Goal: Task Accomplishment & Management: Manage account settings

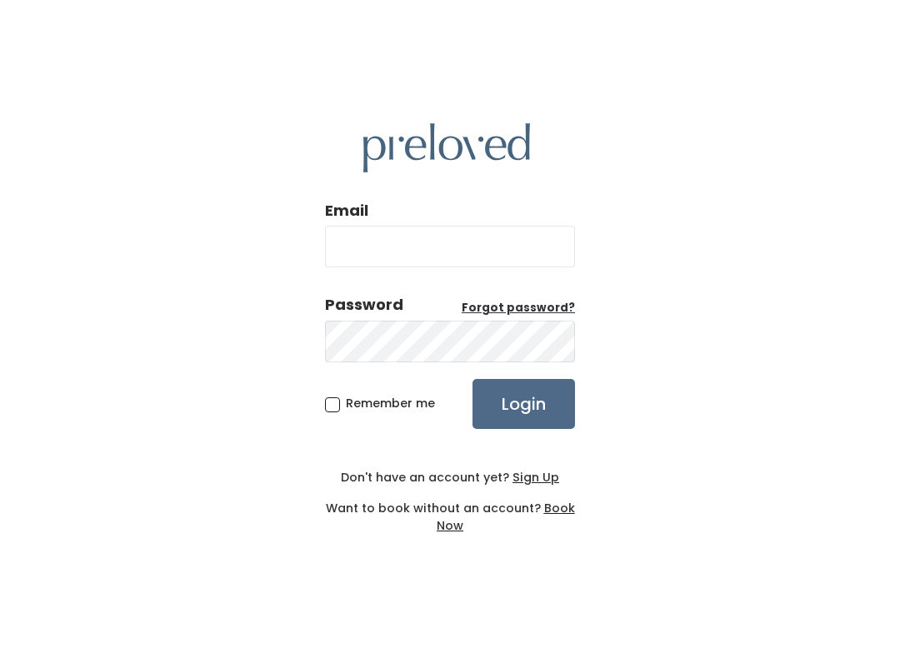
click at [457, 226] on input "Email" at bounding box center [450, 247] width 250 height 42
type input "spanishfork.store@preloved.love"
click at [523, 403] on input "Login" at bounding box center [523, 404] width 102 height 50
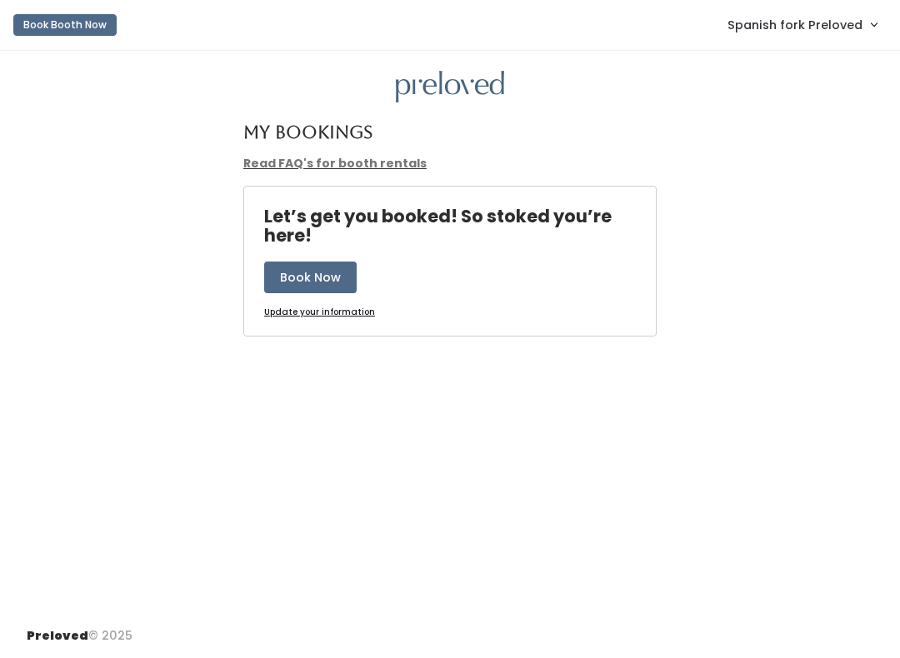
click at [826, 26] on span "Spanish fork Preloved" at bounding box center [794, 25] width 135 height 18
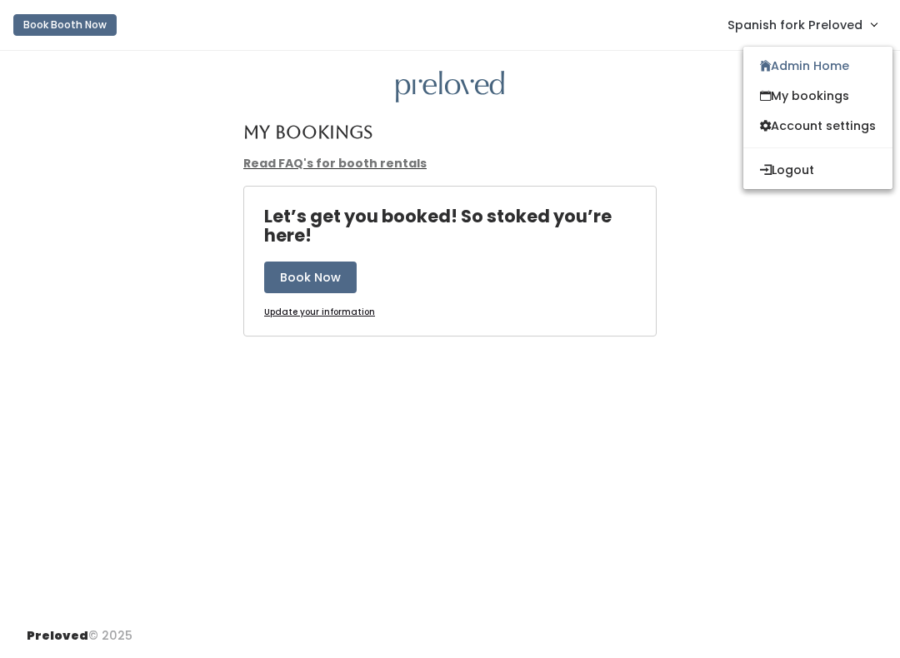
click at [835, 66] on link "Admin Home" at bounding box center [817, 66] width 149 height 30
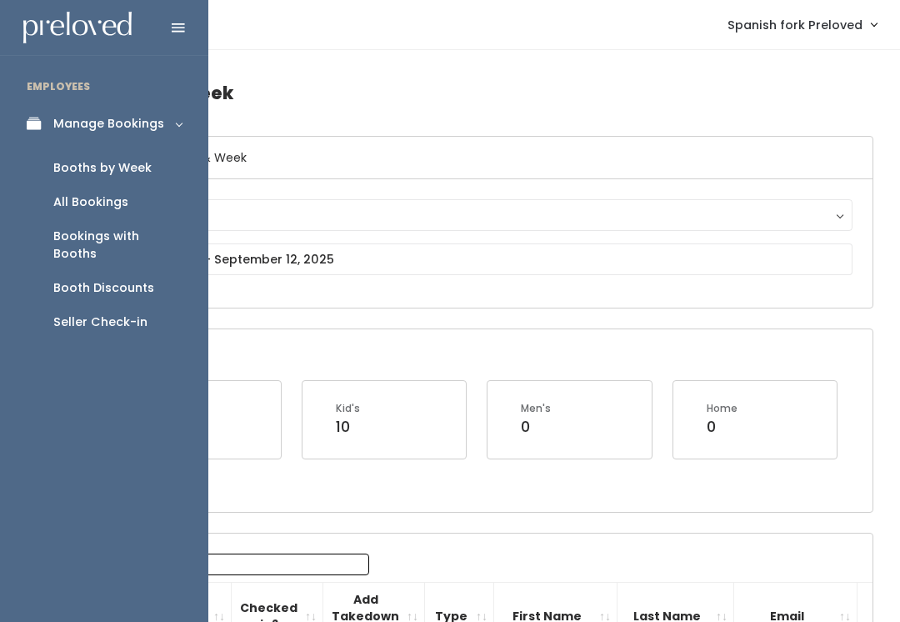
click at [124, 305] on link "Seller Check-in" at bounding box center [104, 322] width 208 height 34
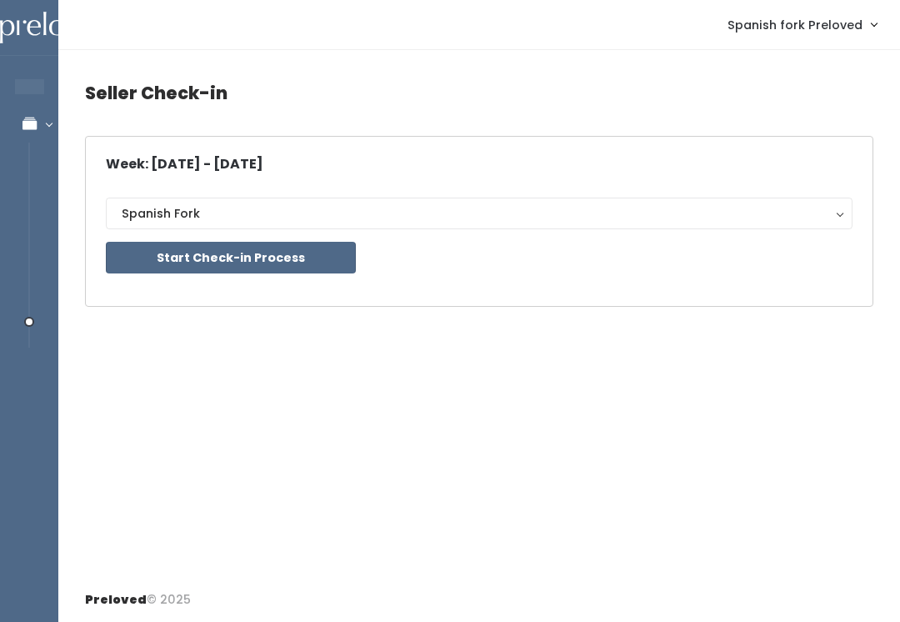
click at [282, 260] on button "Start Check-in Process" at bounding box center [231, 258] width 250 height 32
click at [232, 255] on button "Start Check-in Process" at bounding box center [231, 258] width 250 height 32
click at [312, 258] on button "Start Check-in Process" at bounding box center [231, 258] width 250 height 32
click at [292, 250] on button "Start Check-in Process" at bounding box center [231, 258] width 250 height 32
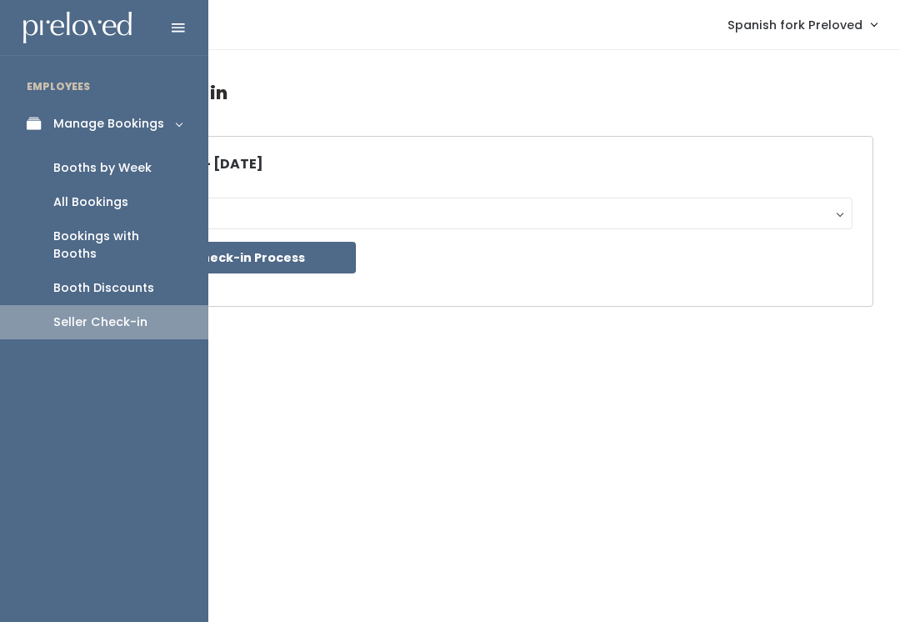
click at [107, 204] on div "All Bookings" at bounding box center [90, 201] width 75 height 17
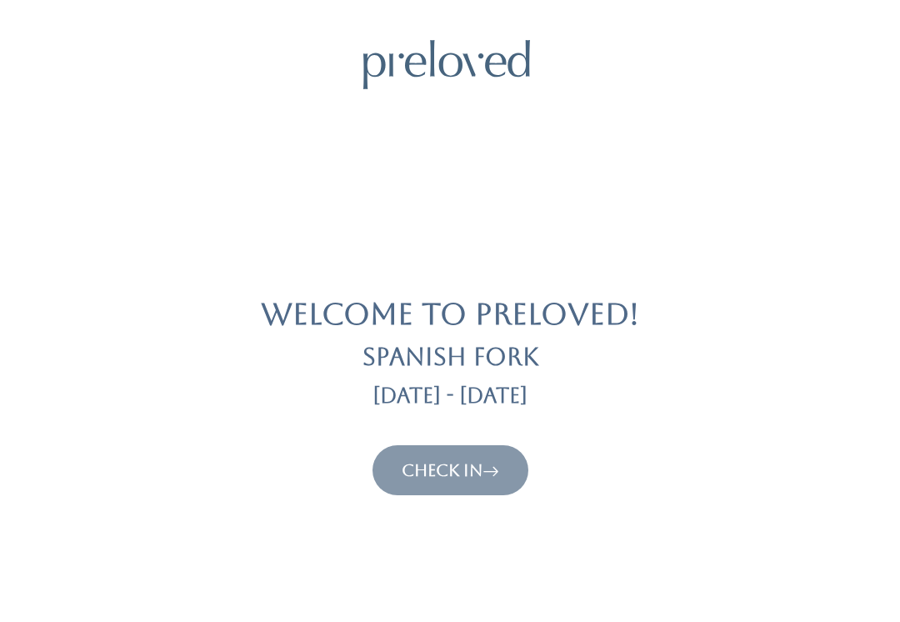
click at [451, 469] on link "Check In" at bounding box center [450, 470] width 97 height 20
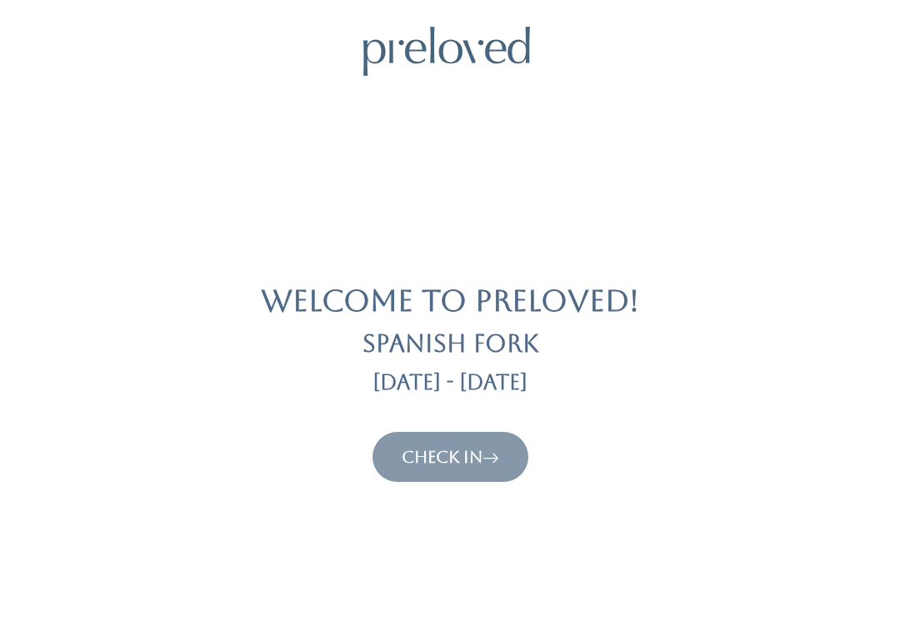
scroll to position [14, 0]
click at [462, 435] on button "Check In" at bounding box center [450, 456] width 156 height 50
click at [458, 446] on link "Check In" at bounding box center [450, 456] width 97 height 20
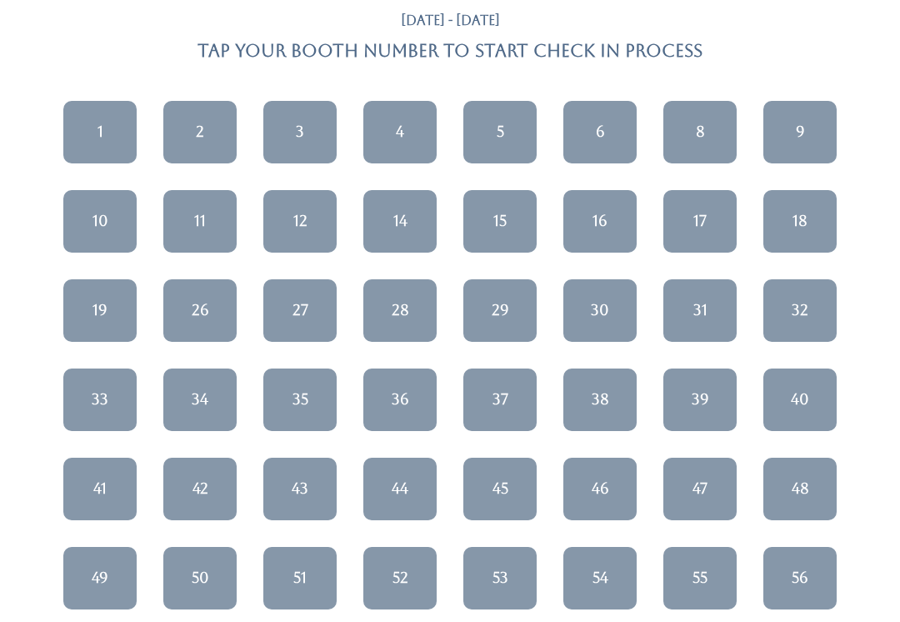
scroll to position [117, 0]
click at [707, 389] on div "39" at bounding box center [700, 399] width 17 height 22
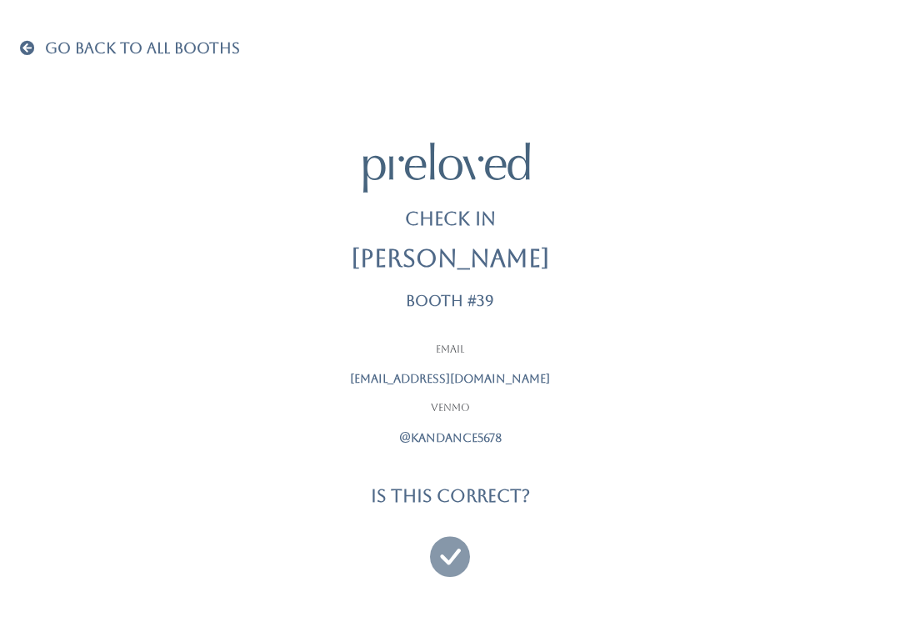
click at [455, 549] on icon at bounding box center [450, 549] width 40 height 56
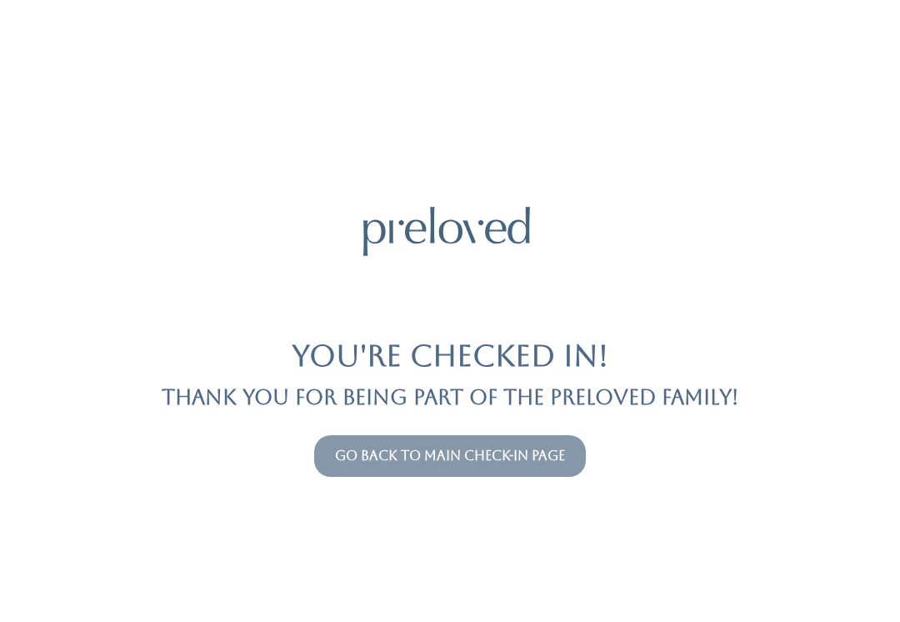
click at [477, 448] on link "Go back to main check-in page" at bounding box center [450, 455] width 230 height 16
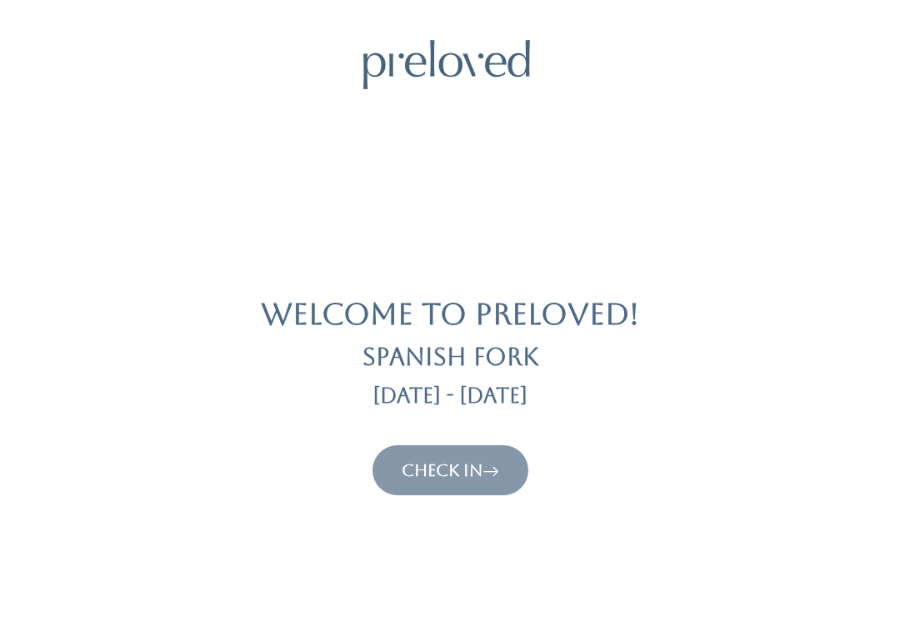
click at [468, 460] on link "Check In" at bounding box center [450, 470] width 97 height 20
click at [437, 445] on button "Check In" at bounding box center [450, 470] width 156 height 50
click at [417, 464] on link "Check In" at bounding box center [450, 470] width 97 height 20
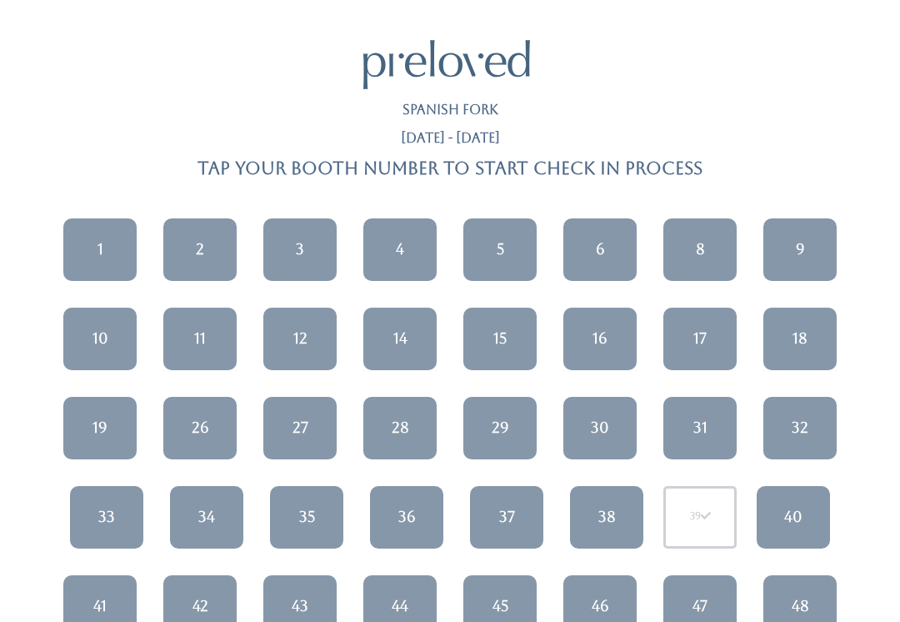
click at [396, 607] on div "44" at bounding box center [400, 606] width 17 height 22
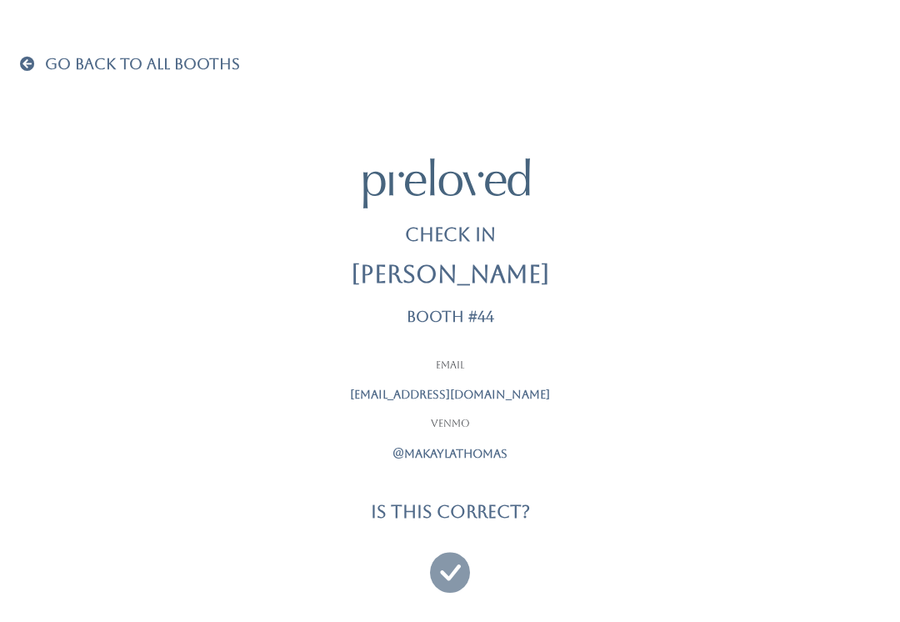
click at [448, 565] on icon at bounding box center [450, 565] width 40 height 56
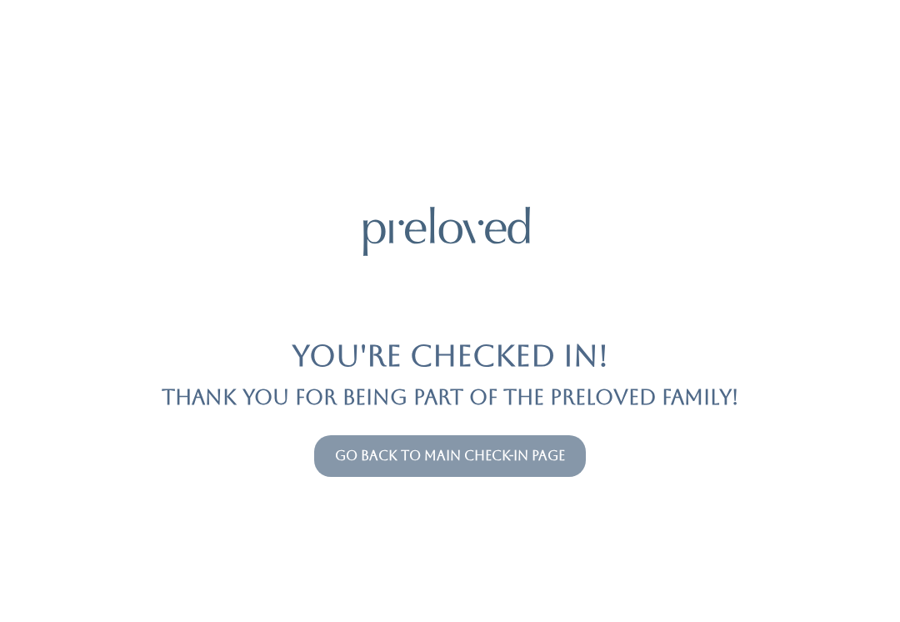
click at [444, 453] on link "Go back to main check-in page" at bounding box center [450, 455] width 230 height 16
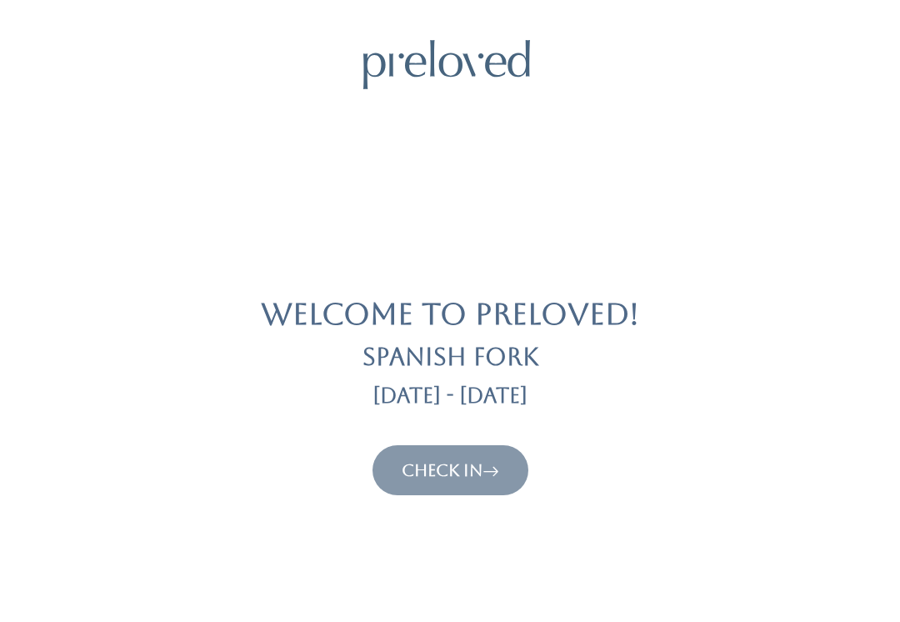
click at [427, 473] on link "Check In" at bounding box center [450, 470] width 97 height 20
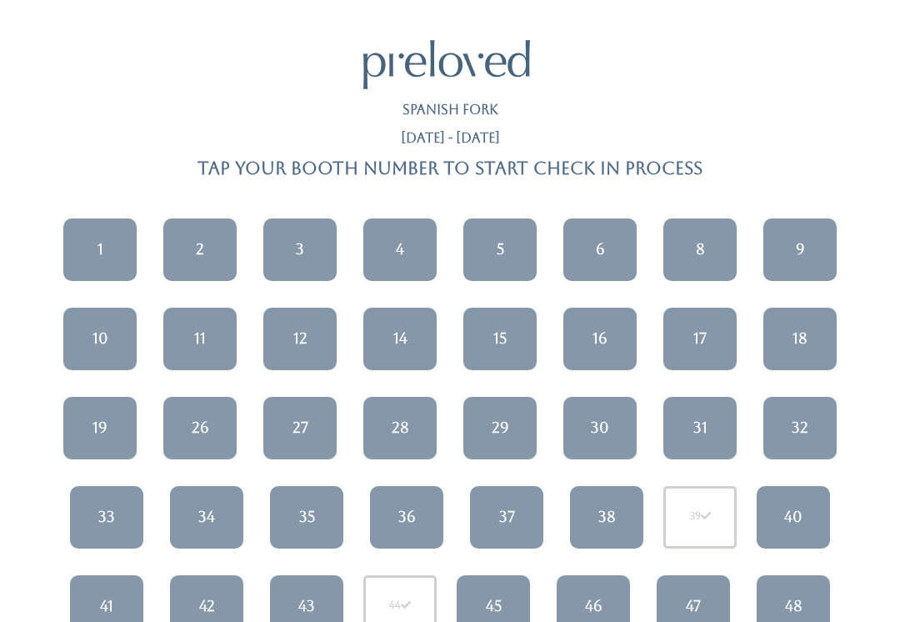
click at [93, 239] on link "1" at bounding box center [99, 249] width 73 height 62
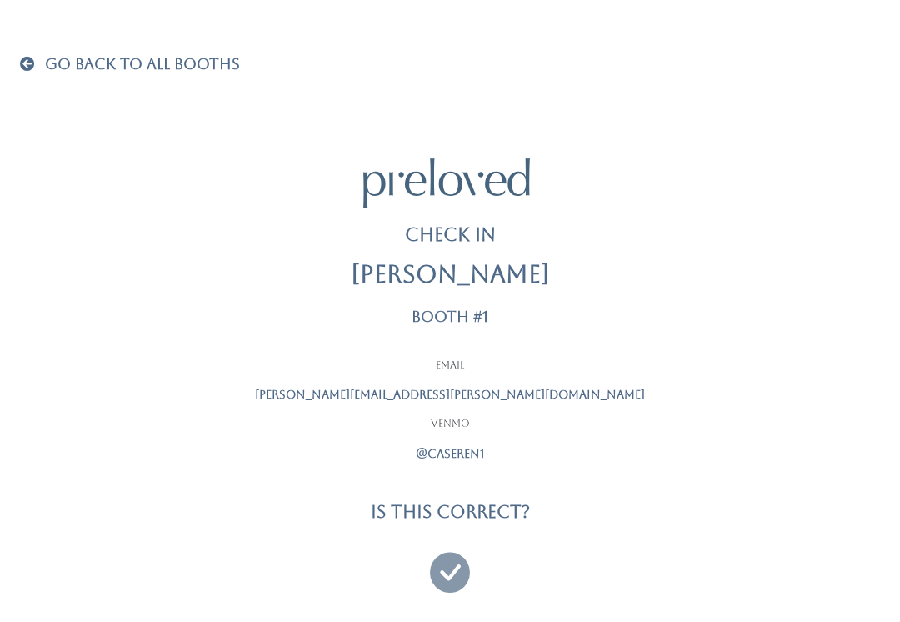
click at [451, 563] on icon at bounding box center [450, 565] width 40 height 56
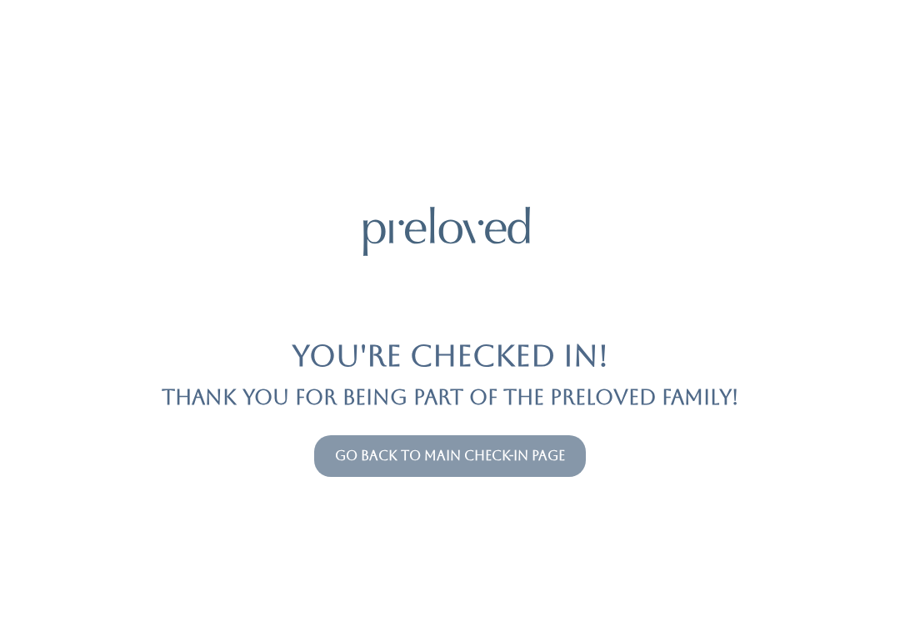
click at [442, 452] on link "Go back to main check-in page" at bounding box center [450, 455] width 230 height 16
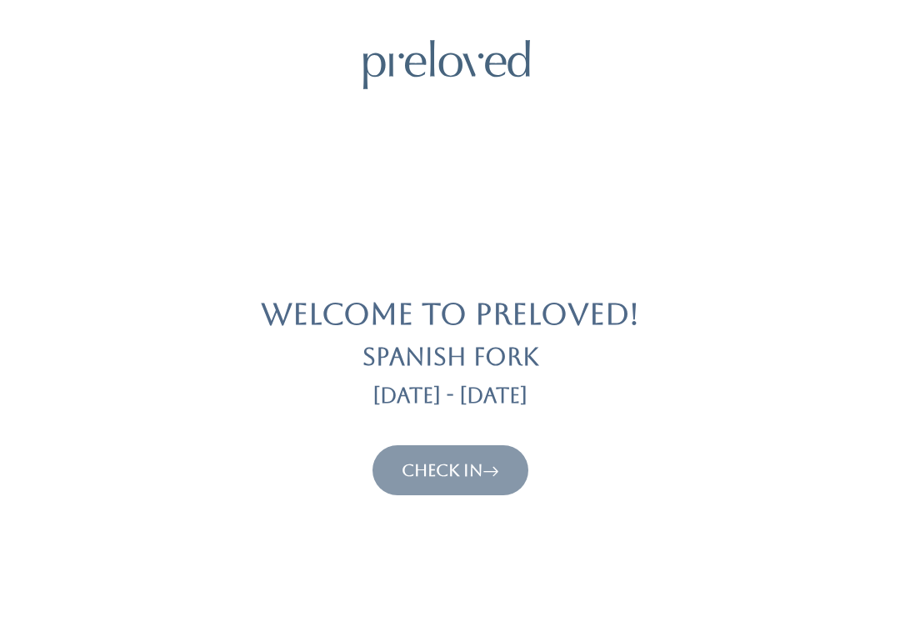
click at [434, 462] on link "Check In" at bounding box center [450, 470] width 97 height 20
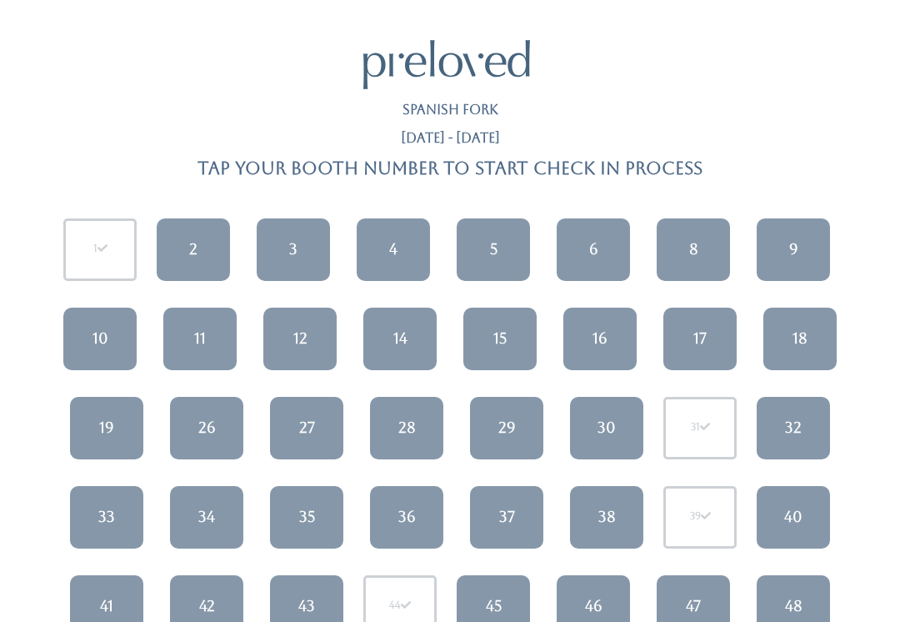
click at [799, 337] on div "18" at bounding box center [799, 338] width 15 height 22
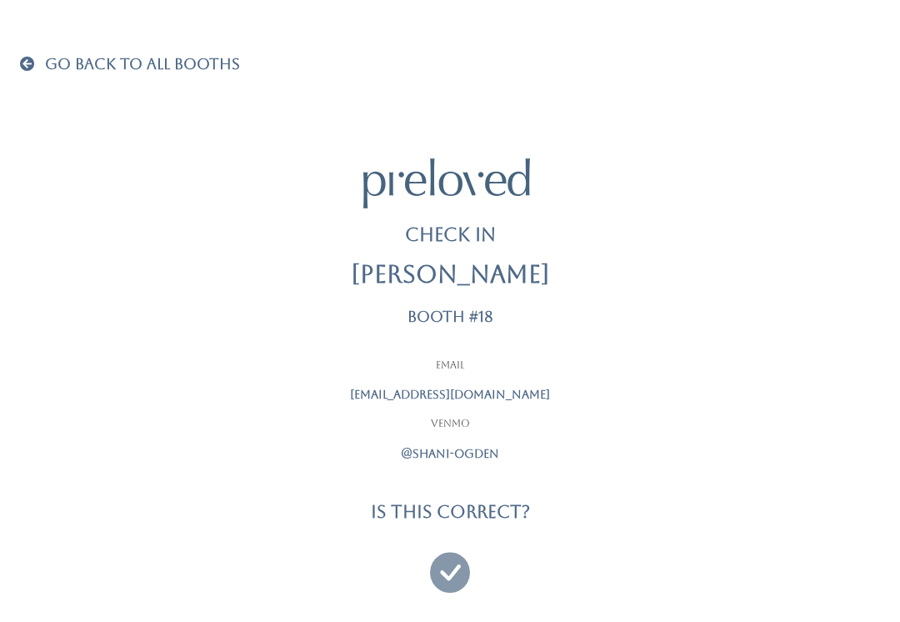
click at [454, 552] on icon at bounding box center [450, 565] width 40 height 56
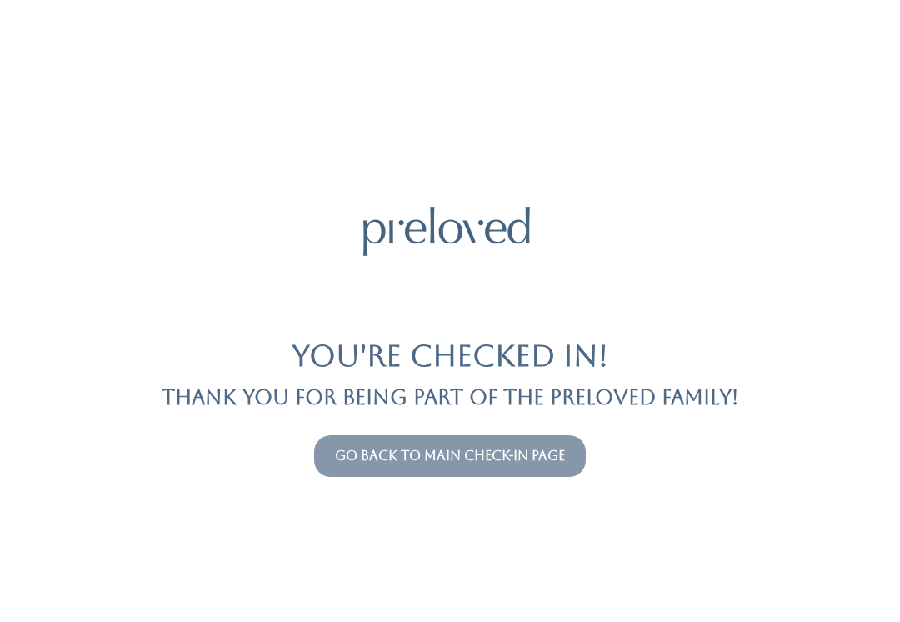
click at [542, 448] on link "Go back to main check-in page" at bounding box center [450, 455] width 230 height 16
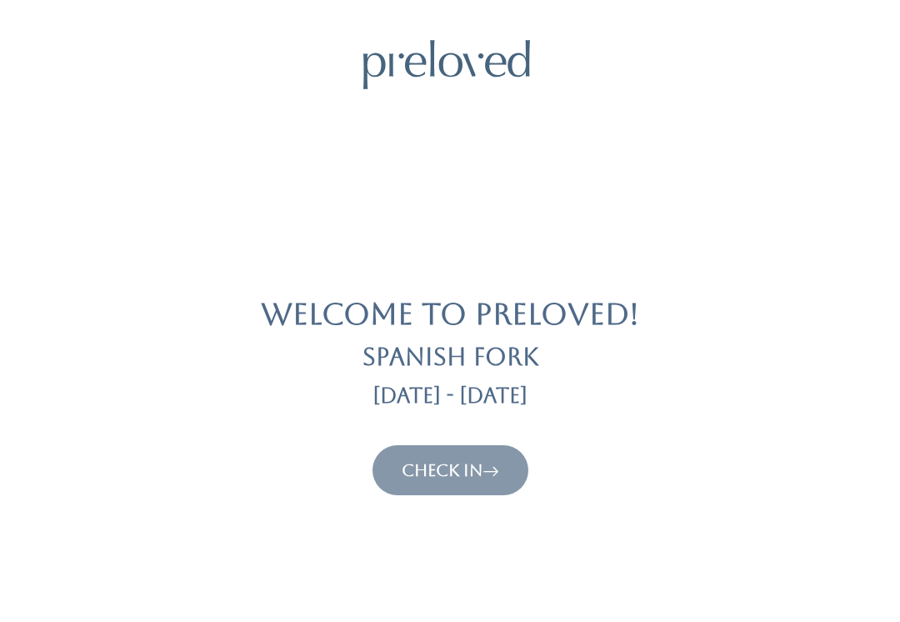
click at [492, 461] on icon at bounding box center [490, 470] width 17 height 20
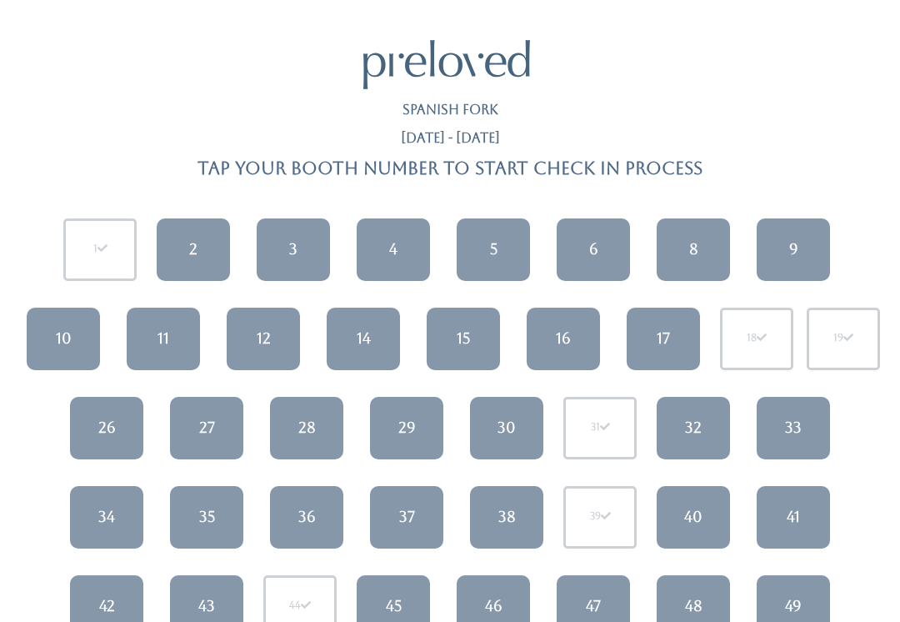
click at [686, 255] on link "8" at bounding box center [693, 249] width 73 height 62
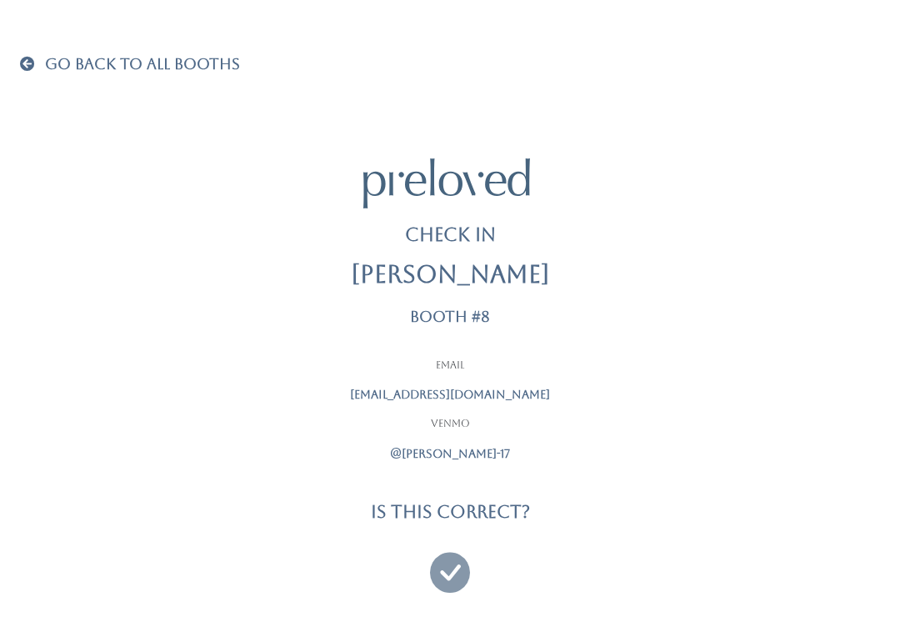
click at [453, 564] on icon at bounding box center [450, 565] width 40 height 56
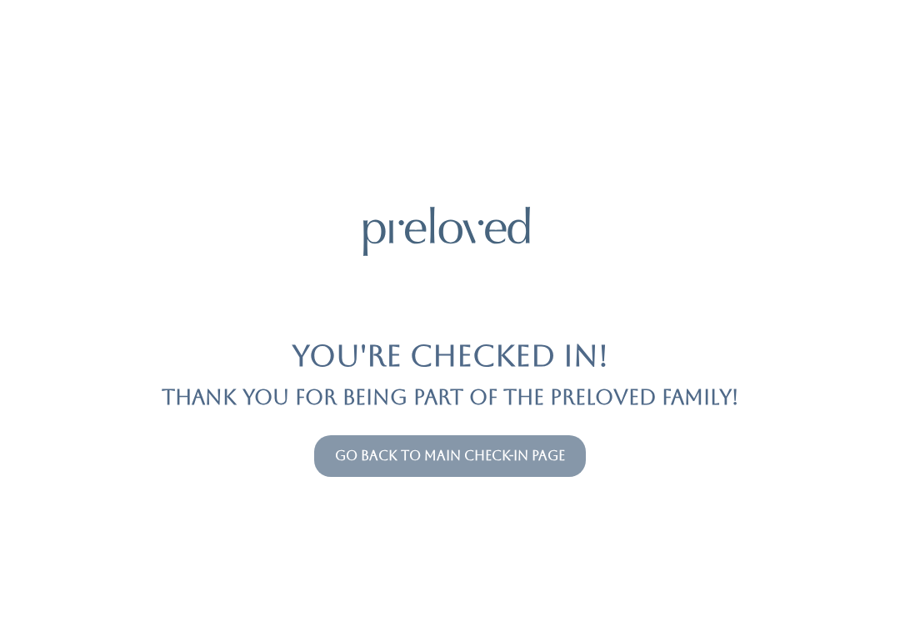
click at [556, 449] on link "Go back to main check-in page" at bounding box center [450, 455] width 230 height 16
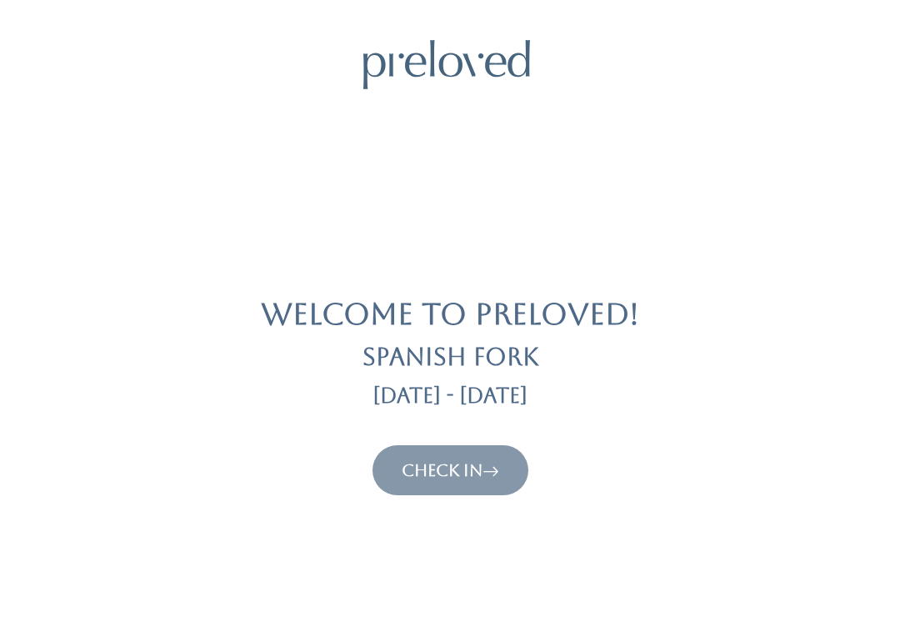
click at [461, 451] on button "Check In" at bounding box center [450, 470] width 156 height 50
click at [492, 467] on icon at bounding box center [490, 470] width 17 height 20
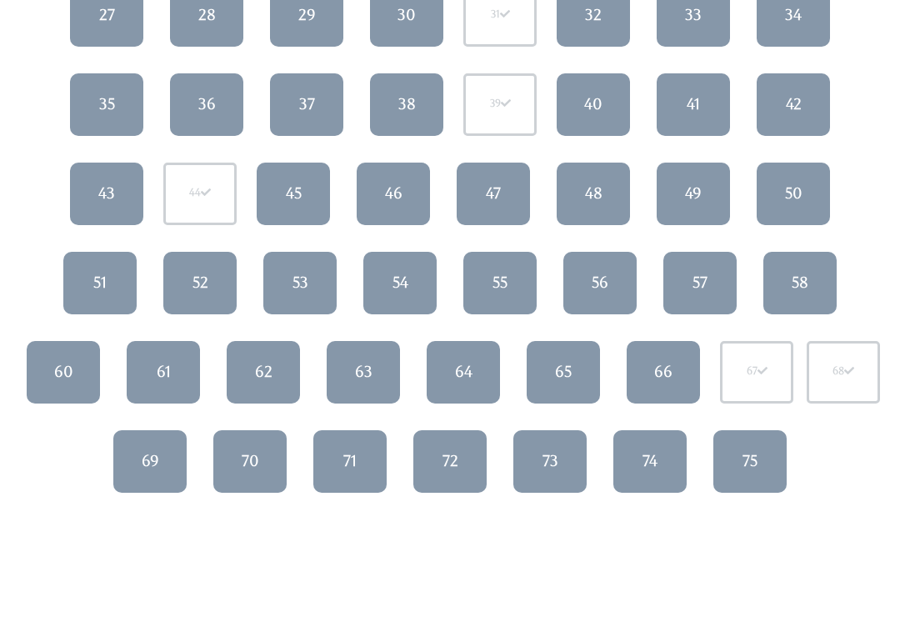
scroll to position [412, 0]
click at [455, 457] on div "72" at bounding box center [450, 461] width 16 height 22
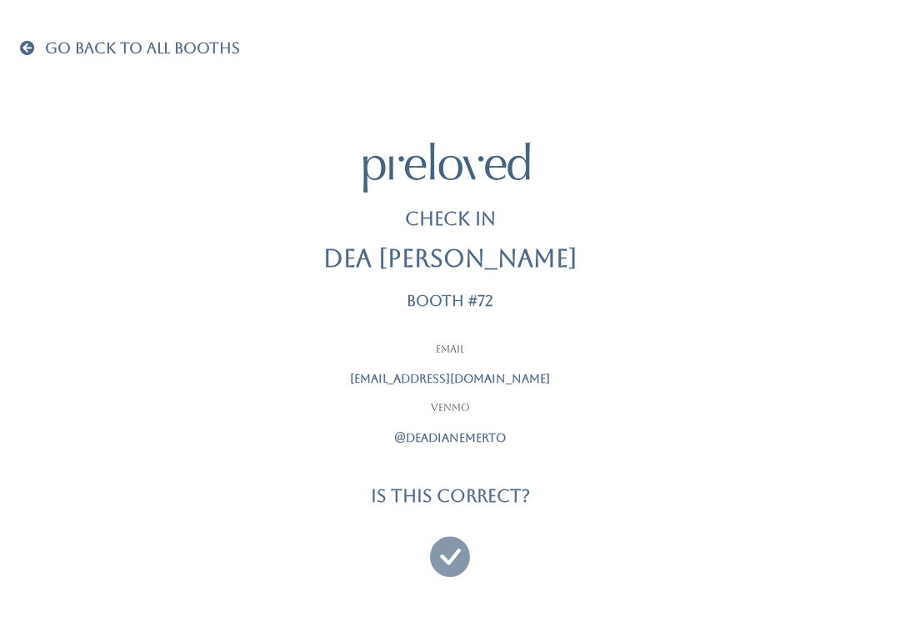
click at [447, 538] on icon at bounding box center [450, 549] width 40 height 56
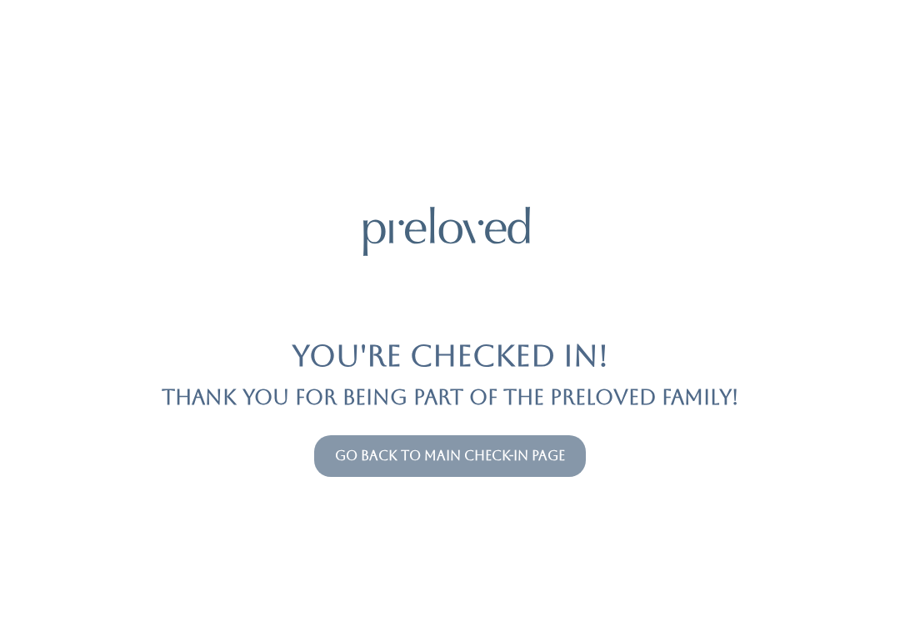
click at [518, 447] on link "Go back to main check-in page" at bounding box center [450, 455] width 230 height 16
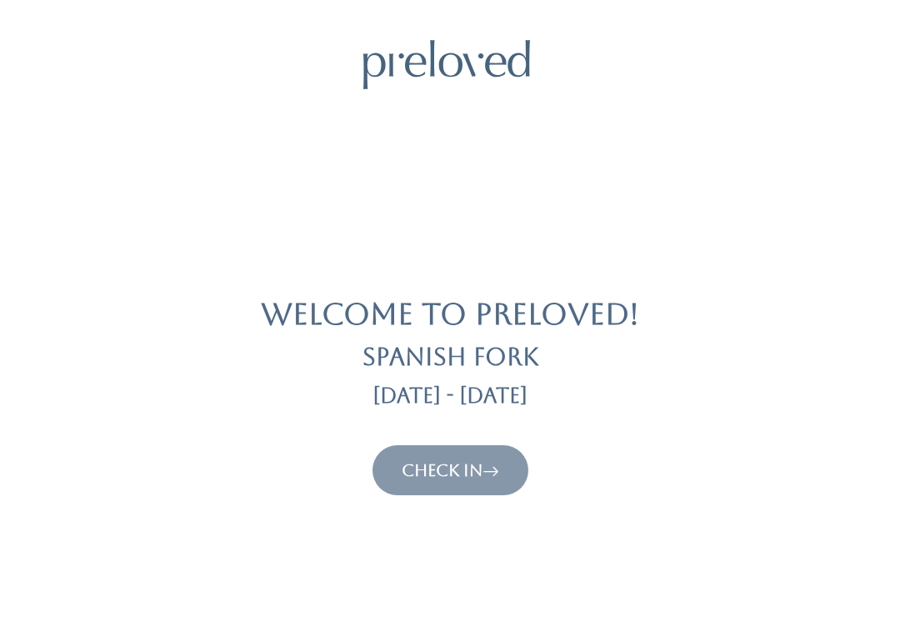
click at [489, 435] on div "Welcome to Preloved! Spanish Fork [DATE] - [DATE] Check In" at bounding box center [450, 267] width 860 height 455
click at [495, 467] on icon at bounding box center [490, 470] width 17 height 20
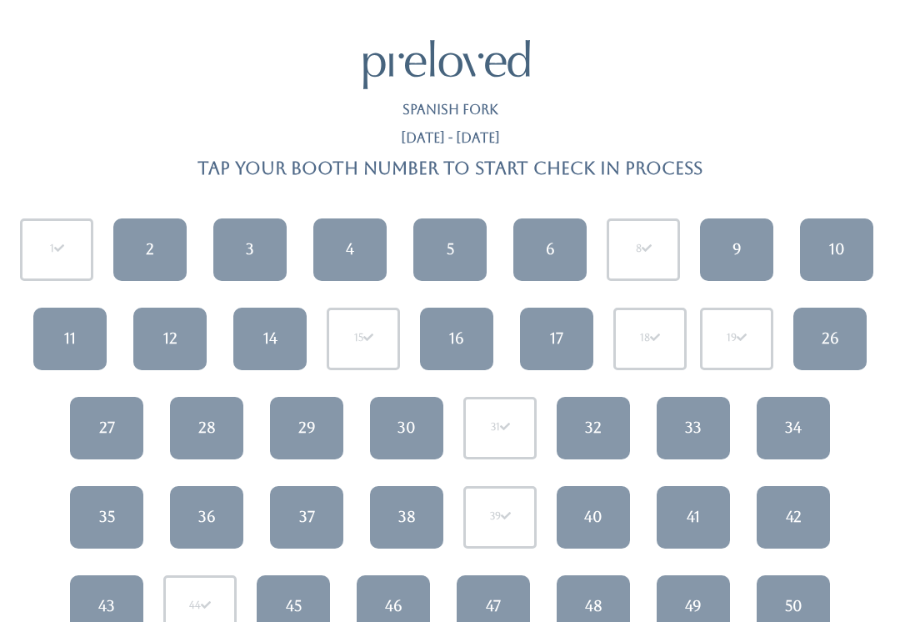
click at [402, 432] on div "30" at bounding box center [406, 428] width 18 height 22
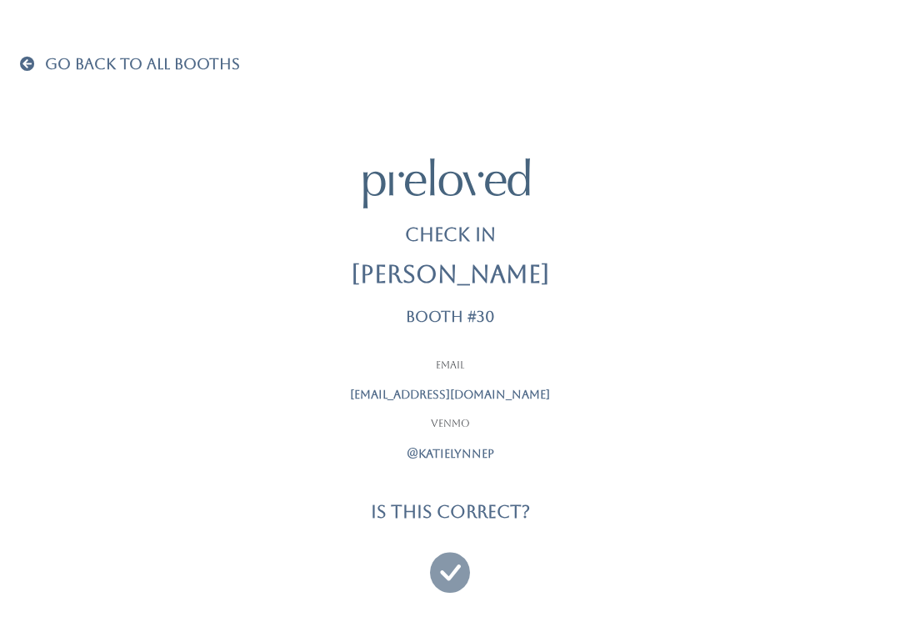
click at [452, 567] on icon at bounding box center [450, 565] width 40 height 56
click at [451, 561] on icon at bounding box center [450, 565] width 40 height 56
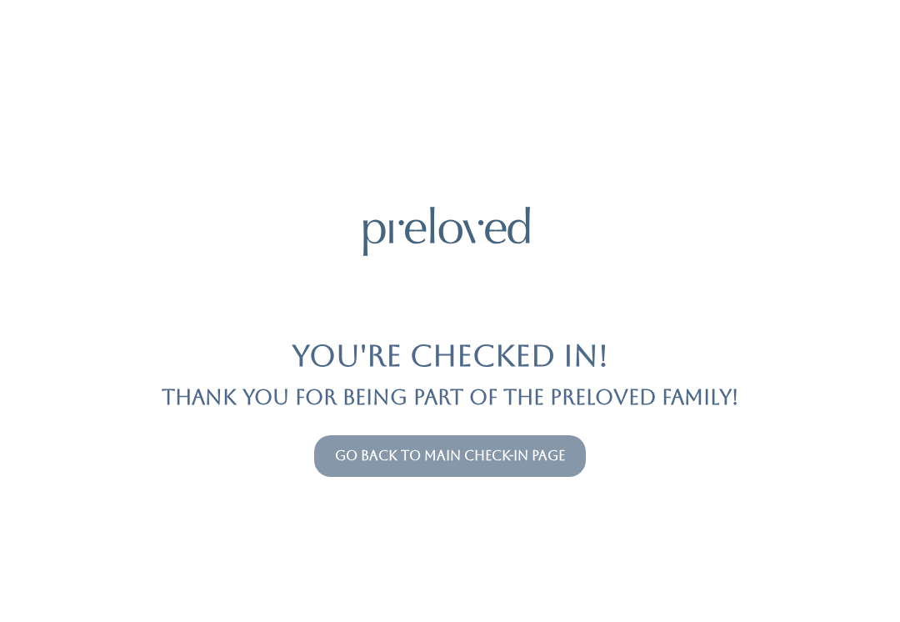
click at [363, 442] on button "Go back to main check-in page" at bounding box center [450, 456] width 272 height 42
click at [497, 447] on link "Go back to main check-in page" at bounding box center [450, 455] width 230 height 16
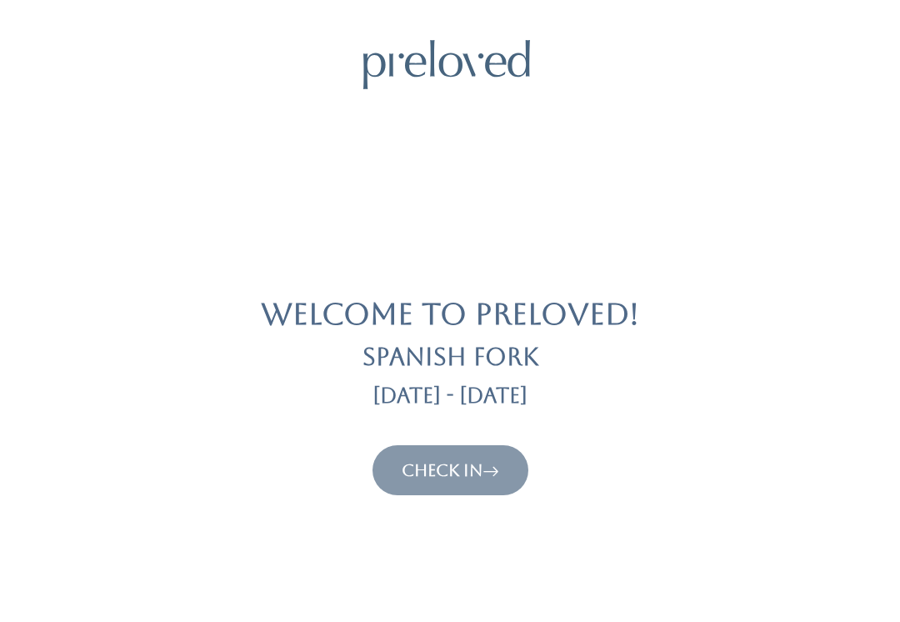
click at [455, 463] on link "Check In" at bounding box center [450, 470] width 97 height 20
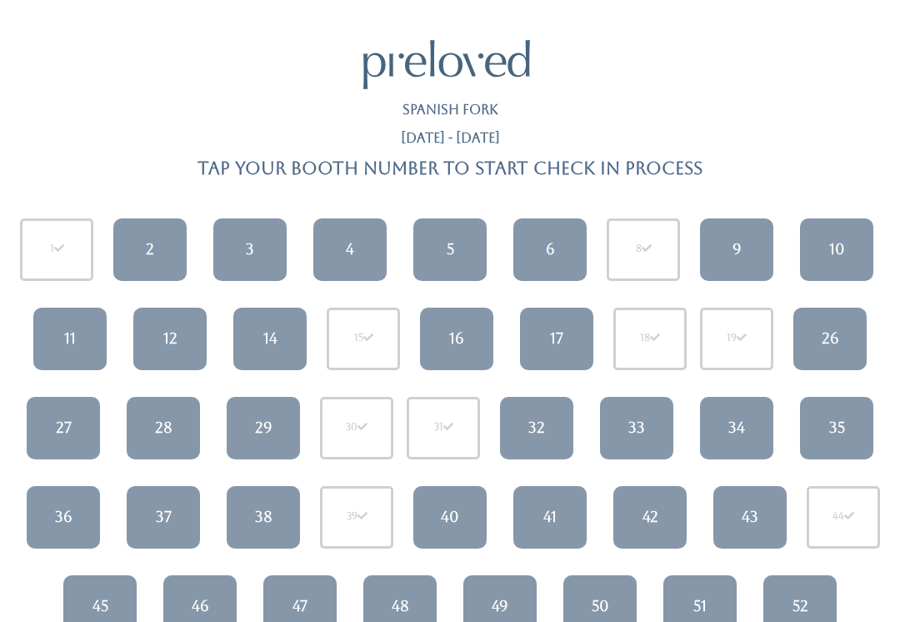
click at [241, 242] on link "3" at bounding box center [249, 249] width 73 height 62
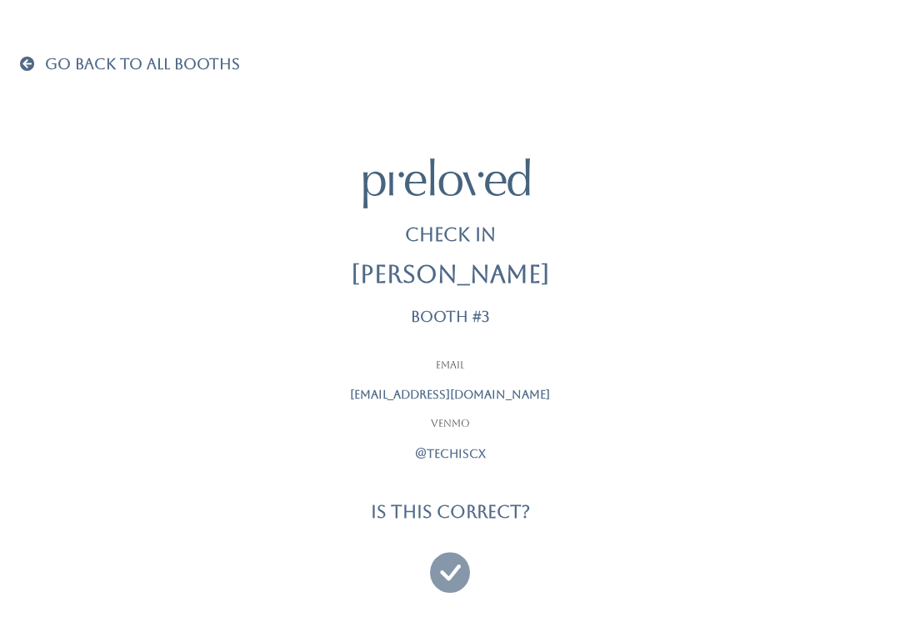
click at [446, 570] on icon at bounding box center [450, 565] width 40 height 56
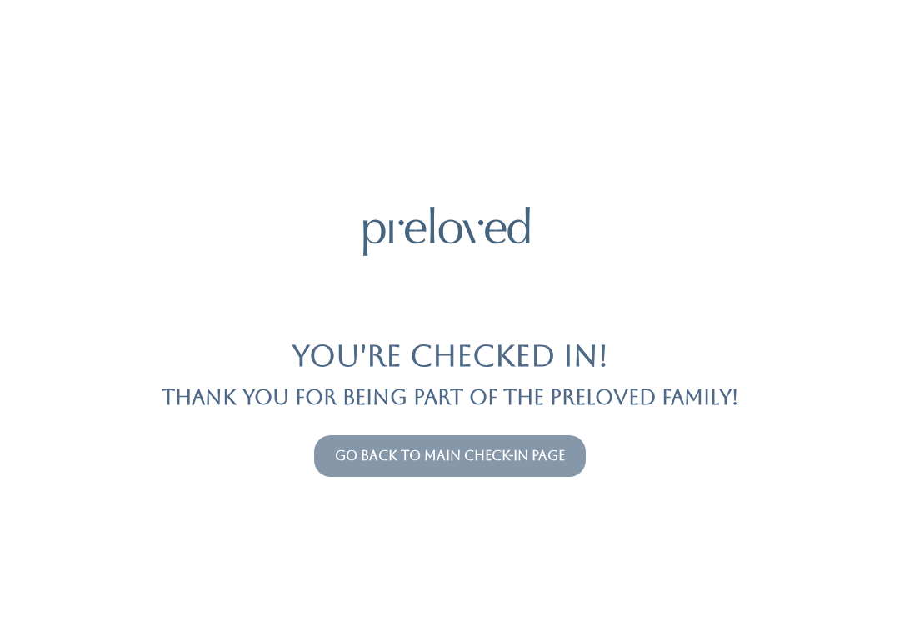
click at [452, 454] on link "Go back to main check-in page" at bounding box center [450, 455] width 230 height 16
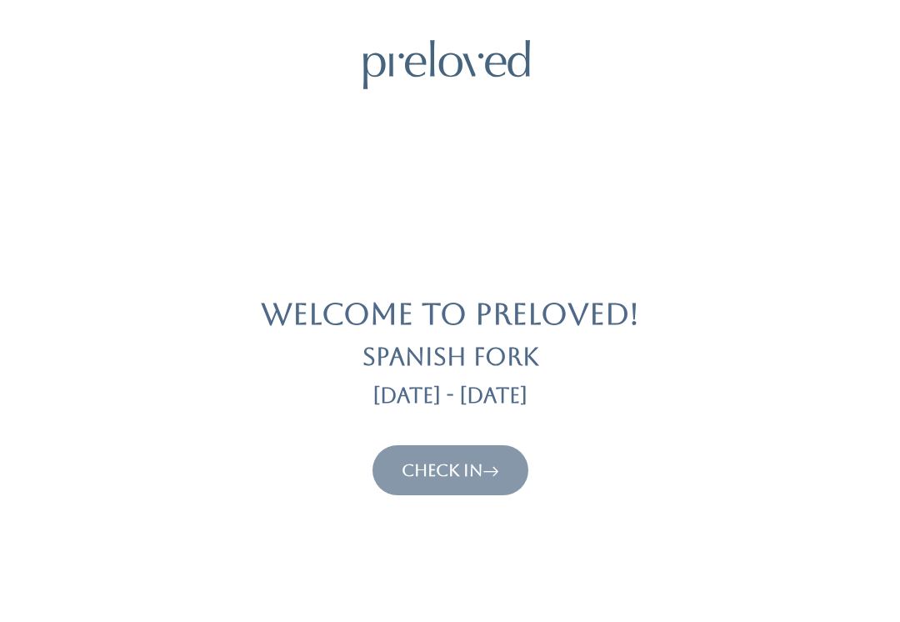
click at [450, 470] on link "Check In" at bounding box center [450, 470] width 97 height 20
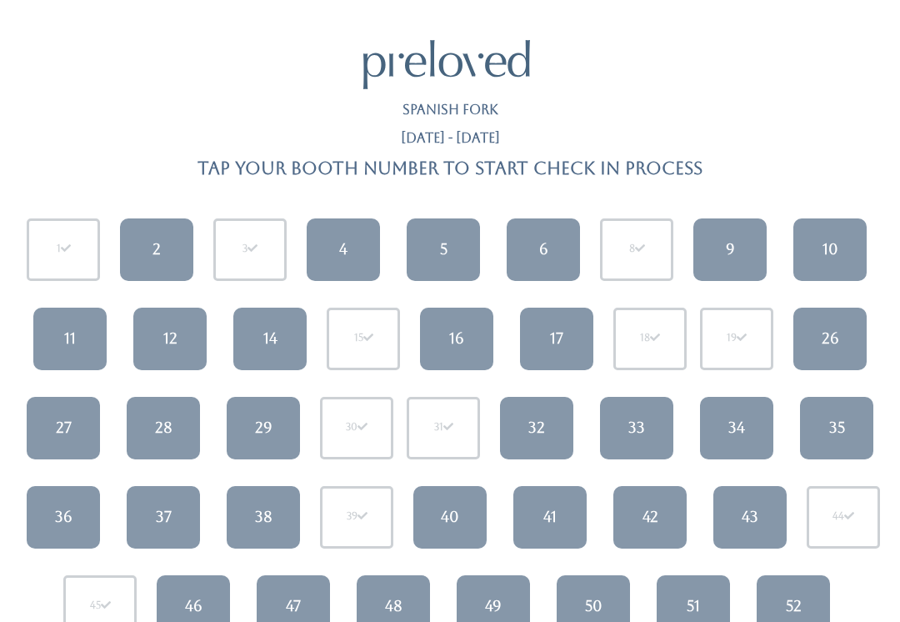
click at [288, 517] on link "38" at bounding box center [263, 517] width 73 height 62
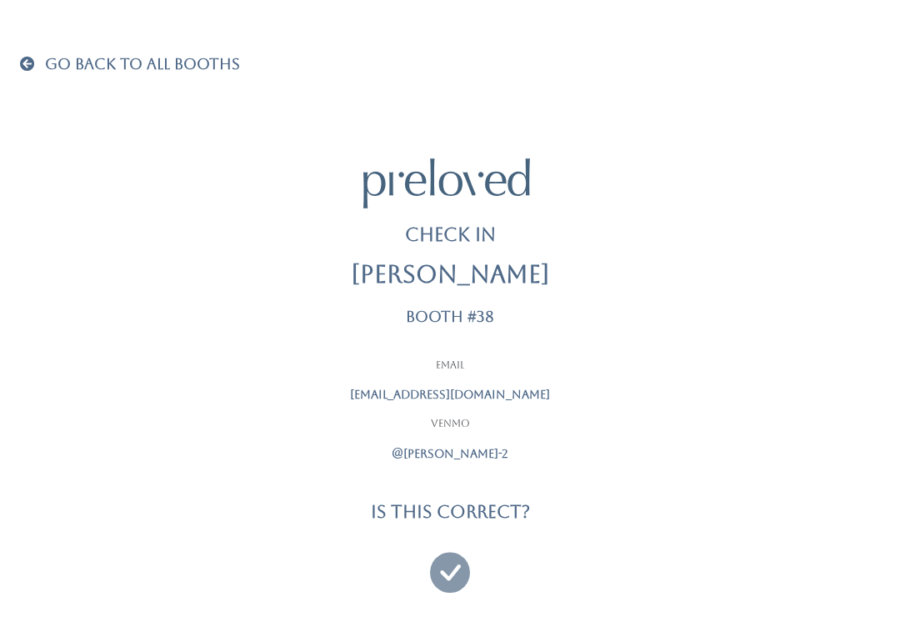
click at [449, 564] on icon at bounding box center [450, 565] width 40 height 56
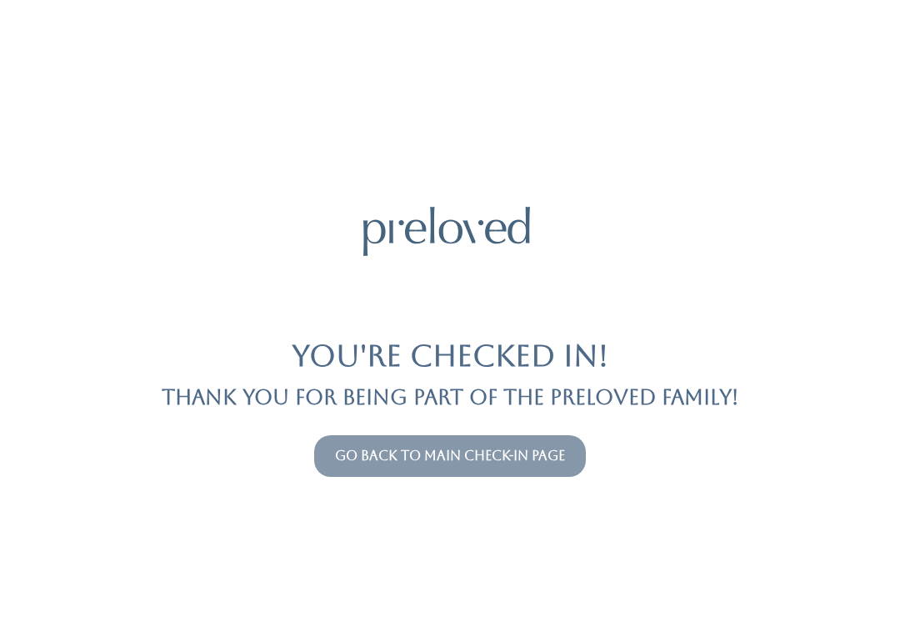
click at [507, 447] on link "Go back to main check-in page" at bounding box center [450, 455] width 230 height 16
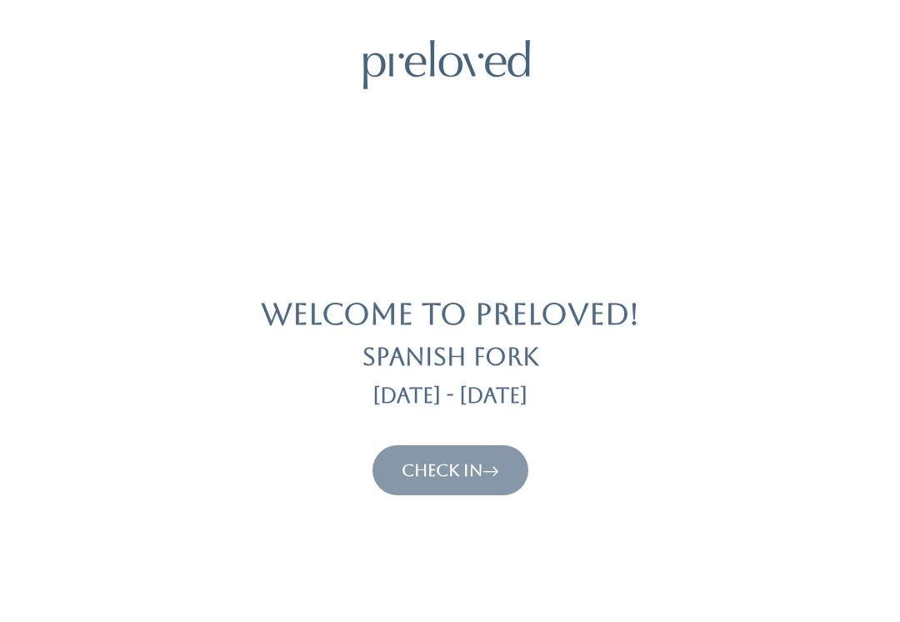
click at [466, 472] on link "Check In" at bounding box center [450, 470] width 97 height 20
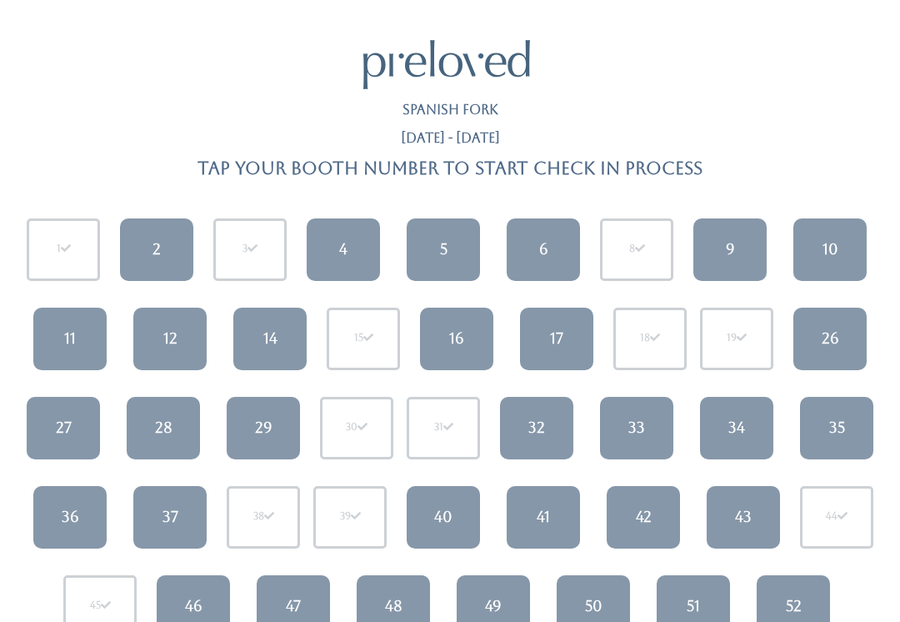
click at [553, 247] on link "6" at bounding box center [543, 249] width 73 height 62
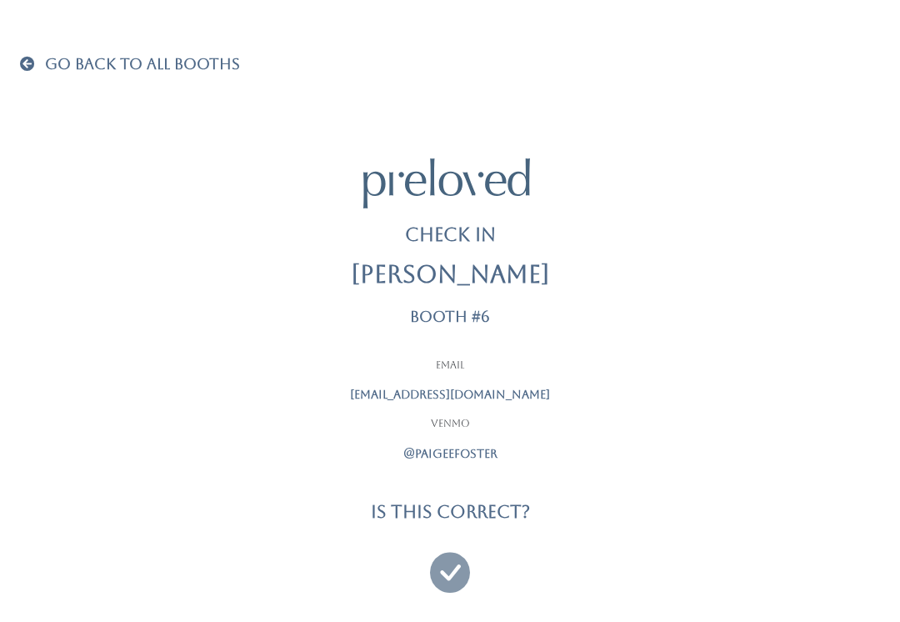
click at [459, 568] on icon at bounding box center [450, 565] width 40 height 56
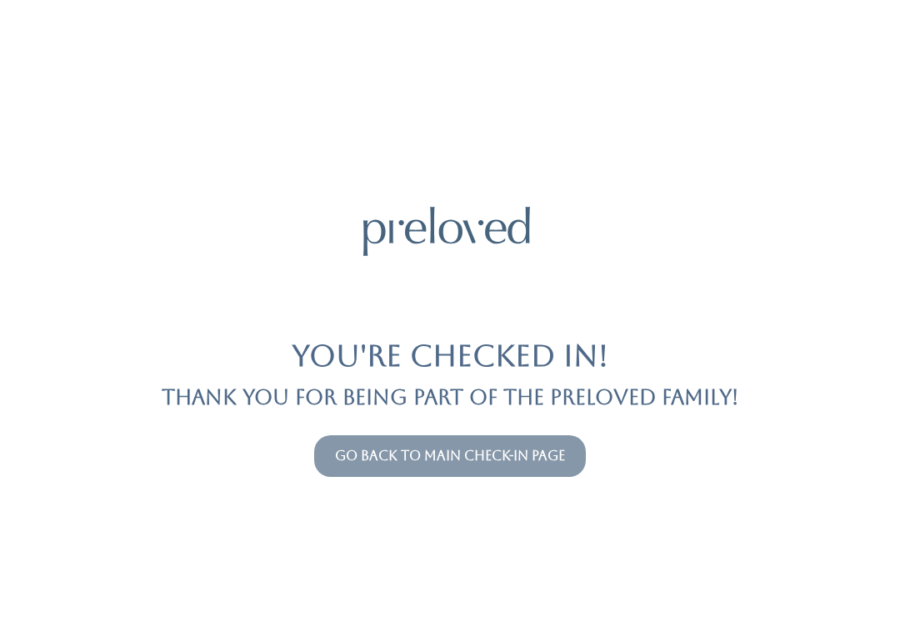
click at [473, 462] on link "Go back to main check-in page" at bounding box center [450, 455] width 230 height 16
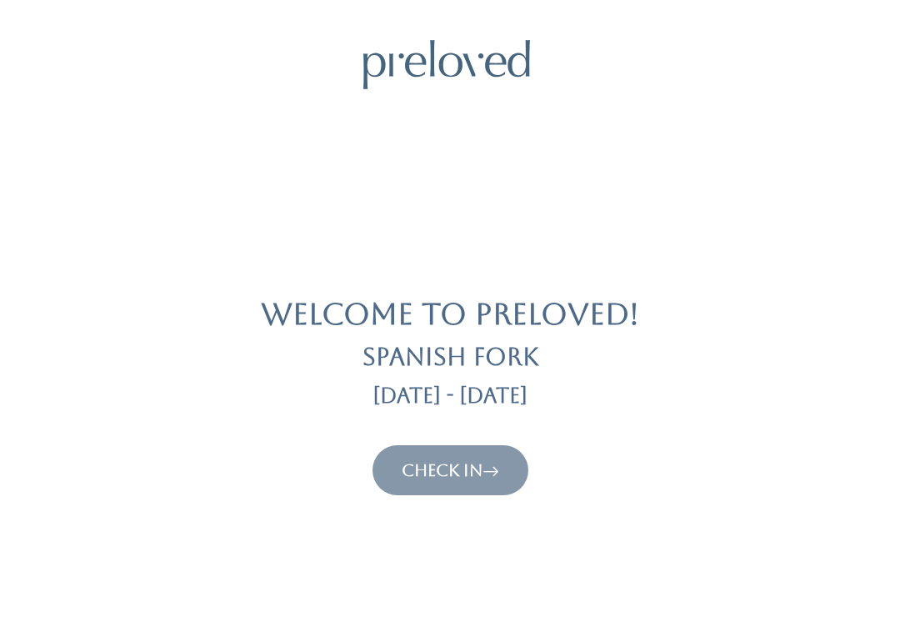
click at [467, 460] on link "Check In" at bounding box center [450, 470] width 97 height 20
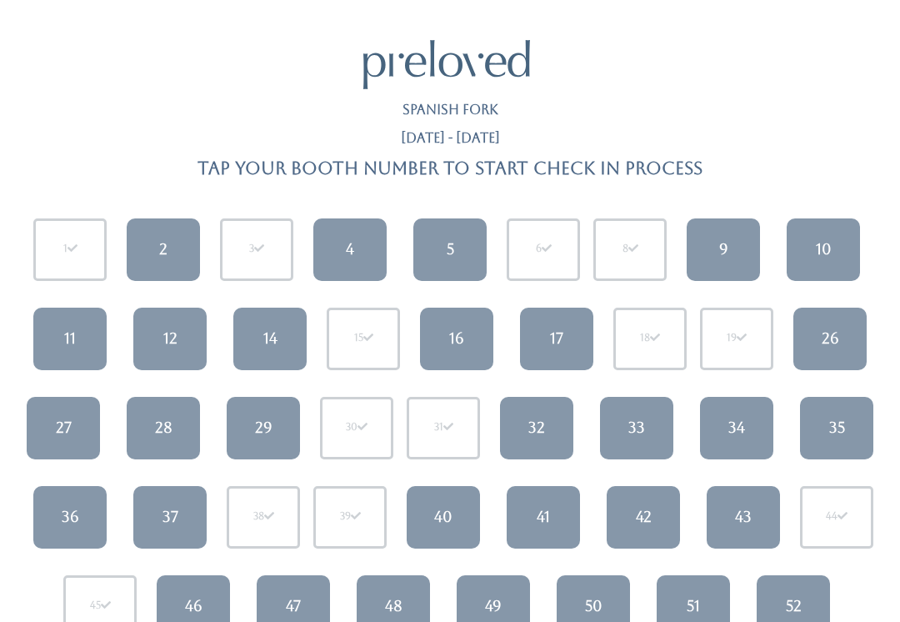
click at [648, 506] on div "42" at bounding box center [644, 517] width 16 height 22
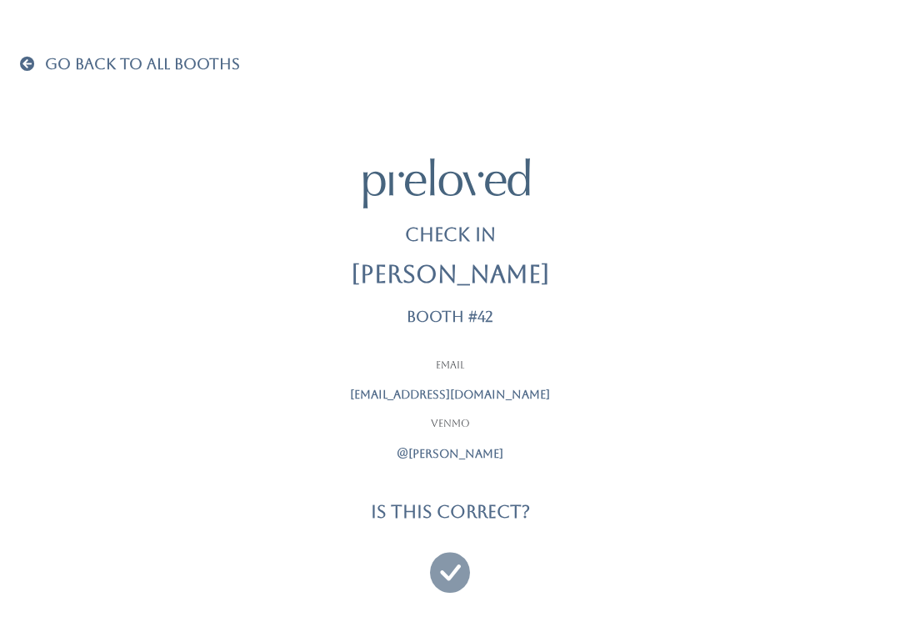
click at [460, 567] on icon at bounding box center [450, 565] width 40 height 56
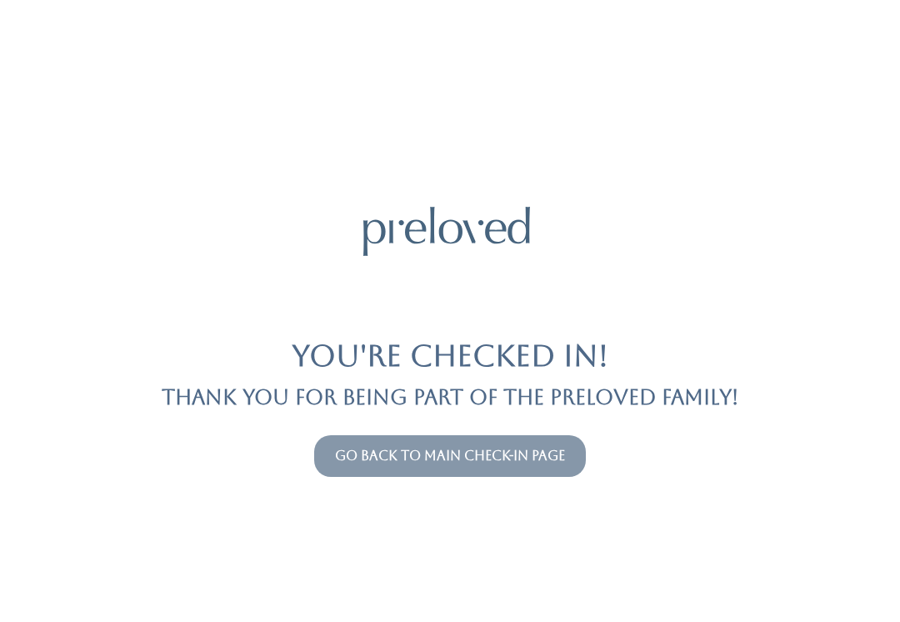
click at [562, 454] on link "Go back to main check-in page" at bounding box center [450, 455] width 230 height 16
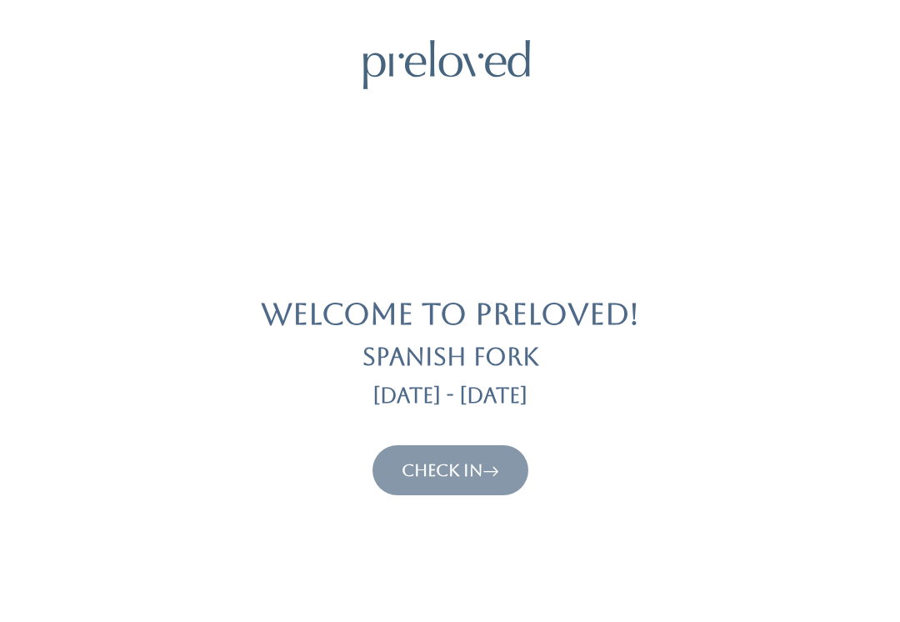
click at [493, 464] on icon at bounding box center [490, 470] width 17 height 20
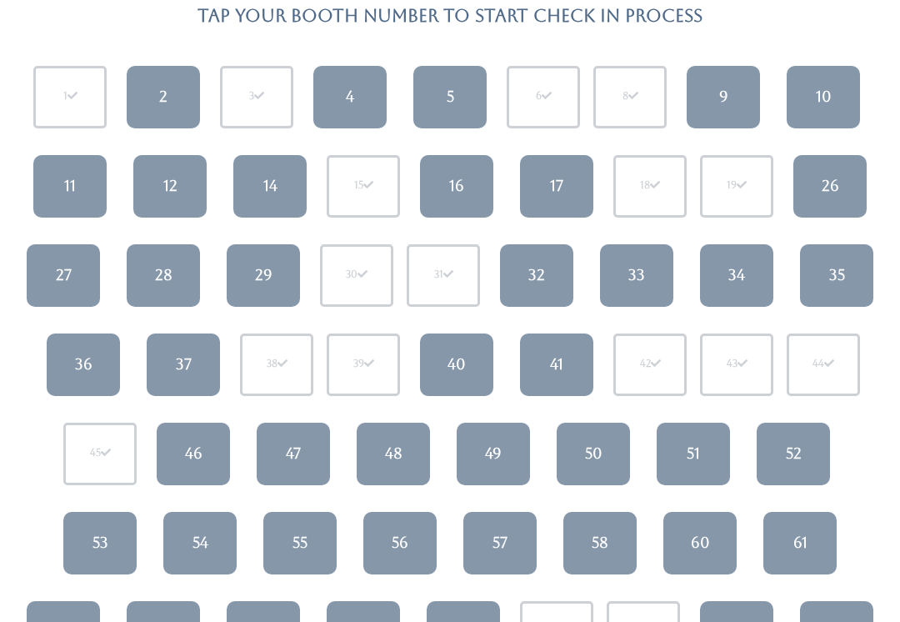
scroll to position [152, 0]
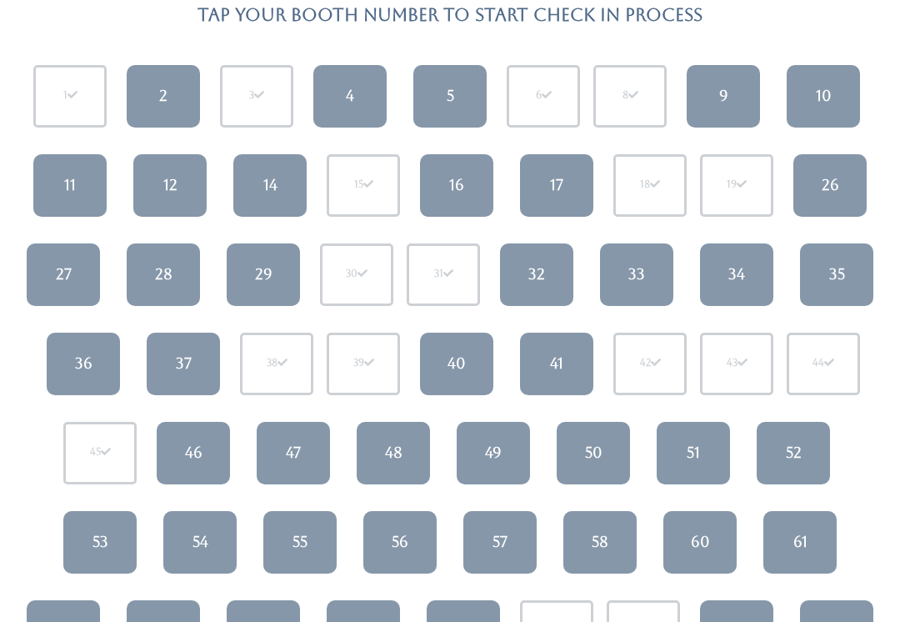
click at [298, 437] on link "47" at bounding box center [293, 453] width 73 height 62
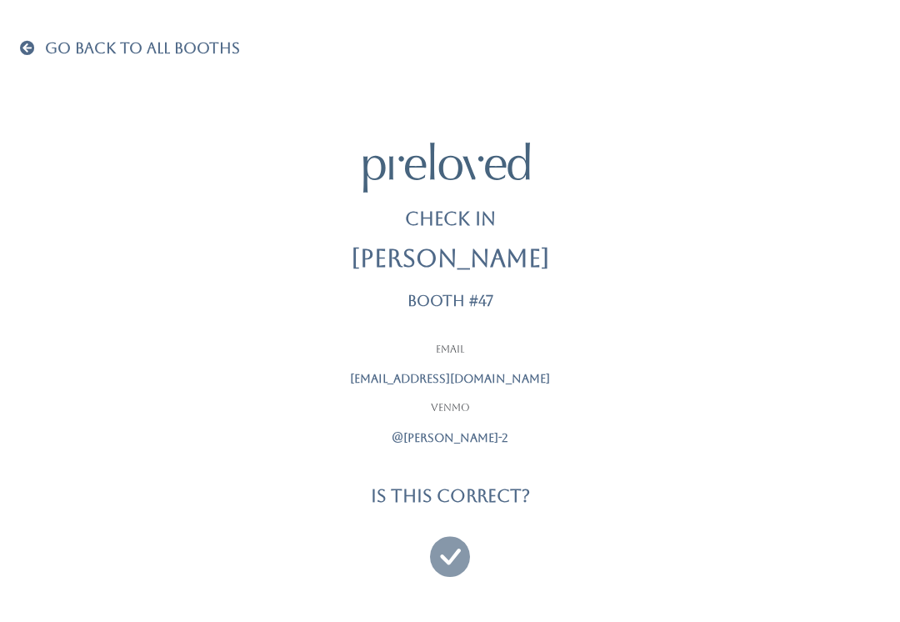
click at [457, 547] on icon at bounding box center [450, 549] width 40 height 56
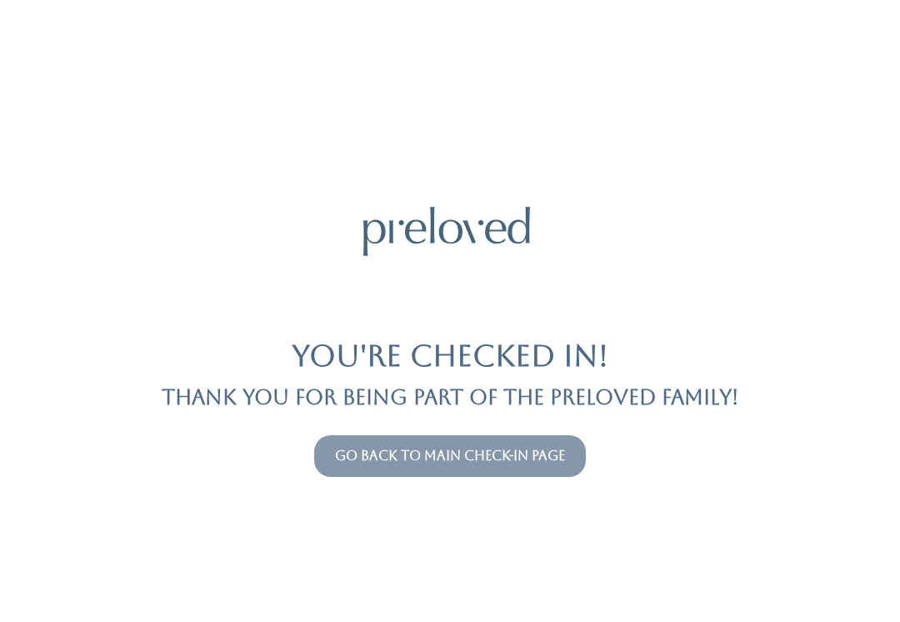
click at [527, 462] on link "Go back to main check-in page" at bounding box center [450, 455] width 230 height 16
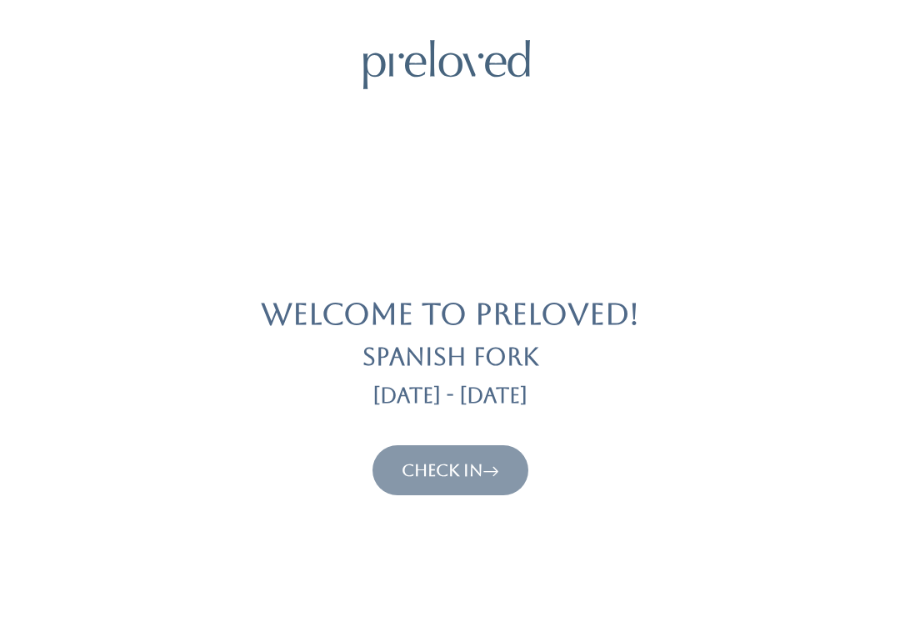
click at [464, 462] on link "Check In" at bounding box center [450, 470] width 97 height 20
click at [496, 445] on button "Check In" at bounding box center [450, 470] width 156 height 50
click at [453, 460] on link "Check In" at bounding box center [450, 470] width 97 height 20
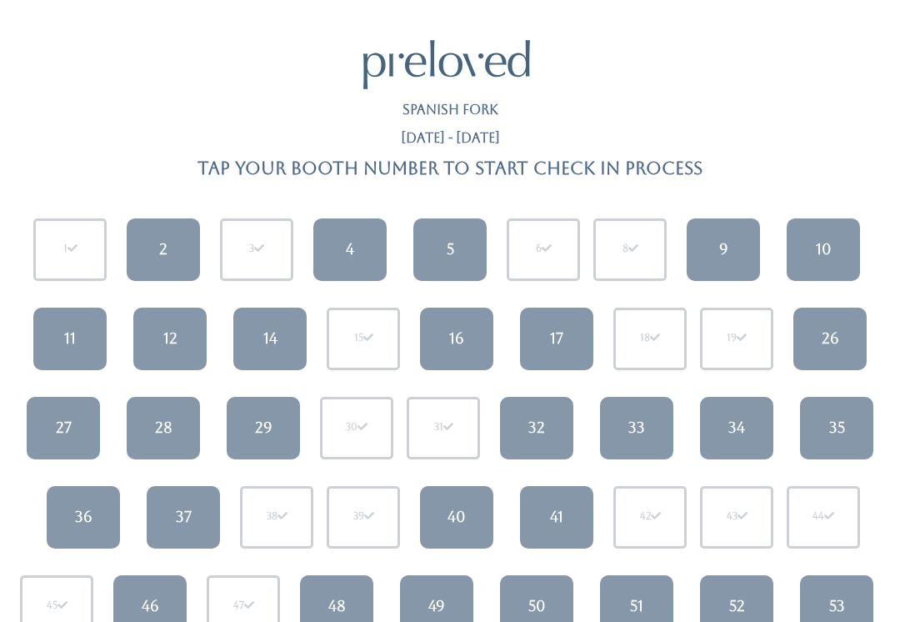
click at [271, 336] on div "14" at bounding box center [270, 338] width 14 height 22
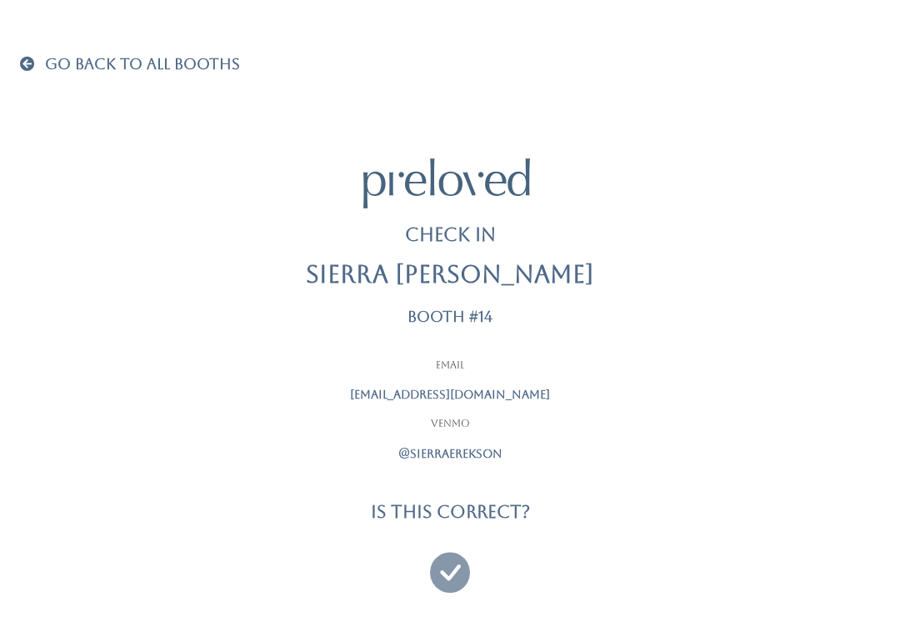
click at [455, 559] on icon at bounding box center [450, 565] width 40 height 56
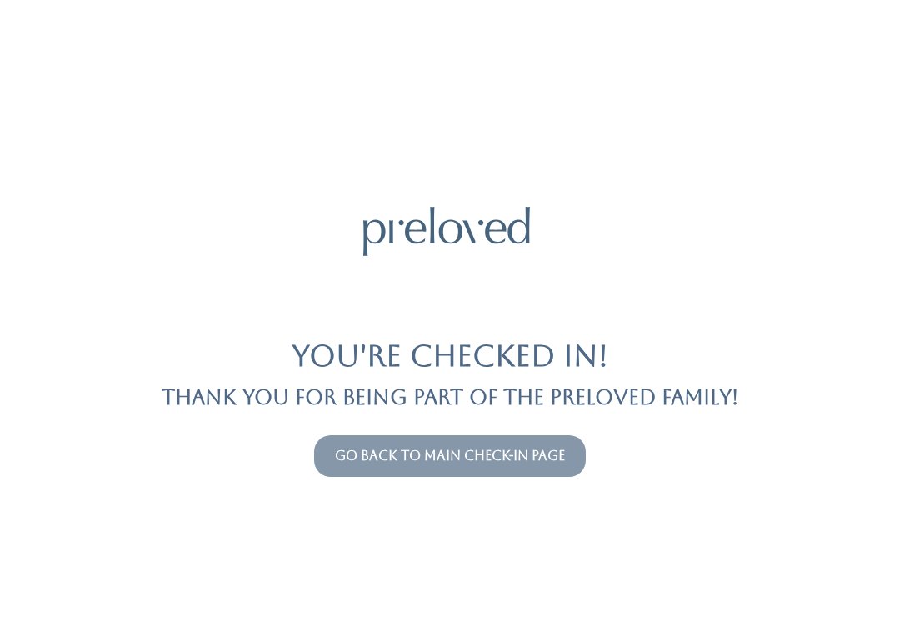
click at [422, 461] on link "Go back to main check-in page" at bounding box center [450, 455] width 230 height 16
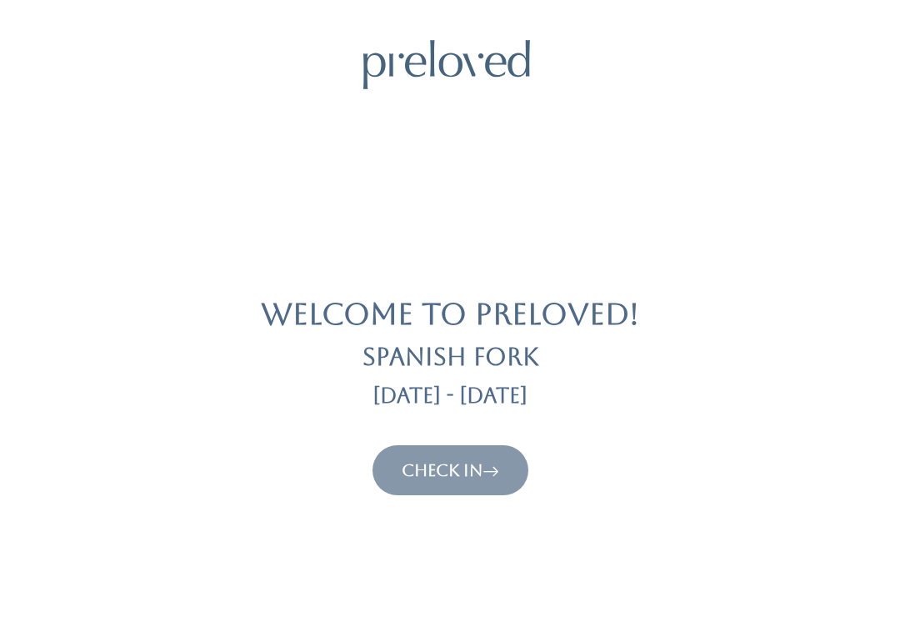
click at [470, 464] on link "Check In" at bounding box center [450, 470] width 97 height 20
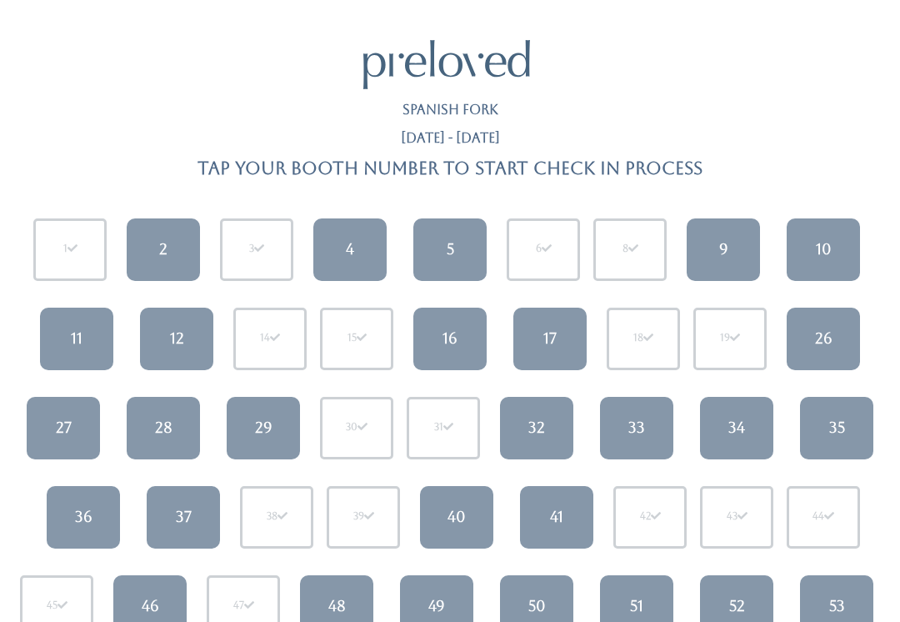
click at [456, 322] on link "16" at bounding box center [449, 338] width 73 height 62
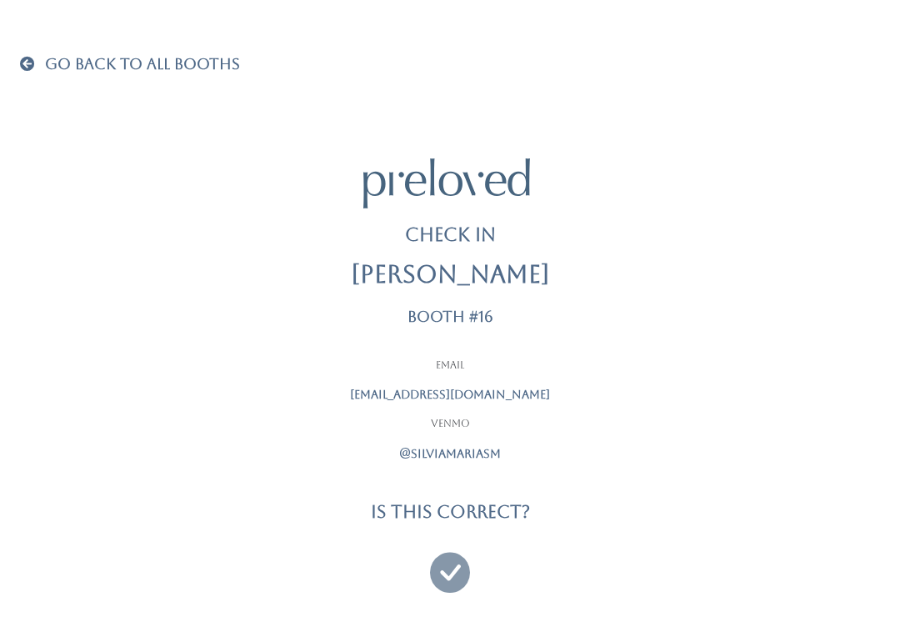
click at [453, 553] on icon at bounding box center [450, 565] width 40 height 56
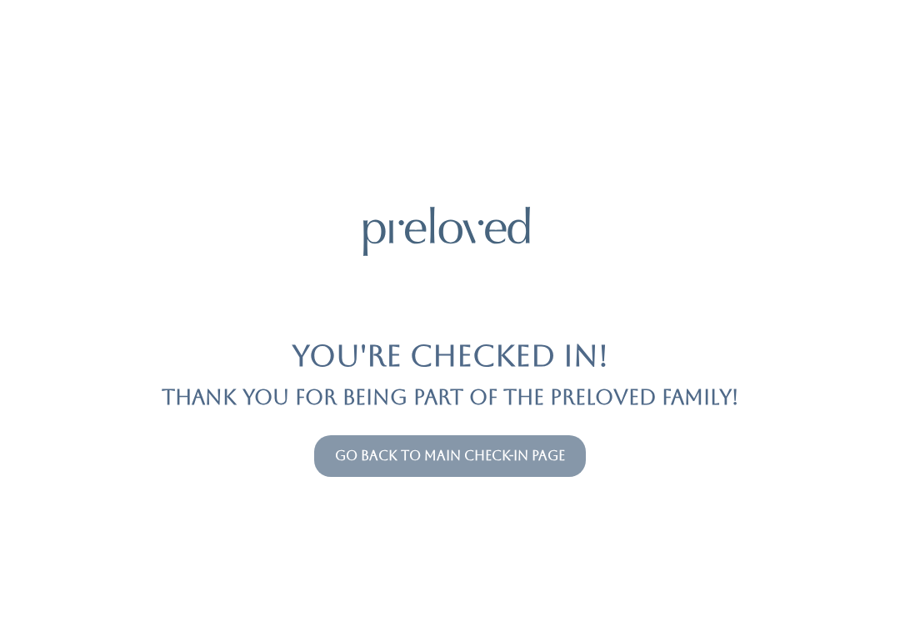
click at [543, 435] on button "Go back to main check-in page" at bounding box center [450, 456] width 272 height 42
click at [504, 457] on link "Go back to main check-in page" at bounding box center [450, 455] width 230 height 16
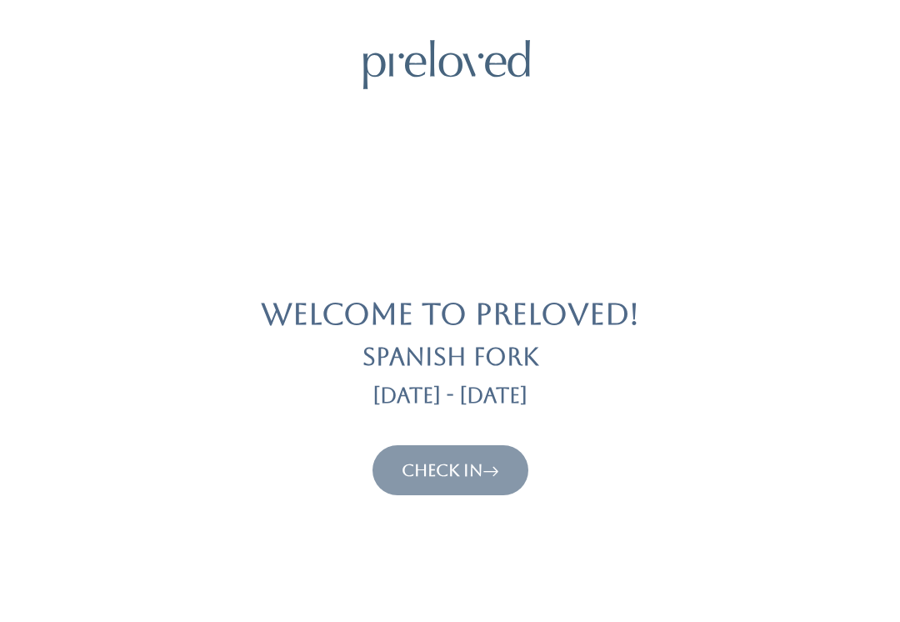
click at [481, 462] on link "Check In" at bounding box center [450, 470] width 97 height 20
click at [499, 462] on icon at bounding box center [490, 470] width 17 height 20
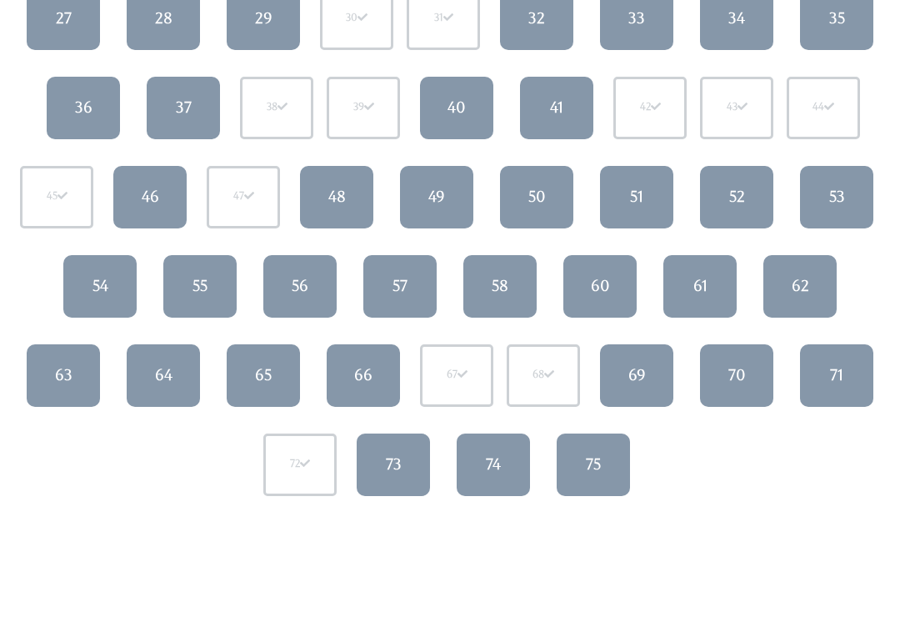
scroll to position [407, 0]
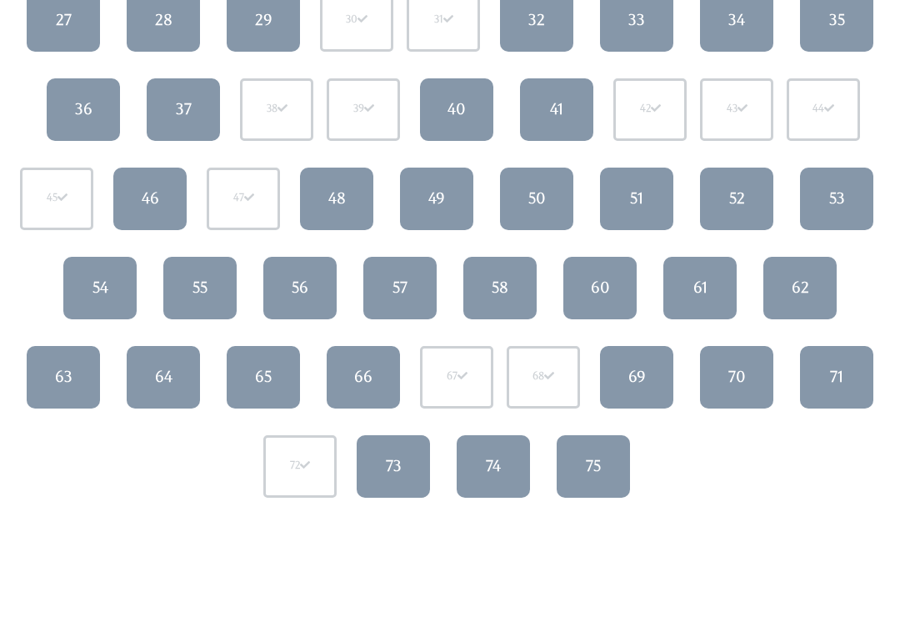
click at [837, 366] on div "71" at bounding box center [836, 377] width 13 height 22
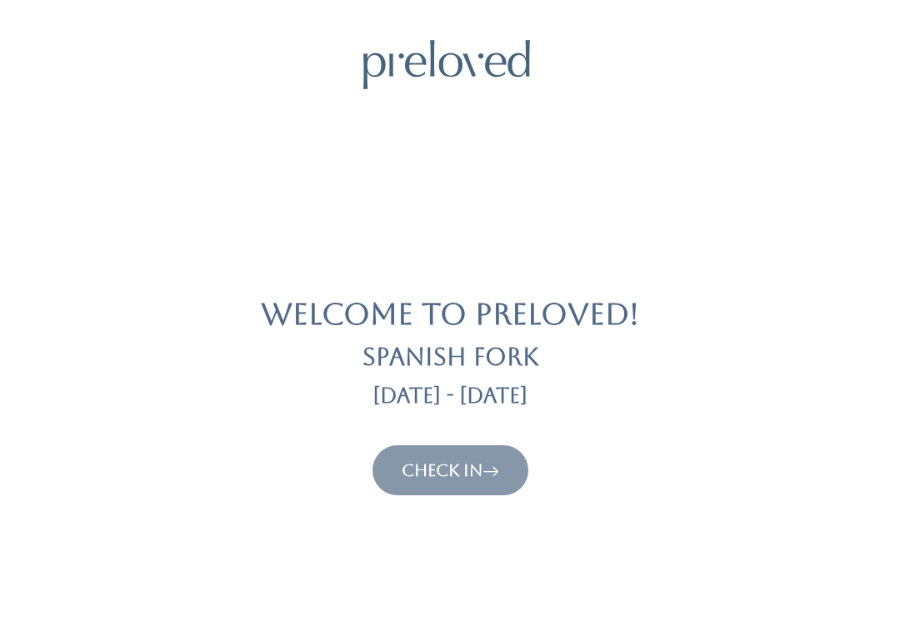
click at [469, 477] on link "Check In" at bounding box center [450, 470] width 97 height 20
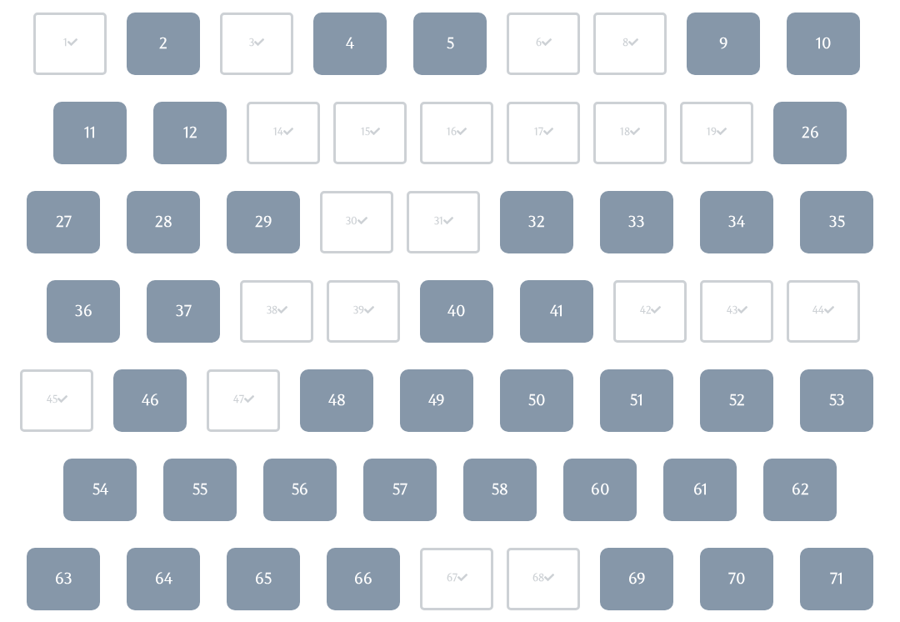
scroll to position [246, 0]
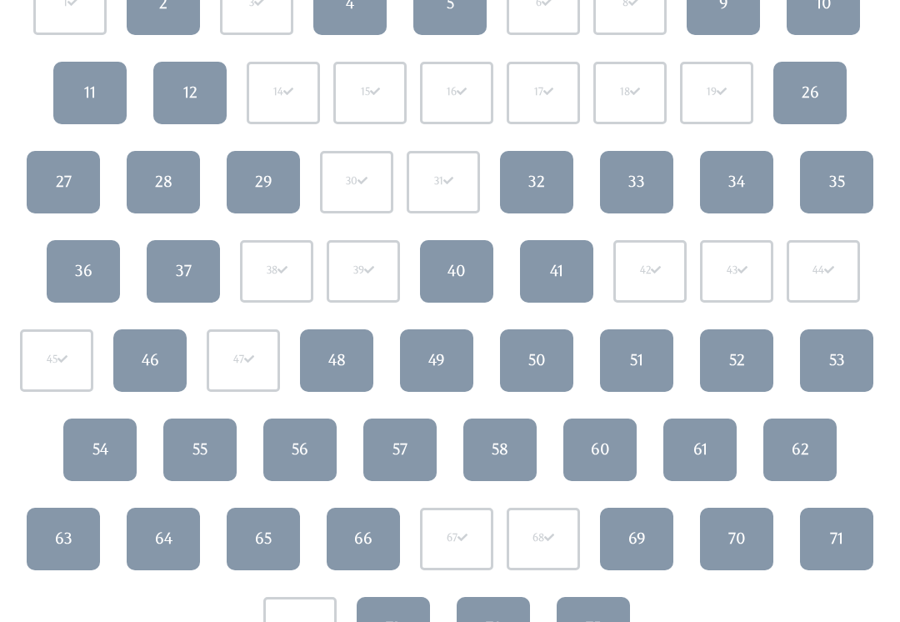
click at [368, 532] on div "66" at bounding box center [363, 538] width 18 height 22
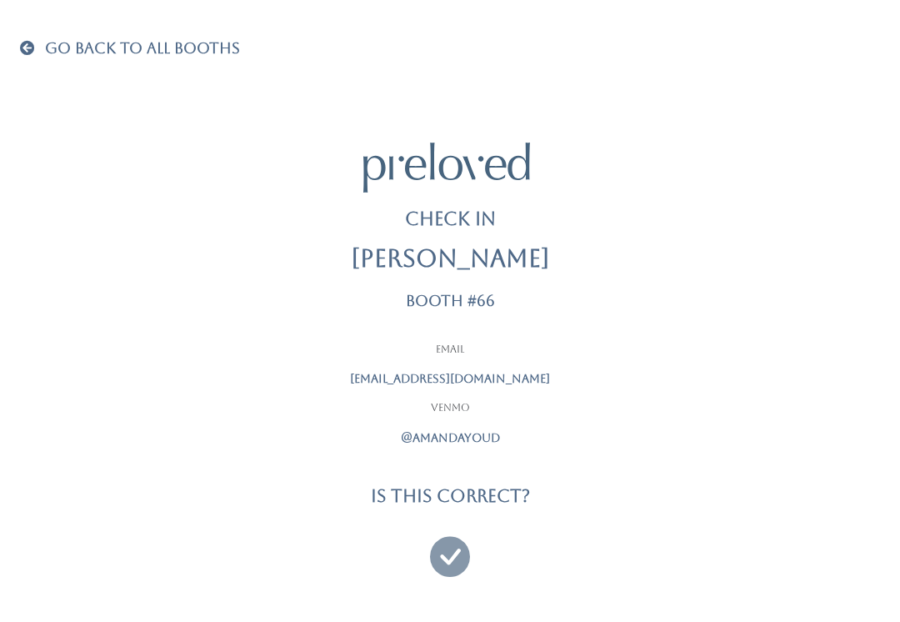
click at [65, 45] on span "Go Back To All Booths" at bounding box center [142, 47] width 195 height 17
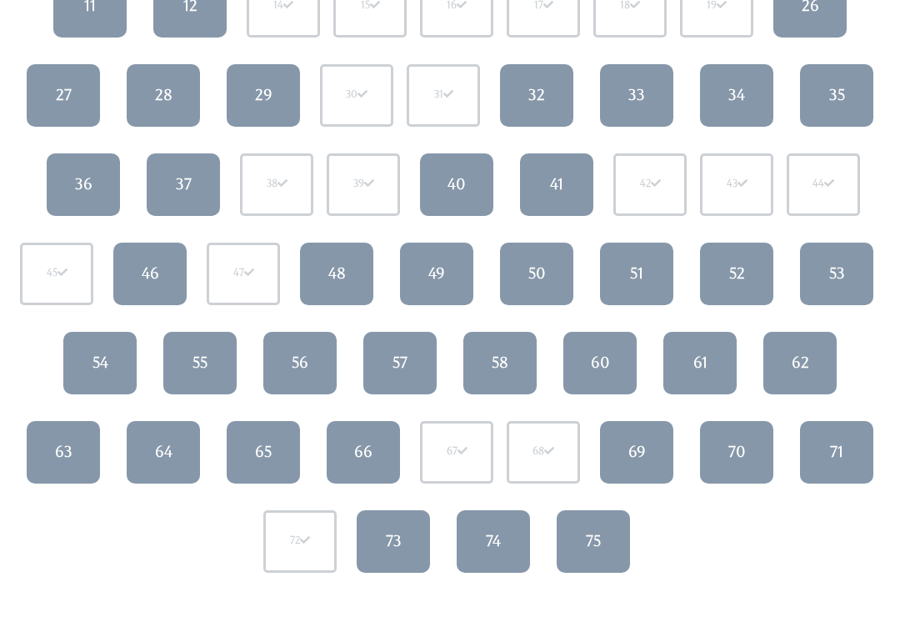
scroll to position [334, 0]
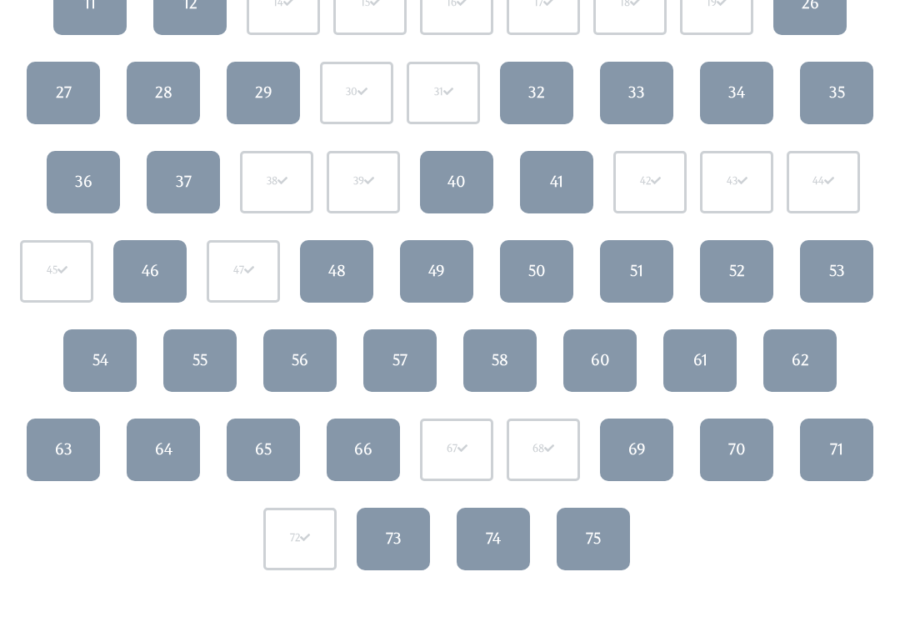
click at [71, 439] on div "63" at bounding box center [63, 450] width 17 height 22
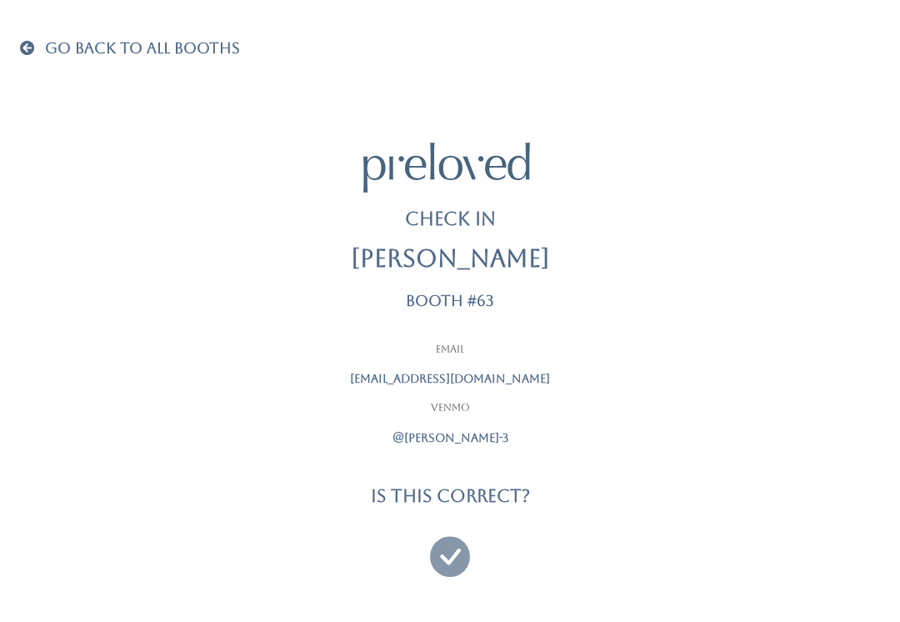
click at [436, 538] on icon at bounding box center [450, 549] width 40 height 56
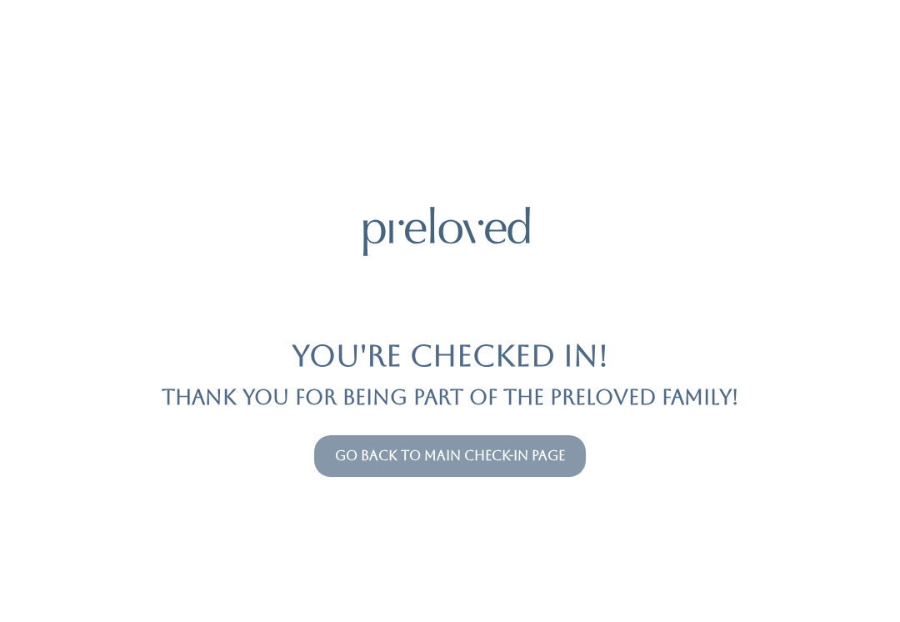
click at [453, 452] on link "Go back to main check-in page" at bounding box center [450, 455] width 230 height 16
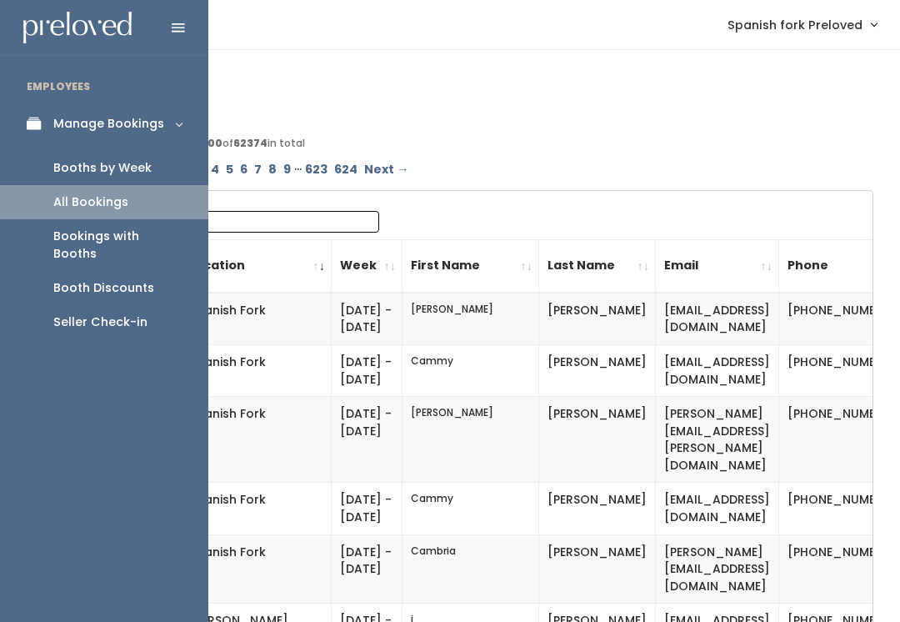
click at [139, 159] on div "Booths by Week" at bounding box center [102, 167] width 98 height 17
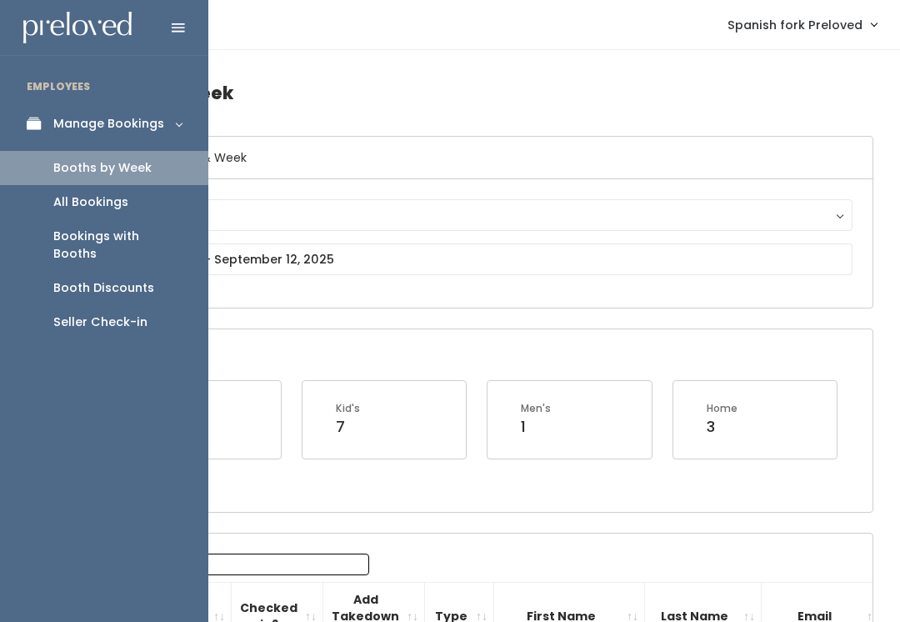
click at [114, 313] on div "Seller Check-in" at bounding box center [100, 321] width 94 height 17
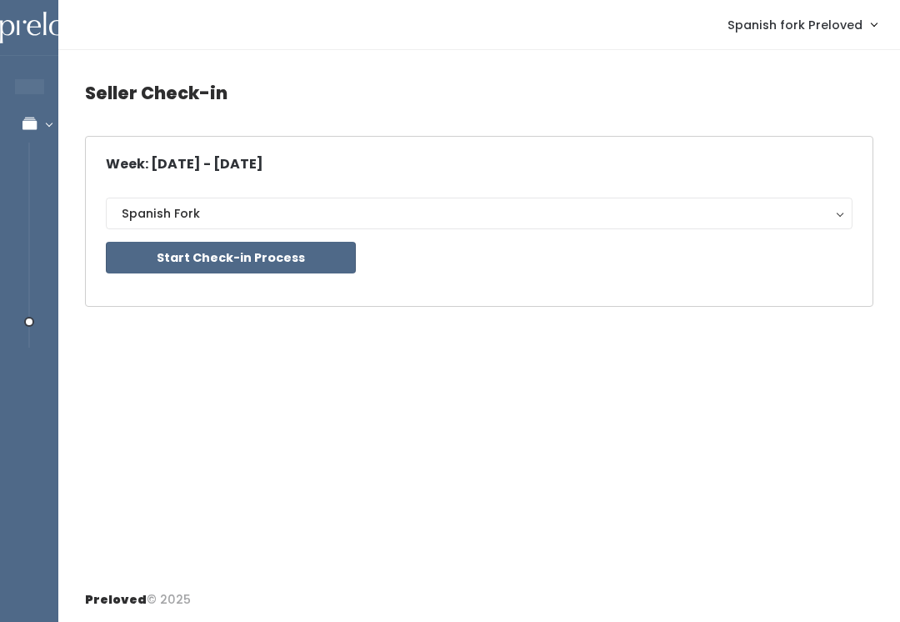
click at [277, 248] on button "Start Check-in Process" at bounding box center [231, 258] width 250 height 32
click at [275, 257] on button "Start Check-in Process" at bounding box center [231, 258] width 250 height 32
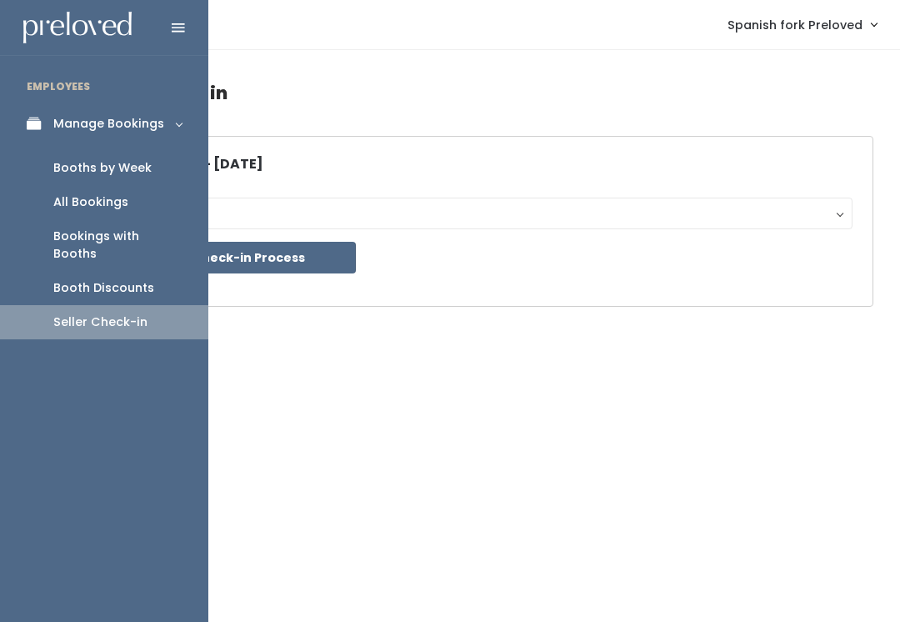
click at [163, 164] on link "Booths by Week" at bounding box center [104, 168] width 208 height 34
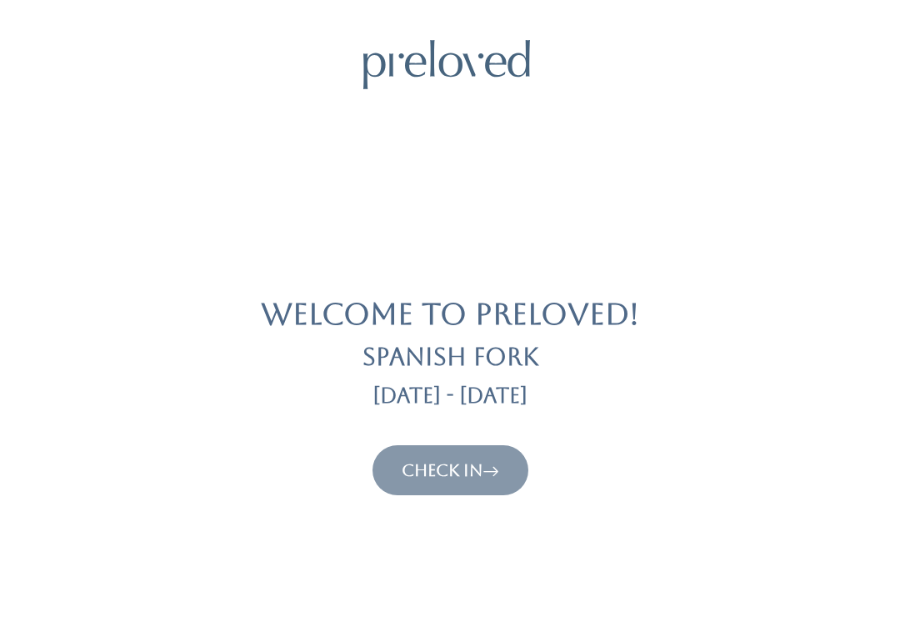
click at [467, 470] on link "Check In" at bounding box center [450, 470] width 97 height 20
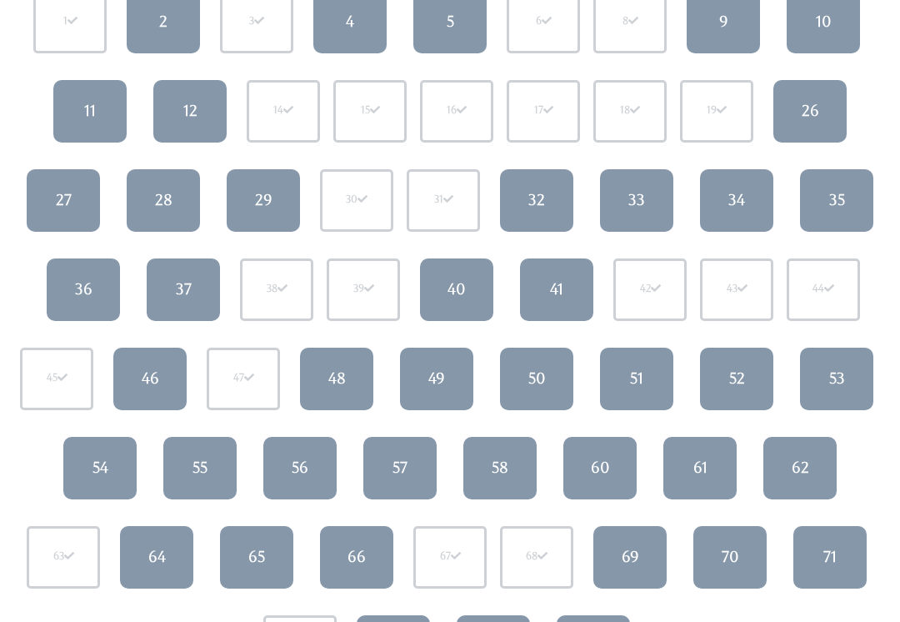
scroll to position [227, 0]
click at [214, 450] on link "55" at bounding box center [199, 468] width 73 height 62
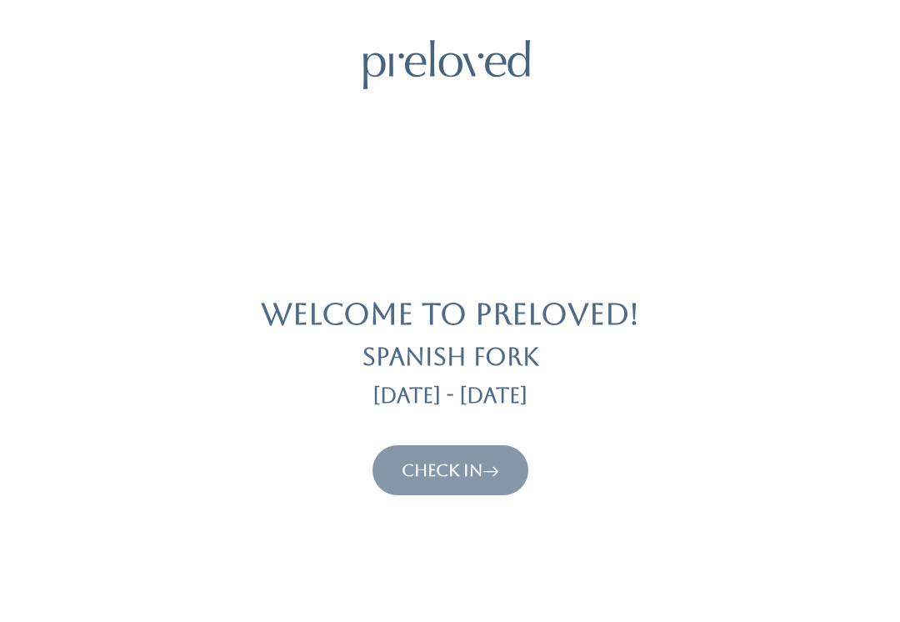
click at [502, 448] on button "Check In" at bounding box center [450, 470] width 156 height 50
click at [499, 465] on icon at bounding box center [490, 470] width 17 height 20
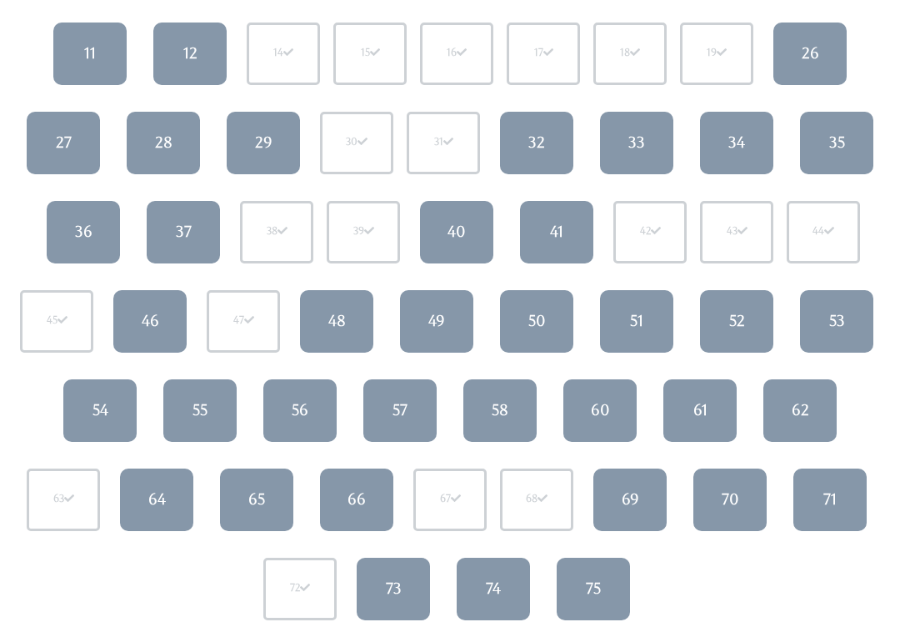
scroll to position [285, 0]
click at [746, 308] on link "52" at bounding box center [736, 321] width 73 height 62
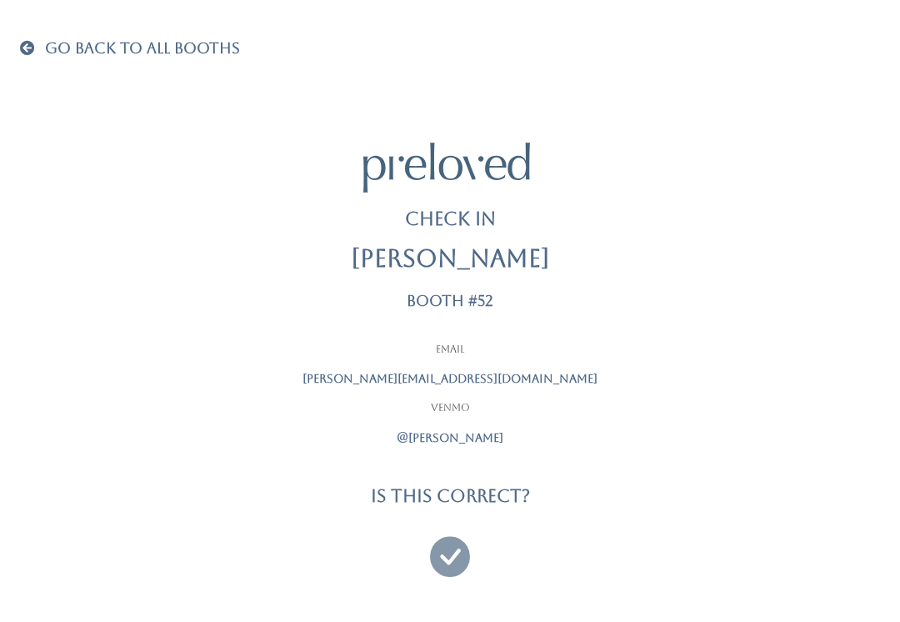
click at [455, 543] on icon at bounding box center [450, 549] width 40 height 56
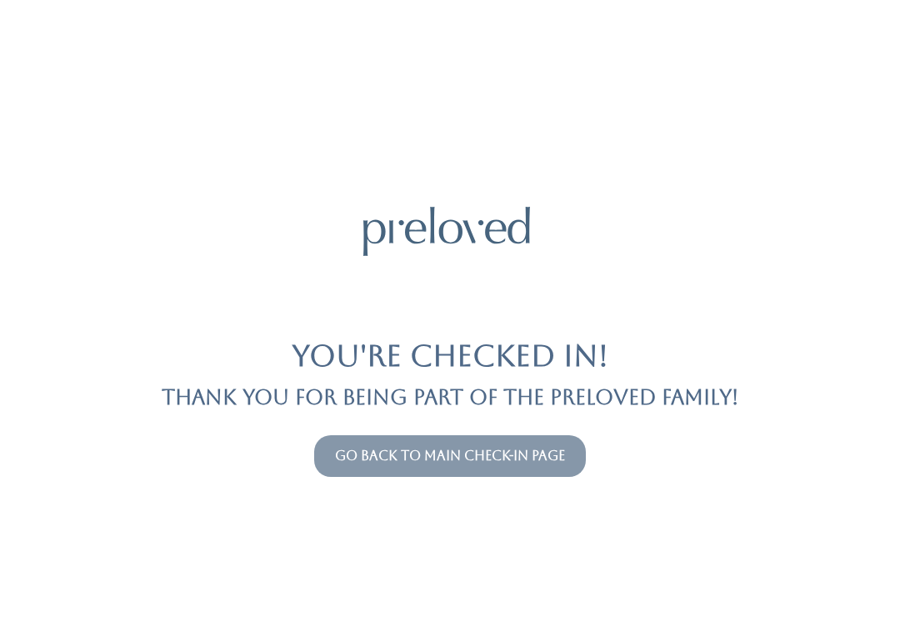
click at [513, 447] on link "Go back to main check-in page" at bounding box center [450, 455] width 230 height 16
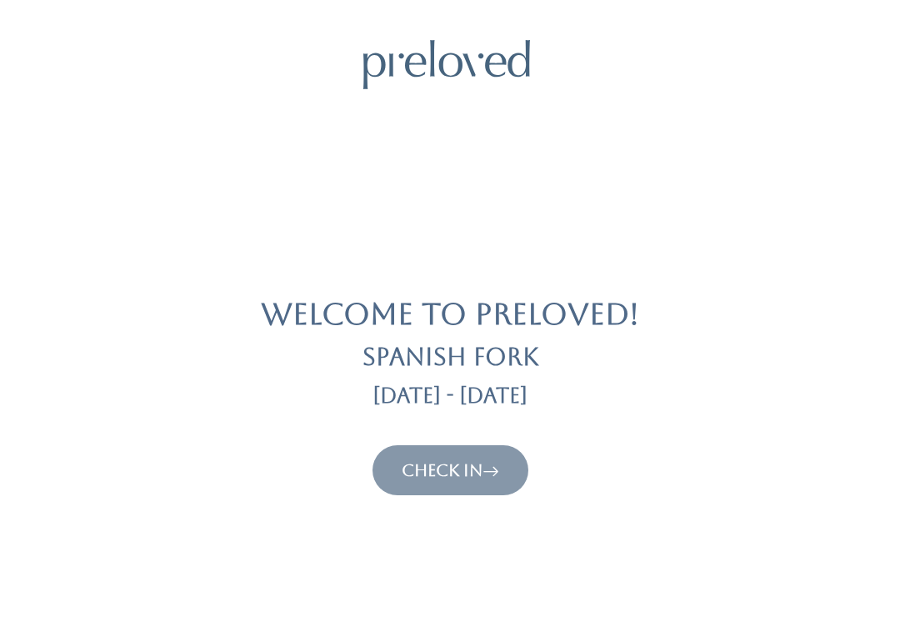
click at [451, 477] on link "Check In" at bounding box center [450, 470] width 97 height 20
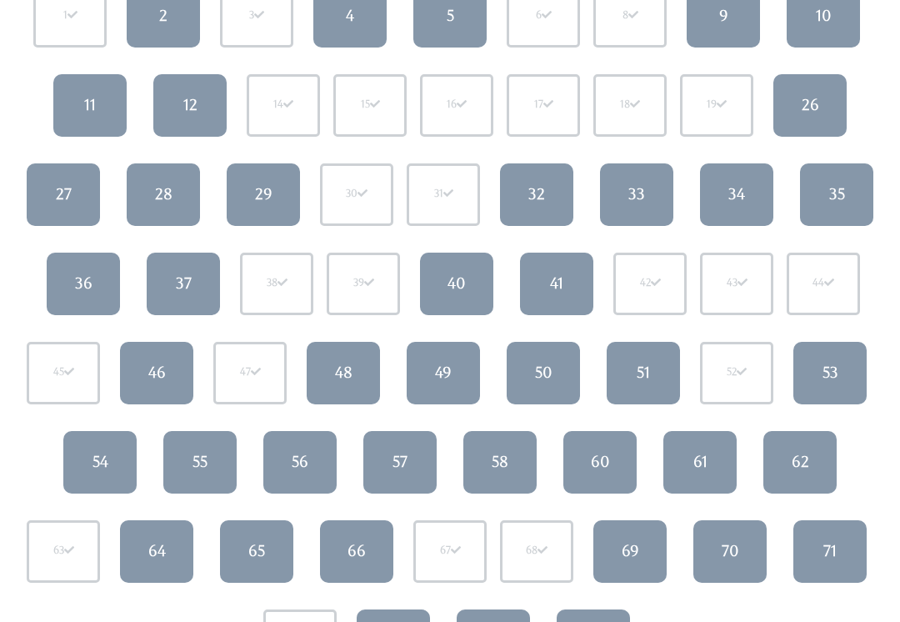
scroll to position [233, 0]
click at [219, 459] on link "55" at bounding box center [199, 462] width 73 height 62
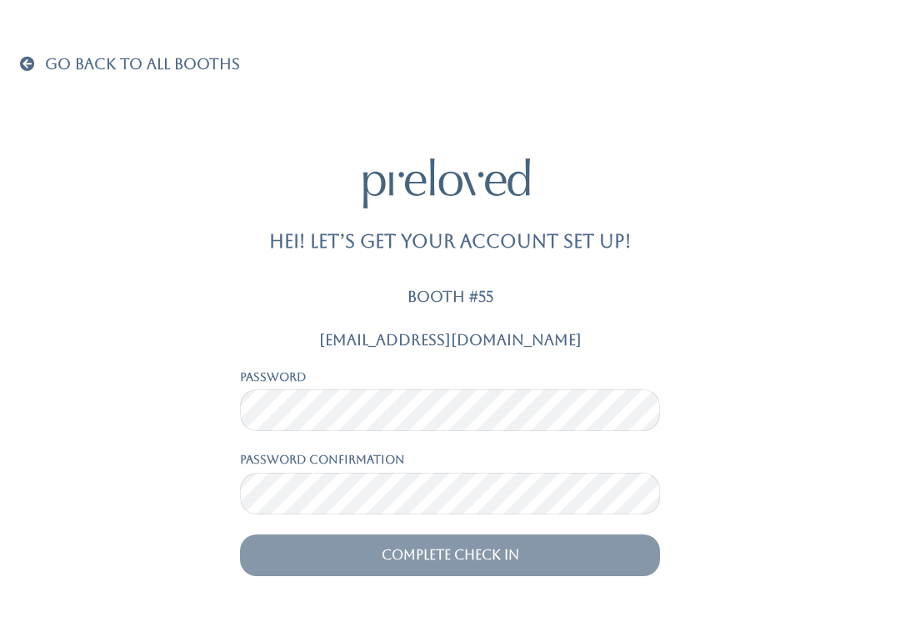
click at [366, 382] on div "Password" at bounding box center [450, 399] width 420 height 63
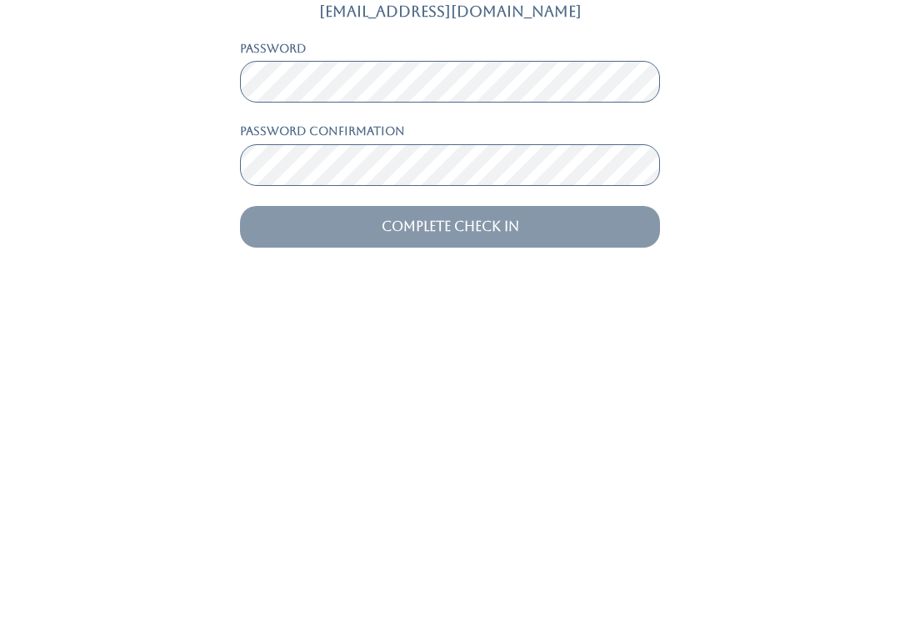
click at [550, 534] on input "Complete Check In" at bounding box center [450, 555] width 420 height 42
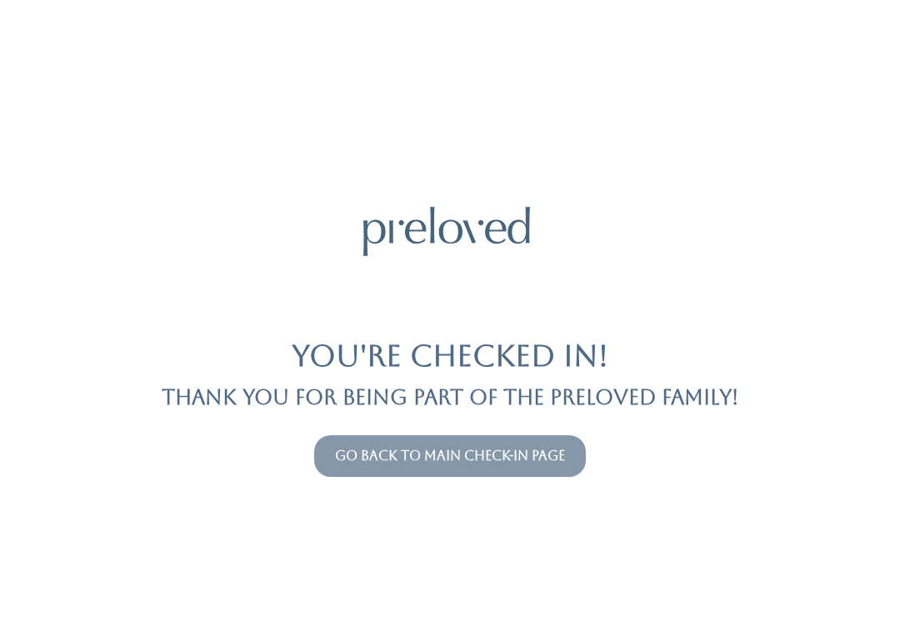
click at [465, 453] on link "Go back to main check-in page" at bounding box center [450, 455] width 230 height 16
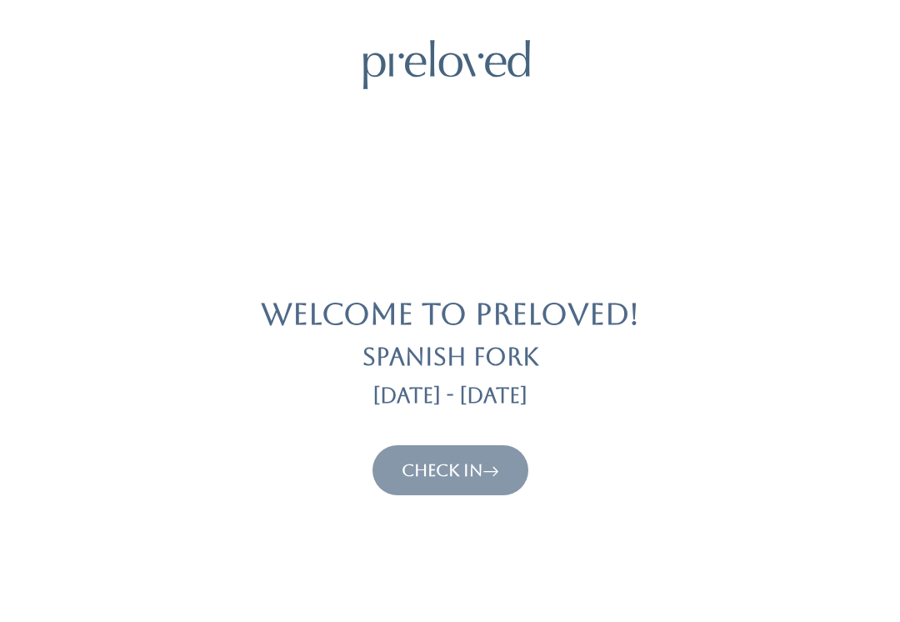
click at [467, 477] on link "Check In" at bounding box center [450, 470] width 97 height 20
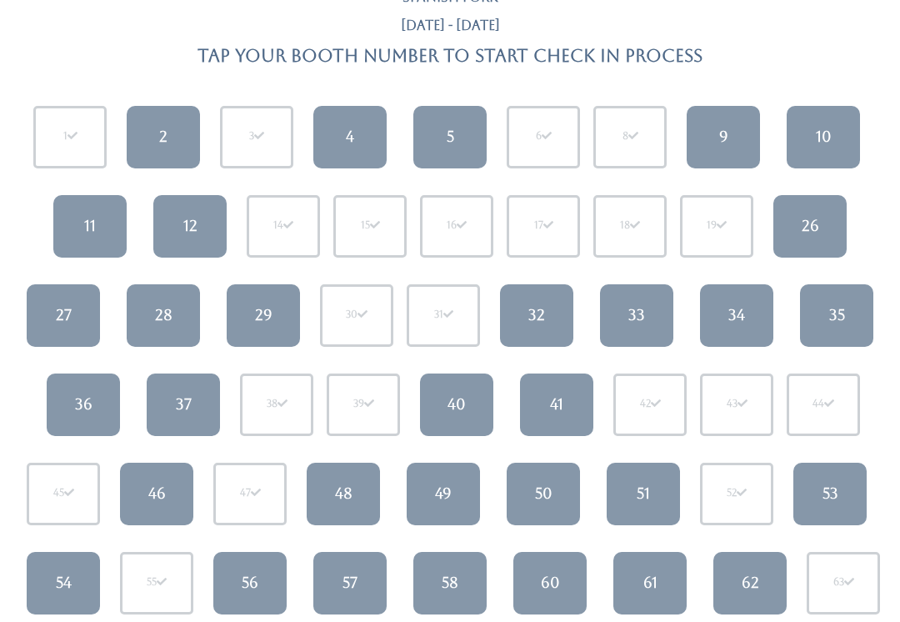
scroll to position [114, 0]
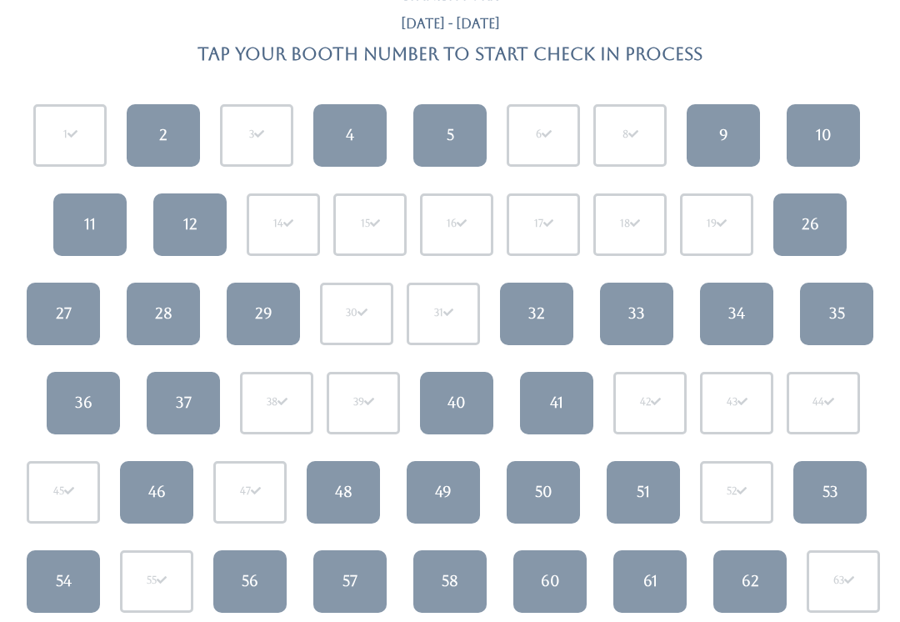
click at [443, 484] on div "49" at bounding box center [443, 492] width 17 height 22
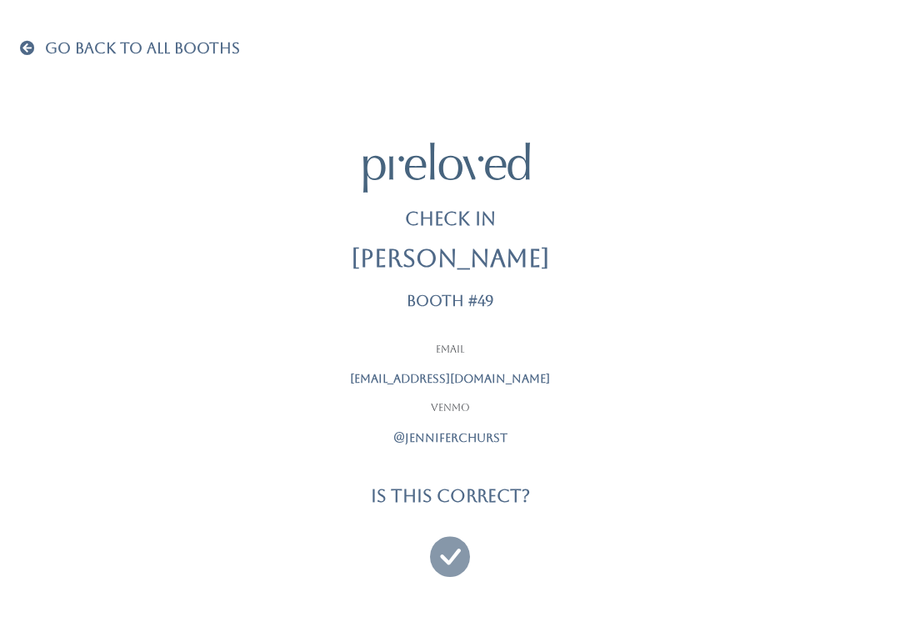
click at [455, 541] on icon at bounding box center [450, 549] width 40 height 56
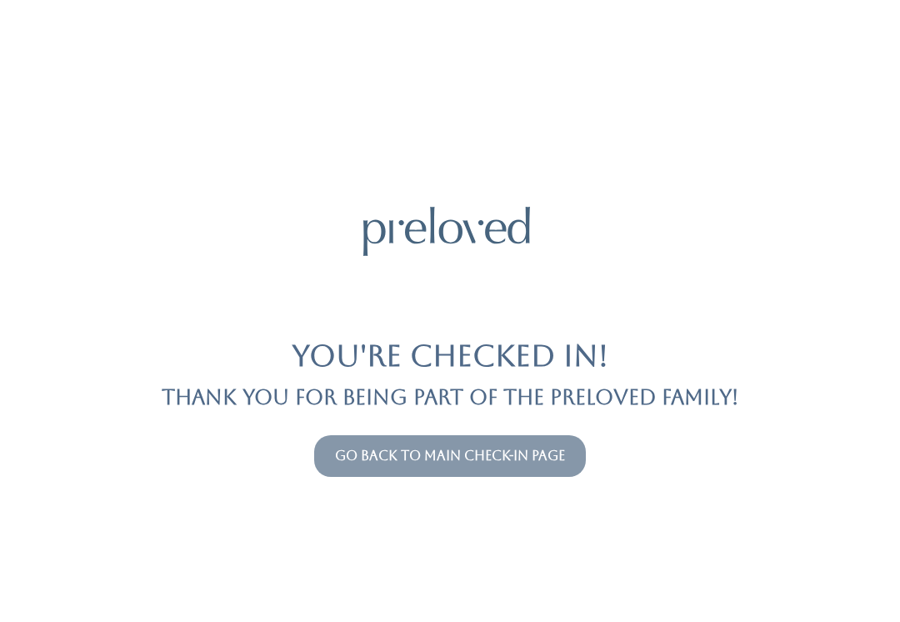
click at [484, 461] on link "Go back to main check-in page" at bounding box center [450, 455] width 230 height 16
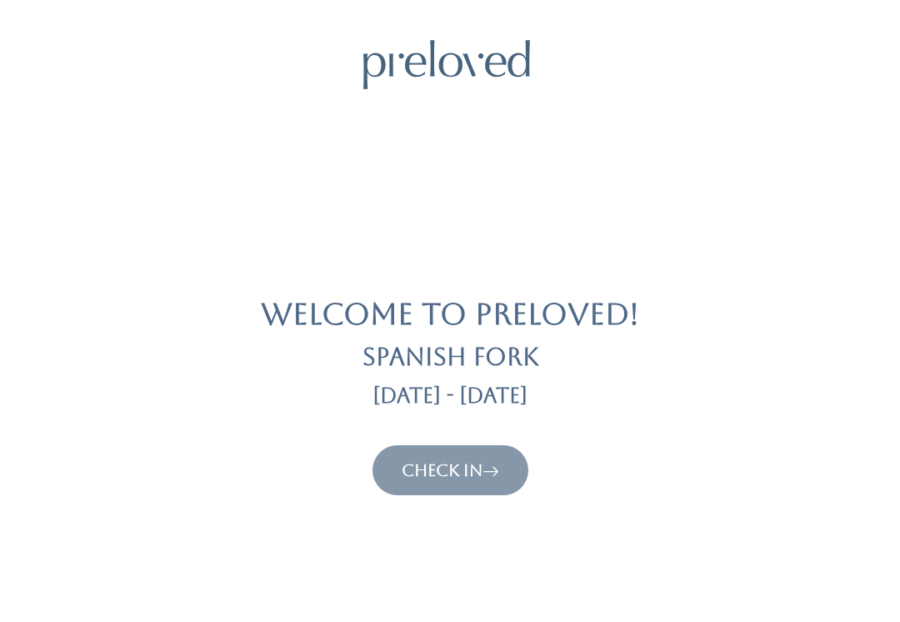
click at [473, 477] on link "Check In" at bounding box center [450, 470] width 97 height 20
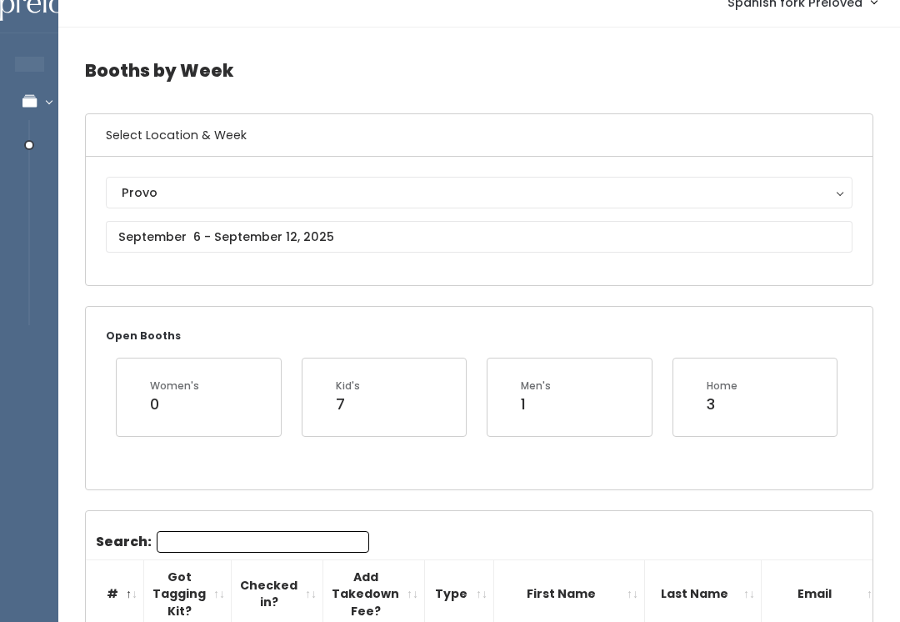
scroll to position [25, 0]
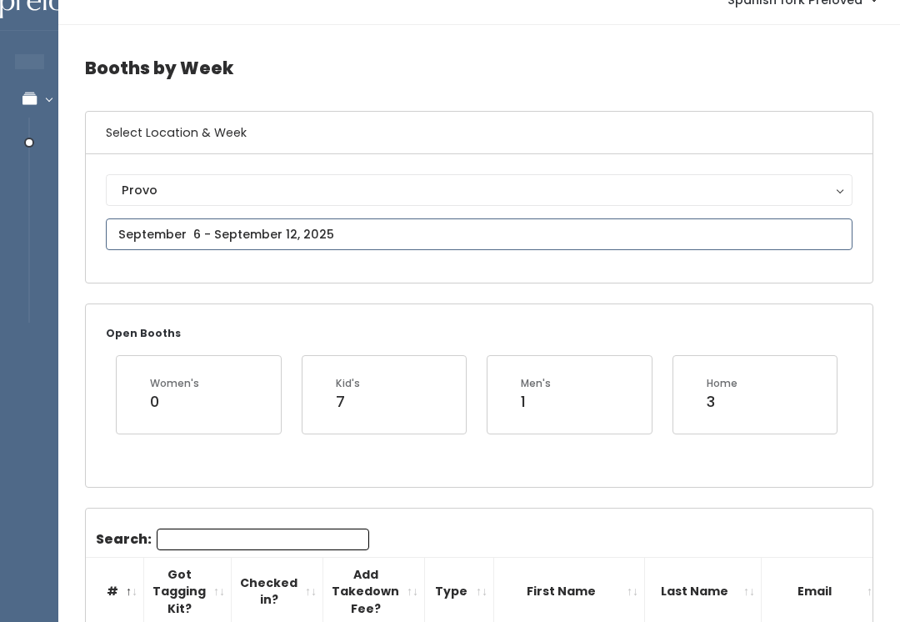
click at [572, 219] on input "text" at bounding box center [479, 234] width 746 height 32
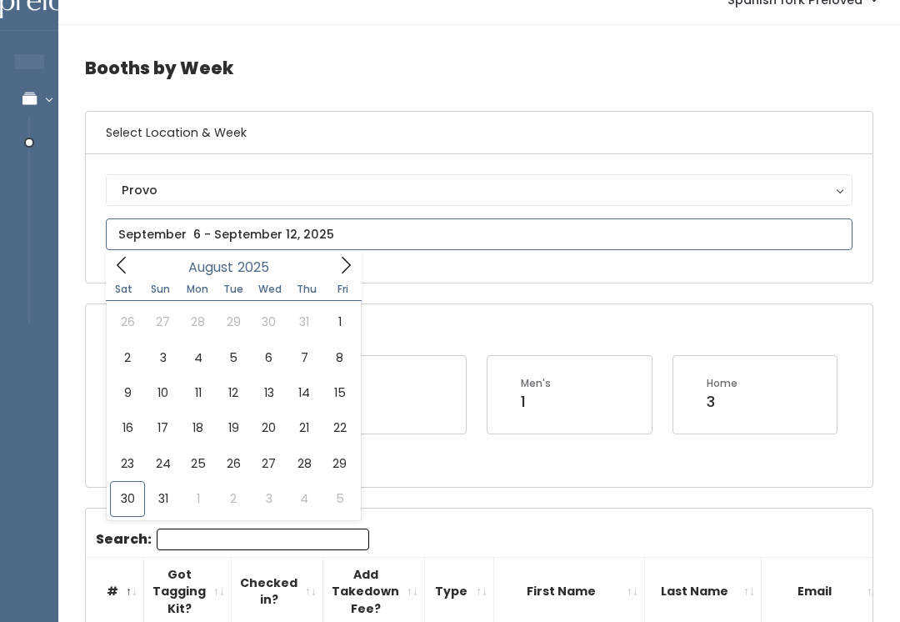
type input "August 30 to September 5"
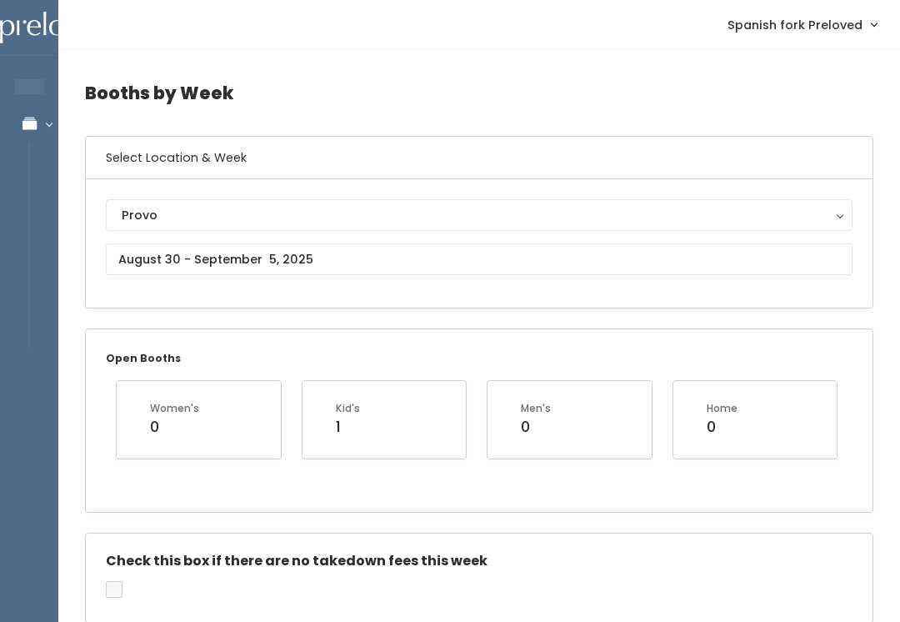
click at [212, 221] on div "Provo" at bounding box center [479, 215] width 715 height 18
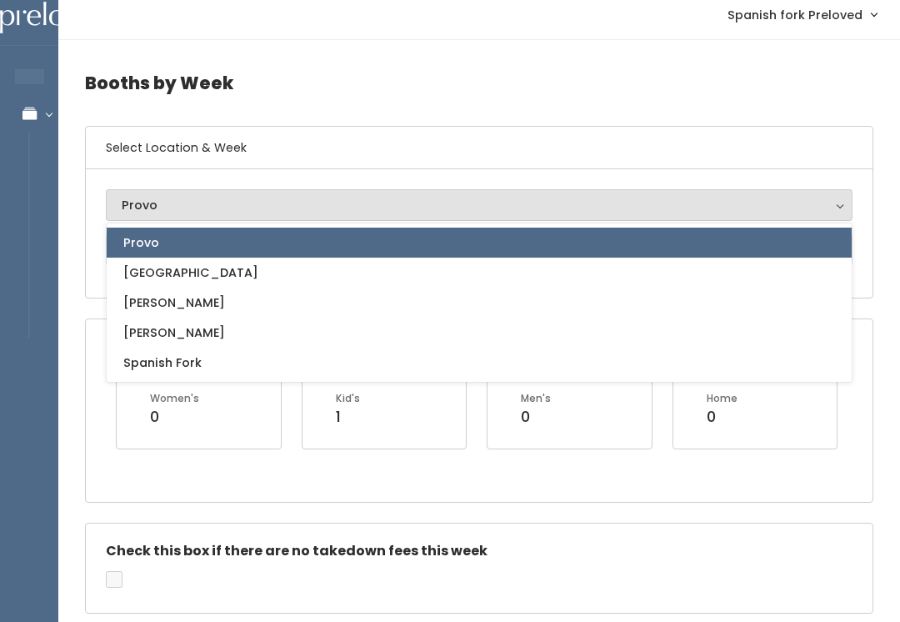
scroll to position [5, 0]
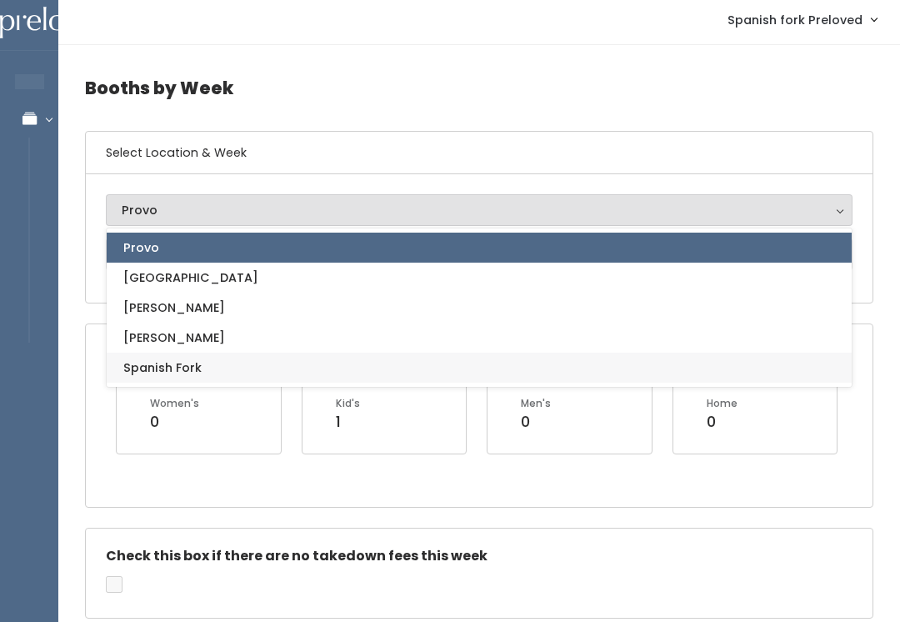
click at [186, 361] on span "Spanish Fork" at bounding box center [162, 367] width 78 height 18
select select "2"
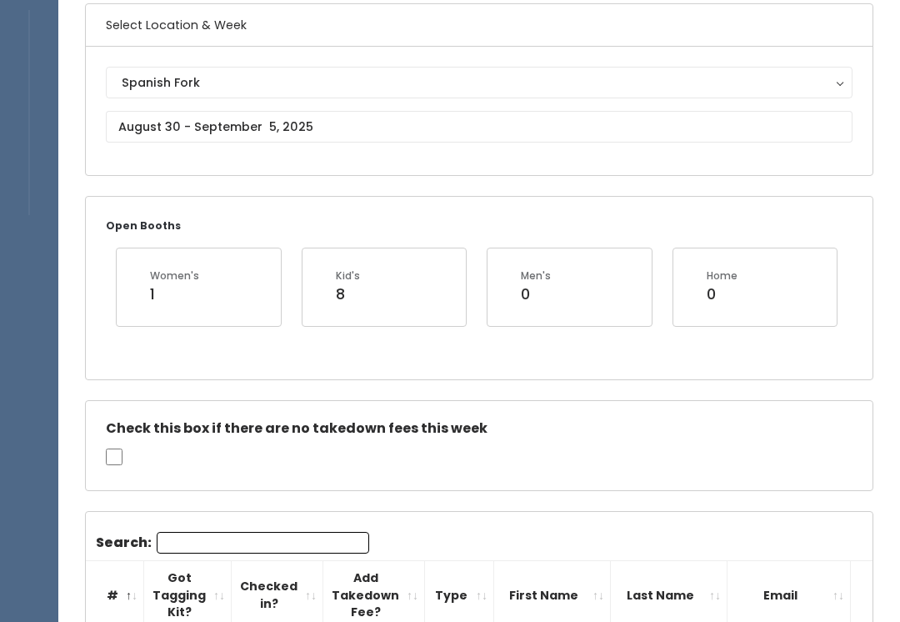
click at [212, 532] on input "Search:" at bounding box center [263, 543] width 212 height 22
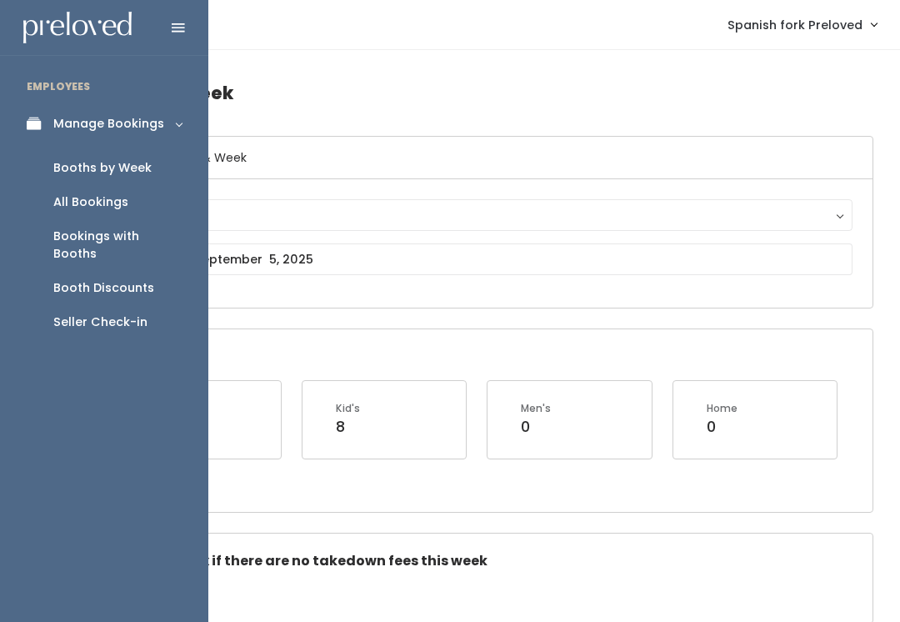
type input "Aimee"
click at [97, 313] on div "Seller Check-in" at bounding box center [100, 321] width 94 height 17
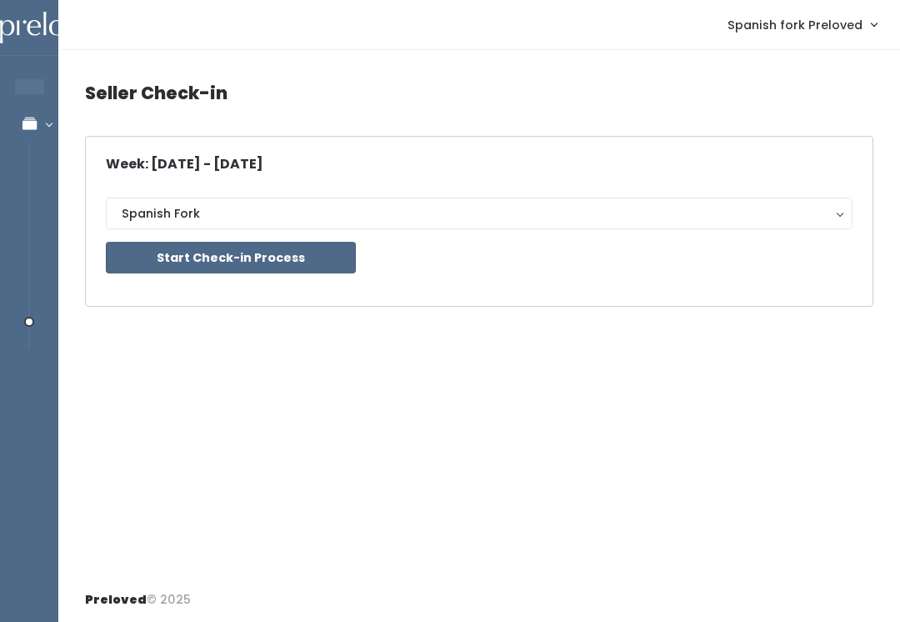
click at [226, 265] on button "Start Check-in Process" at bounding box center [231, 258] width 250 height 32
click at [267, 264] on button "Start Check-in Process" at bounding box center [231, 258] width 250 height 32
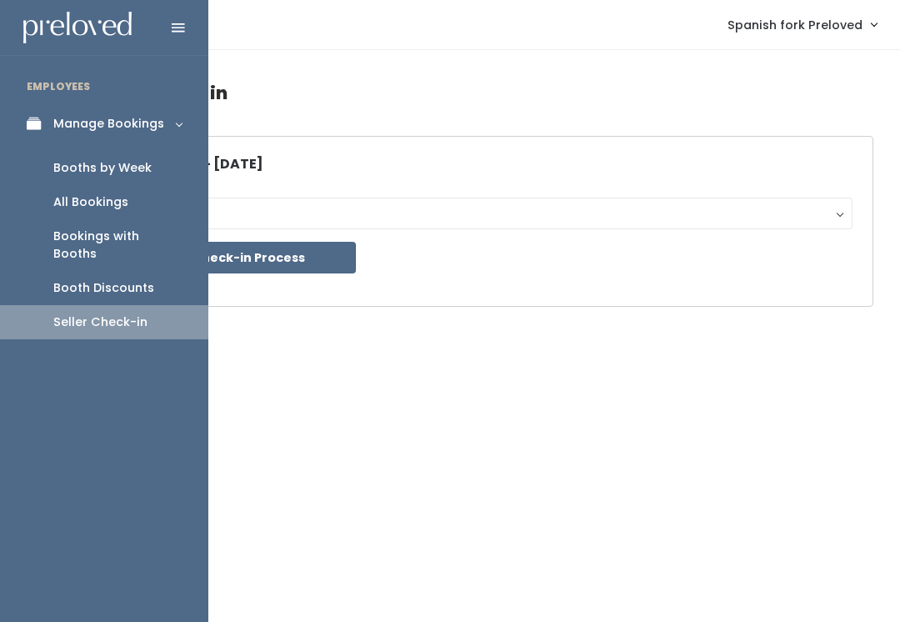
click at [127, 163] on div "Booths by Week" at bounding box center [102, 167] width 98 height 17
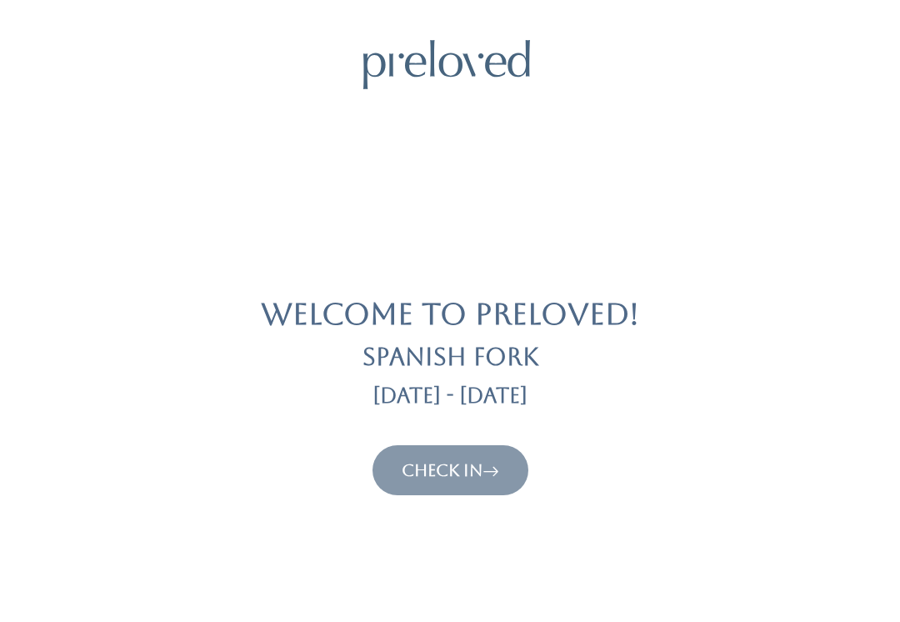
click at [432, 475] on link "Check In" at bounding box center [450, 470] width 97 height 20
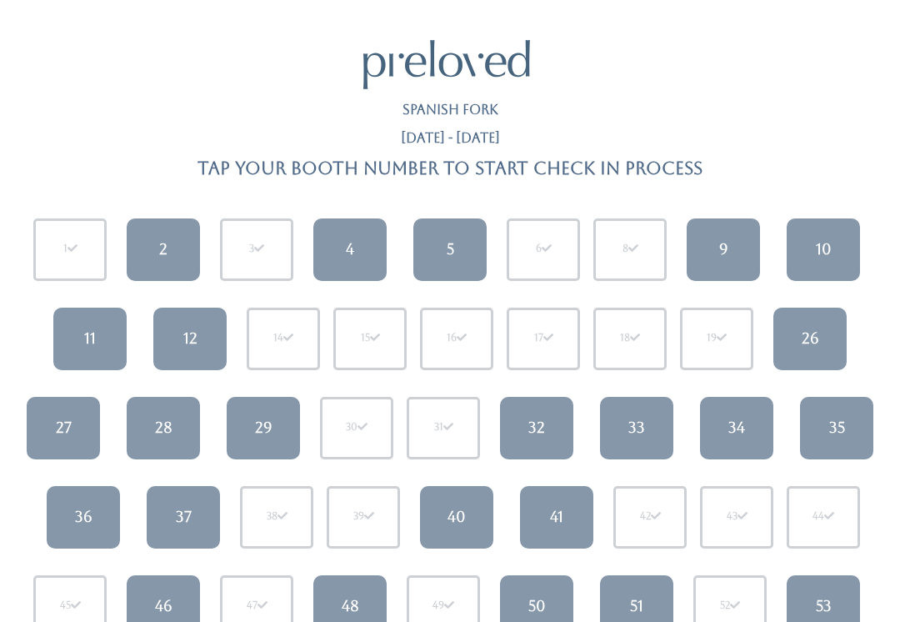
click at [457, 517] on div "40" at bounding box center [456, 517] width 18 height 22
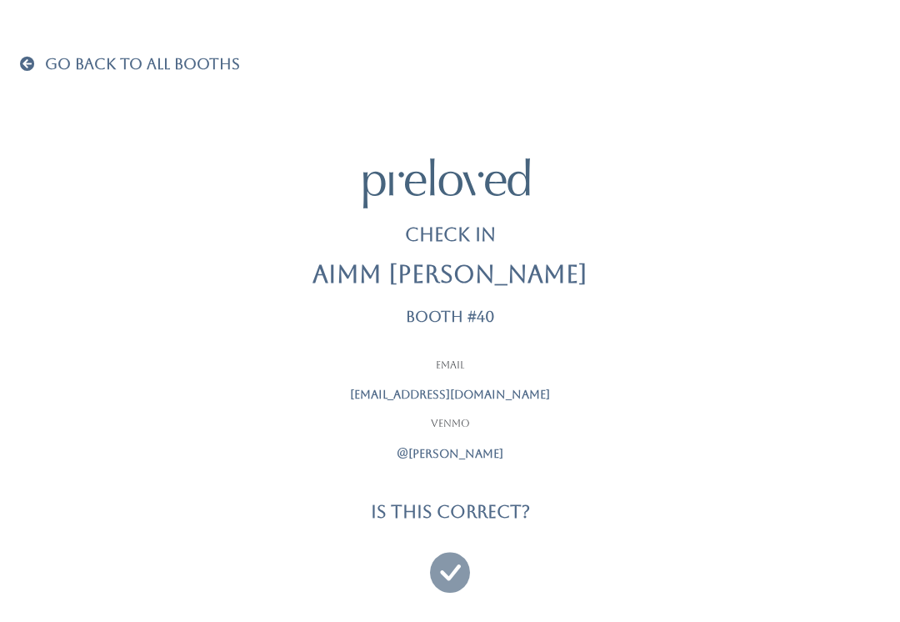
click at [445, 562] on icon at bounding box center [450, 565] width 40 height 56
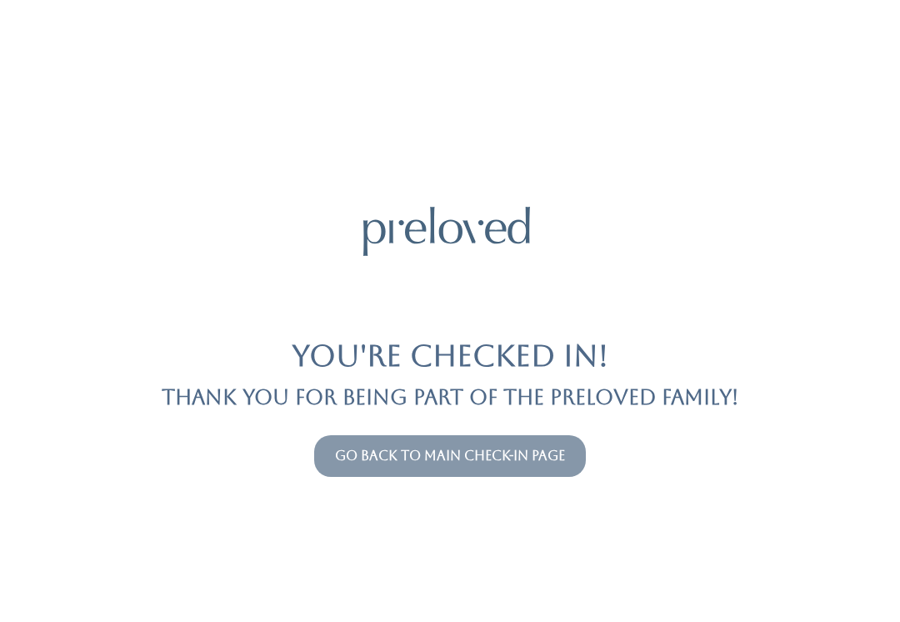
click at [351, 462] on link "Go back to main check-in page" at bounding box center [450, 455] width 230 height 16
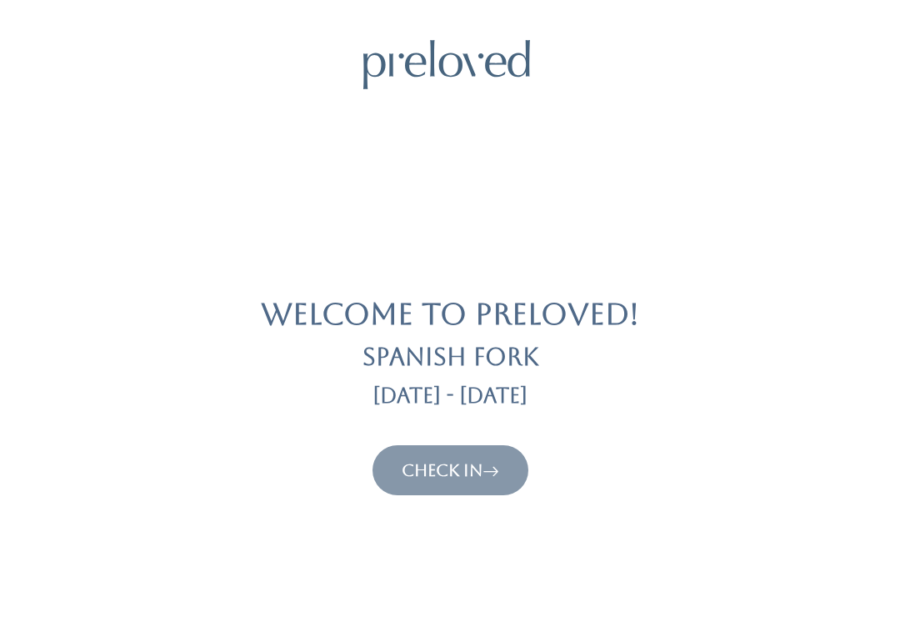
click at [473, 477] on link "Check In" at bounding box center [450, 470] width 97 height 20
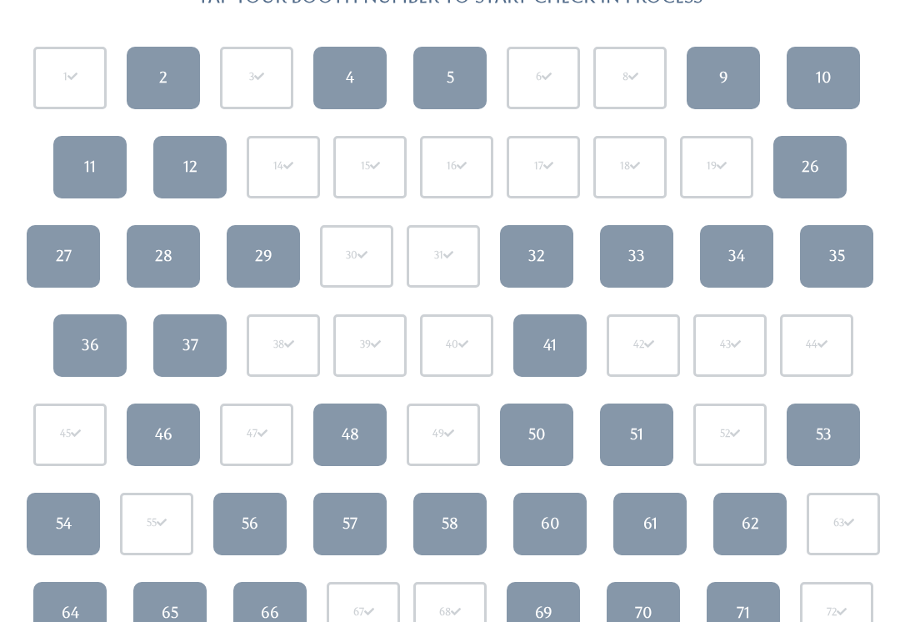
scroll to position [173, 0]
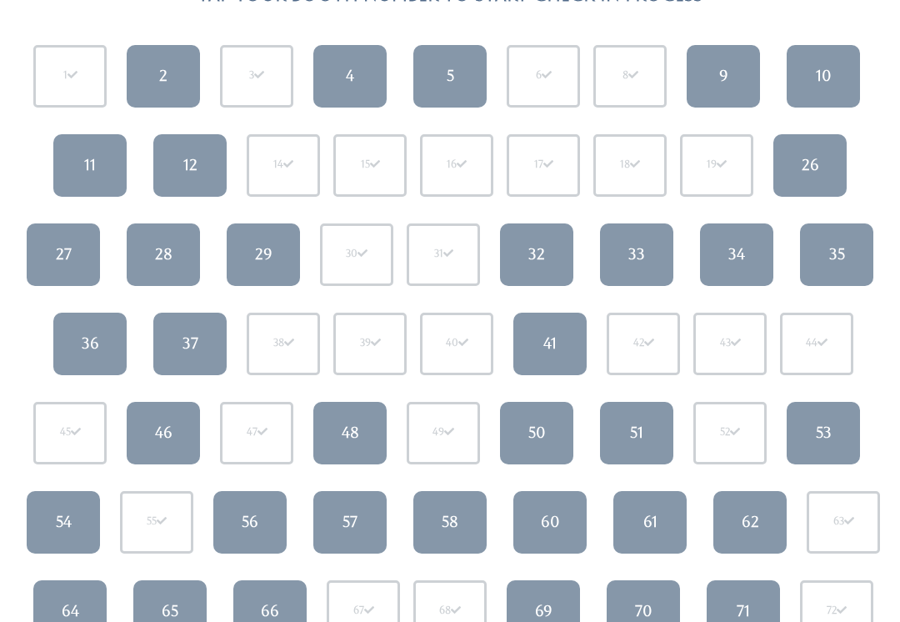
click at [359, 532] on link "57" at bounding box center [349, 522] width 73 height 62
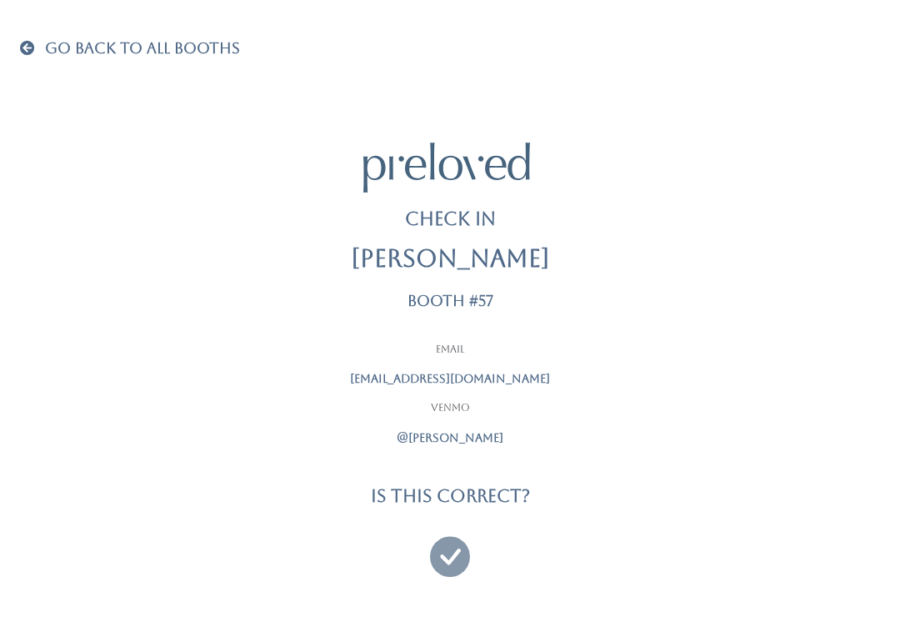
click at [446, 551] on icon at bounding box center [450, 549] width 40 height 56
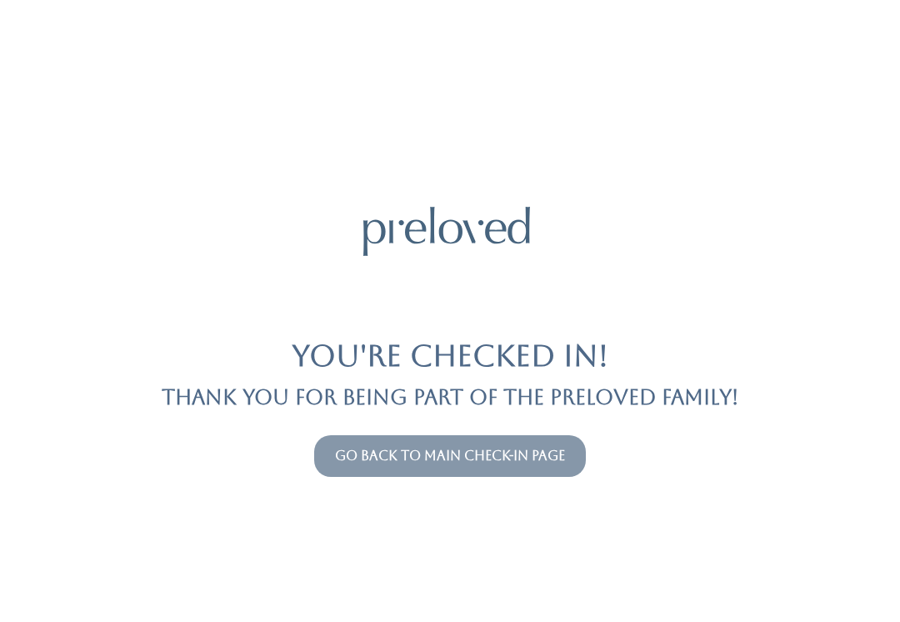
click at [500, 457] on link "Go back to main check-in page" at bounding box center [450, 455] width 230 height 16
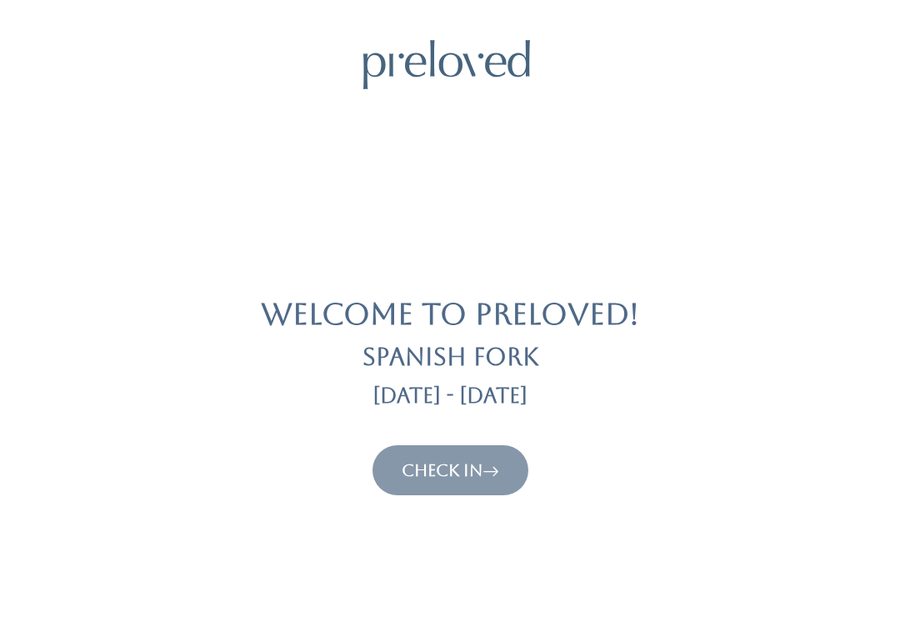
click at [461, 454] on button "Check In" at bounding box center [450, 470] width 156 height 50
click at [468, 468] on link "Check In" at bounding box center [450, 470] width 97 height 20
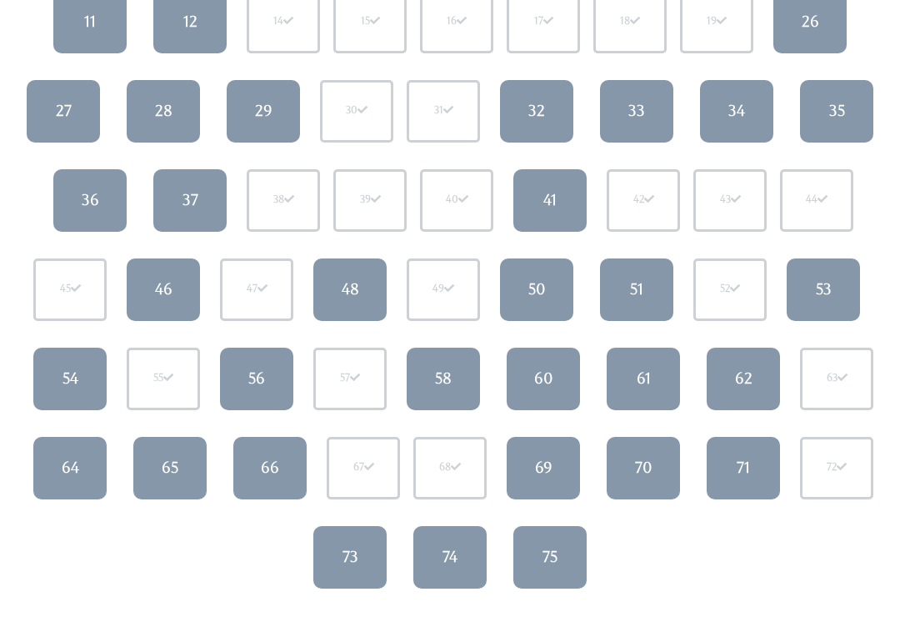
scroll to position [320, 0]
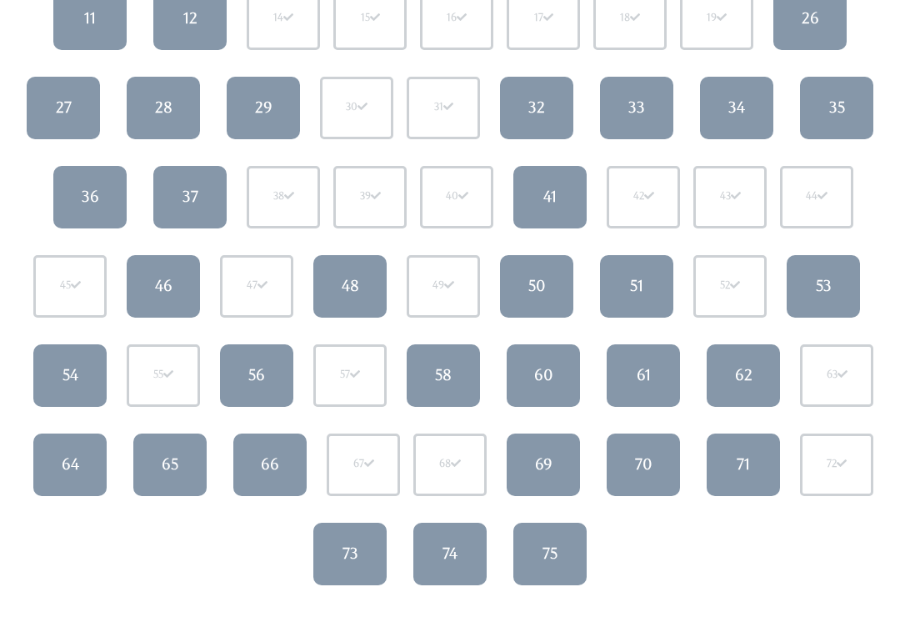
click at [636, 285] on div "51" at bounding box center [636, 286] width 13 height 22
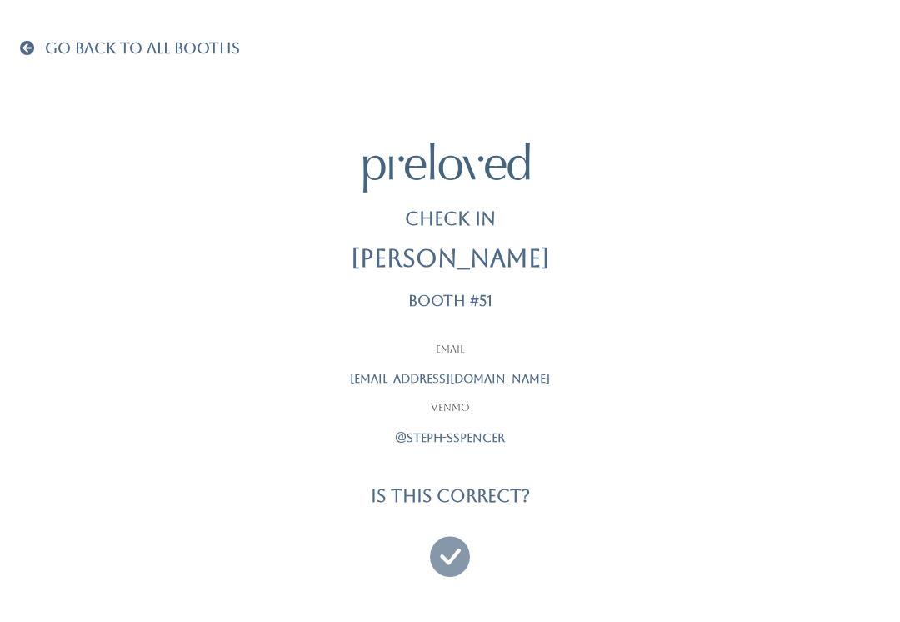
click at [441, 533] on icon at bounding box center [450, 549] width 40 height 56
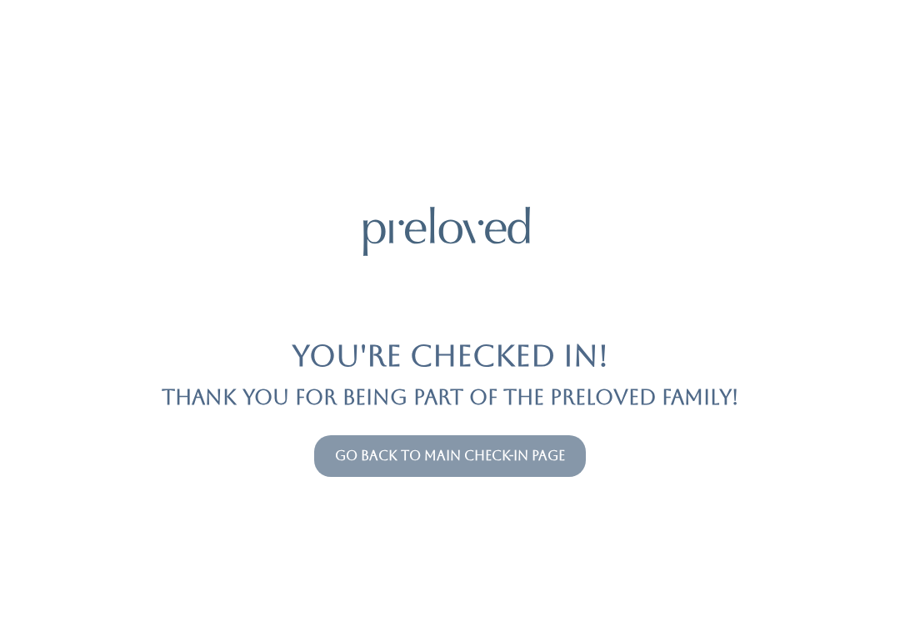
click at [546, 461] on link "Go back to main check-in page" at bounding box center [450, 455] width 230 height 16
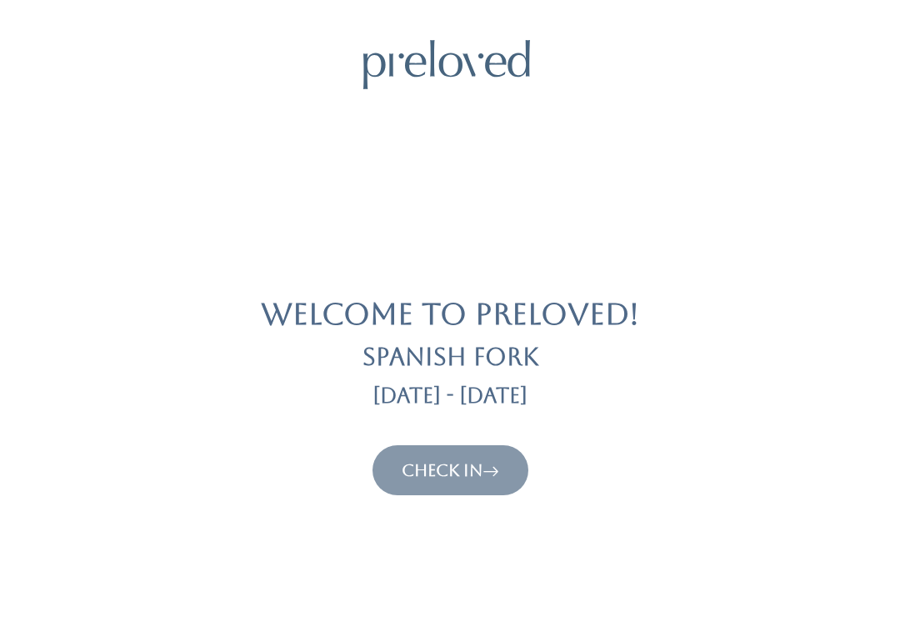
click at [465, 462] on link "Check In" at bounding box center [450, 470] width 97 height 20
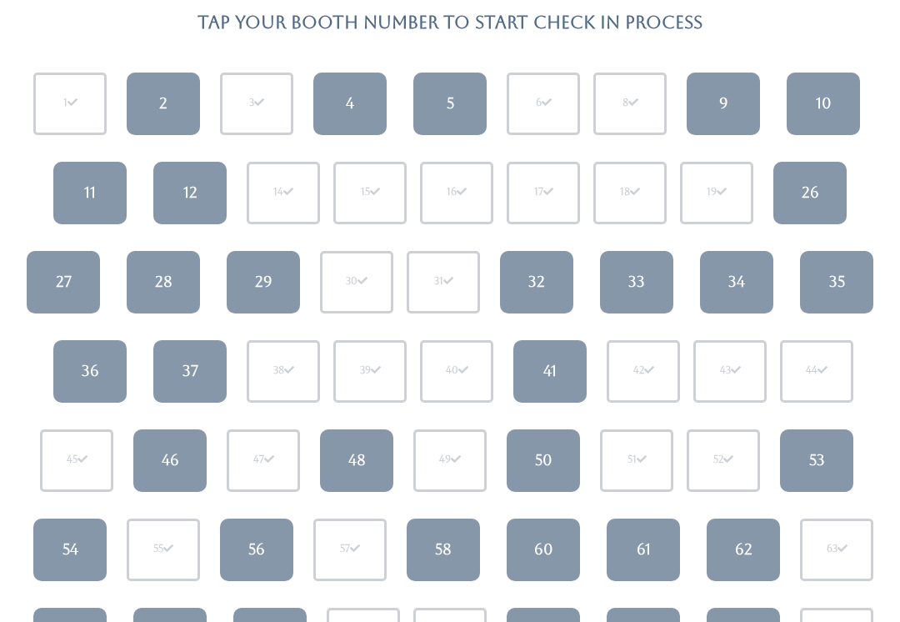
scroll to position [146, 0]
click at [87, 368] on div "36" at bounding box center [90, 371] width 17 height 22
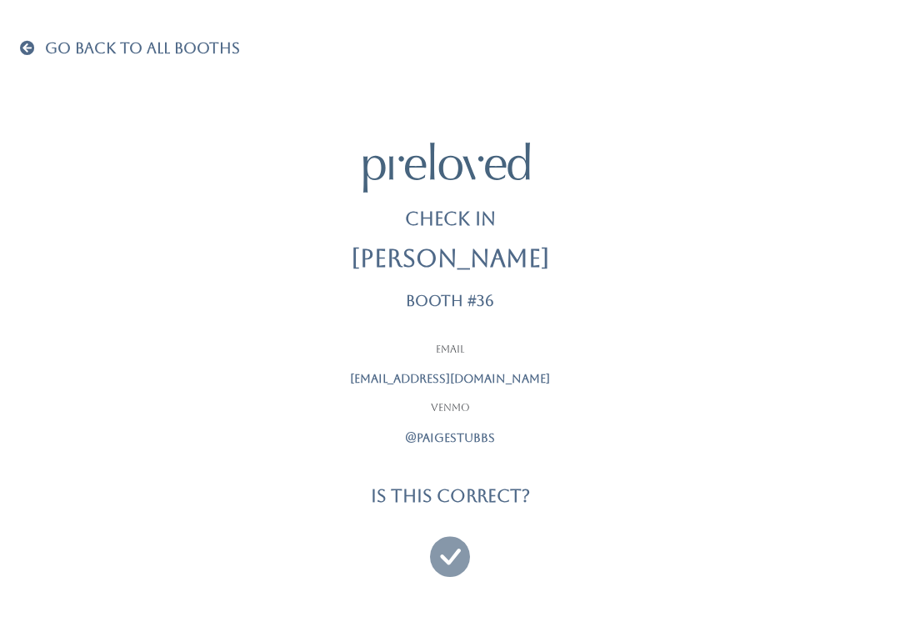
click at [452, 552] on icon at bounding box center [450, 549] width 40 height 56
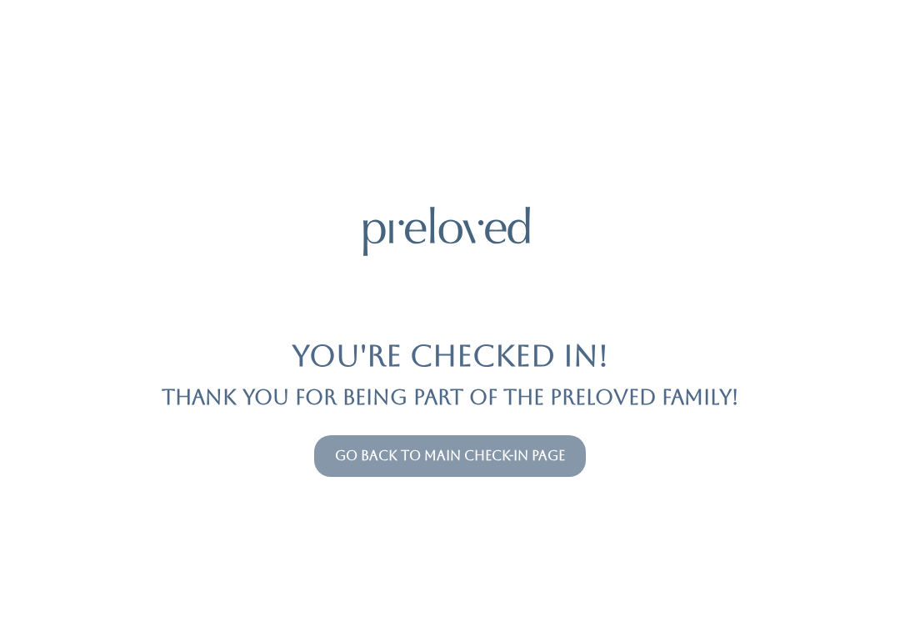
click at [509, 447] on link "Go back to main check-in page" at bounding box center [450, 455] width 230 height 16
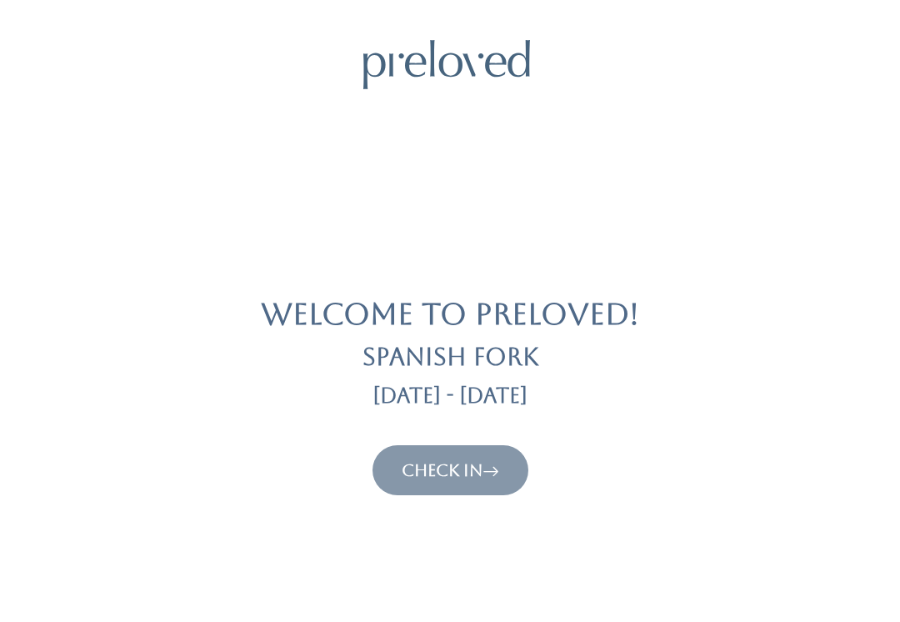
click at [473, 469] on link "Check In" at bounding box center [450, 470] width 97 height 20
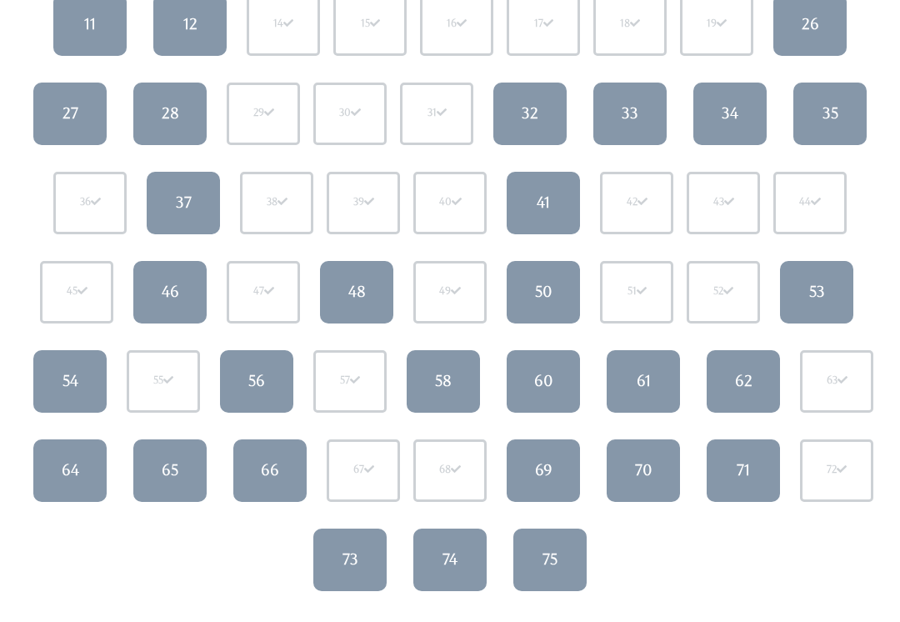
scroll to position [323, 0]
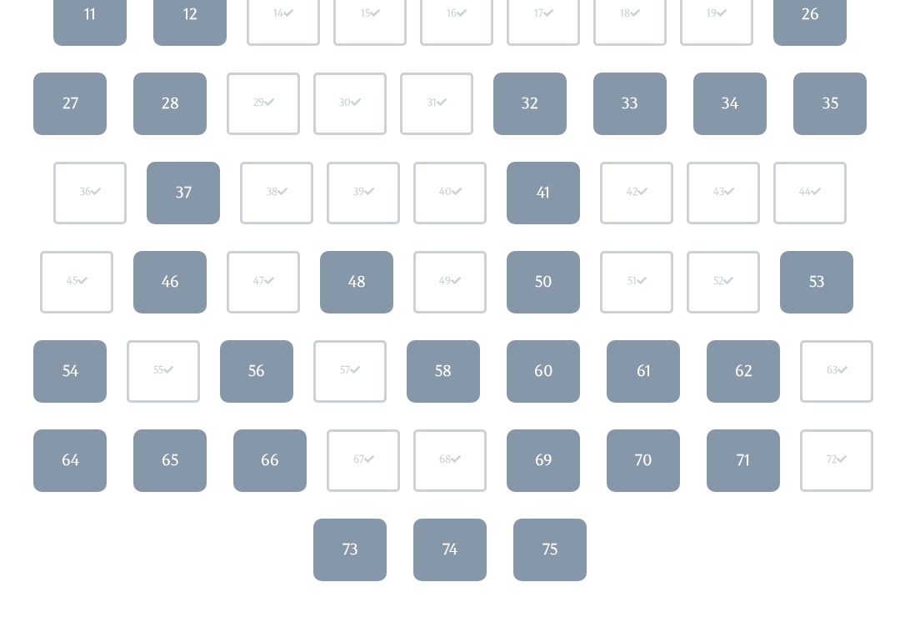
click at [548, 546] on div "75" at bounding box center [549, 550] width 15 height 22
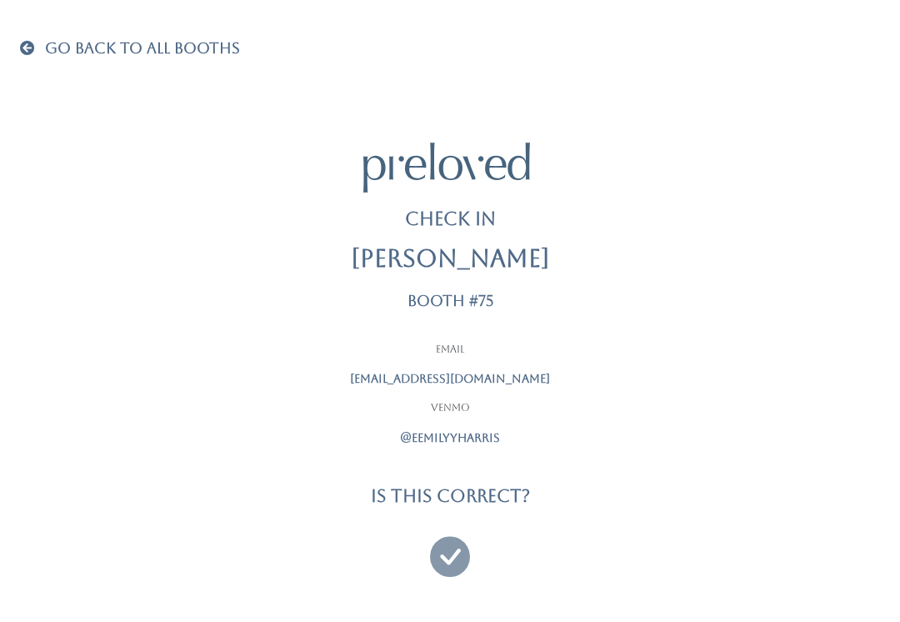
click at [37, 34] on div "Go Back To All Booths Check In Emily Harris Booth #75 Email emilyidadance@gmail…" at bounding box center [450, 305] width 860 height 642
click at [23, 56] on link "Go Back To All Booths" at bounding box center [130, 49] width 220 height 17
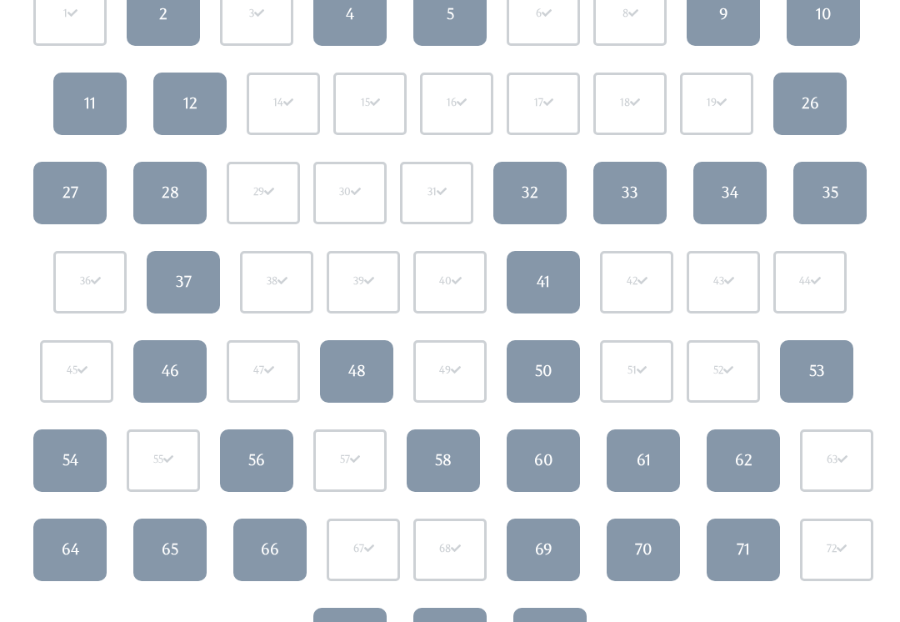
scroll to position [236, 0]
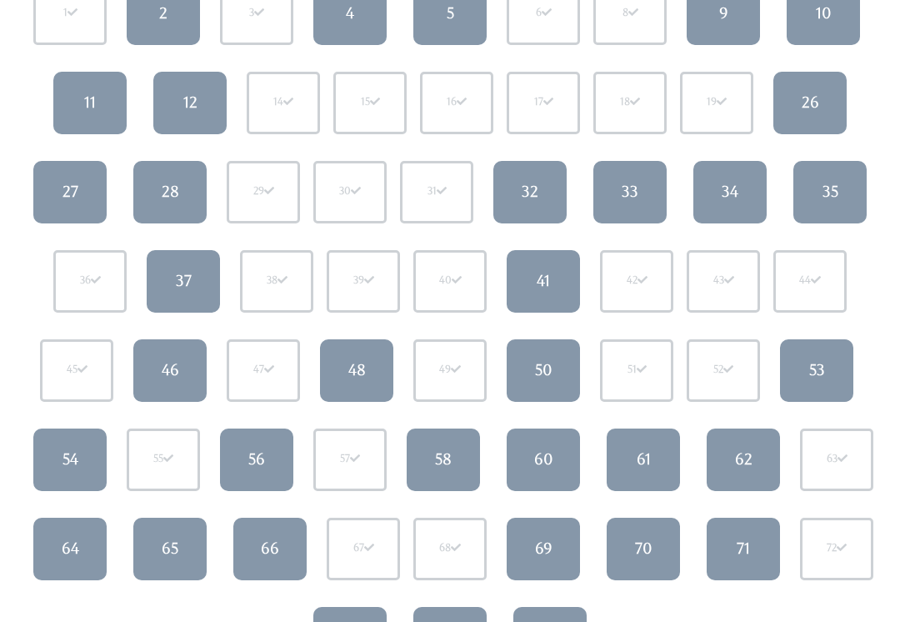
click at [450, 451] on div "58" at bounding box center [443, 459] width 17 height 22
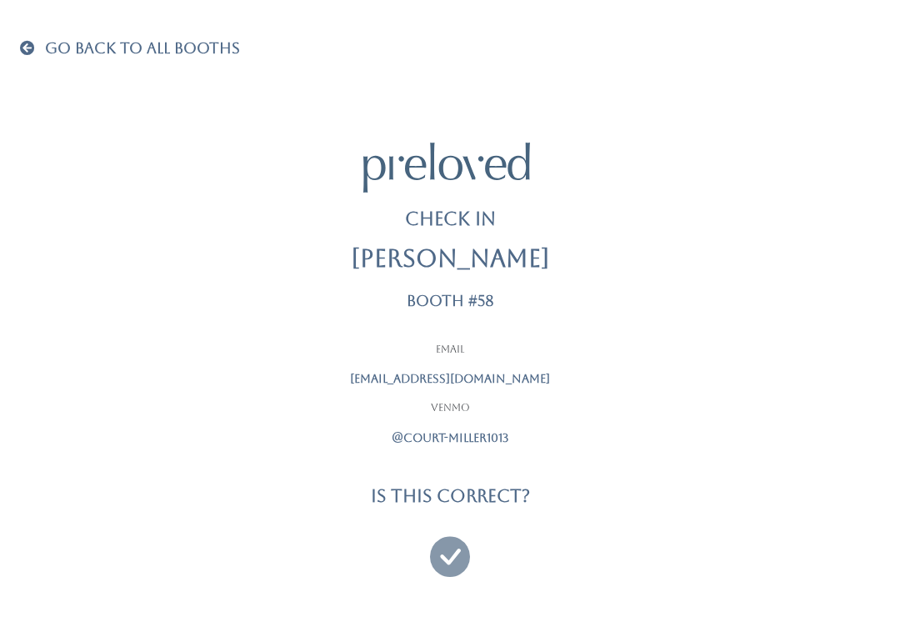
click at [78, 52] on span "Go Back To All Booths" at bounding box center [142, 47] width 195 height 17
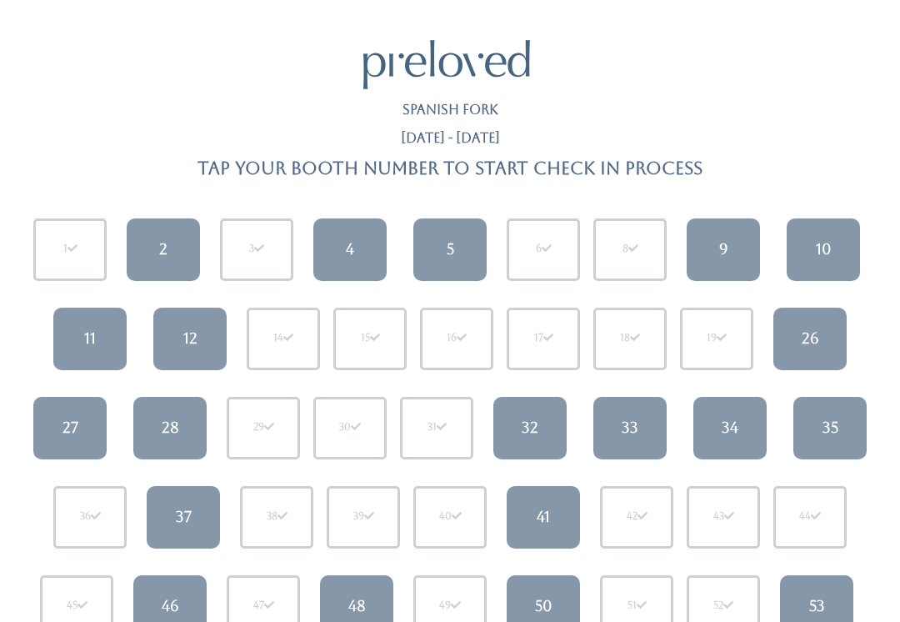
click at [536, 614] on div "50" at bounding box center [543, 606] width 17 height 22
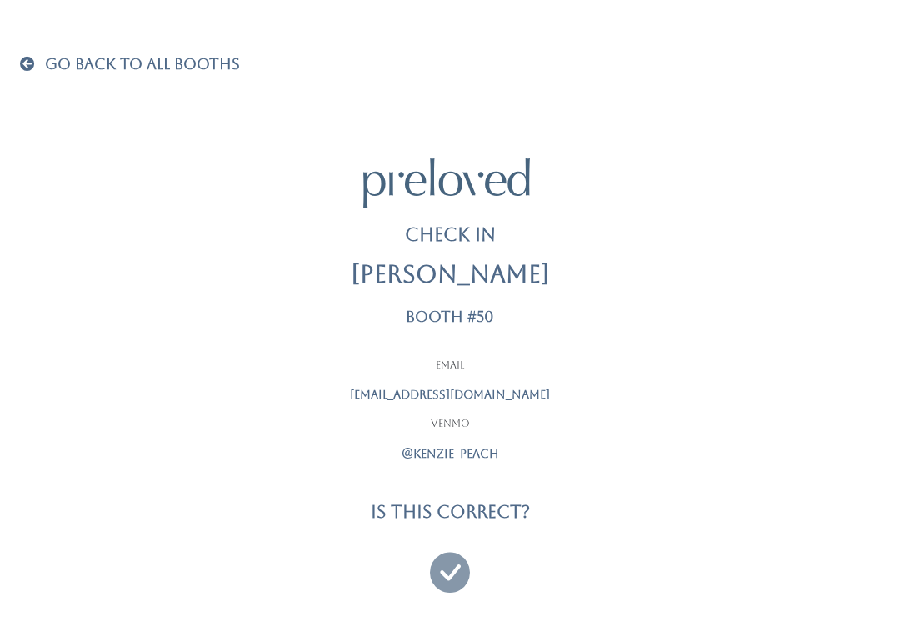
click at [450, 563] on icon at bounding box center [450, 565] width 40 height 56
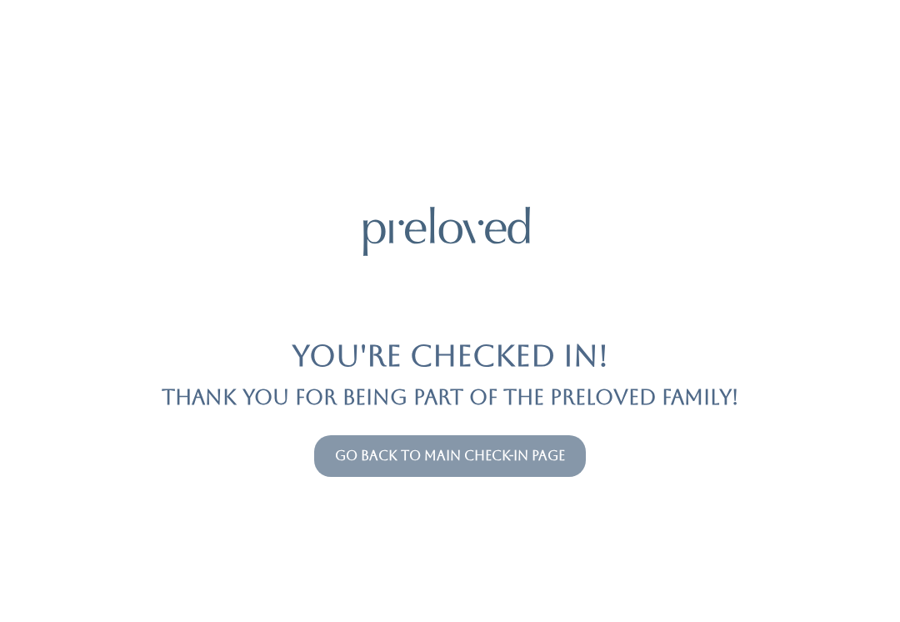
click at [505, 442] on button "Go back to main check-in page" at bounding box center [450, 456] width 272 height 42
click at [565, 447] on link "Go back to main check-in page" at bounding box center [450, 455] width 230 height 16
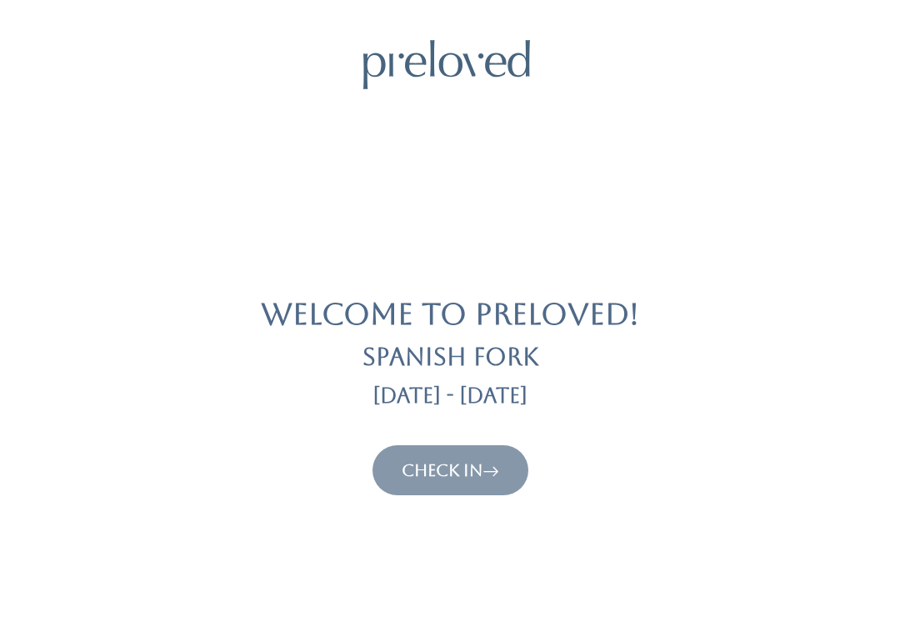
click at [496, 460] on icon at bounding box center [490, 470] width 17 height 20
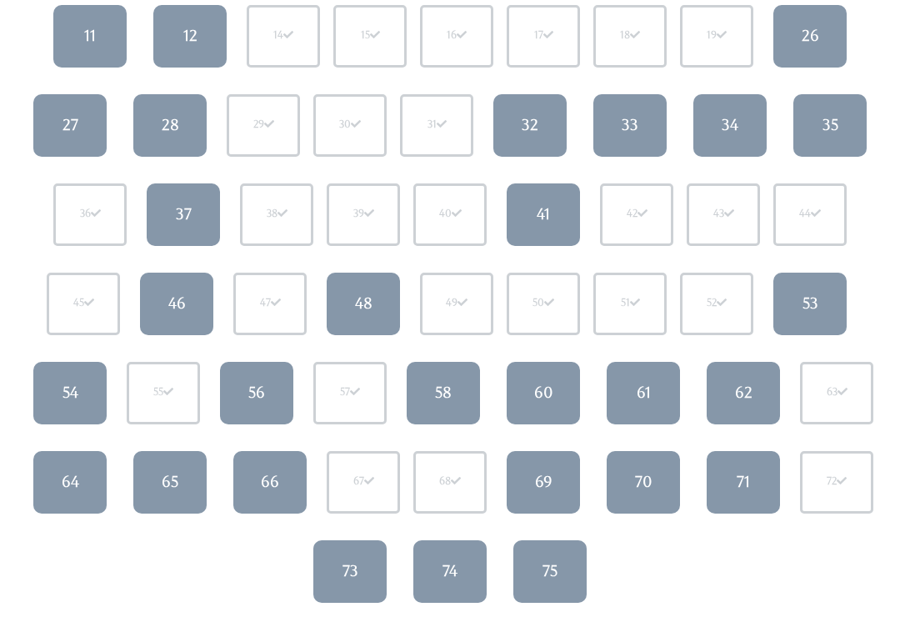
scroll to position [300, 0]
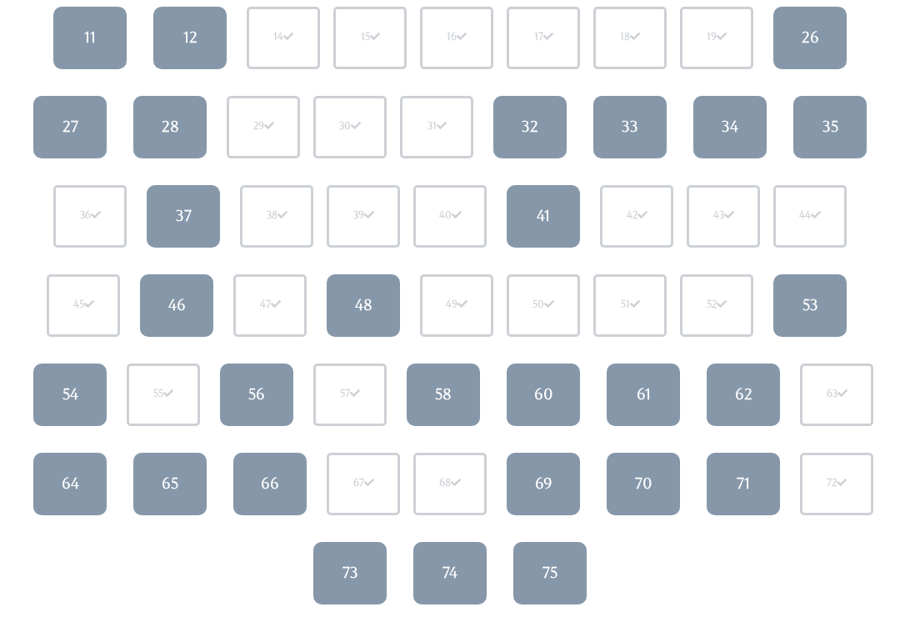
click at [646, 392] on div "61" at bounding box center [644, 395] width 14 height 22
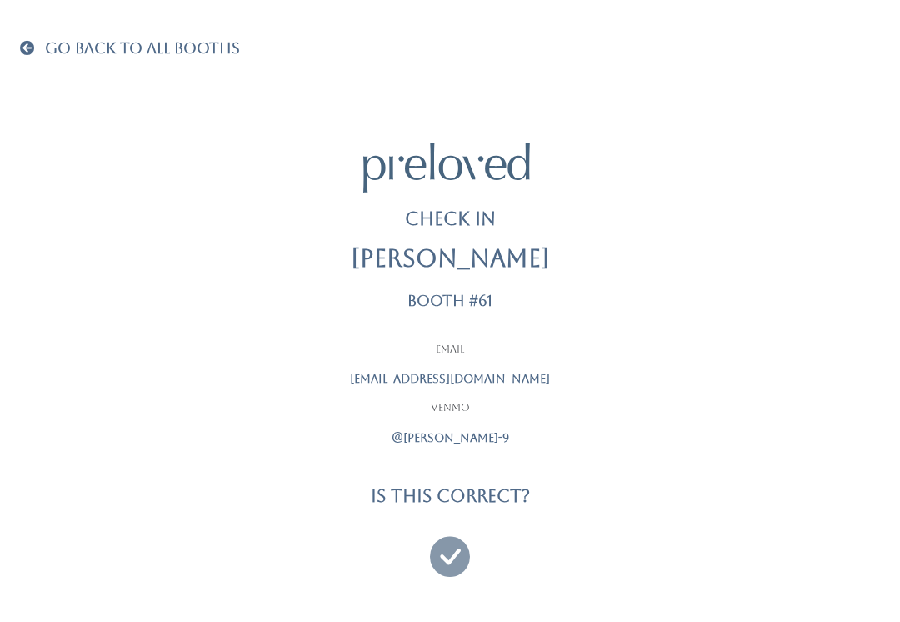
click at [448, 552] on icon at bounding box center [450, 549] width 40 height 56
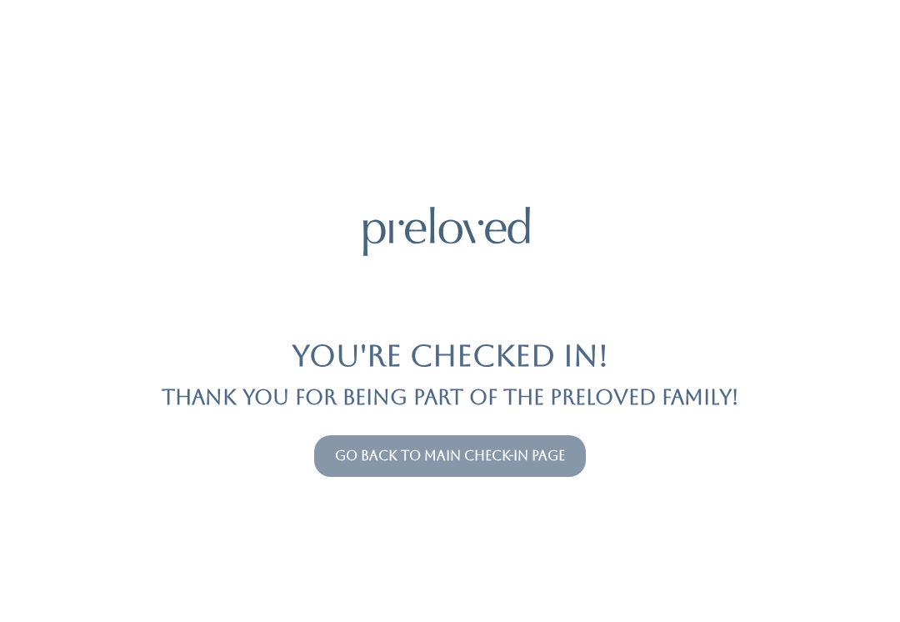
click at [440, 462] on link "Go back to main check-in page" at bounding box center [450, 455] width 230 height 16
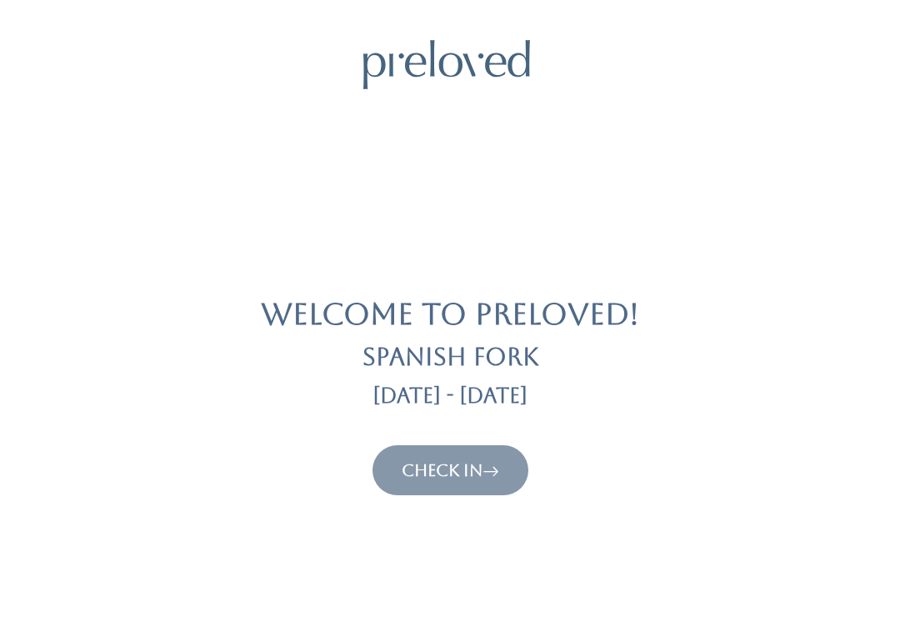
click at [453, 467] on link "Check In" at bounding box center [450, 470] width 97 height 20
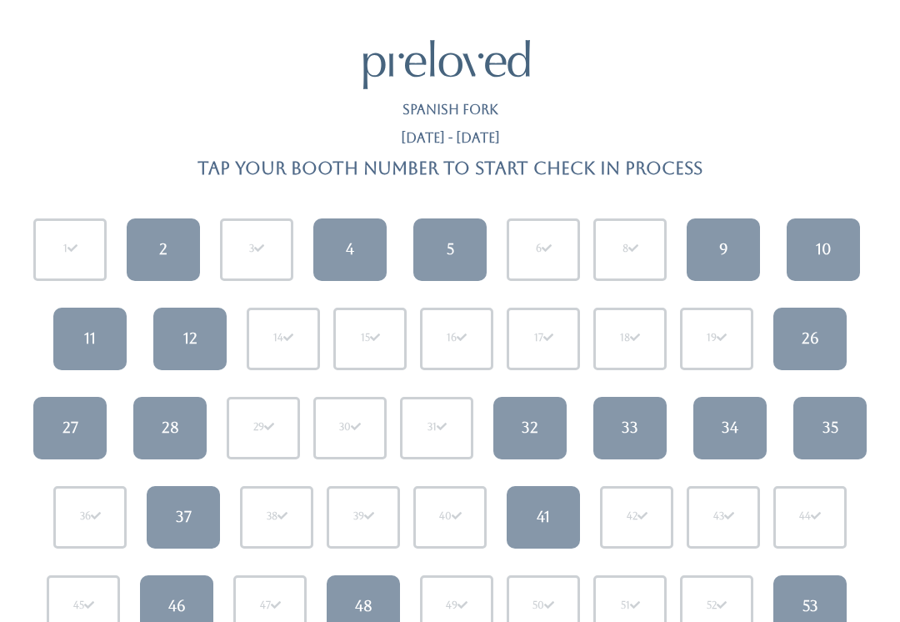
click at [734, 247] on link "9" at bounding box center [723, 249] width 73 height 62
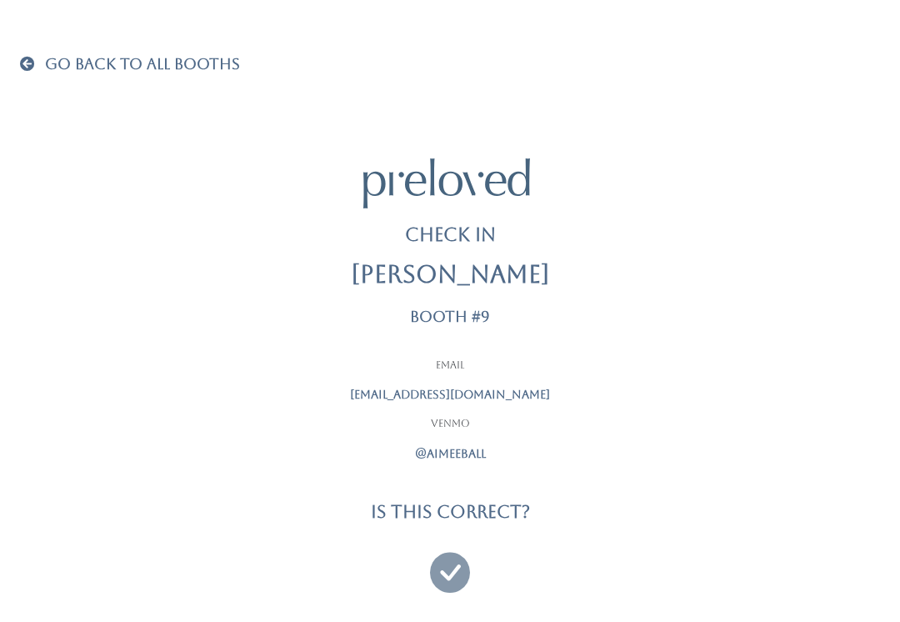
click at [461, 566] on icon at bounding box center [450, 565] width 40 height 56
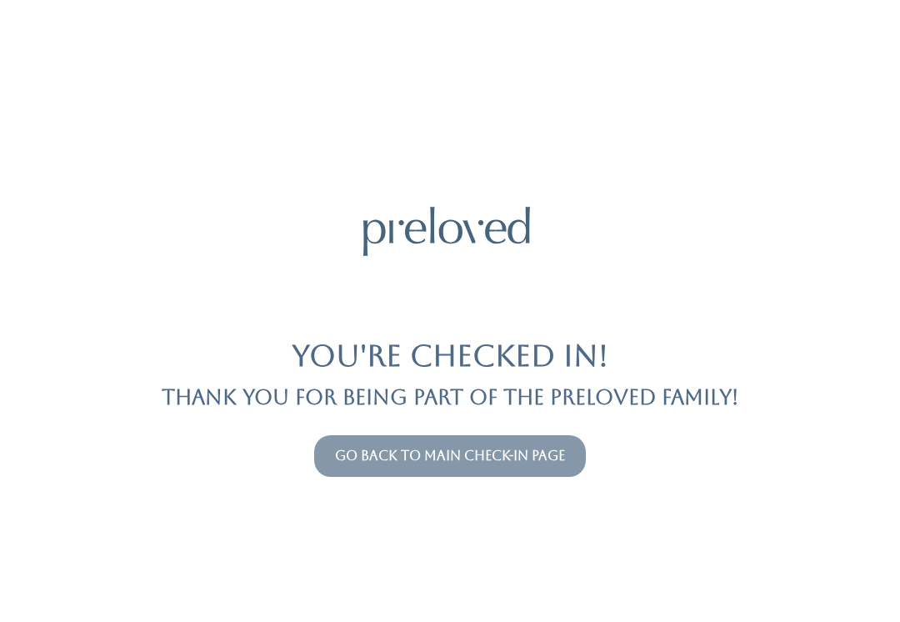
click at [367, 462] on link "Go back to main check-in page" at bounding box center [450, 455] width 230 height 16
click at [374, 442] on button "Go back to main check-in page" at bounding box center [450, 456] width 272 height 42
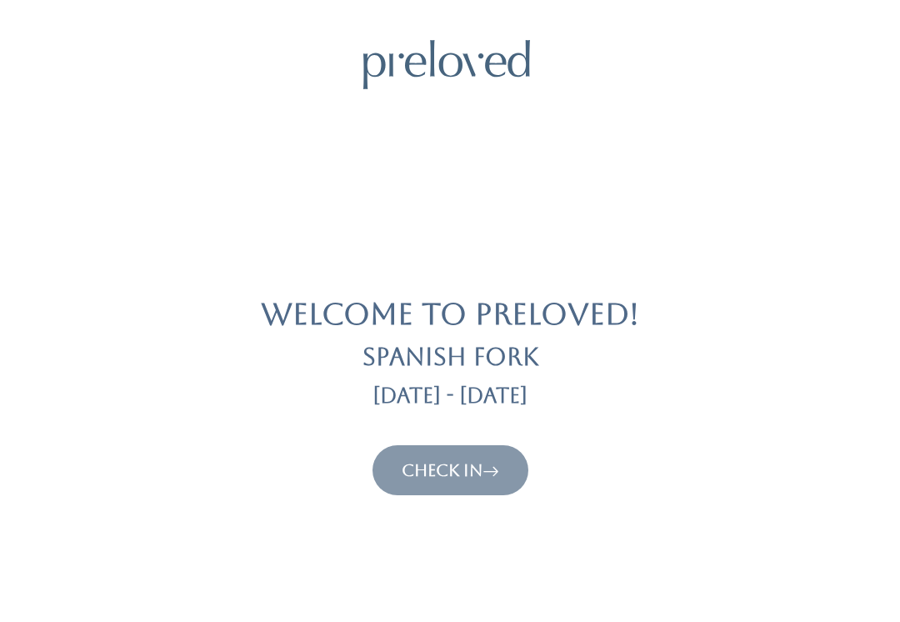
click at [422, 492] on button "Check In" at bounding box center [450, 470] width 156 height 50
click at [427, 474] on link "Check In" at bounding box center [450, 470] width 97 height 20
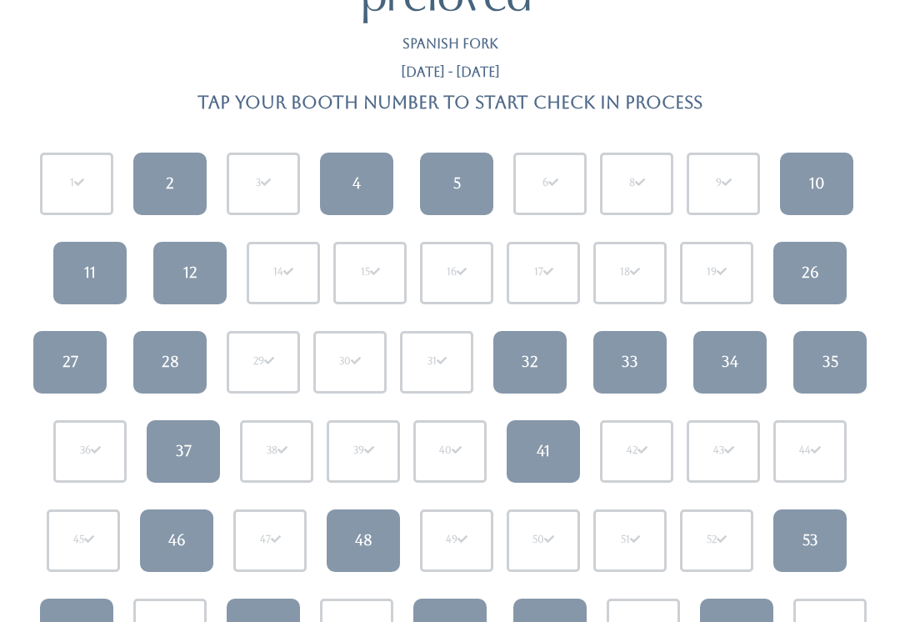
scroll to position [67, 0]
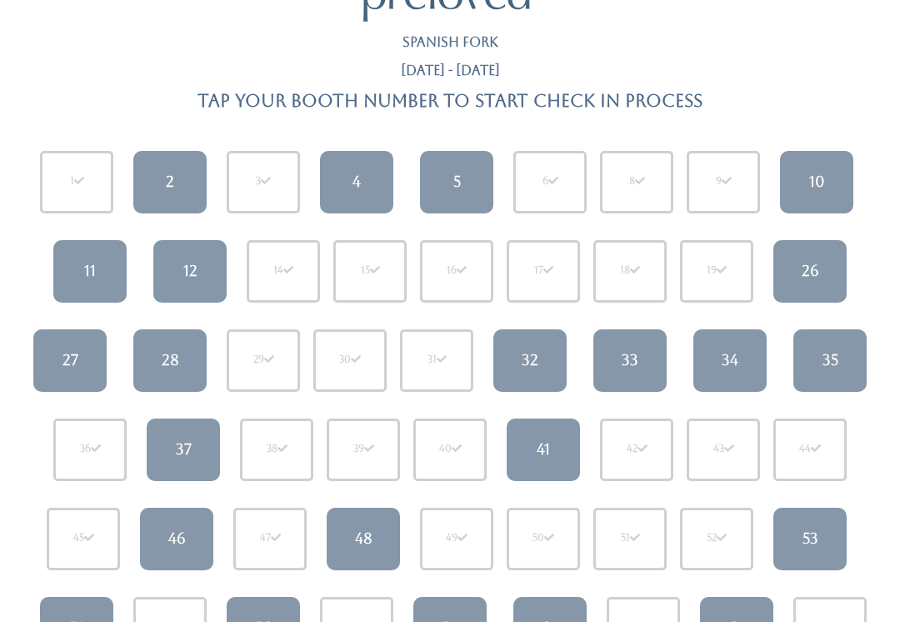
click at [808, 254] on link "26" at bounding box center [809, 271] width 73 height 62
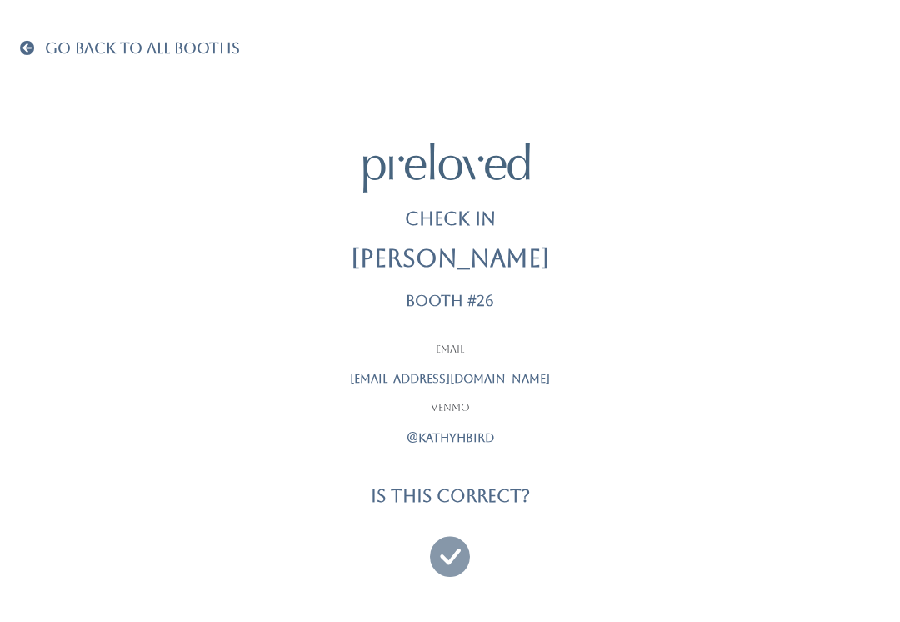
scroll to position [13, 0]
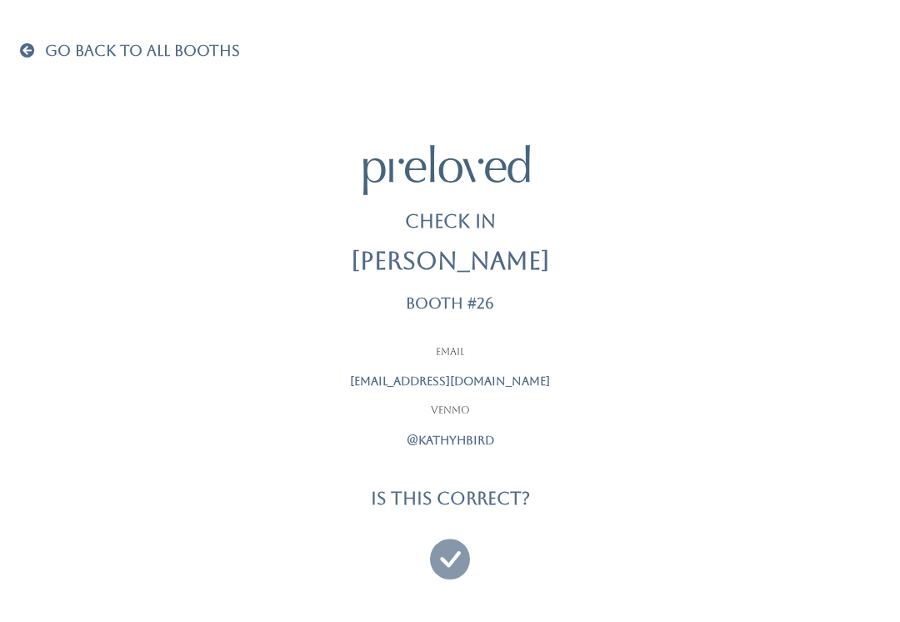
click at [446, 546] on icon at bounding box center [450, 551] width 40 height 56
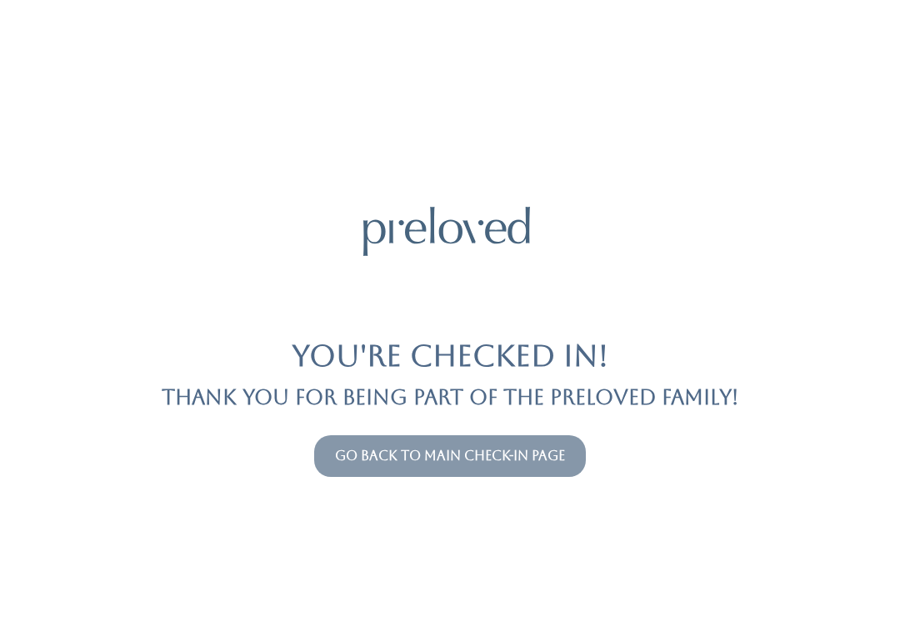
click at [367, 441] on button "Go back to main check-in page" at bounding box center [450, 456] width 272 height 42
click at [347, 448] on link "Go back to main check-in page" at bounding box center [450, 455] width 230 height 16
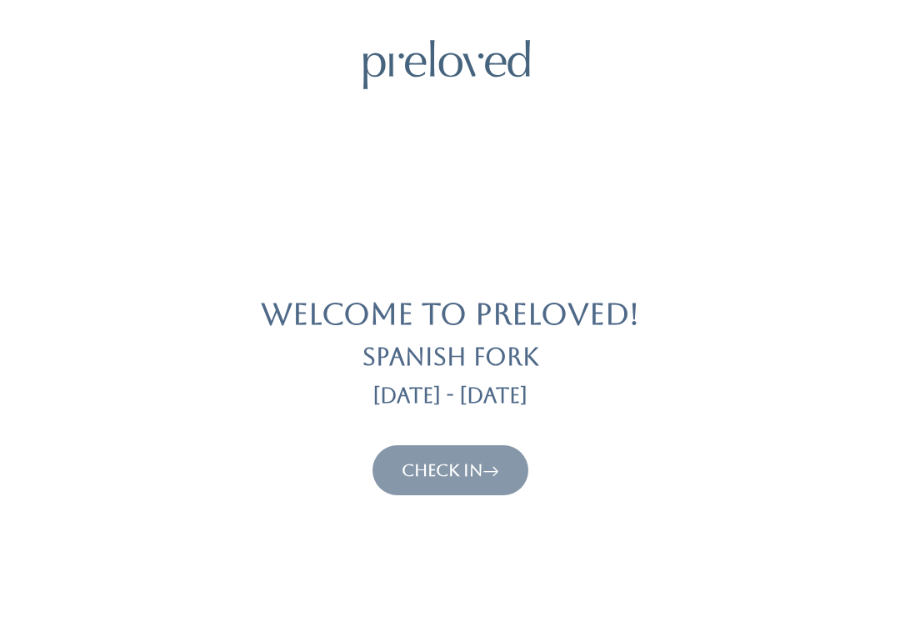
click at [429, 469] on link "Check In" at bounding box center [450, 470] width 97 height 20
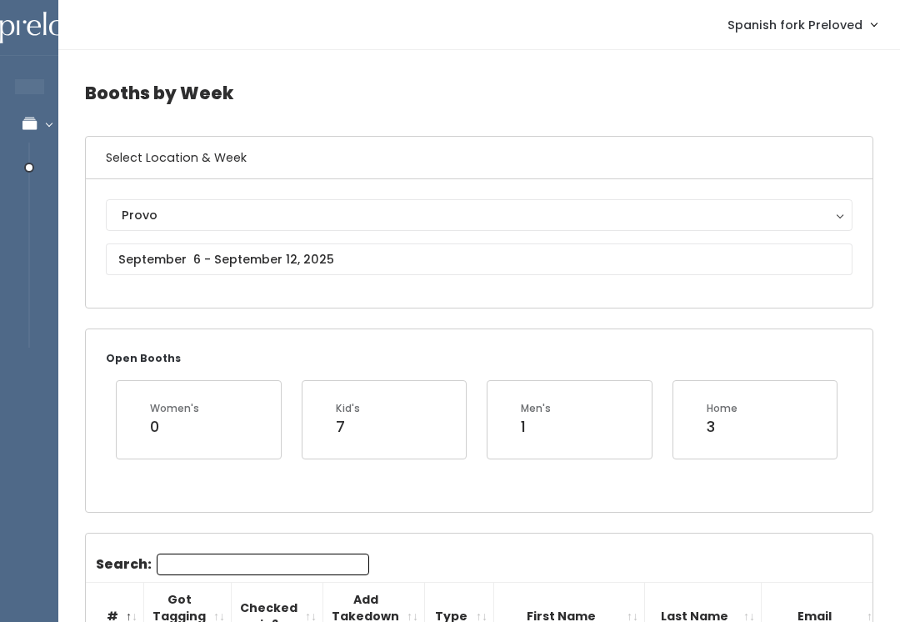
click at [473, 192] on div "Provo Houston Layton Sandy Spanish Fork Provo" at bounding box center [479, 243] width 786 height 128
click at [479, 216] on div "Provo" at bounding box center [479, 215] width 715 height 18
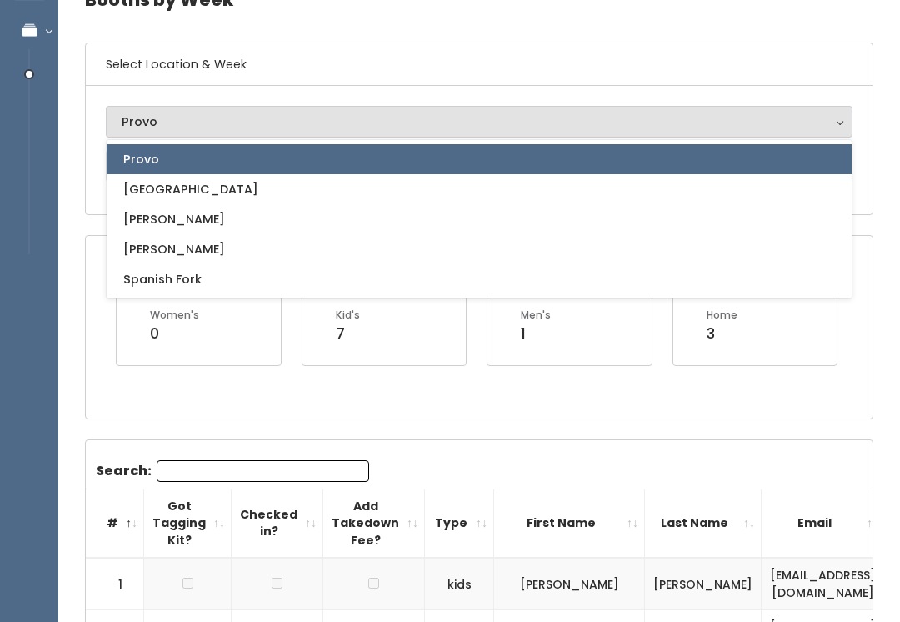
scroll to position [92, 0]
click at [368, 284] on link "Spanish Fork" at bounding box center [479, 280] width 745 height 30
select select "2"
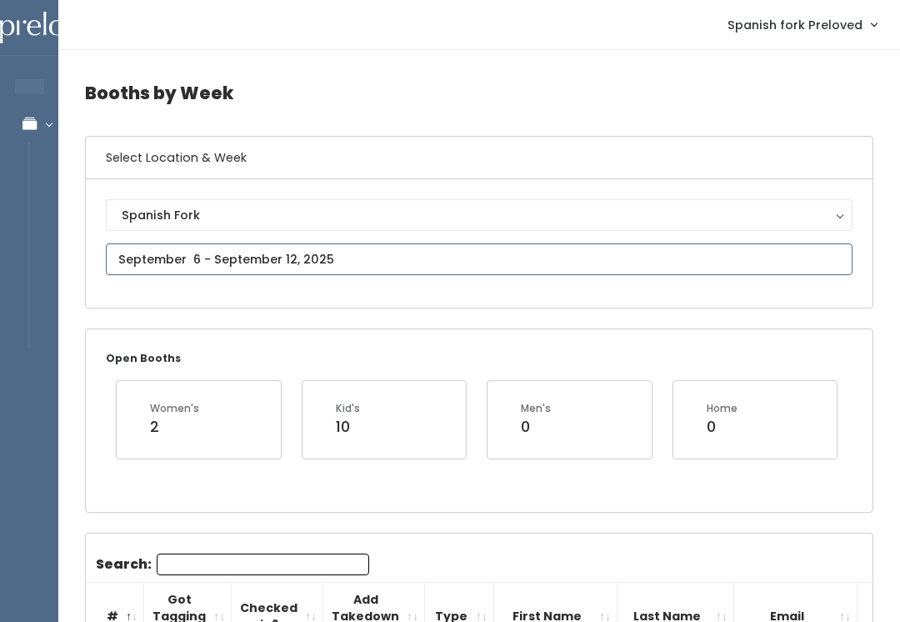
click at [378, 247] on input "text" at bounding box center [479, 259] width 746 height 32
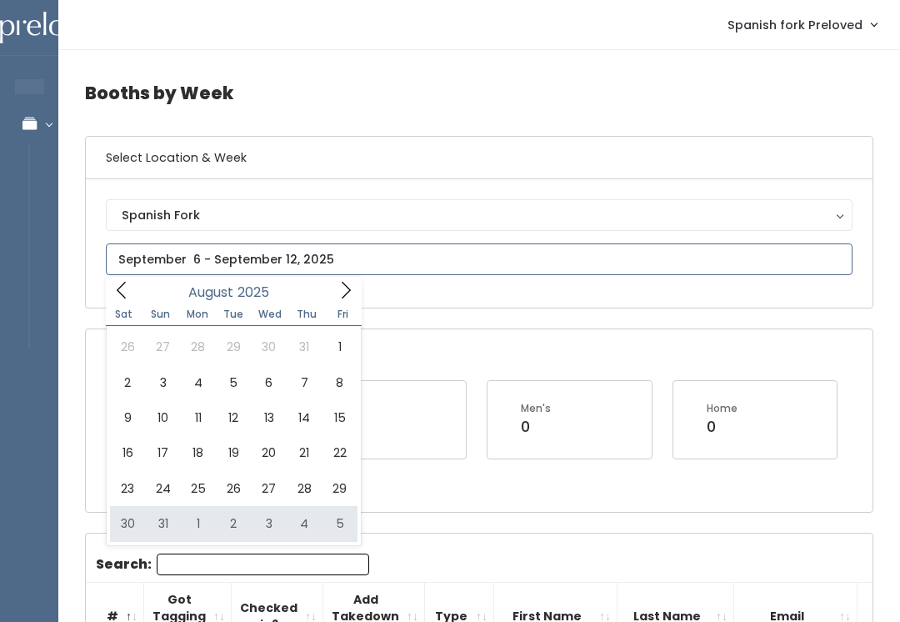
type input "August 30 to September 5"
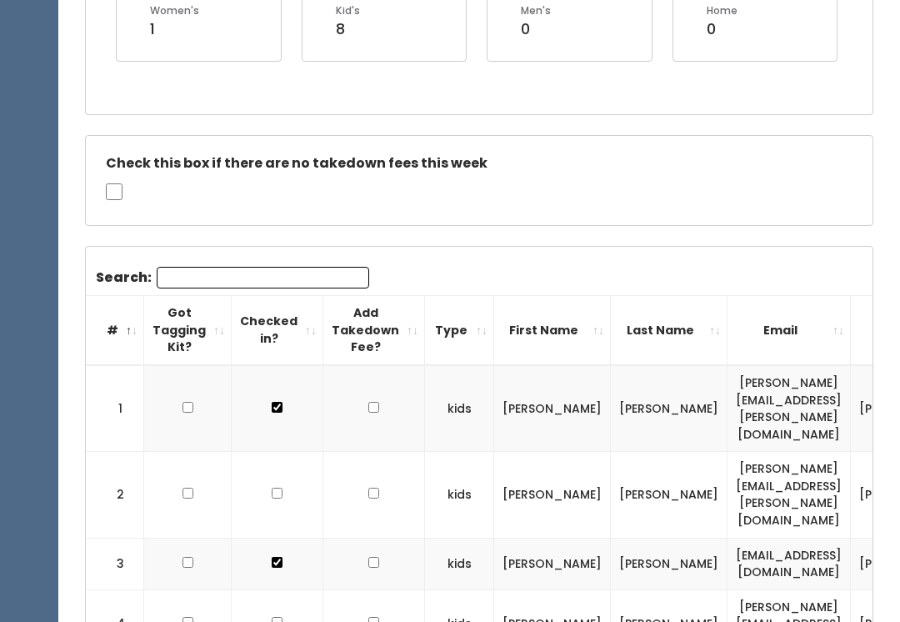
scroll to position [398, 0]
click at [281, 274] on input "Search:" at bounding box center [263, 277] width 212 height 22
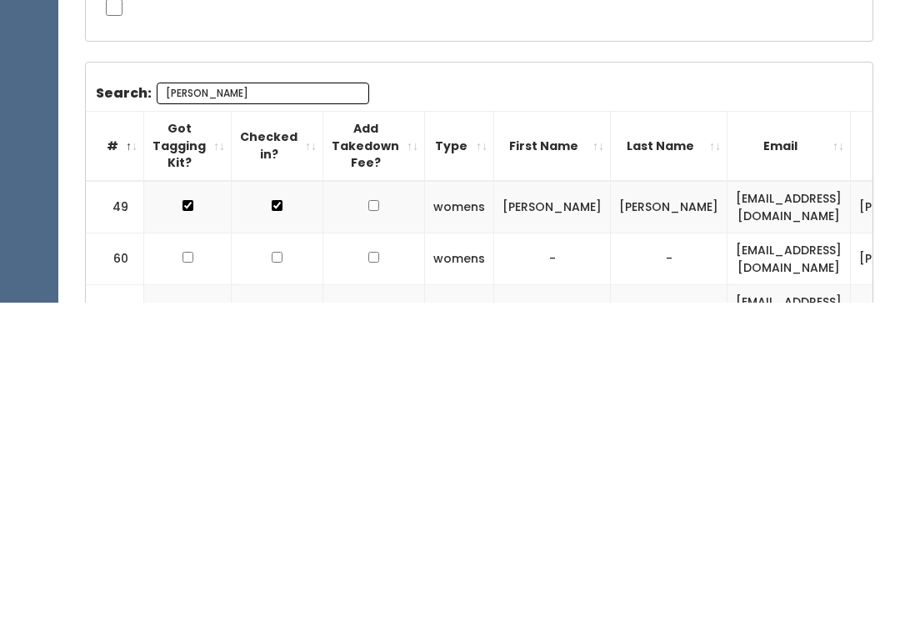
scroll to position [0, 0]
type input "J"
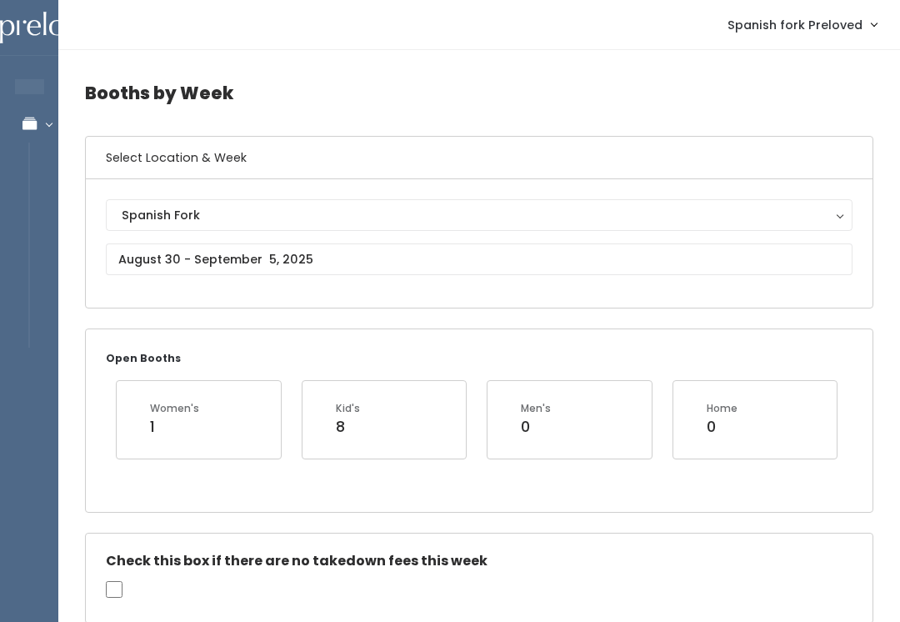
click at [826, 34] on span "Spanish fork Preloved" at bounding box center [794, 25] width 135 height 18
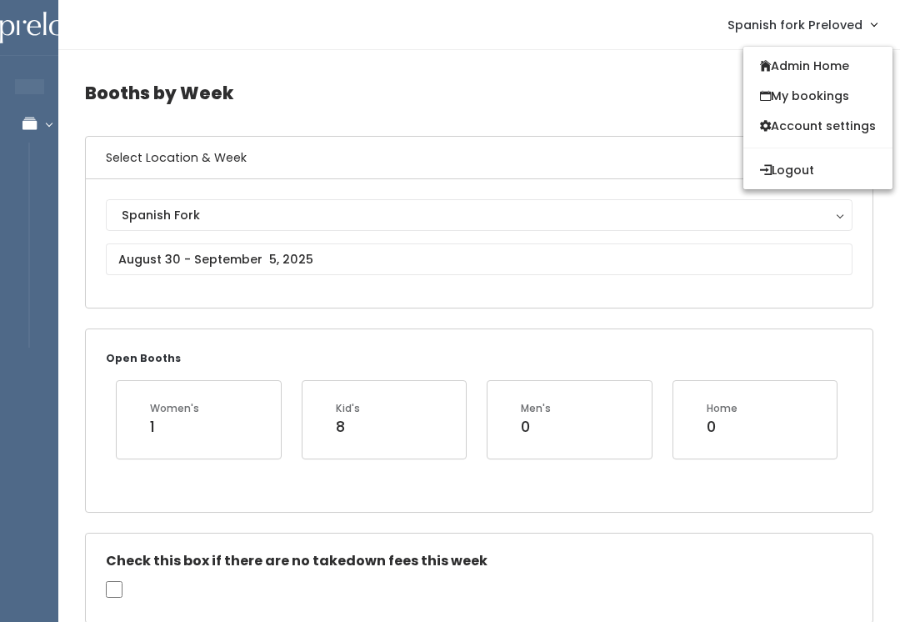
click at [823, 58] on link "Admin Home" at bounding box center [817, 66] width 149 height 30
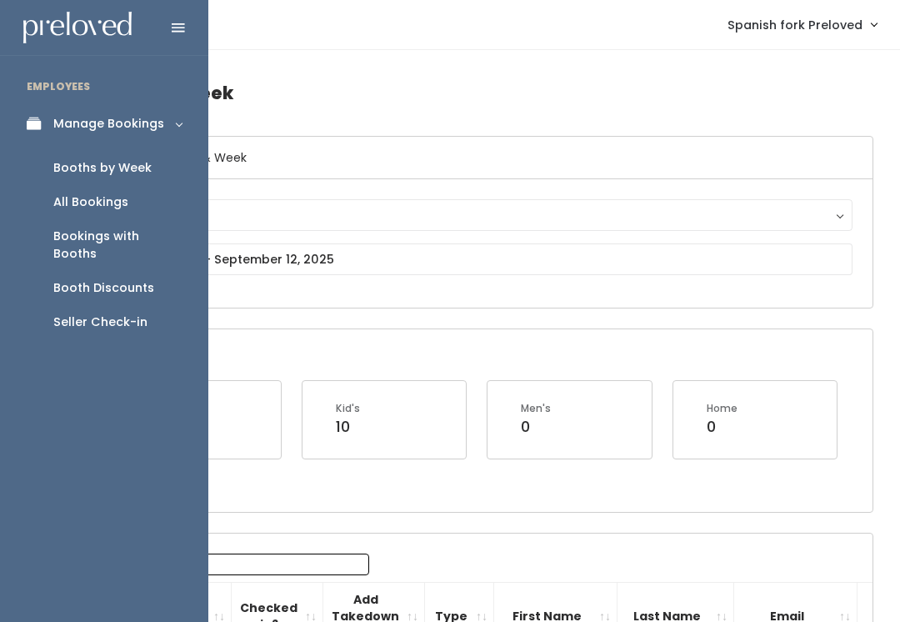
click at [133, 305] on link "Seller Check-in" at bounding box center [104, 322] width 208 height 34
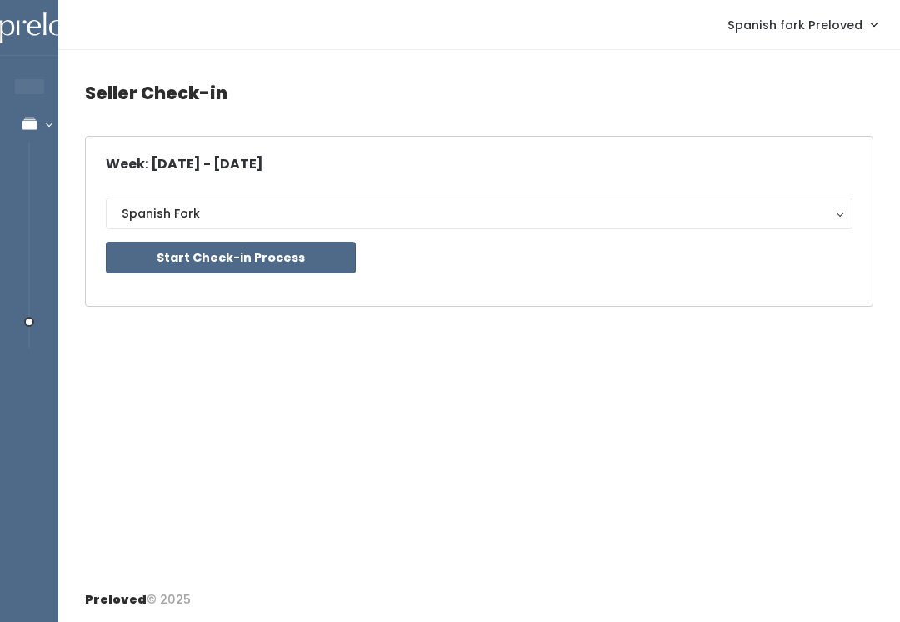
click at [299, 255] on button "Start Check-in Process" at bounding box center [231, 258] width 250 height 32
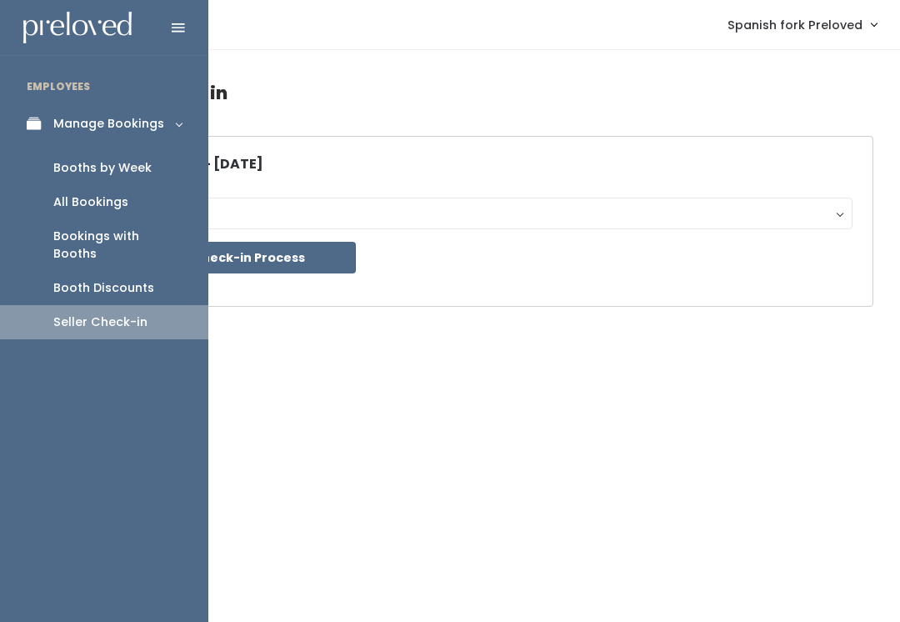
click at [149, 159] on link "Booths by Week" at bounding box center [104, 168] width 208 height 34
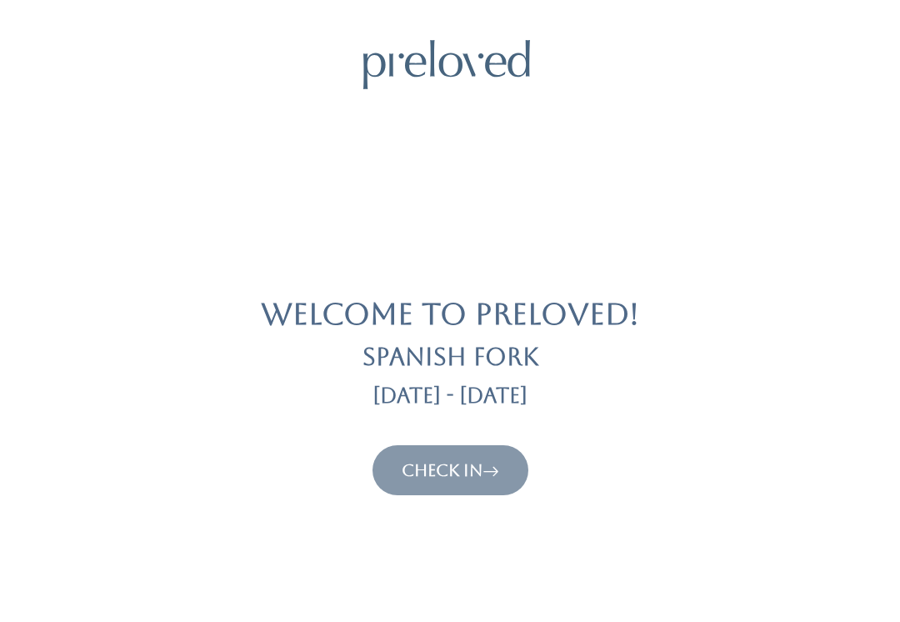
click at [435, 463] on link "Check In" at bounding box center [450, 470] width 97 height 20
click at [457, 467] on link "Check In" at bounding box center [450, 470] width 97 height 20
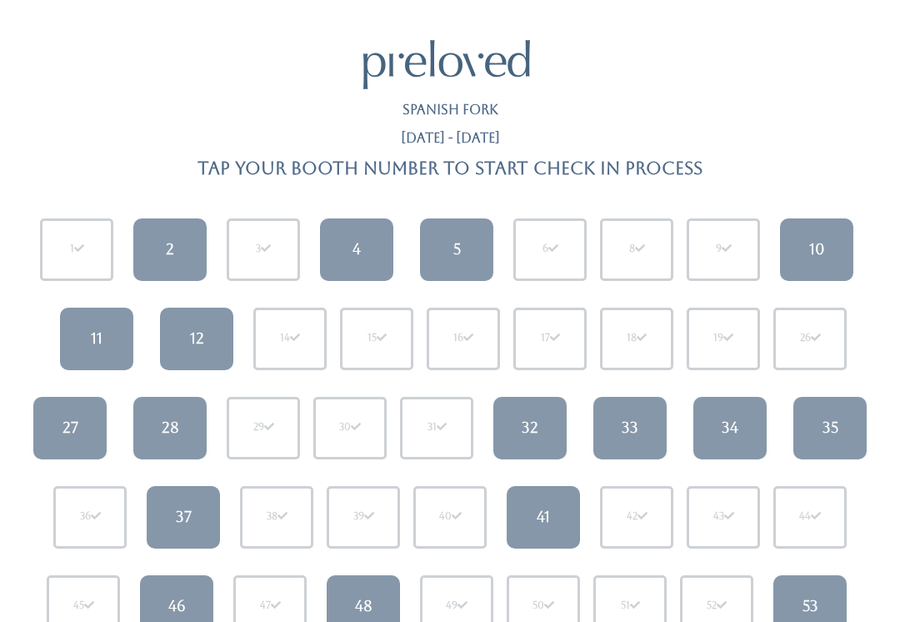
click at [644, 410] on link "33" at bounding box center [629, 428] width 73 height 62
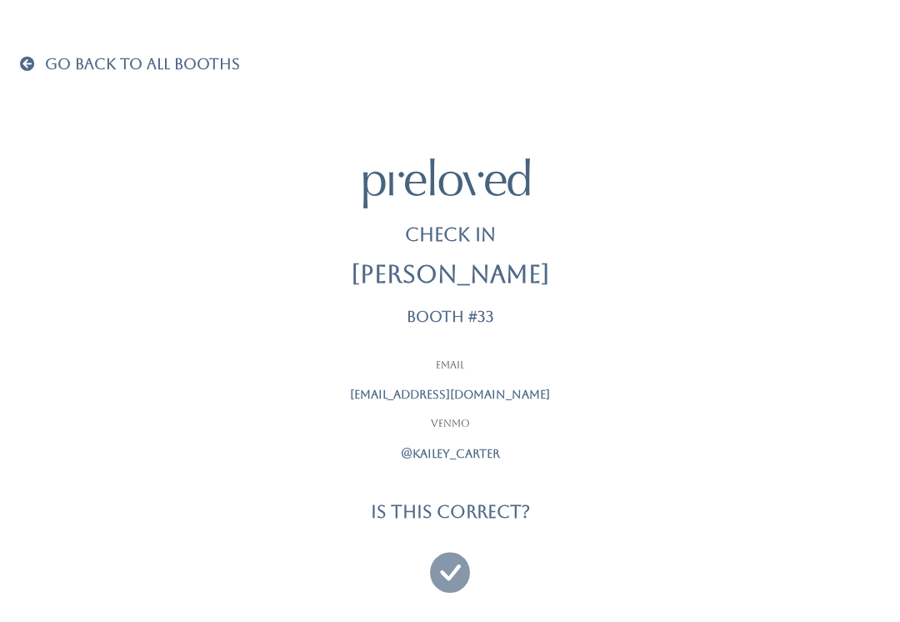
click at [457, 563] on icon at bounding box center [450, 565] width 40 height 56
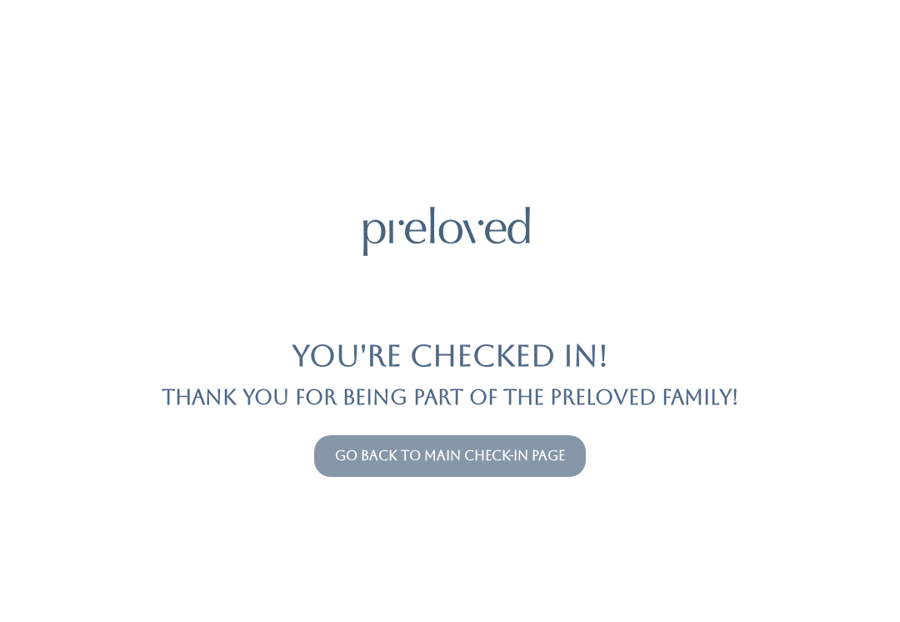
click at [530, 451] on link "Go back to main check-in page" at bounding box center [450, 455] width 230 height 16
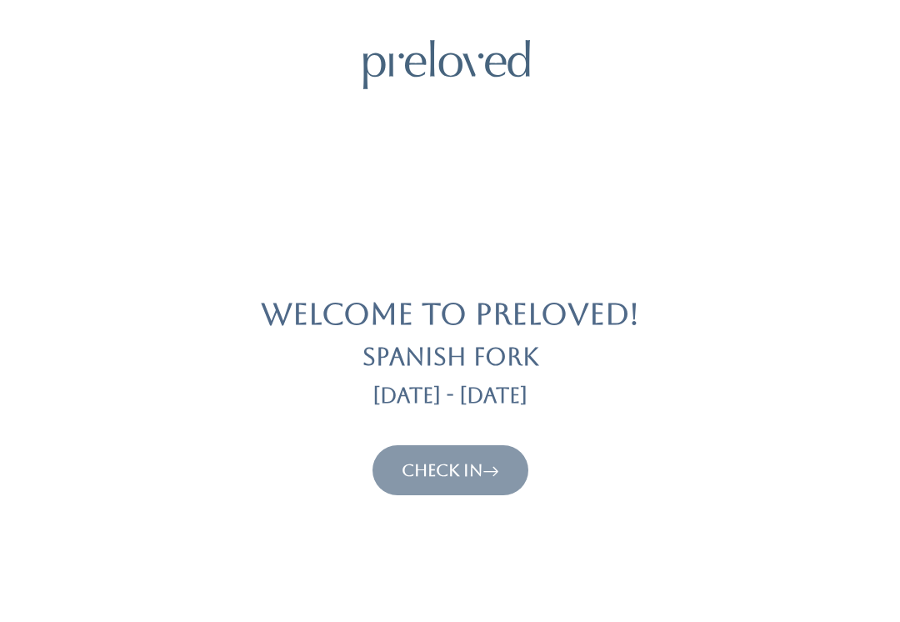
click at [462, 477] on link "Check In" at bounding box center [450, 470] width 97 height 20
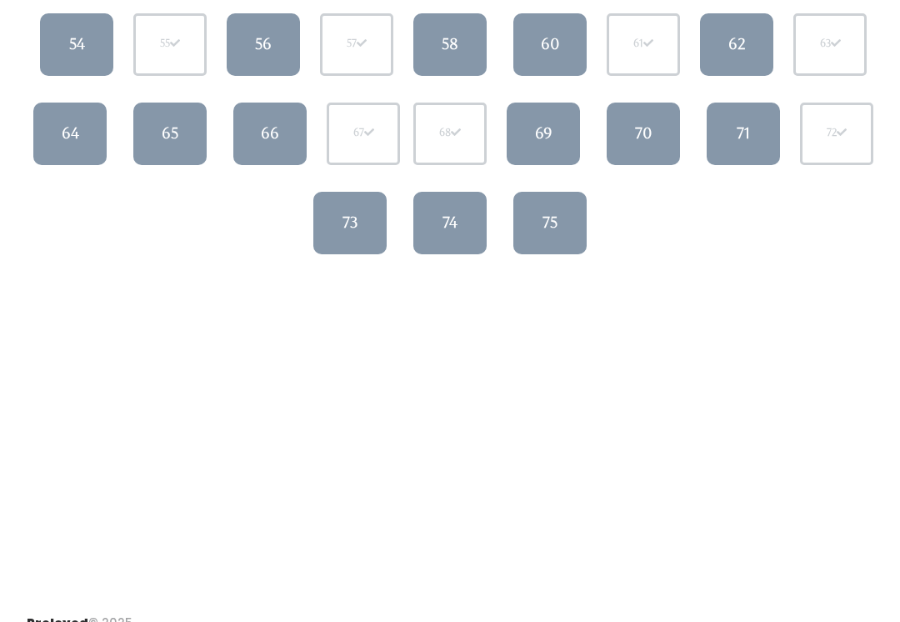
scroll to position [652, 0]
click at [81, 137] on link "64" at bounding box center [69, 133] width 73 height 62
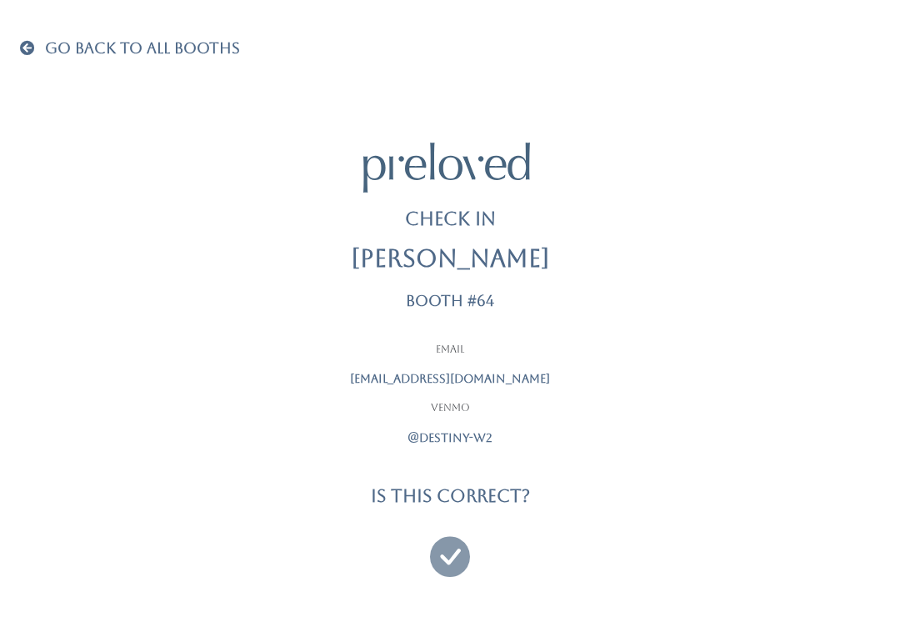
click at [463, 557] on icon at bounding box center [450, 549] width 40 height 56
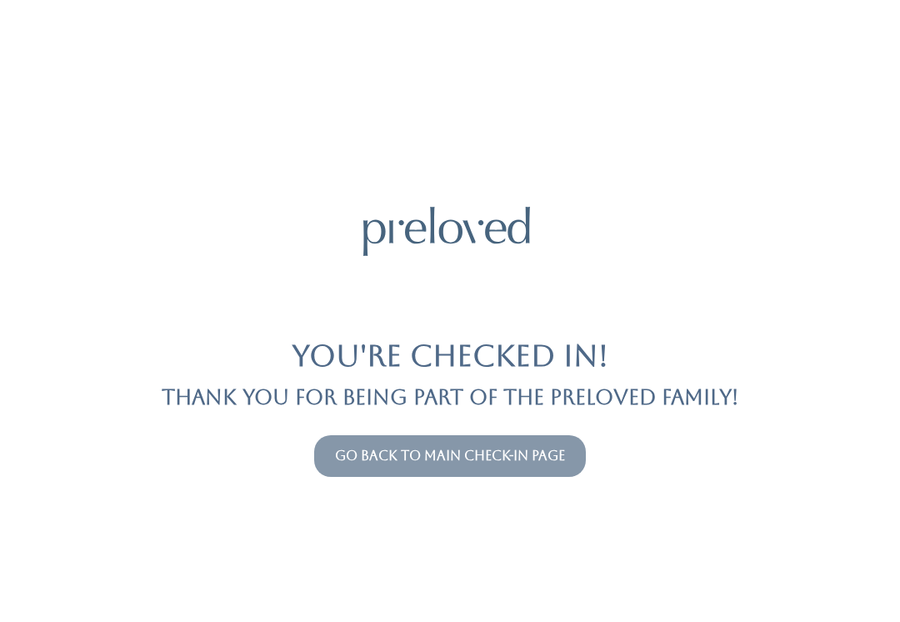
click at [472, 476] on button "Go back to main check-in page" at bounding box center [450, 456] width 272 height 42
click at [456, 462] on link "Go back to main check-in page" at bounding box center [450, 455] width 230 height 16
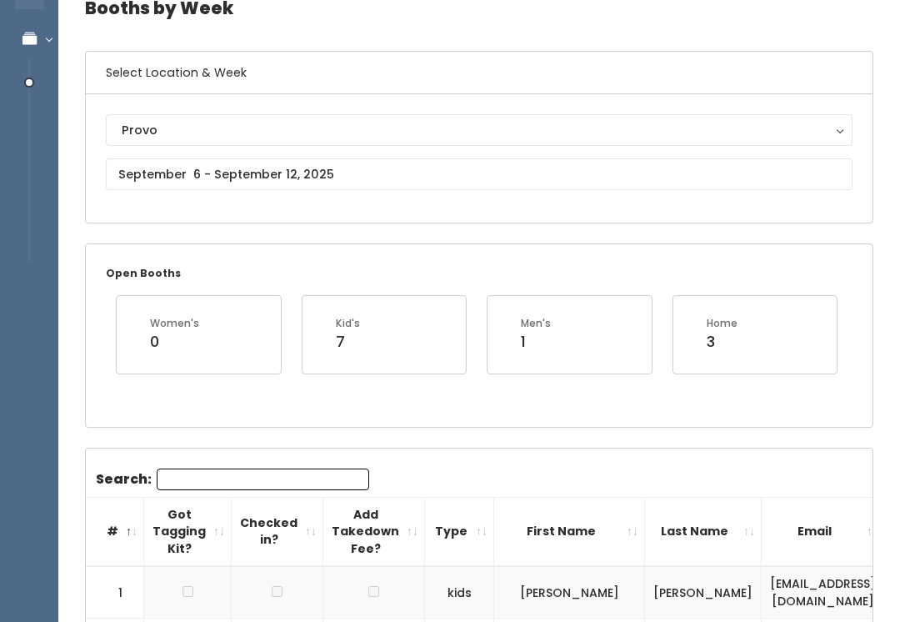
click at [602, 134] on div "Provo" at bounding box center [479, 131] width 715 height 18
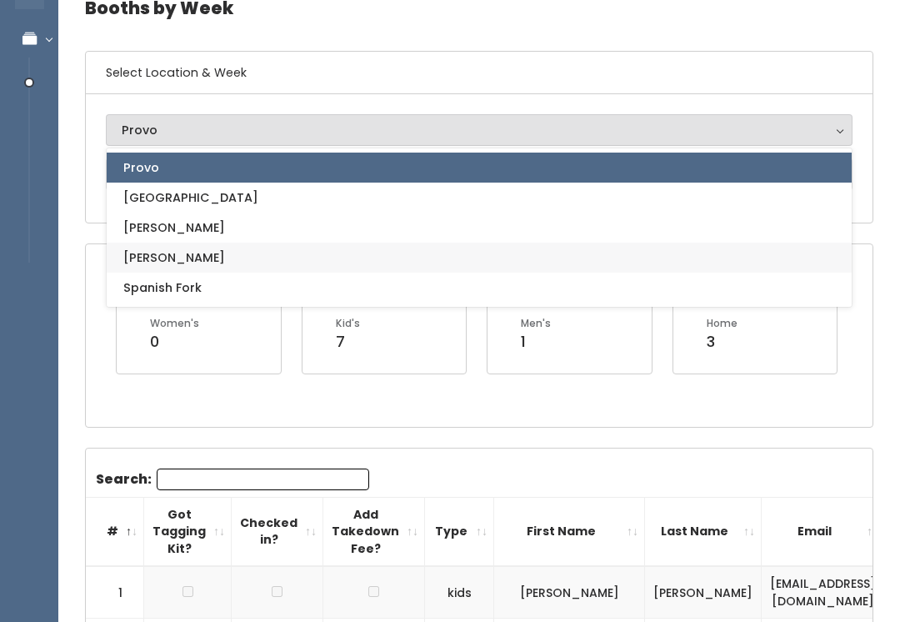
click at [357, 271] on link "[PERSON_NAME]" at bounding box center [479, 257] width 745 height 30
select select "3"
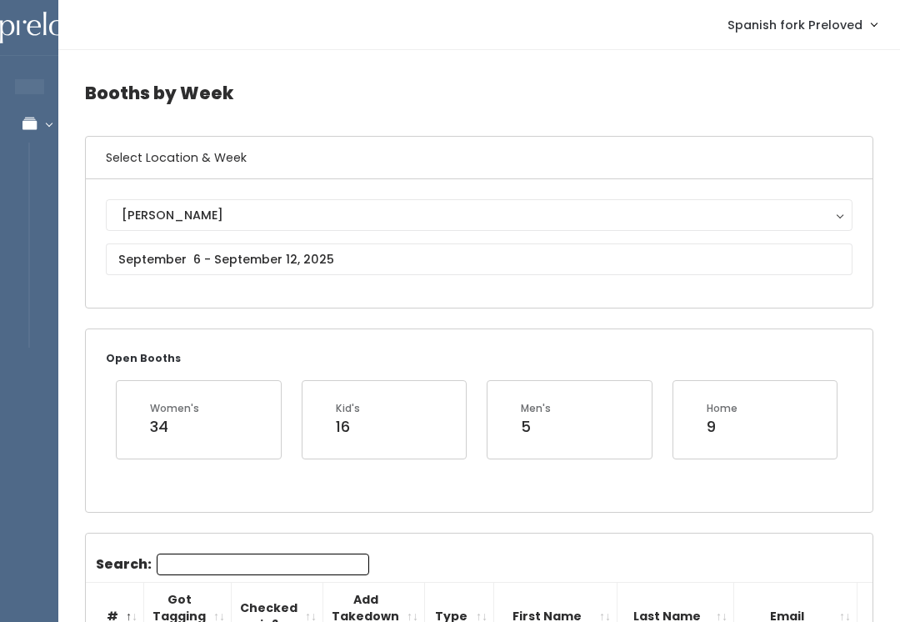
click at [366, 214] on div "[PERSON_NAME]" at bounding box center [479, 215] width 715 height 18
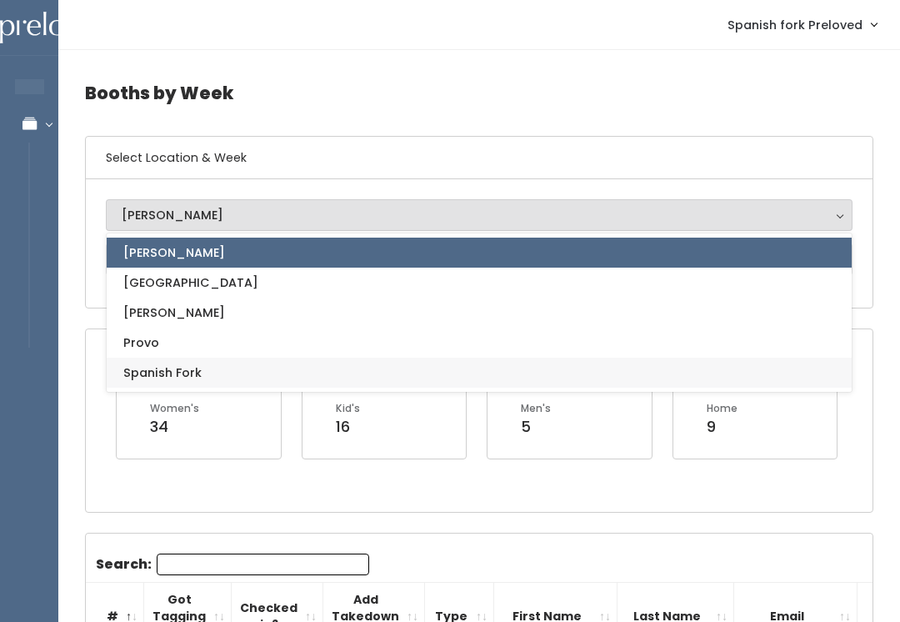
click at [343, 366] on link "Spanish Fork" at bounding box center [479, 372] width 745 height 30
select select "2"
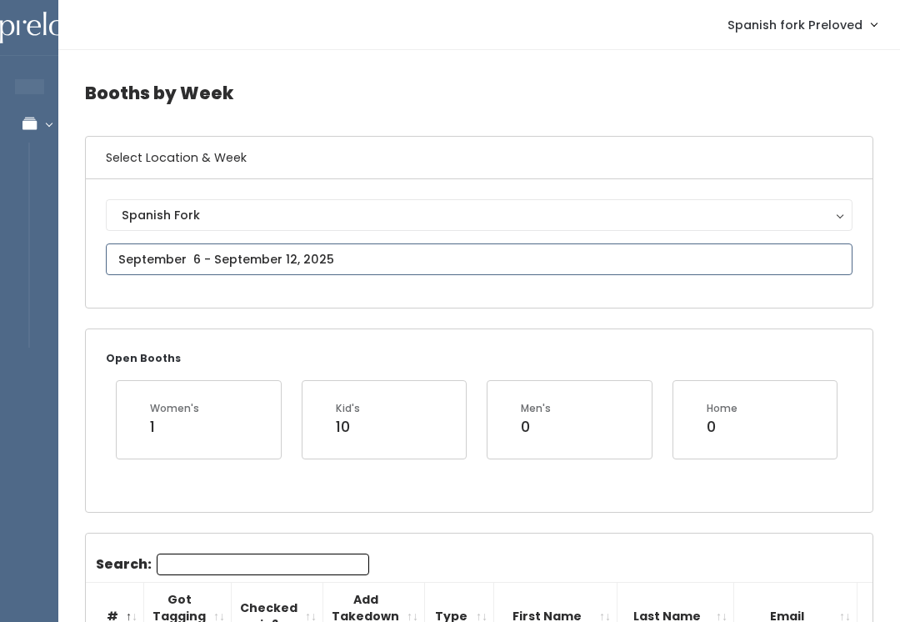
click at [391, 252] on input "text" at bounding box center [479, 259] width 746 height 32
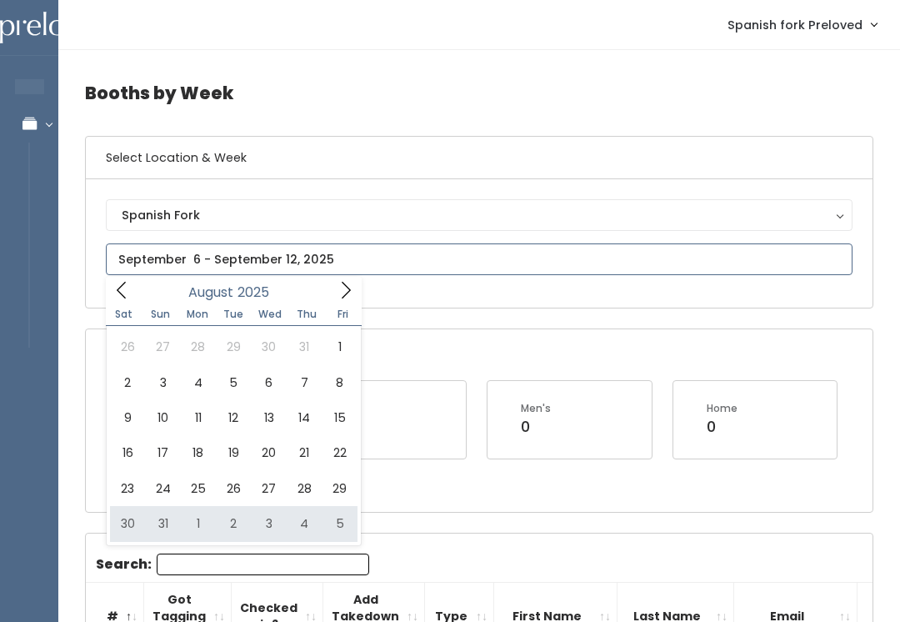
type input "[DATE] to [DATE]"
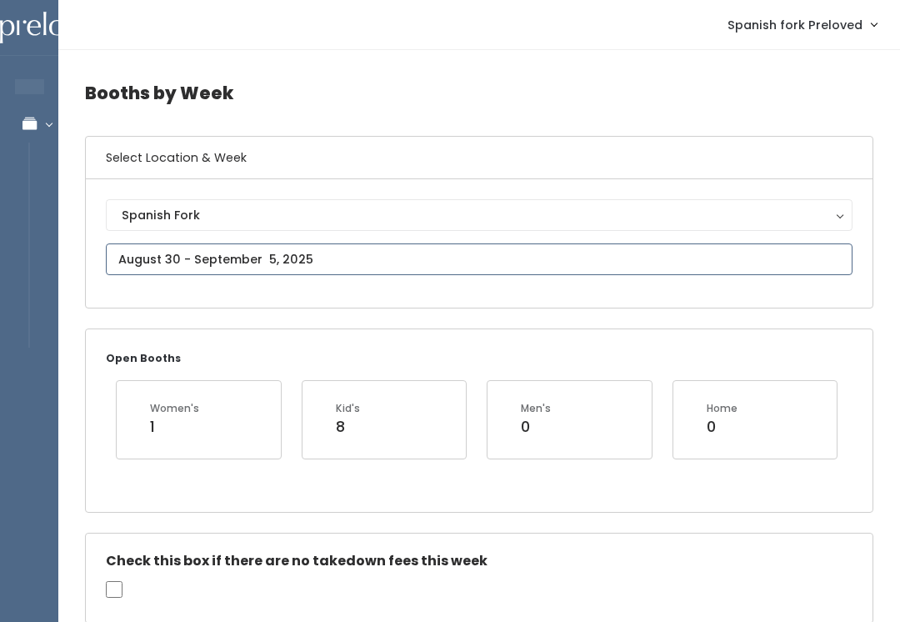
click at [787, 252] on input "text" at bounding box center [479, 259] width 746 height 32
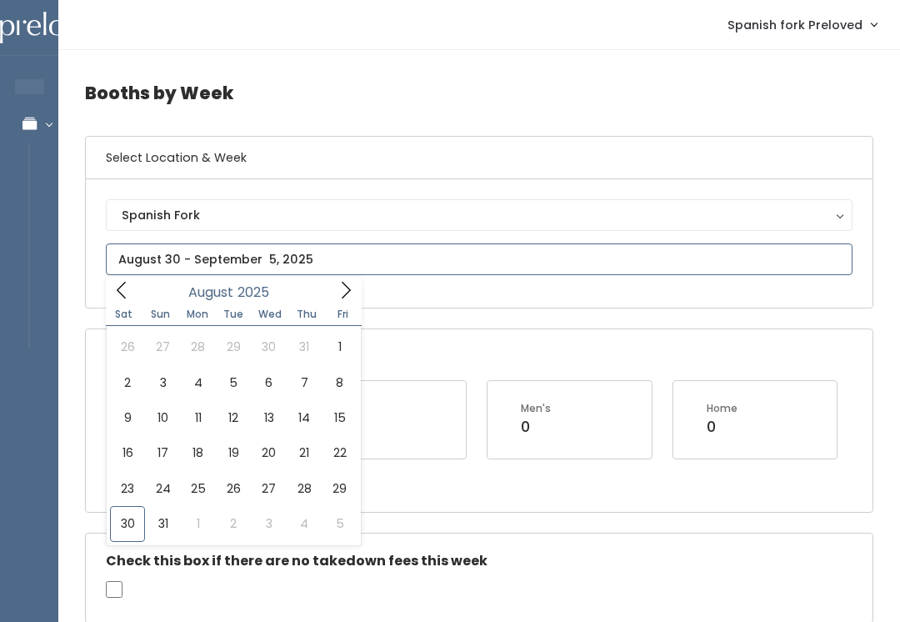
click at [347, 287] on icon at bounding box center [346, 290] width 9 height 17
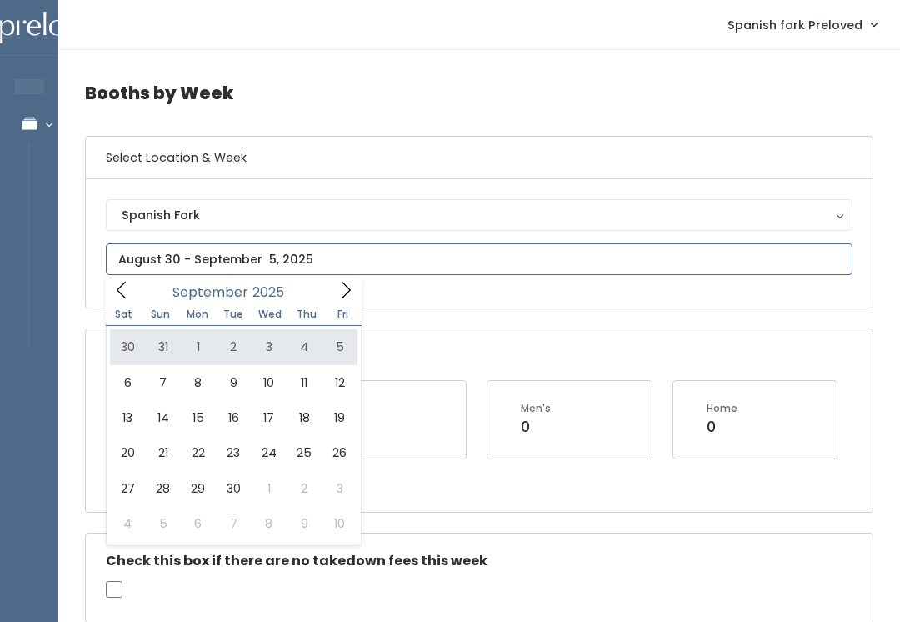
type input "August 30 to September 5"
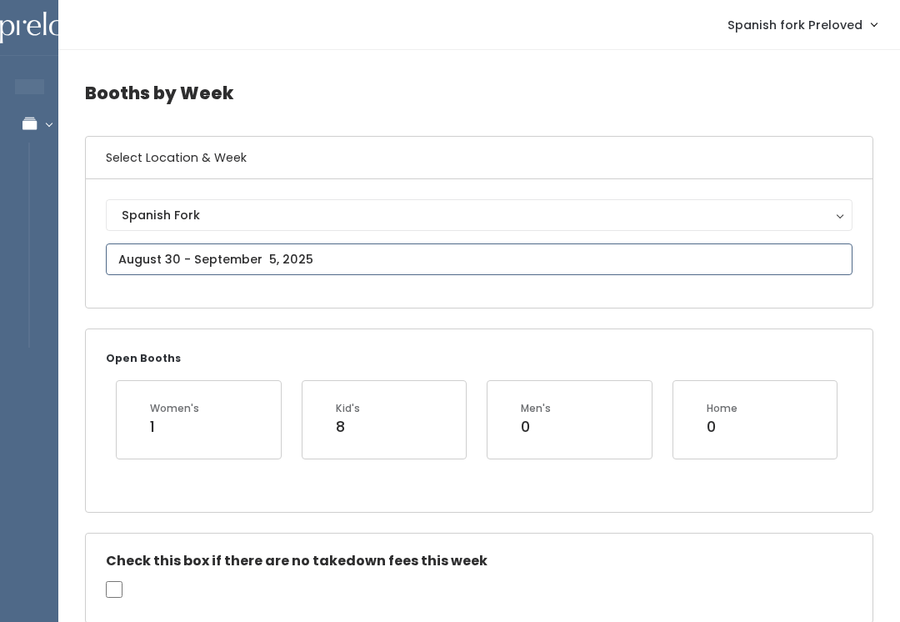
click at [719, 260] on input "text" at bounding box center [479, 259] width 746 height 32
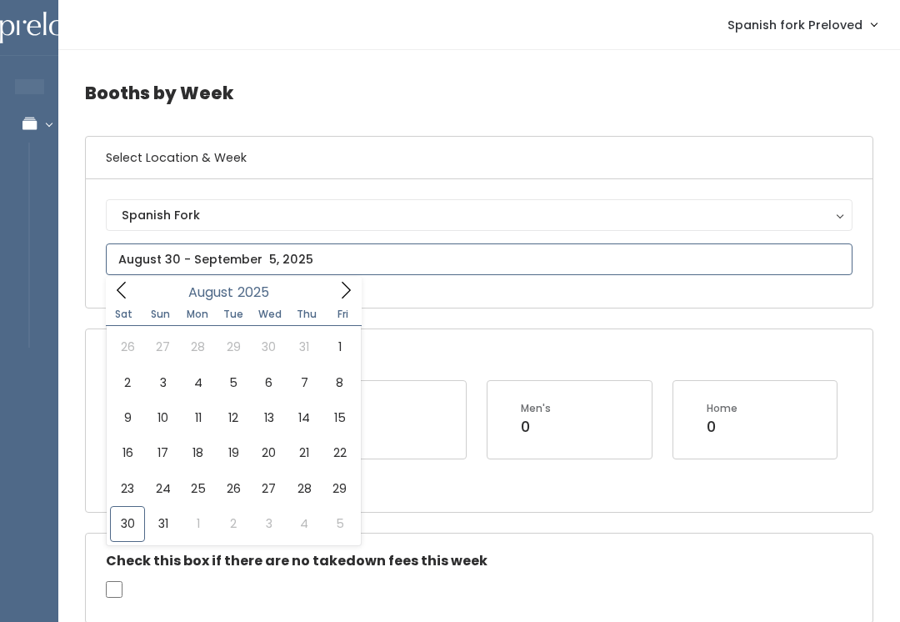
click at [347, 287] on icon at bounding box center [346, 290] width 9 height 17
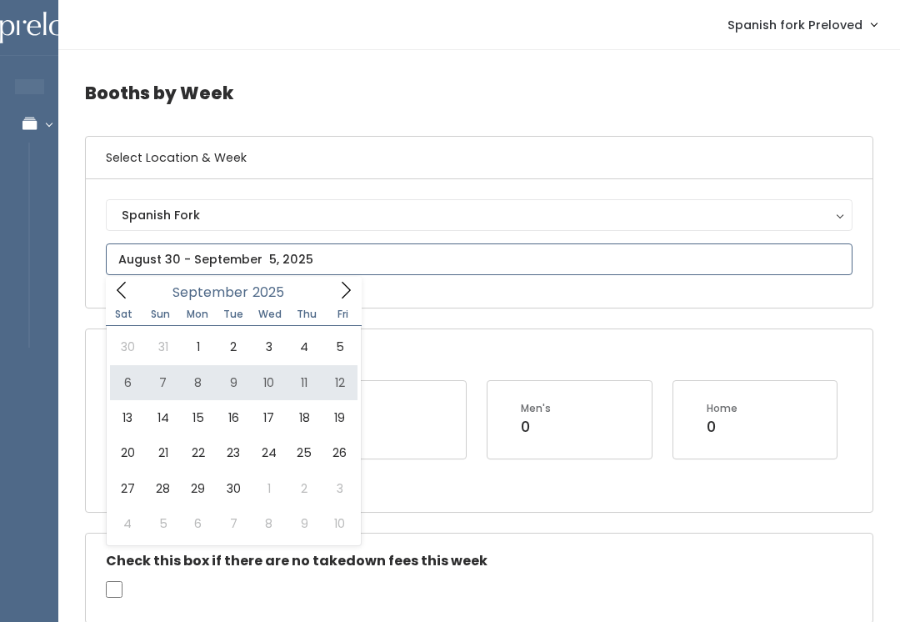
type input "September 6 to September 12"
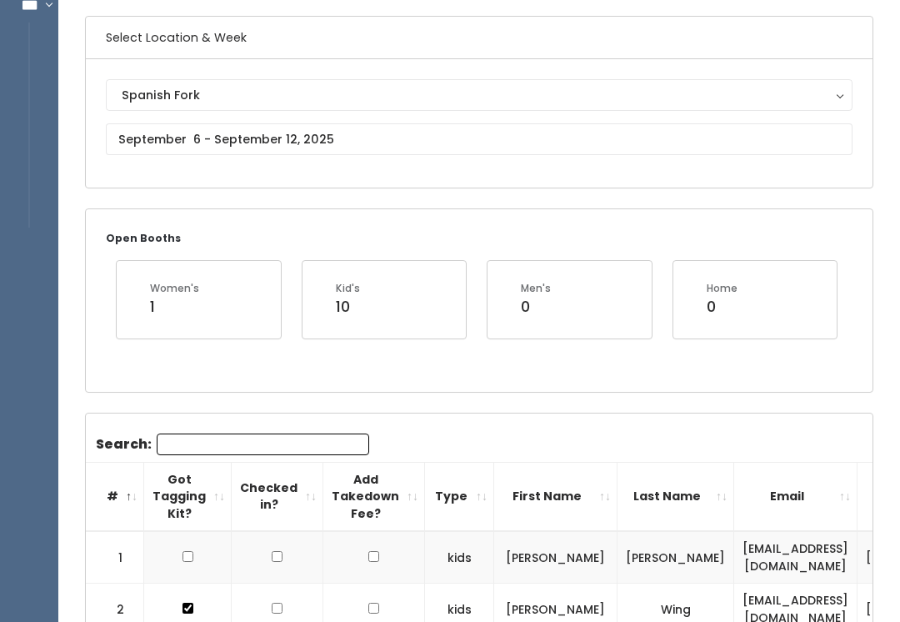
scroll to position [120, 0]
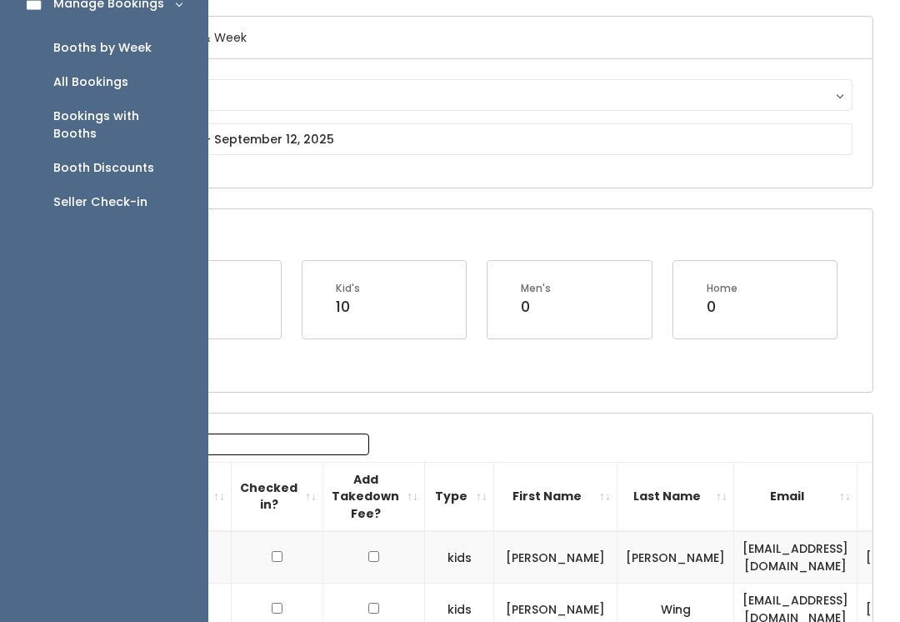
click at [57, 18] on link "Manage Bookings" at bounding box center [104, 3] width 208 height 37
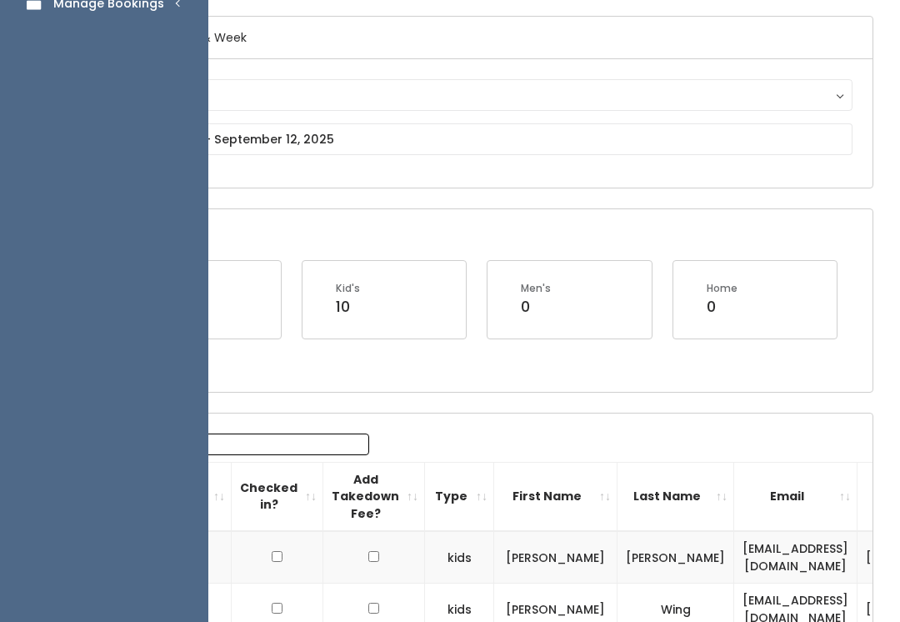
click at [144, 2] on div "Manage Bookings" at bounding box center [108, 3] width 111 height 17
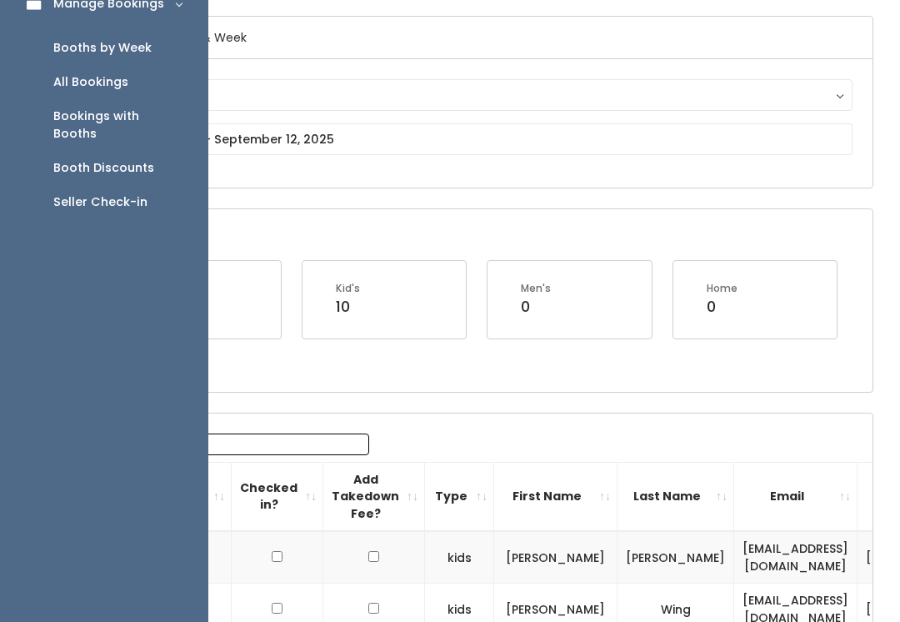
click at [113, 185] on link "Seller Check-in" at bounding box center [104, 202] width 208 height 34
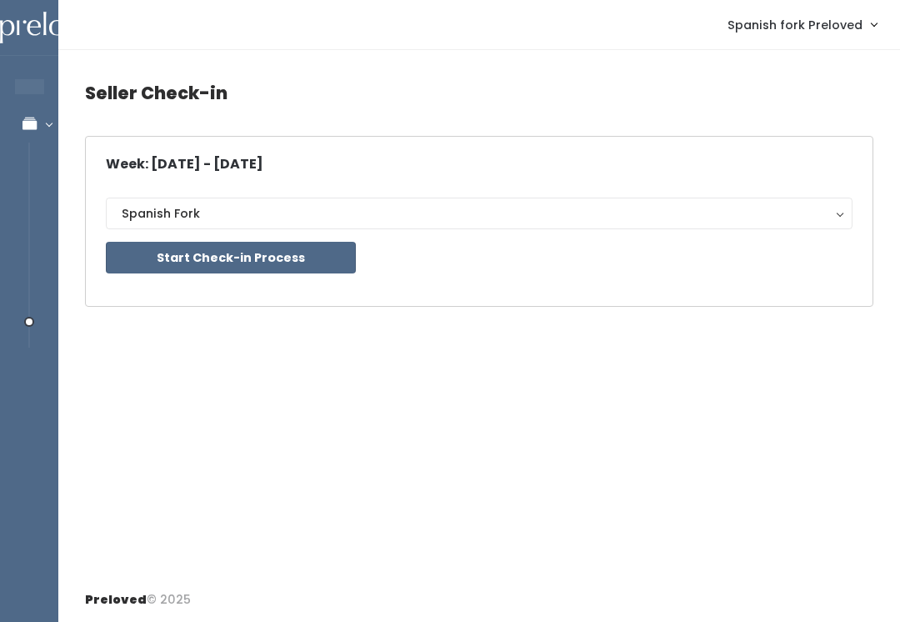
click at [240, 255] on button "Start Check-in Process" at bounding box center [231, 258] width 250 height 32
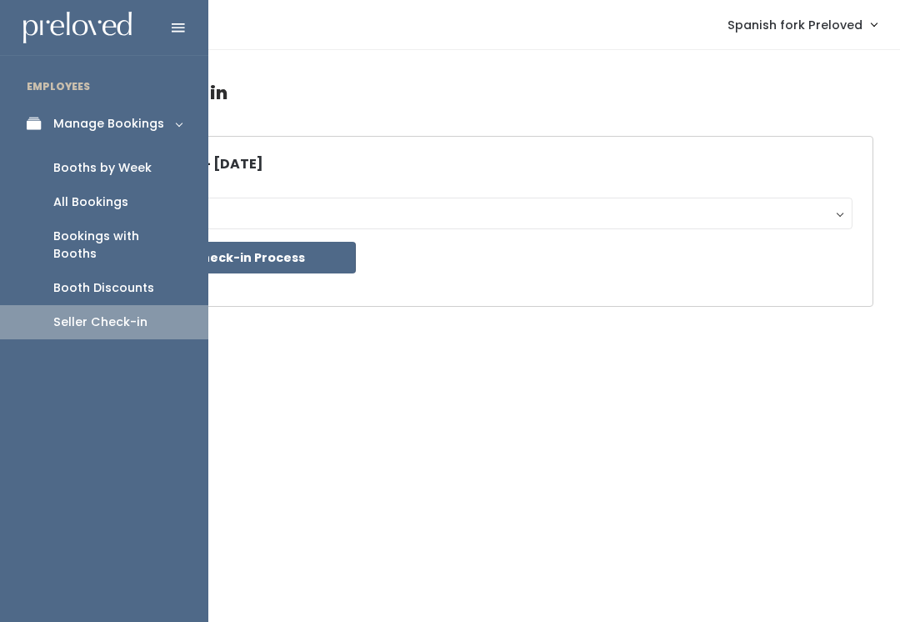
click at [83, 154] on link "Booths by Week" at bounding box center [104, 168] width 208 height 34
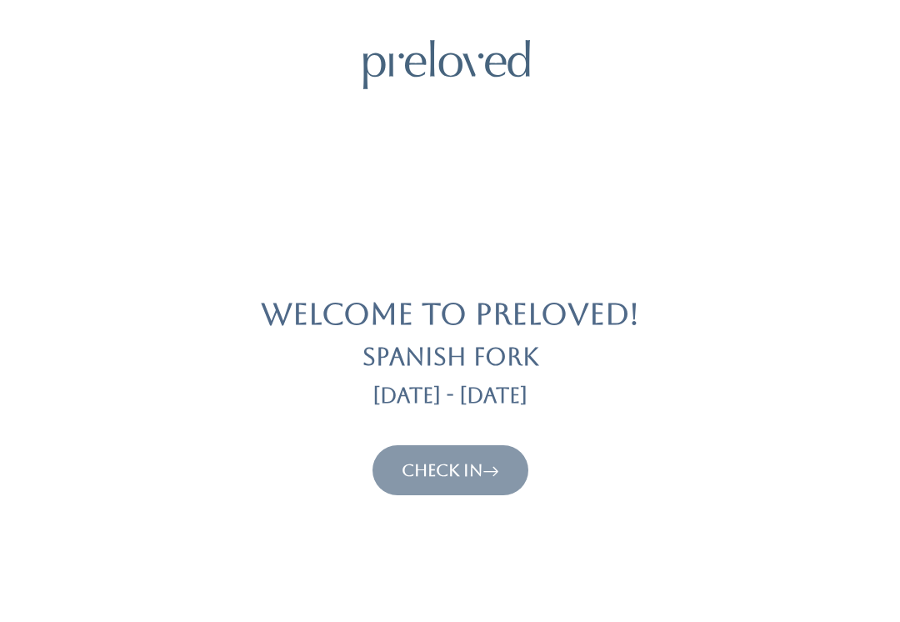
click at [478, 492] on button "Check In" at bounding box center [450, 470] width 156 height 50
click at [492, 473] on icon at bounding box center [490, 470] width 17 height 20
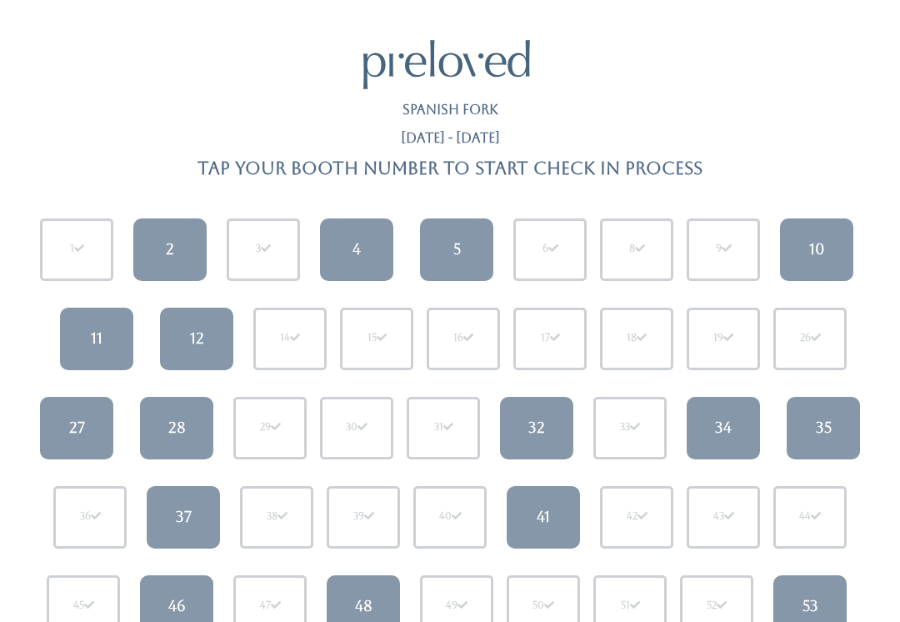
click at [834, 243] on link "10" at bounding box center [816, 249] width 73 height 62
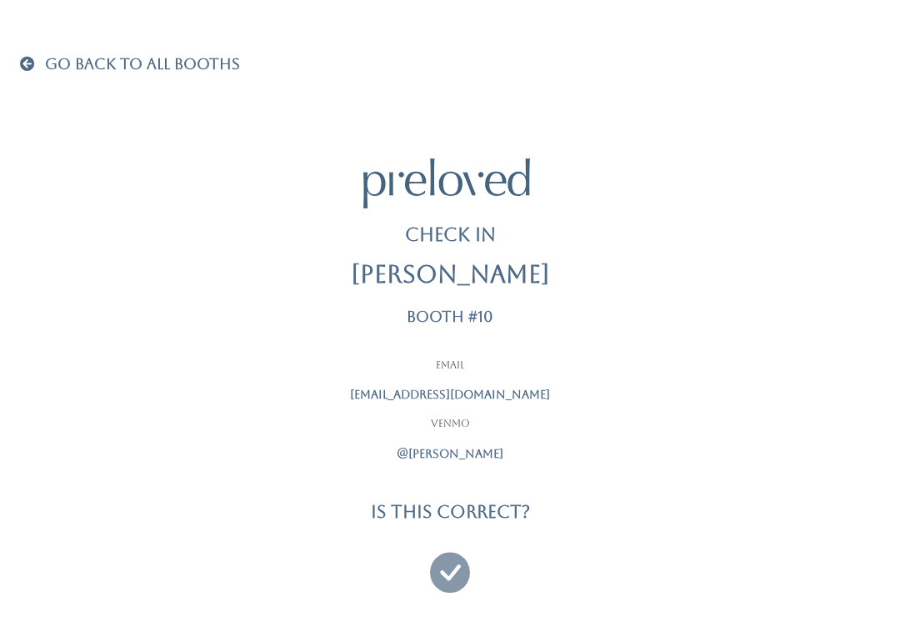
click at [454, 557] on icon at bounding box center [450, 565] width 40 height 56
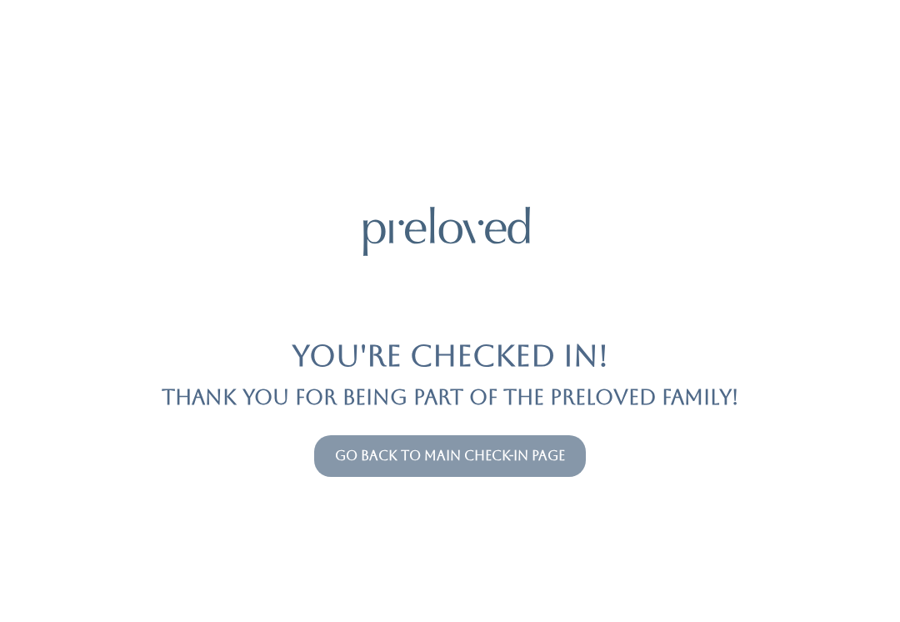
click at [565, 449] on link "Go back to main check-in page" at bounding box center [450, 455] width 230 height 16
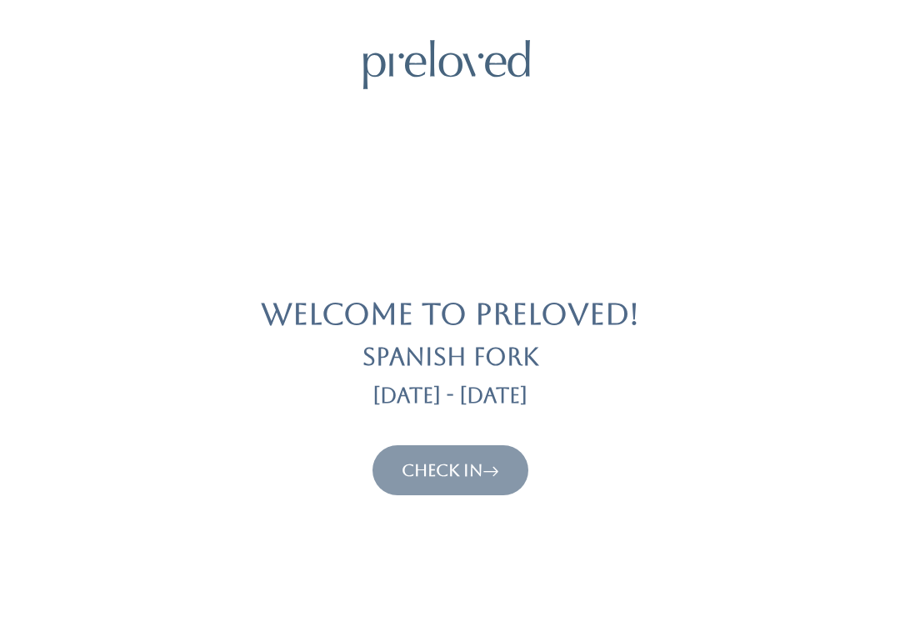
click at [465, 478] on link "Check In" at bounding box center [450, 470] width 97 height 20
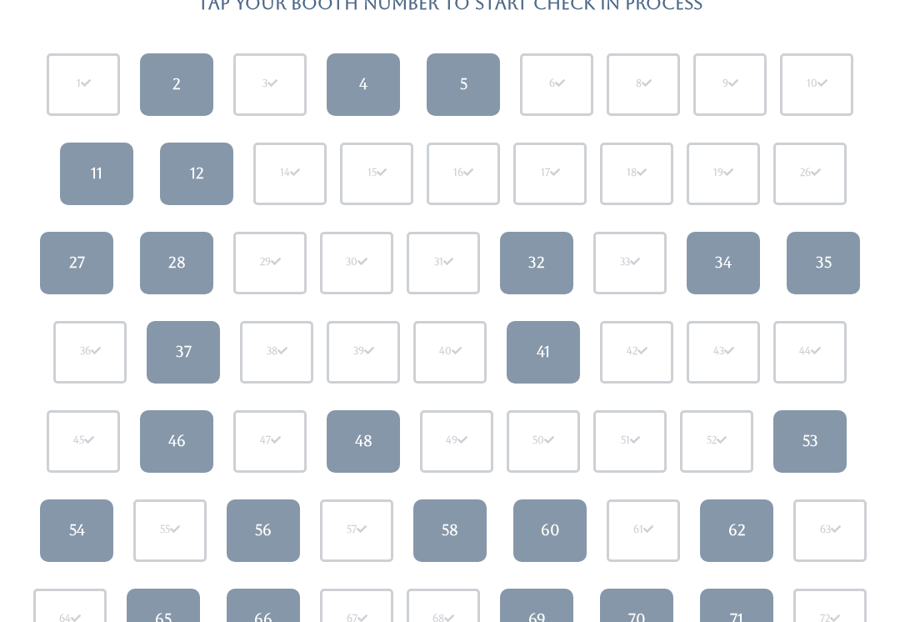
scroll to position [167, 0]
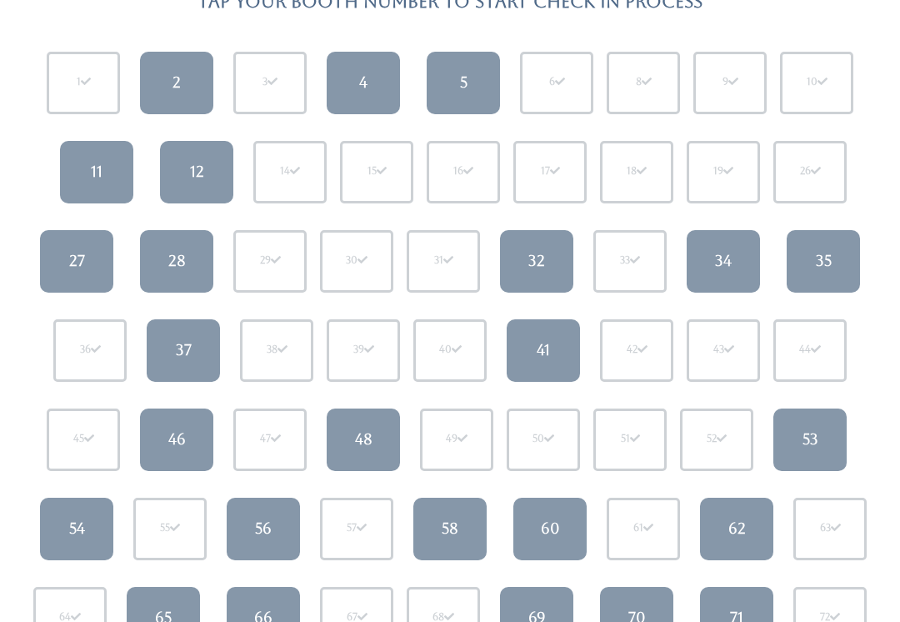
click at [739, 529] on div "62" at bounding box center [736, 528] width 17 height 22
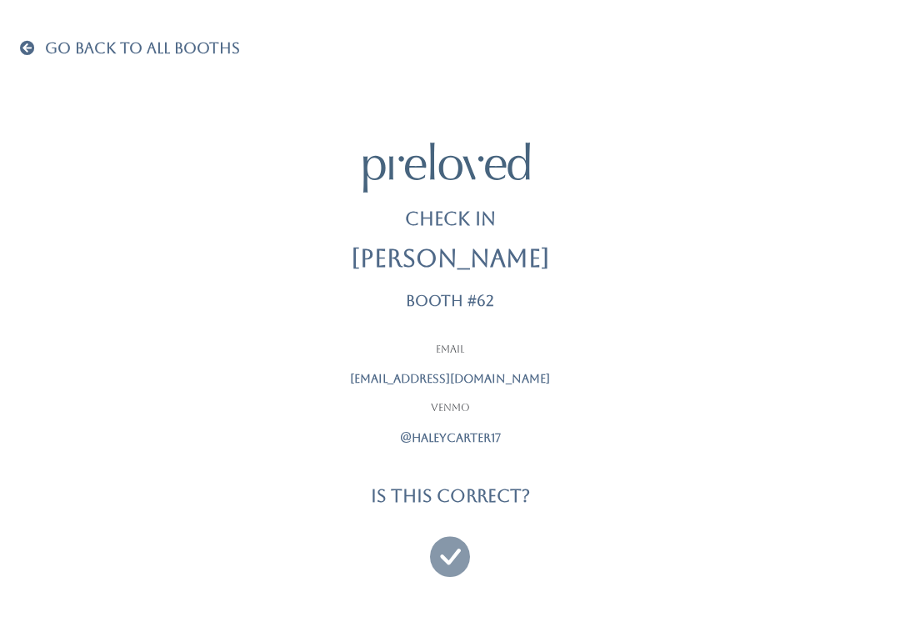
click at [456, 553] on icon at bounding box center [450, 549] width 40 height 56
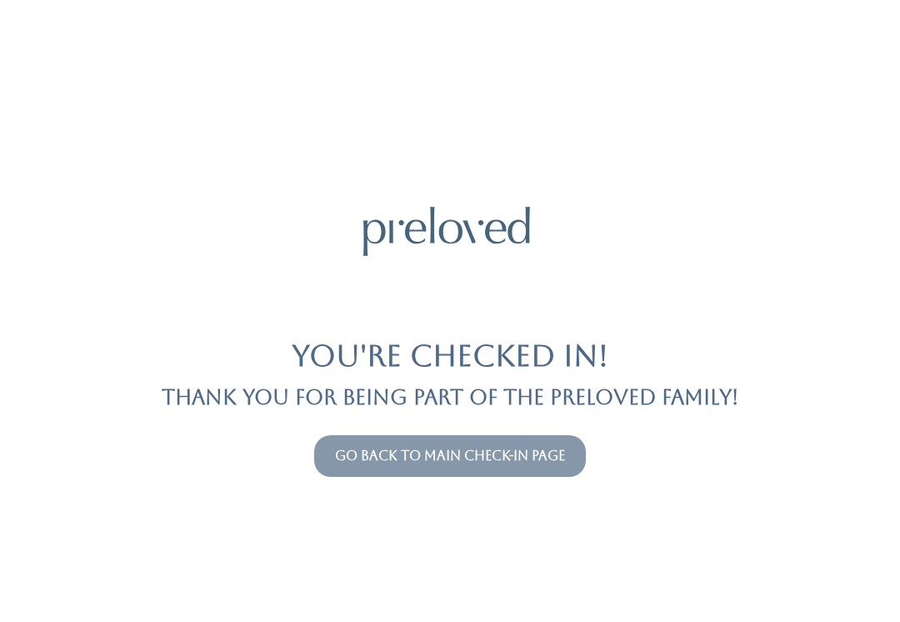
click at [504, 462] on link "Go back to main check-in page" at bounding box center [450, 455] width 230 height 16
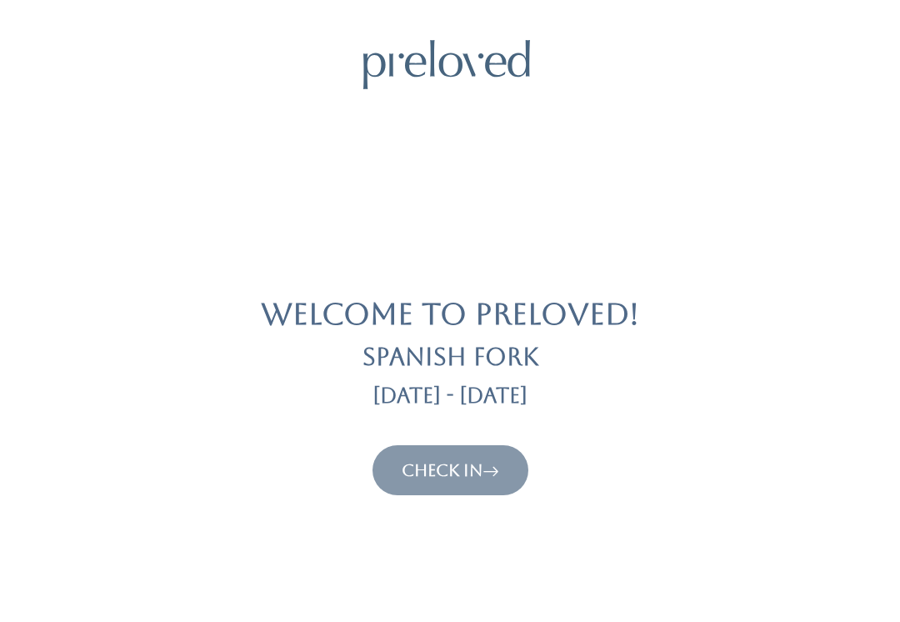
click at [456, 467] on link "Check In" at bounding box center [450, 470] width 97 height 20
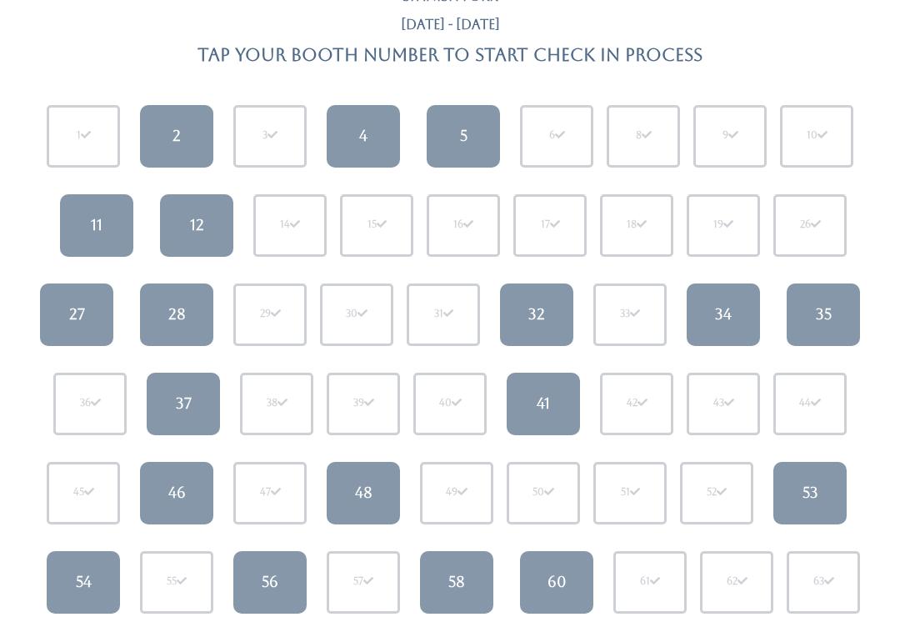
scroll to position [114, 0]
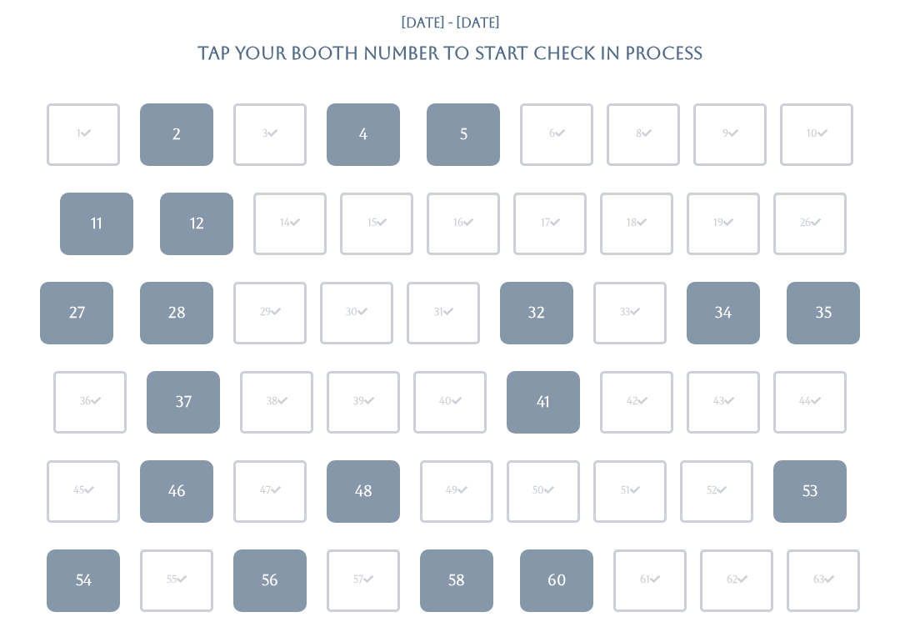
click at [171, 487] on div "46" at bounding box center [176, 492] width 17 height 22
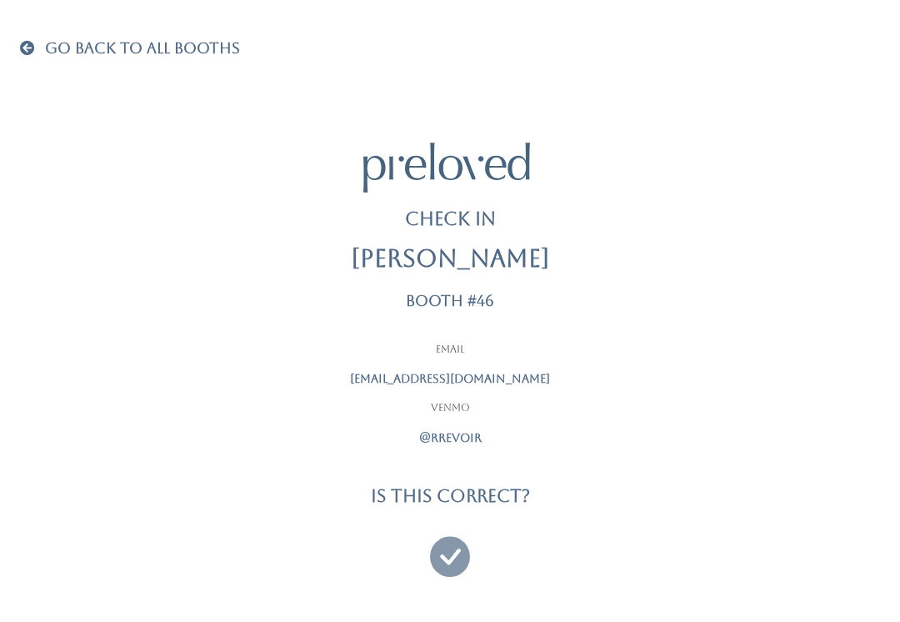
click at [444, 544] on icon at bounding box center [450, 549] width 40 height 56
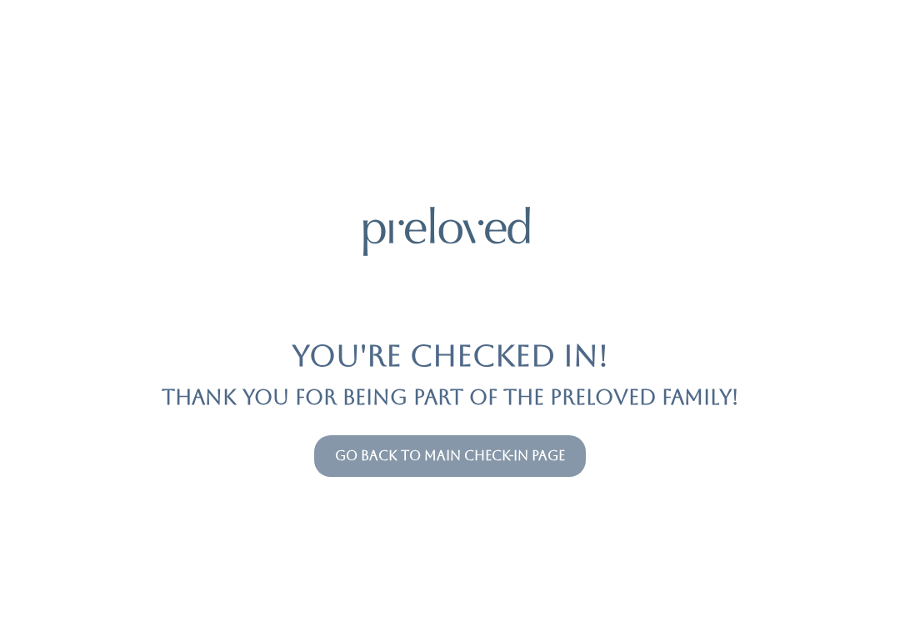
click at [489, 450] on link "Go back to main check-in page" at bounding box center [450, 455] width 230 height 16
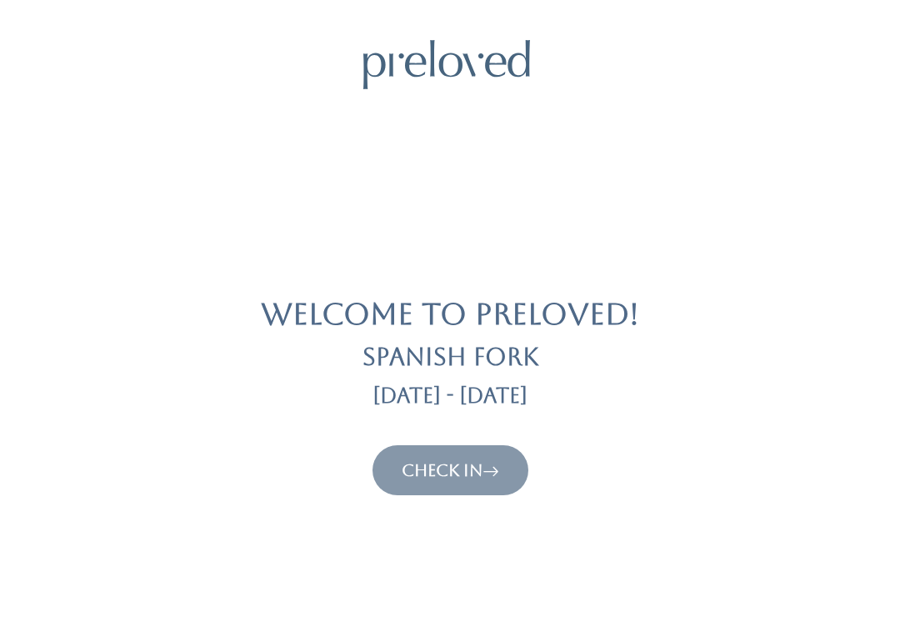
click at [439, 477] on link "Check In" at bounding box center [450, 470] width 97 height 20
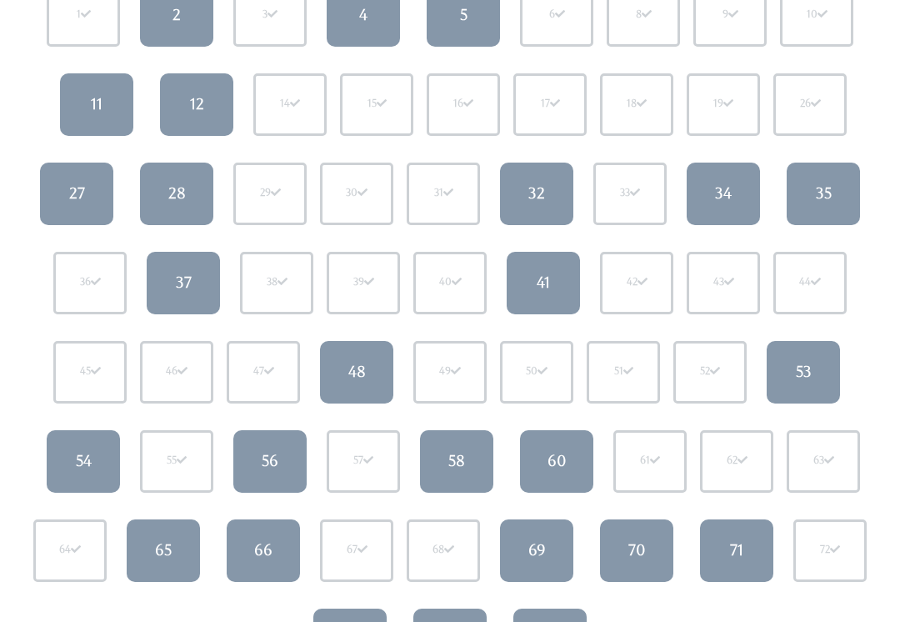
scroll to position [234, 0]
click at [80, 457] on div "54" at bounding box center [84, 461] width 16 height 22
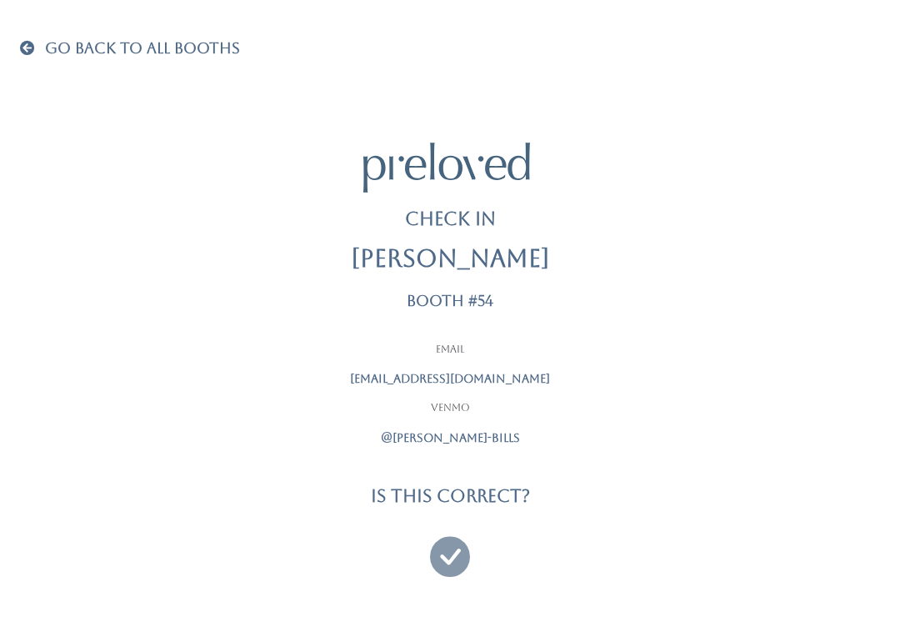
click at [453, 560] on icon at bounding box center [450, 549] width 40 height 56
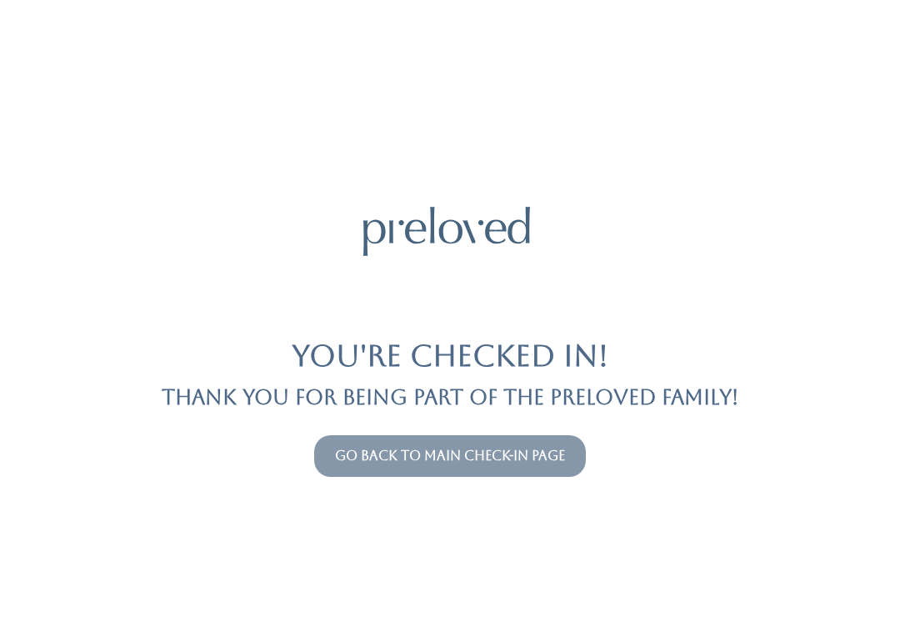
click at [498, 442] on button "Go back to main check-in page" at bounding box center [450, 456] width 272 height 42
click at [502, 458] on link "Go back to main check-in page" at bounding box center [450, 455] width 230 height 16
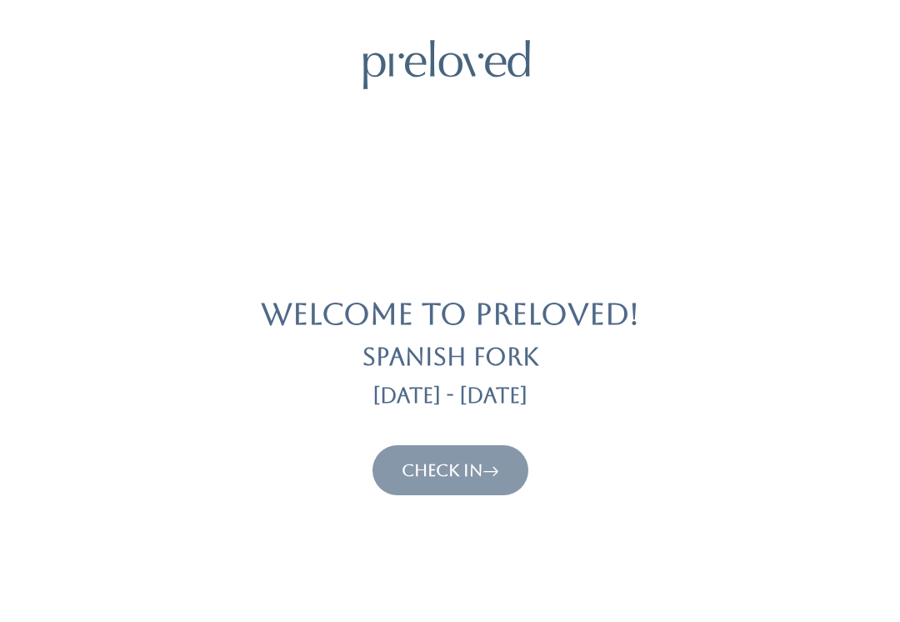
click at [466, 472] on link "Check In" at bounding box center [450, 470] width 97 height 20
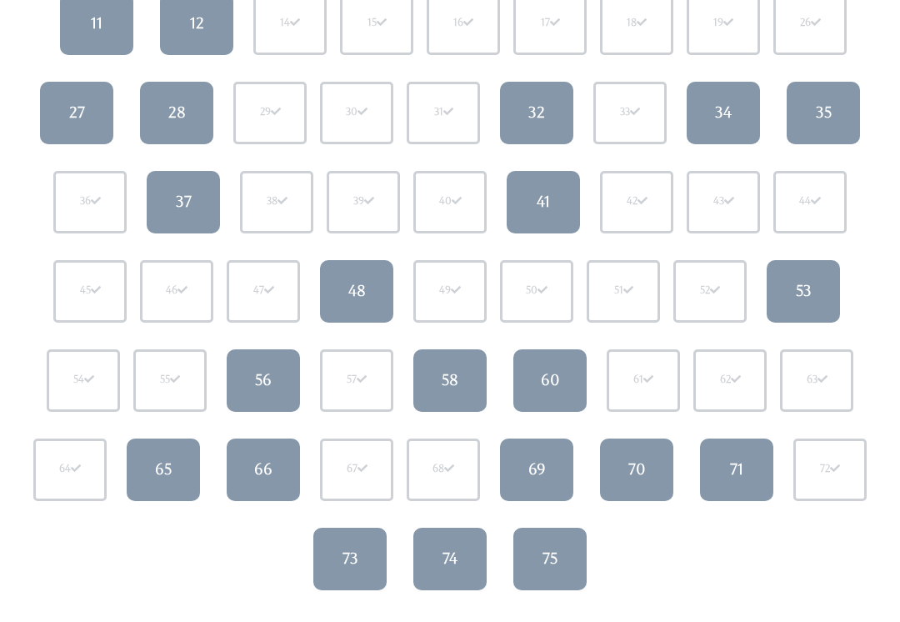
scroll to position [324, 0]
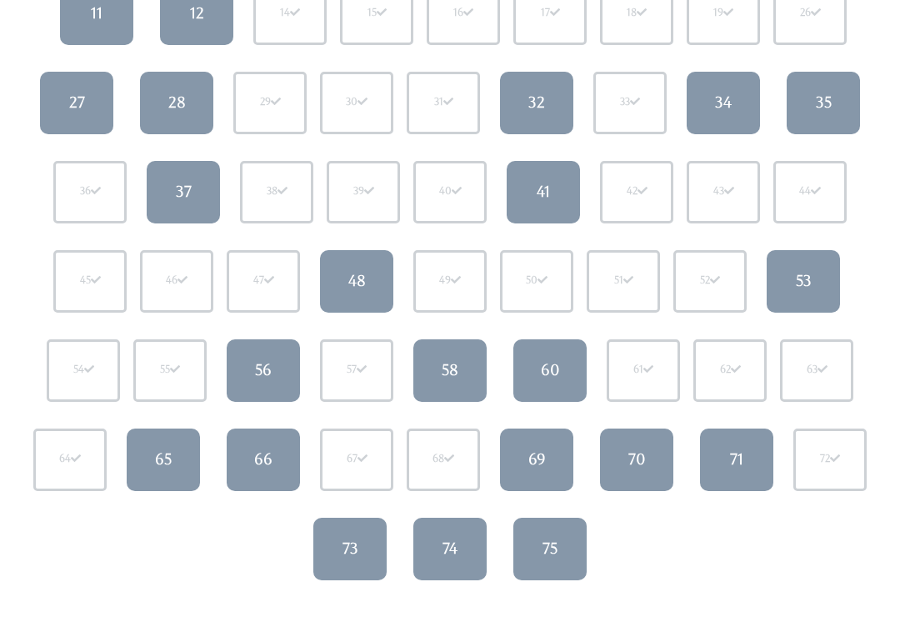
click at [557, 457] on link "69" at bounding box center [536, 460] width 73 height 62
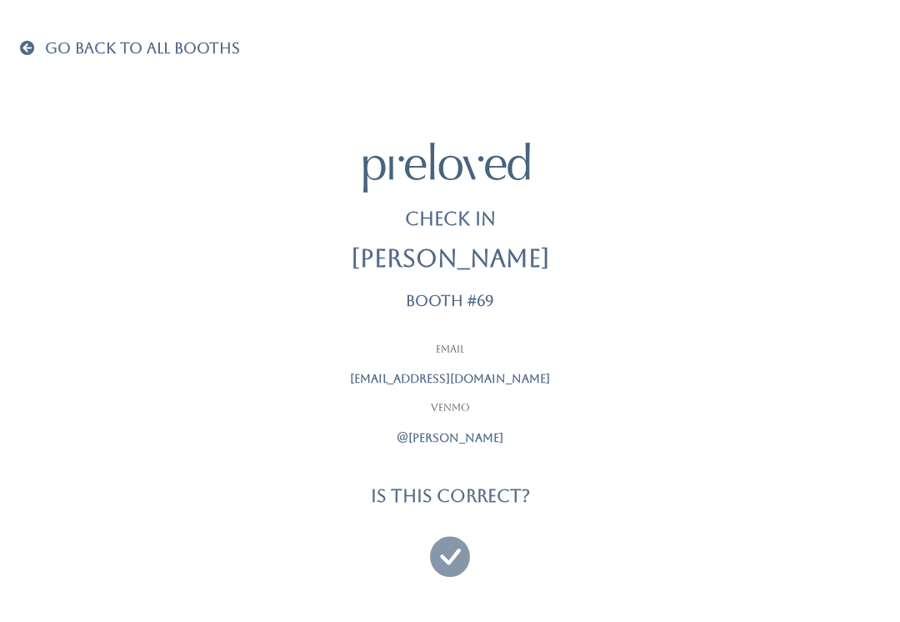
click at [457, 553] on icon at bounding box center [450, 549] width 40 height 56
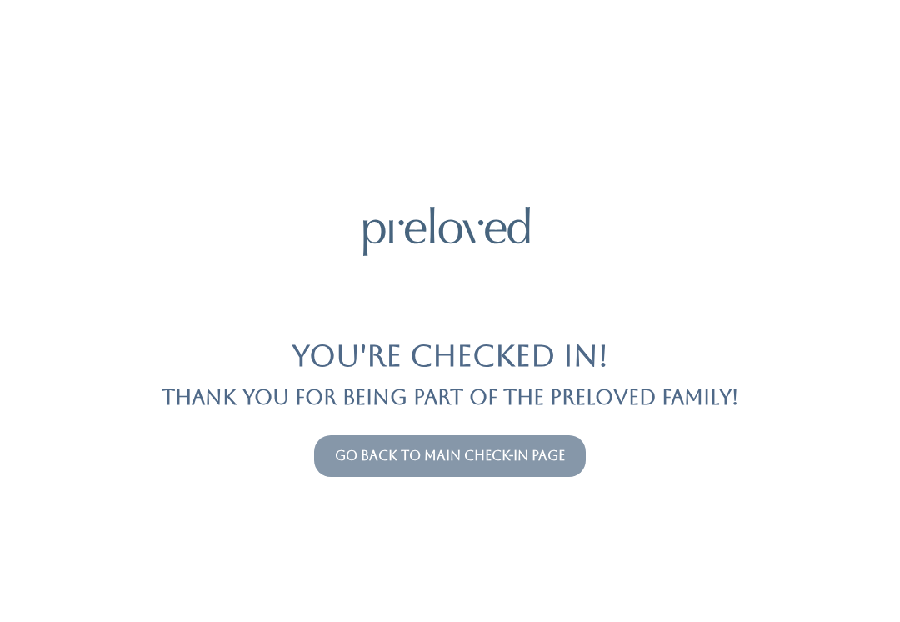
click at [356, 472] on button "Go back to main check-in page" at bounding box center [450, 456] width 272 height 42
click at [344, 451] on link "Go back to main check-in page" at bounding box center [450, 455] width 230 height 16
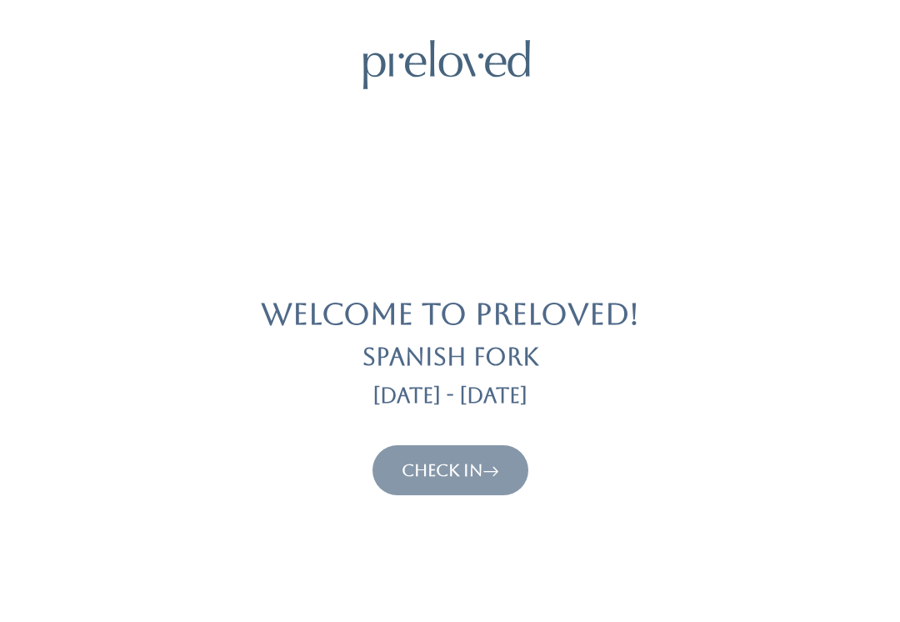
click at [422, 472] on link "Check In" at bounding box center [450, 470] width 97 height 20
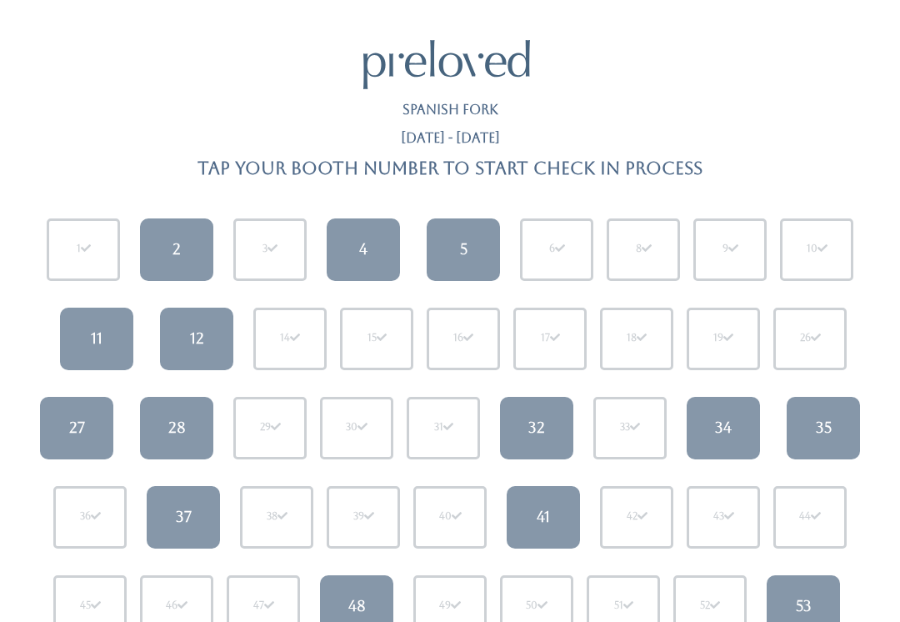
click at [542, 515] on div "41" at bounding box center [543, 517] width 13 height 22
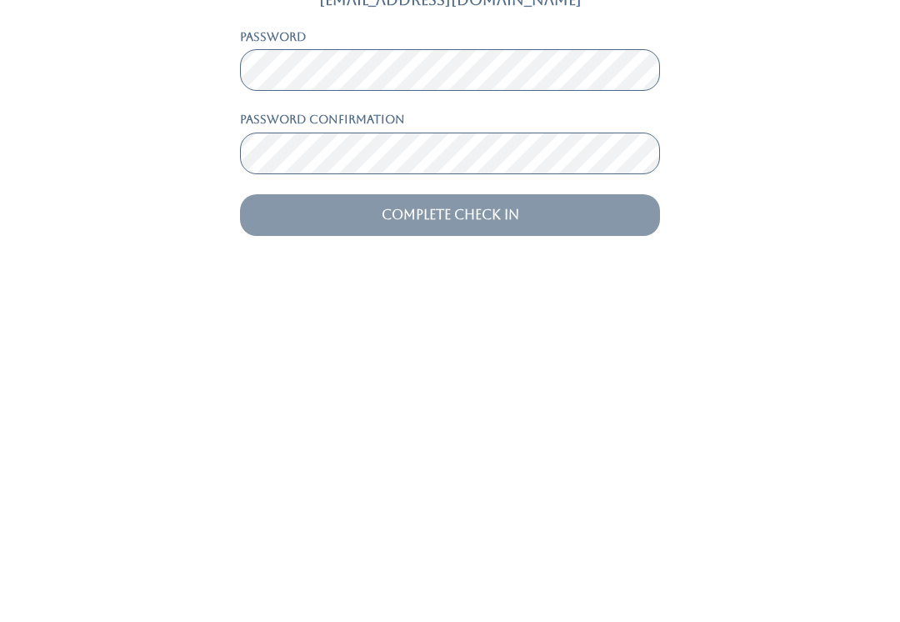
click at [521, 534] on input "Complete Check In" at bounding box center [450, 555] width 420 height 42
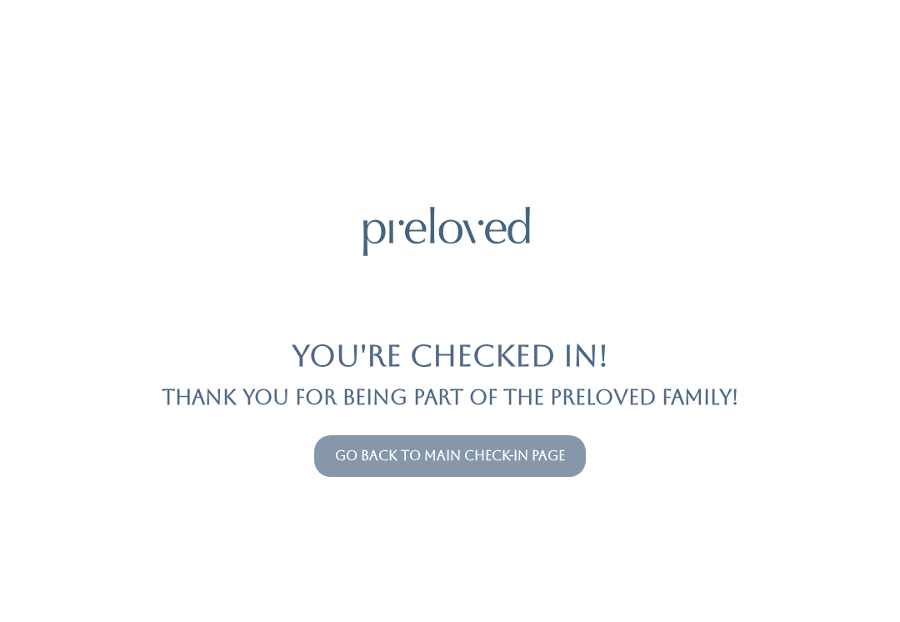
click at [565, 447] on link "Go back to main check-in page" at bounding box center [450, 455] width 230 height 16
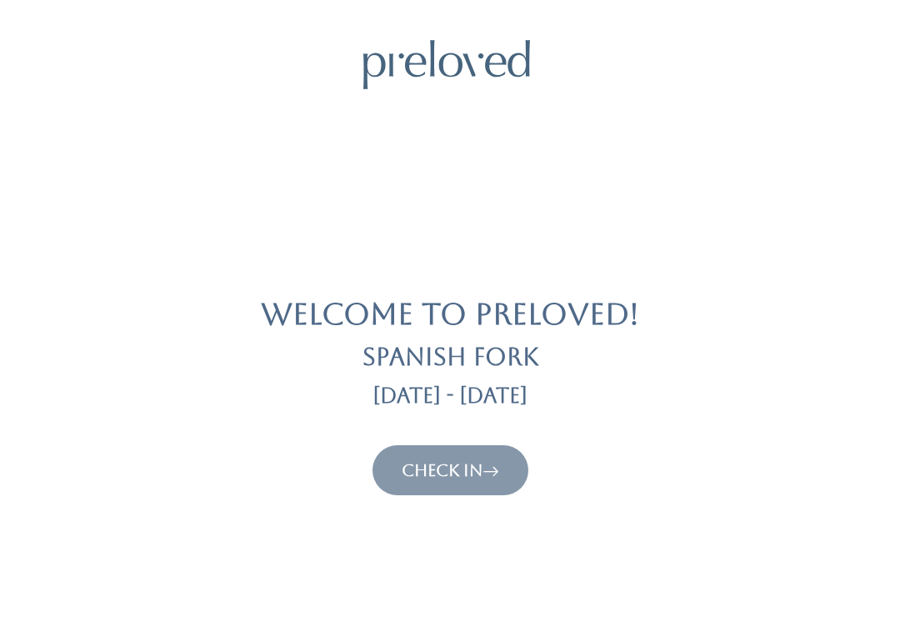
click at [477, 470] on link "Check In" at bounding box center [450, 470] width 97 height 20
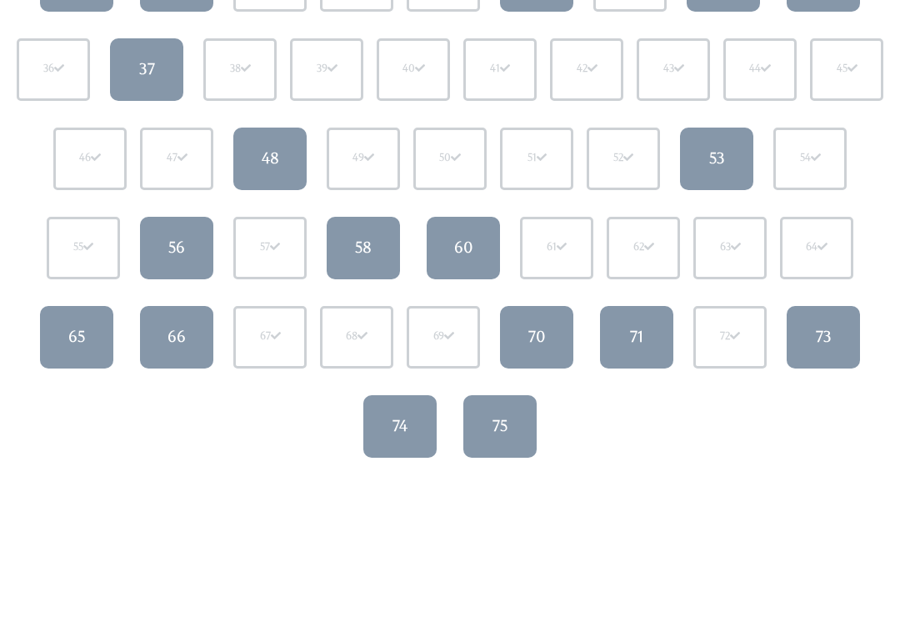
scroll to position [447, 0]
click at [834, 330] on link "73" at bounding box center [822, 337] width 73 height 62
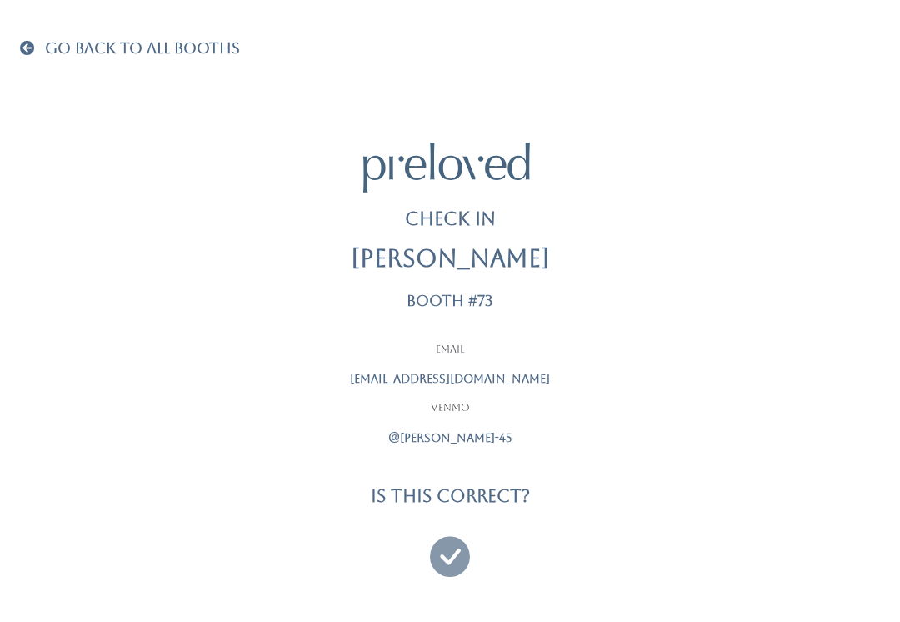
click at [455, 547] on icon at bounding box center [450, 549] width 40 height 56
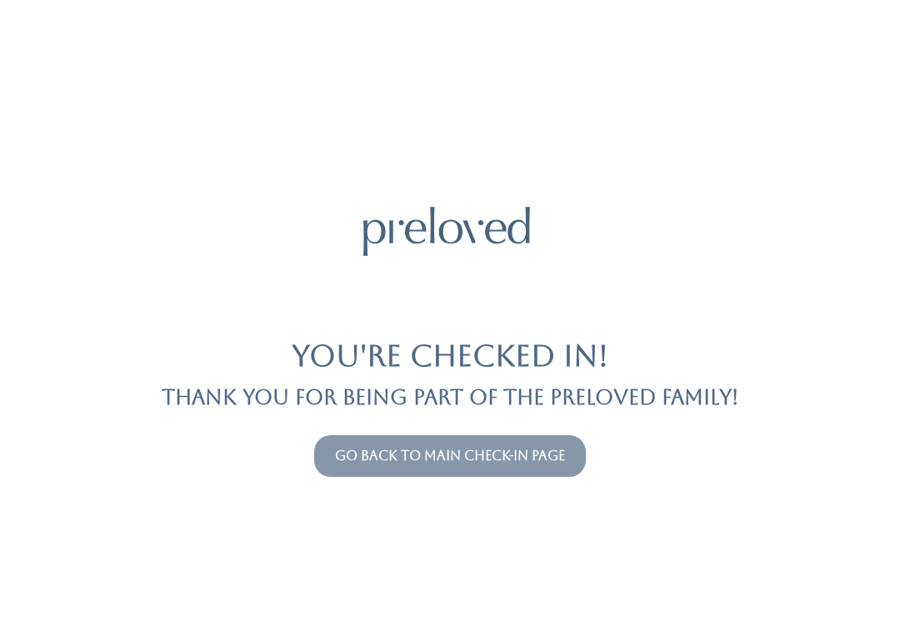
click at [450, 457] on link "Go back to main check-in page" at bounding box center [450, 455] width 230 height 16
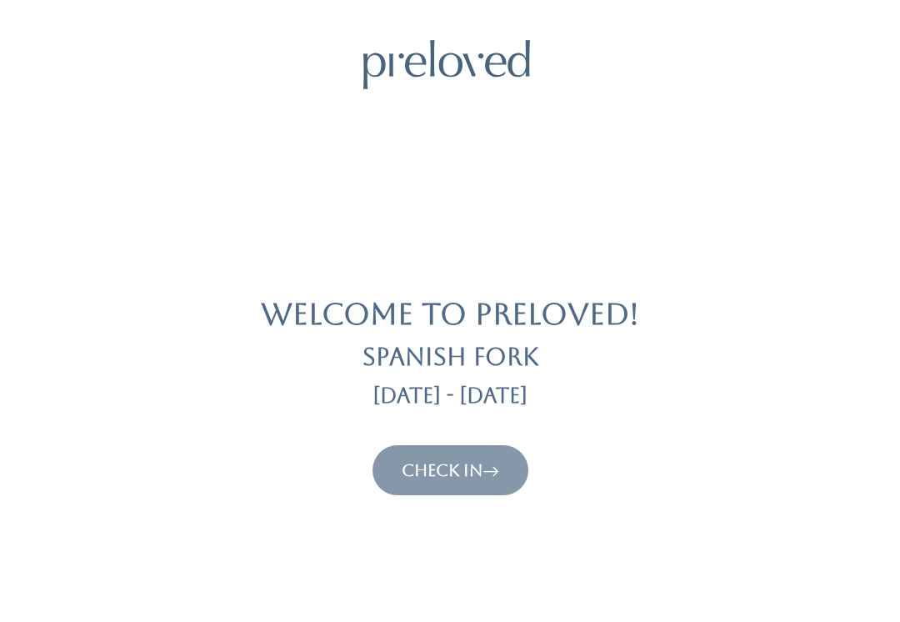
click at [462, 477] on link "Check In" at bounding box center [450, 470] width 97 height 20
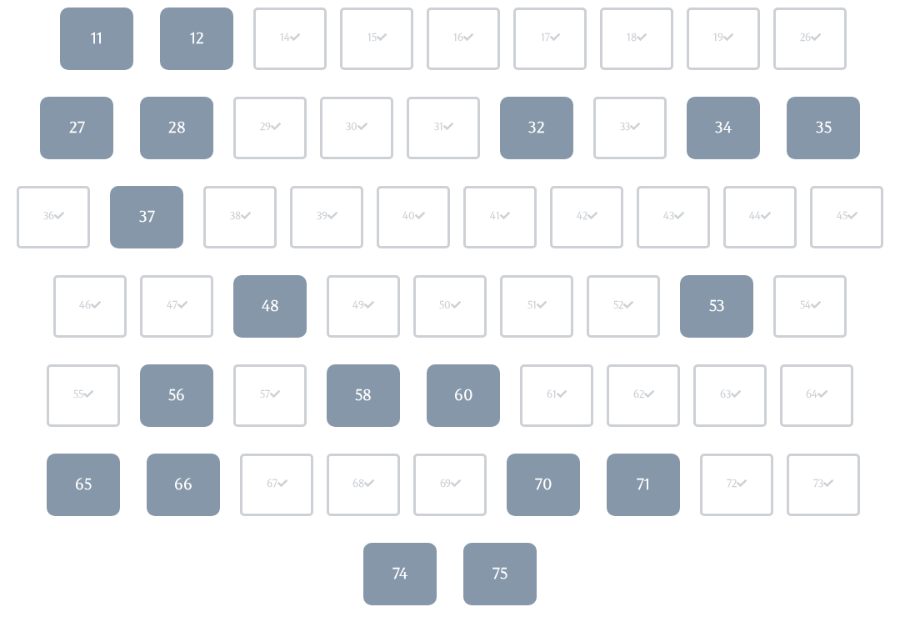
scroll to position [302, 0]
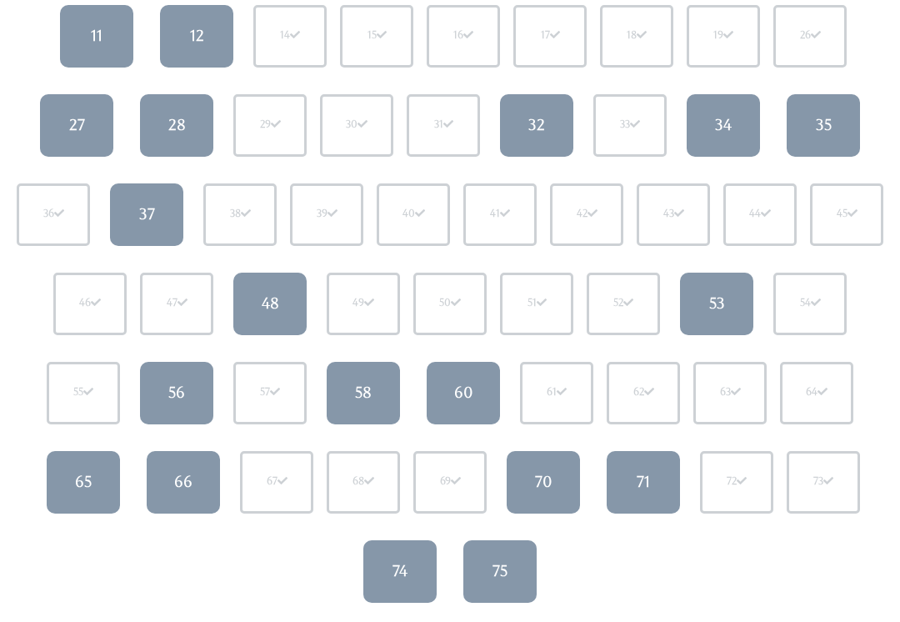
click at [75, 480] on div "65" at bounding box center [83, 482] width 17 height 22
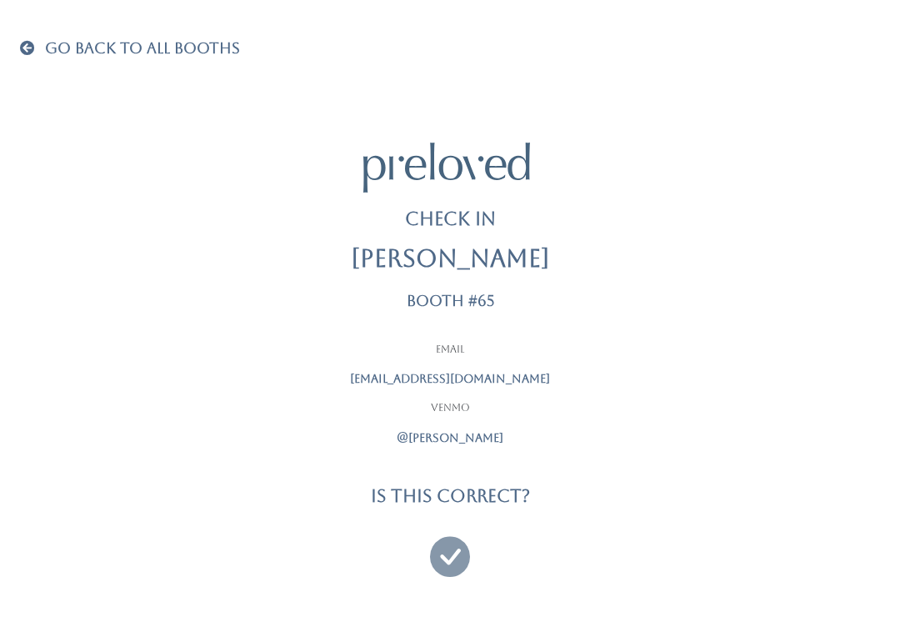
click at [458, 555] on icon at bounding box center [450, 549] width 40 height 56
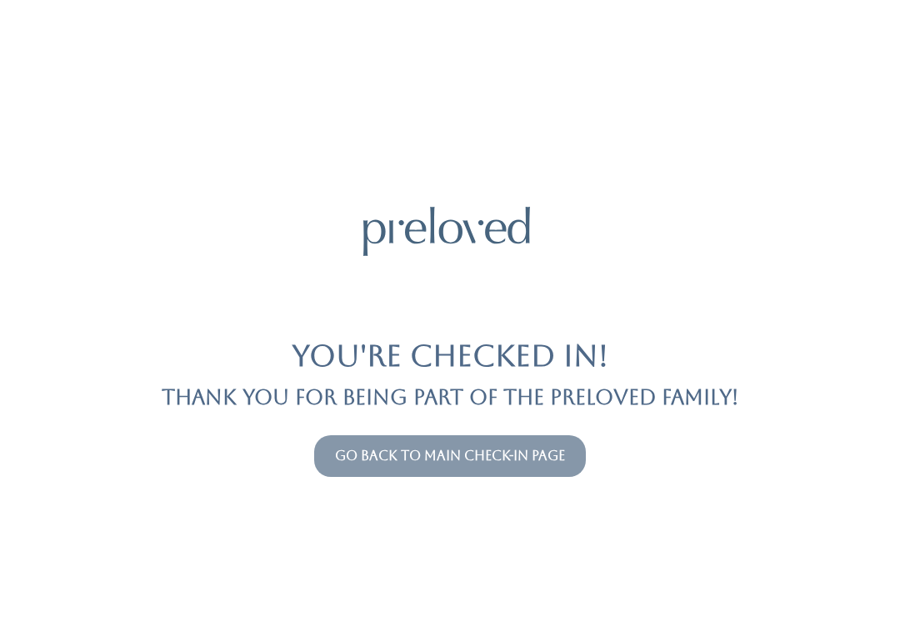
click at [54, 0] on div "You're checked in! Thank you for being part of the Preloved family! Go back to …" at bounding box center [450, 311] width 860 height 622
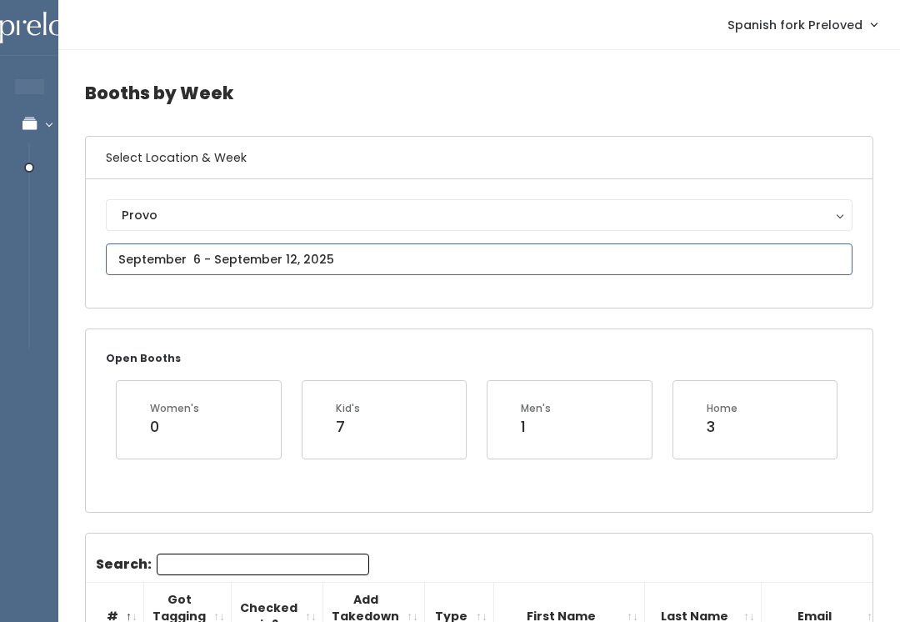
click at [452, 261] on input "text" at bounding box center [479, 259] width 746 height 32
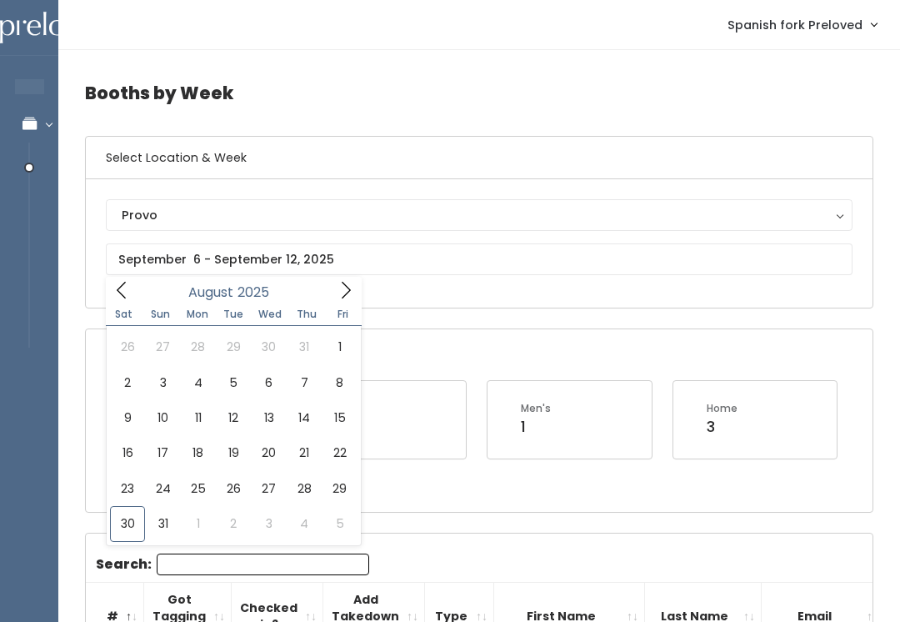
click at [457, 217] on div "Provo" at bounding box center [479, 215] width 715 height 18
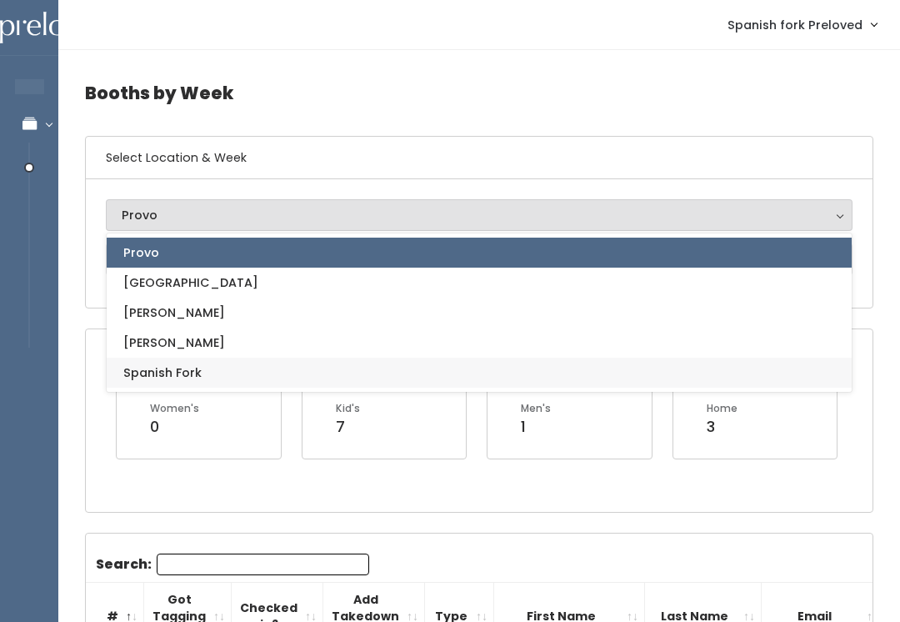
click at [319, 371] on link "Spanish Fork" at bounding box center [479, 372] width 745 height 30
select select "2"
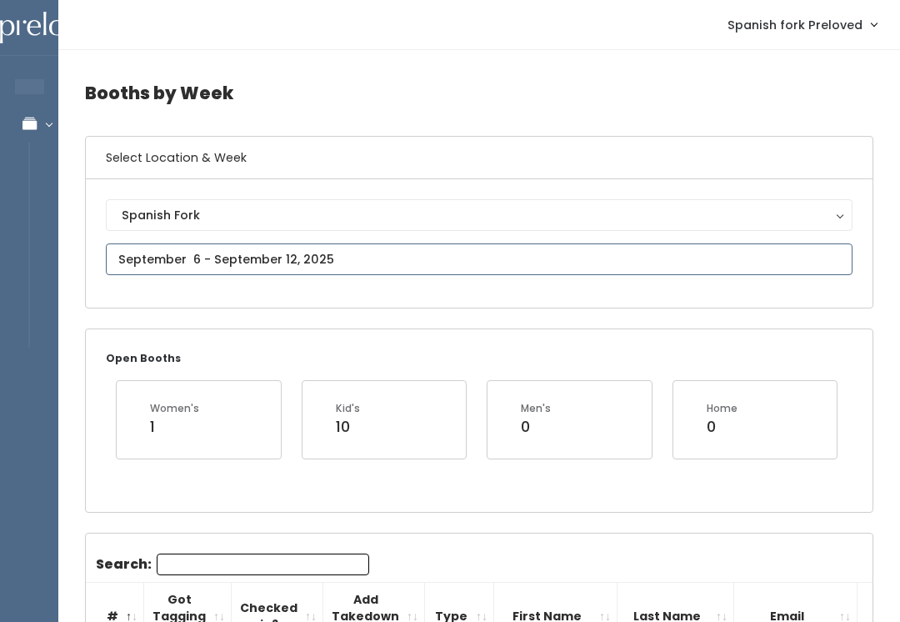
click at [379, 263] on input "text" at bounding box center [479, 259] width 746 height 32
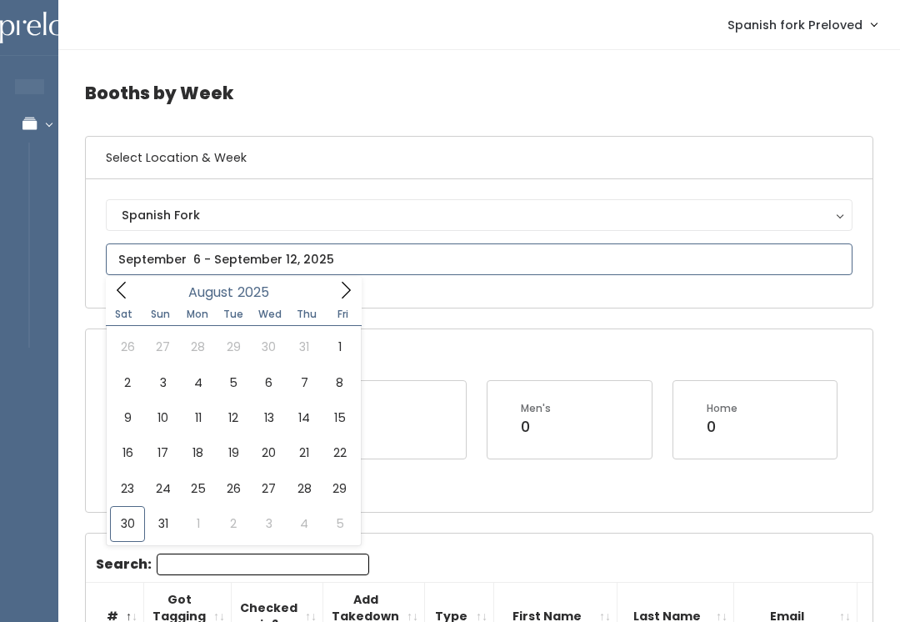
type input "August 30 to September 5"
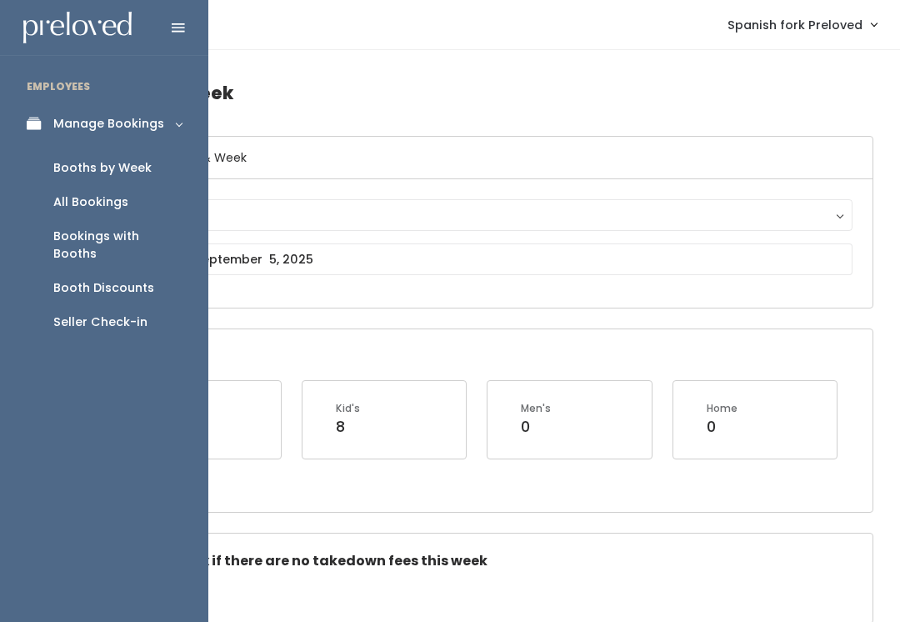
click at [127, 313] on div "Seller Check-in" at bounding box center [100, 321] width 94 height 17
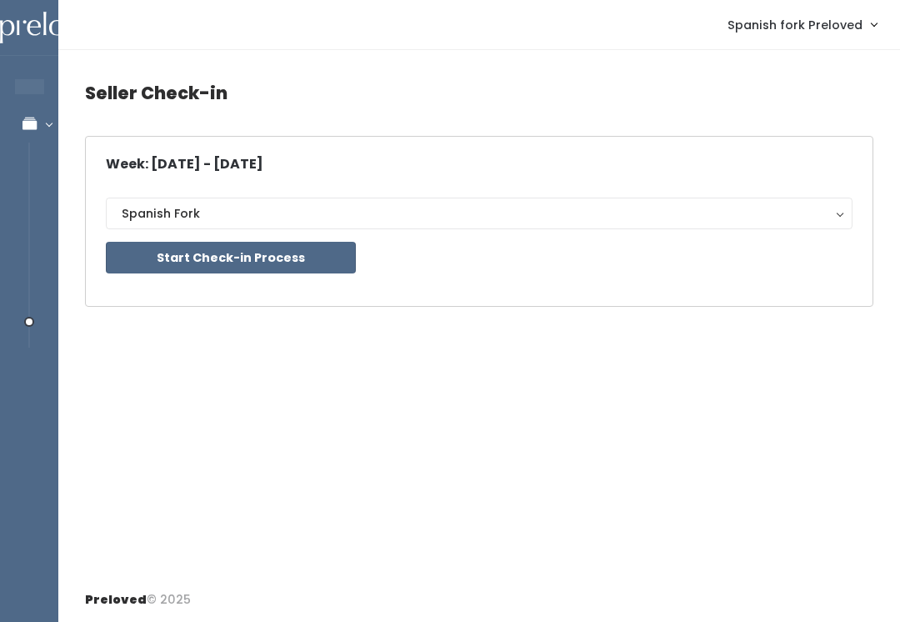
click at [275, 247] on button "Start Check-in Process" at bounding box center [231, 258] width 250 height 32
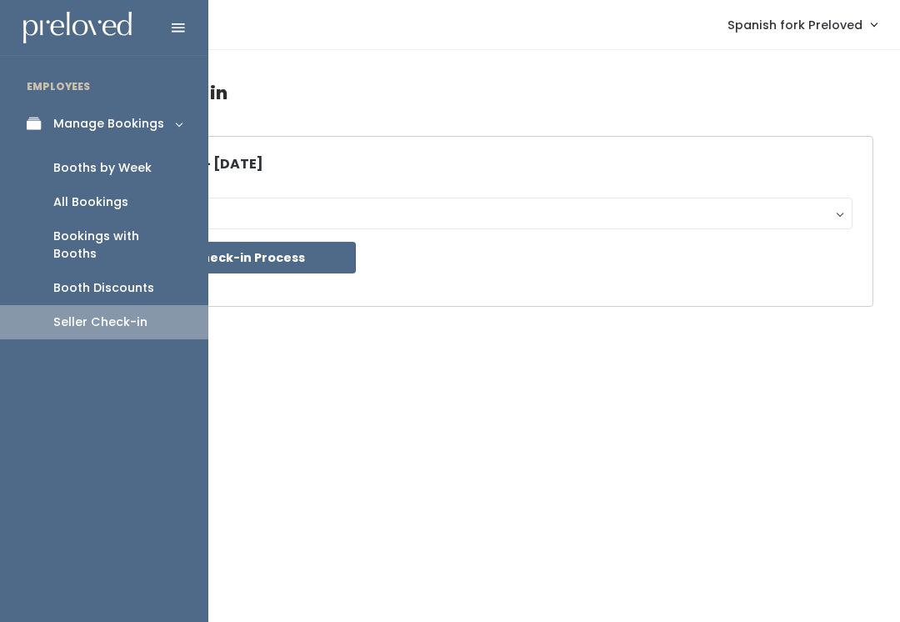
click at [145, 165] on div "Booths by Week" at bounding box center [102, 167] width 98 height 17
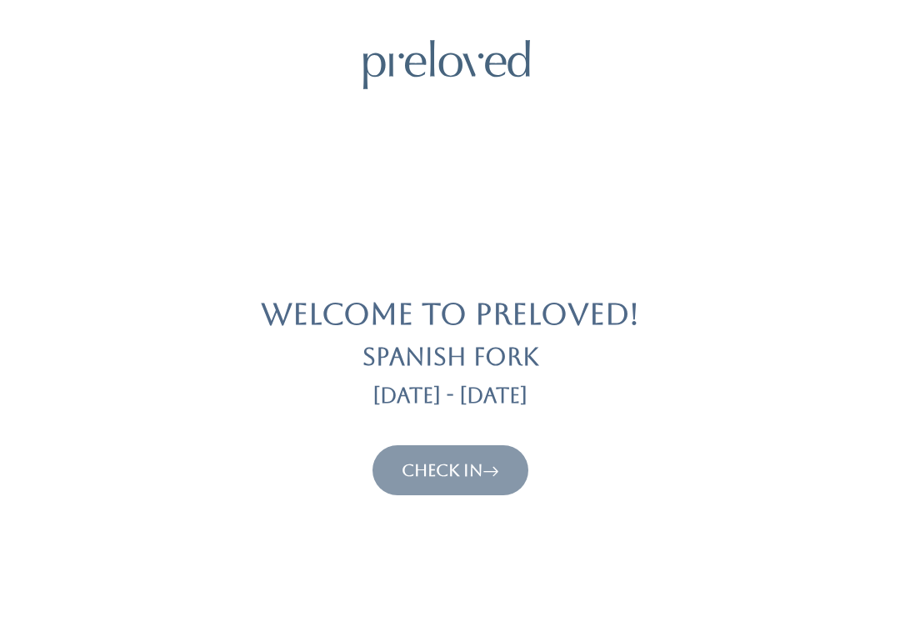
click at [462, 460] on link "Check In" at bounding box center [450, 470] width 97 height 20
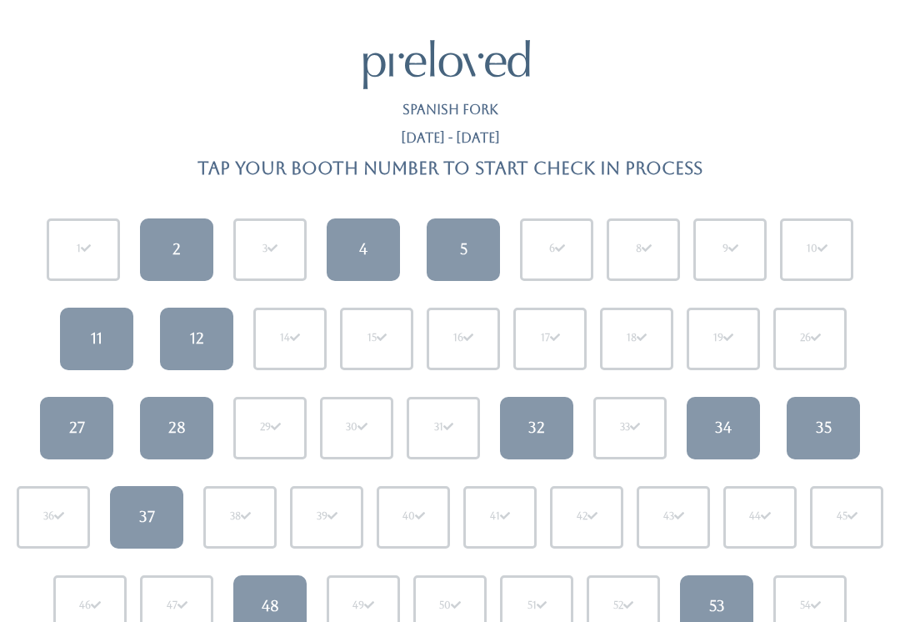
click at [365, 227] on link "4" at bounding box center [363, 249] width 73 height 62
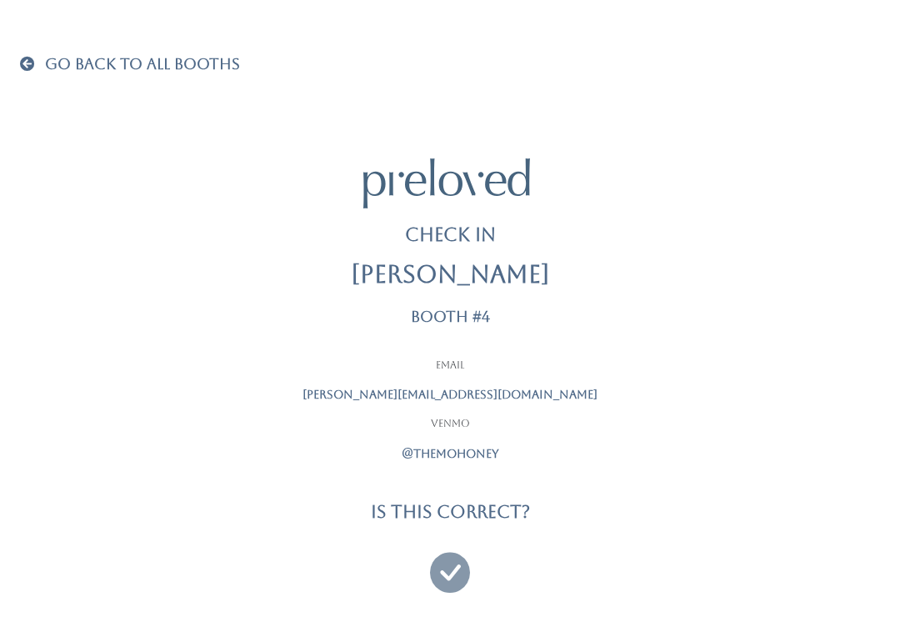
click at [440, 582] on icon at bounding box center [450, 565] width 40 height 56
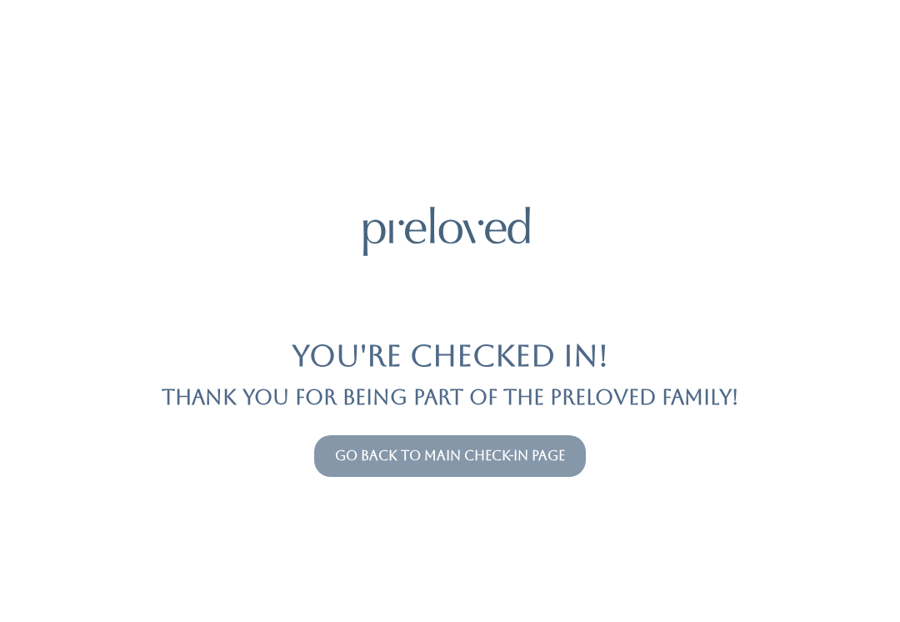
click at [482, 441] on button "Go back to main check-in page" at bounding box center [450, 456] width 272 height 42
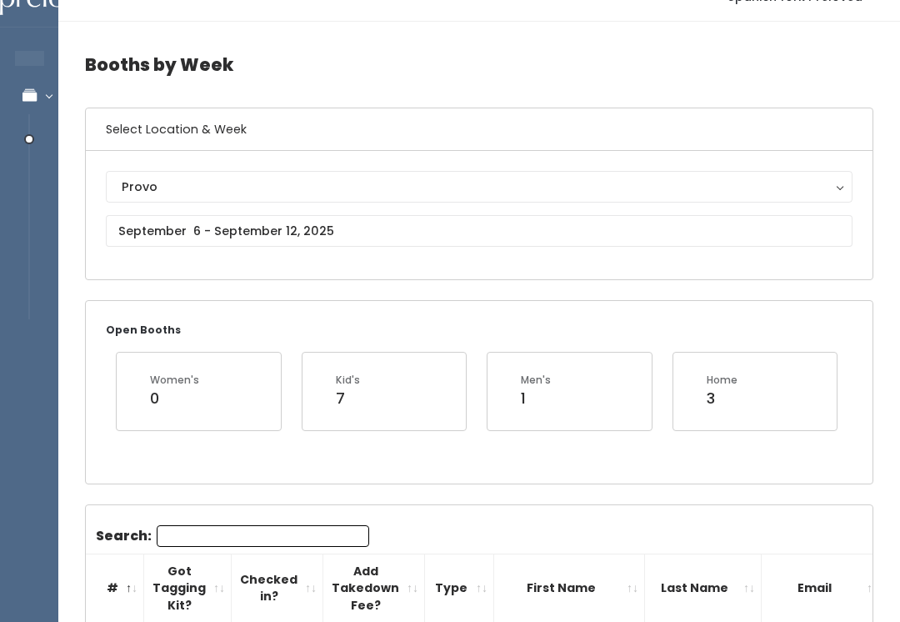
click at [389, 178] on div "Provo" at bounding box center [479, 187] width 715 height 18
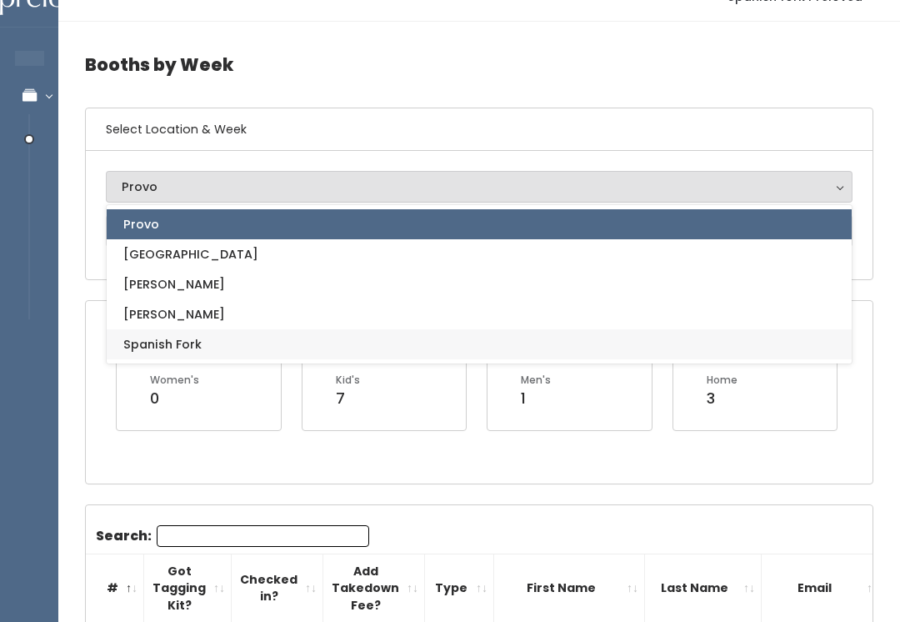
click at [316, 337] on link "Spanish Fork" at bounding box center [479, 344] width 745 height 30
select select "2"
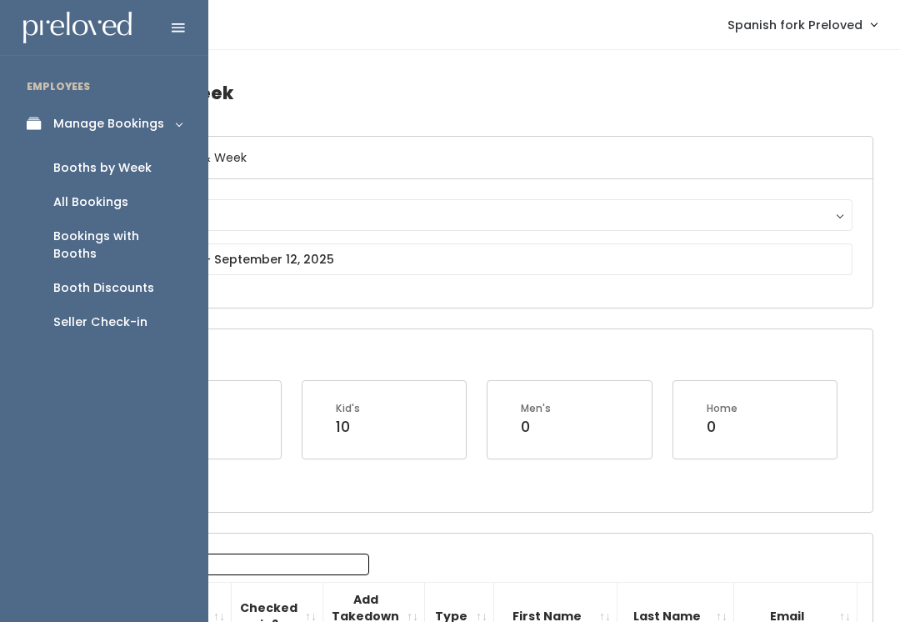
click at [105, 319] on link "Seller Check-in" at bounding box center [104, 322] width 208 height 34
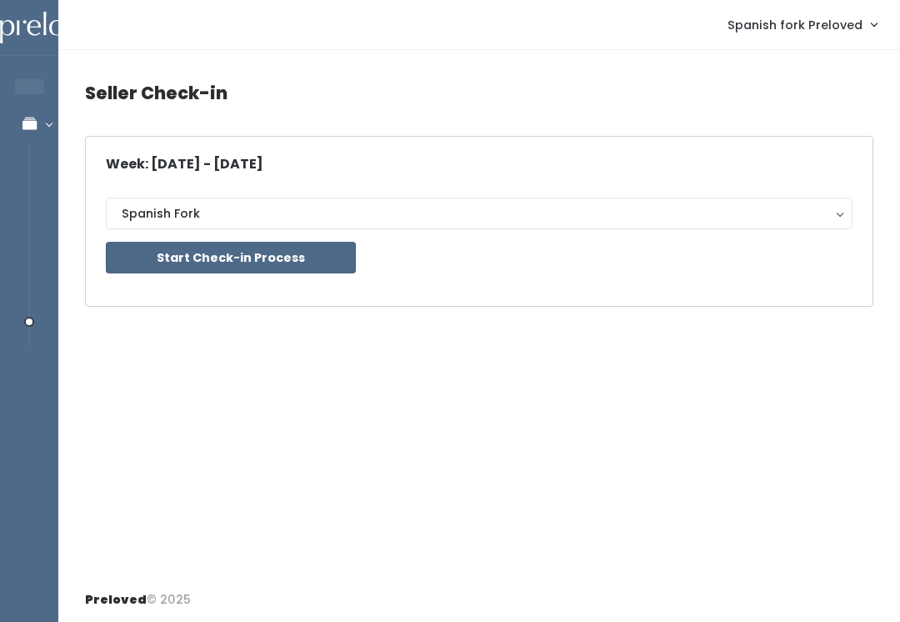
click at [231, 242] on button "Start Check-in Process" at bounding box center [231, 258] width 250 height 32
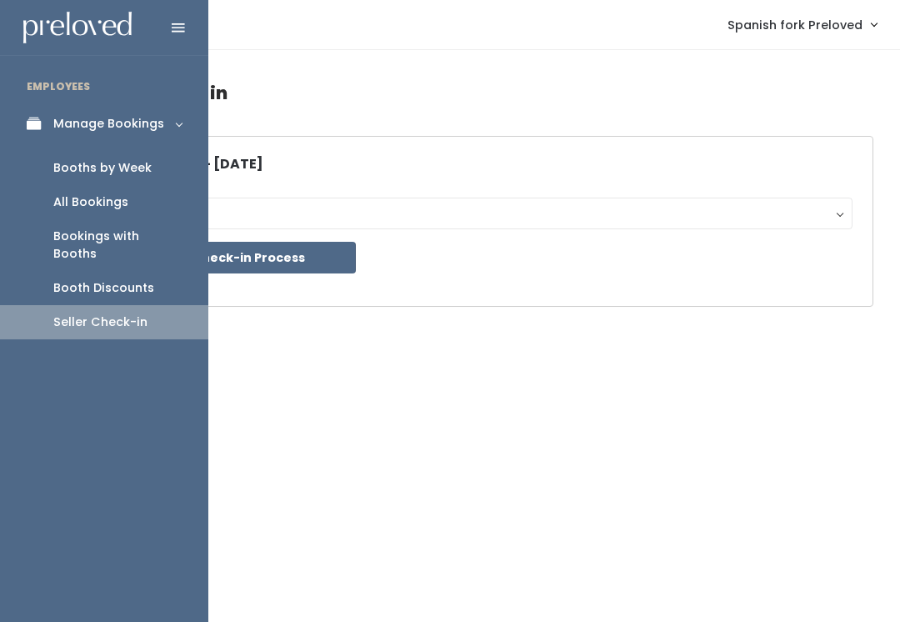
click at [137, 313] on div "Seller Check-in" at bounding box center [100, 321] width 94 height 17
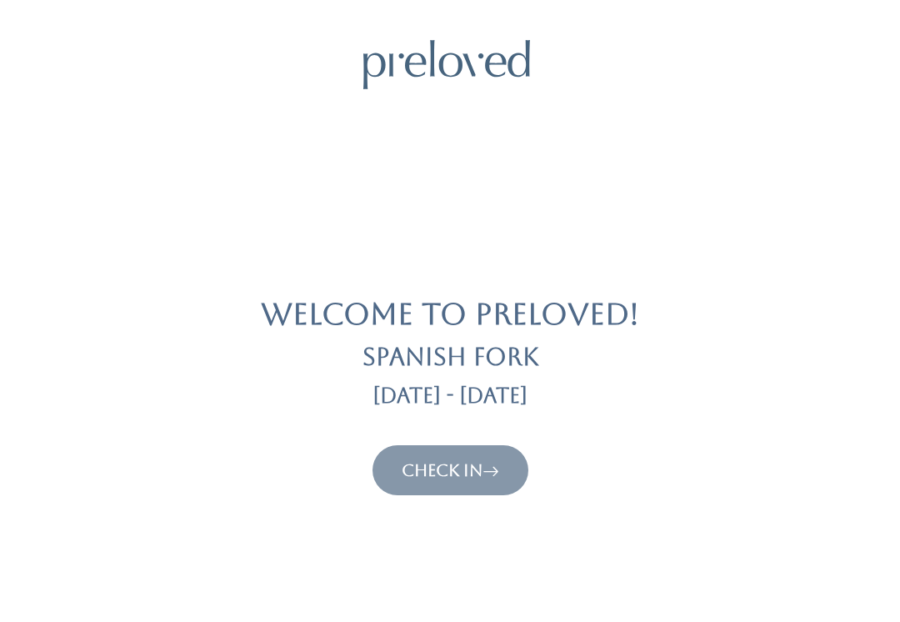
click at [398, 482] on button "Check In" at bounding box center [450, 470] width 156 height 50
click at [450, 472] on link "Check In" at bounding box center [450, 470] width 97 height 20
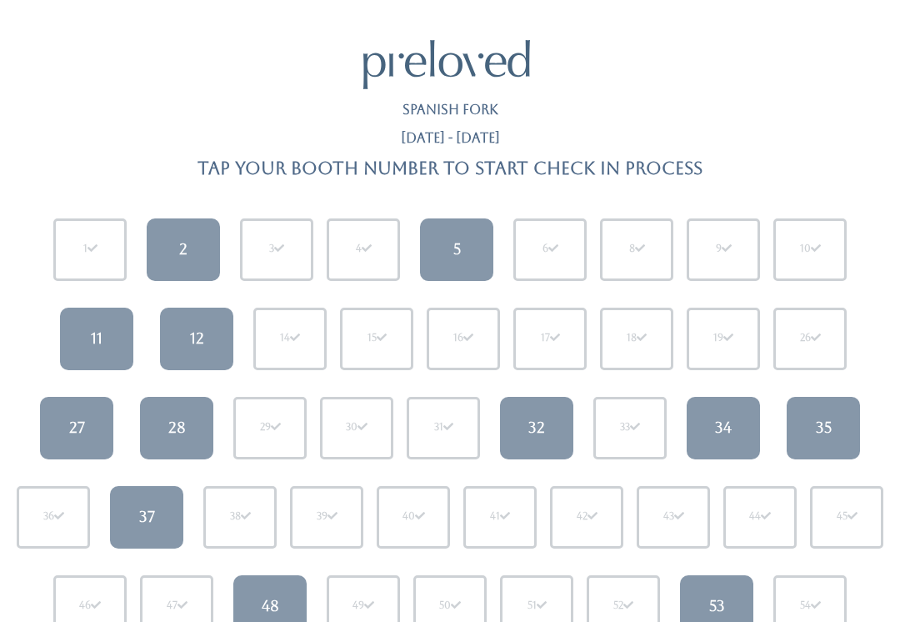
click at [95, 346] on div "11" at bounding box center [97, 338] width 12 height 22
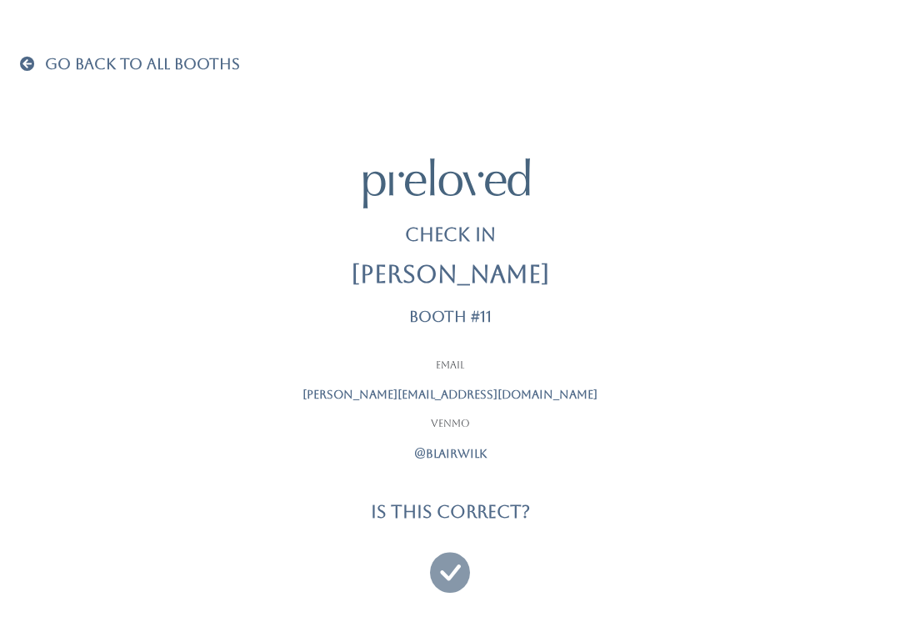
click at [467, 545] on icon at bounding box center [450, 565] width 40 height 56
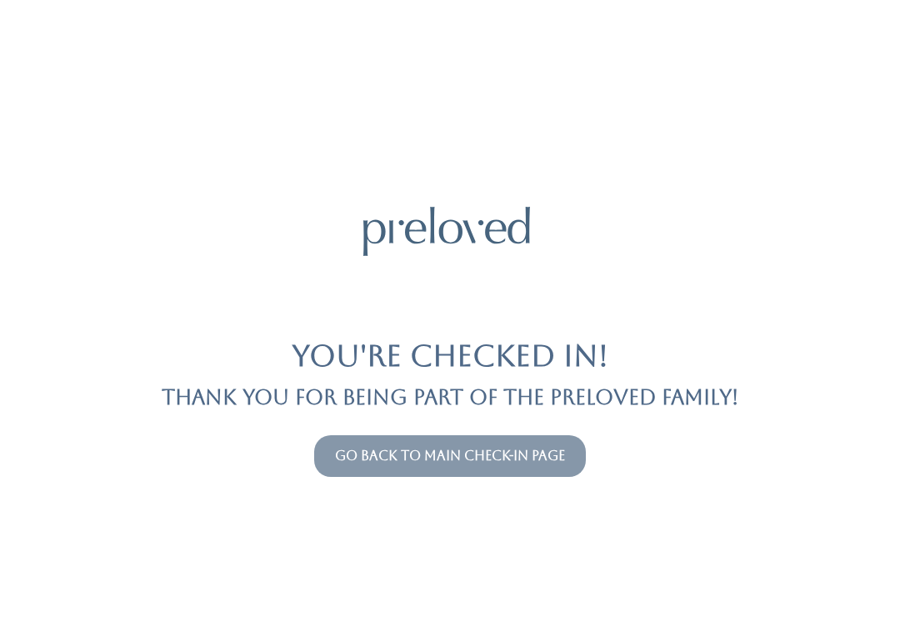
click at [502, 424] on div "You're checked in! Thank you for being part of the Preloved family! Go back to …" at bounding box center [450, 311] width 860 height 622
click at [512, 459] on link "Go back to main check-in page" at bounding box center [450, 455] width 230 height 16
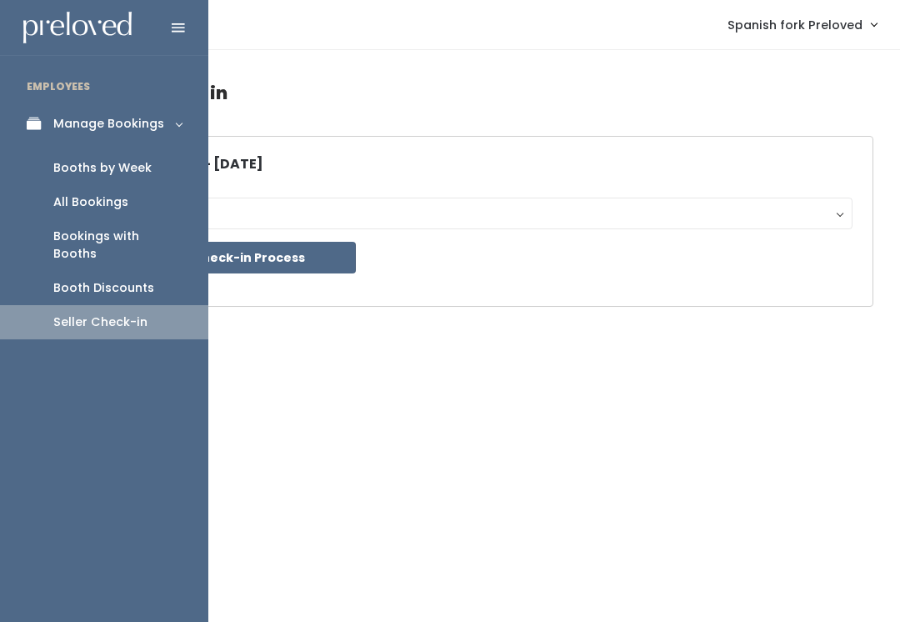
click at [134, 175] on div "Booths by Week" at bounding box center [102, 167] width 98 height 17
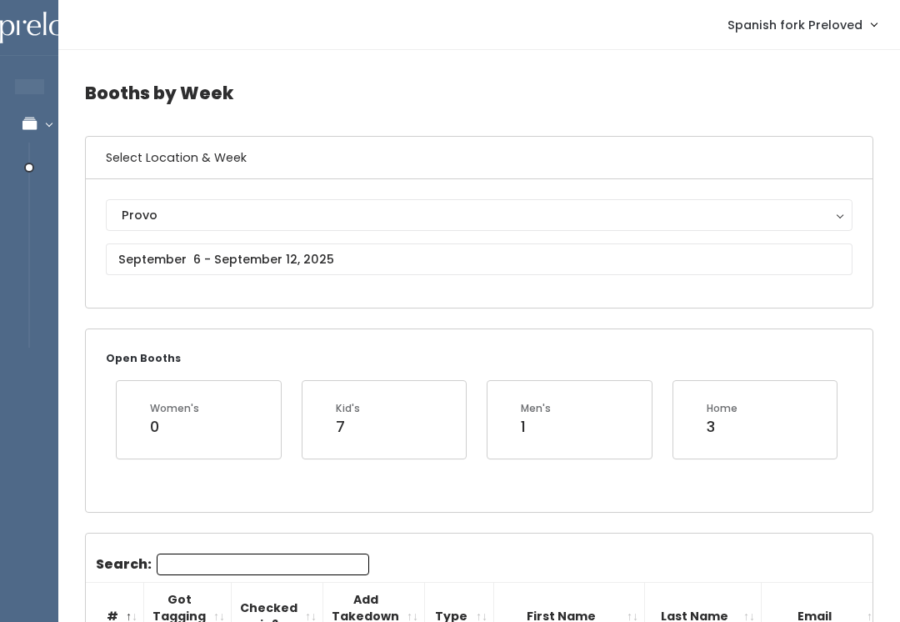
click at [174, 216] on div "Provo" at bounding box center [479, 215] width 715 height 18
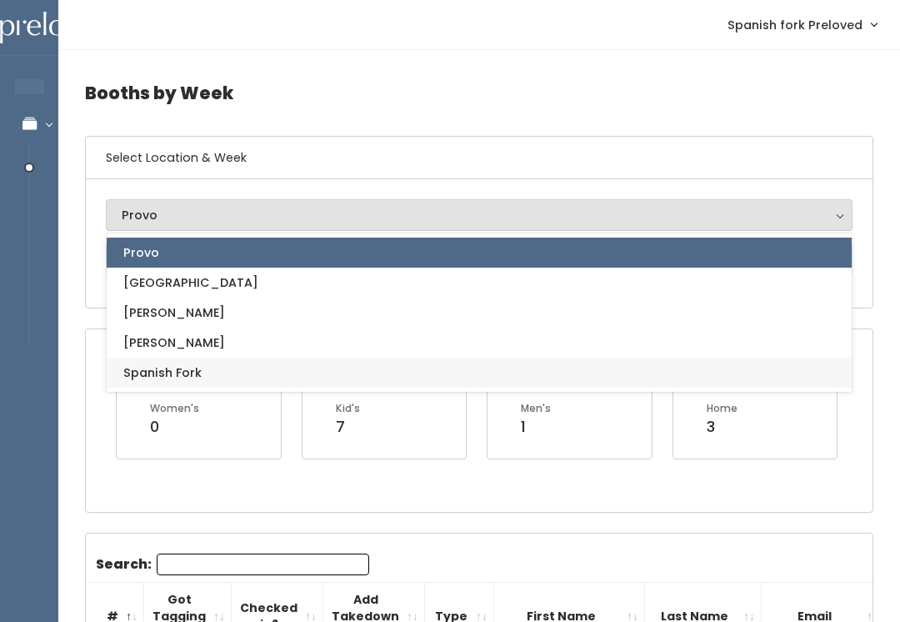
click at [167, 367] on span "Spanish Fork" at bounding box center [162, 372] width 78 height 18
select select "2"
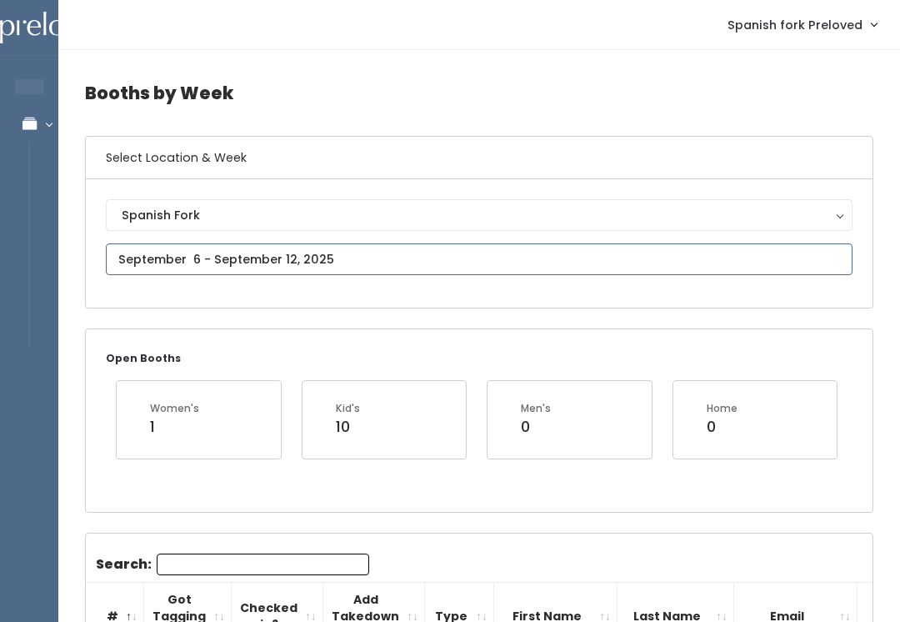
click at [170, 252] on input "text" at bounding box center [479, 259] width 746 height 32
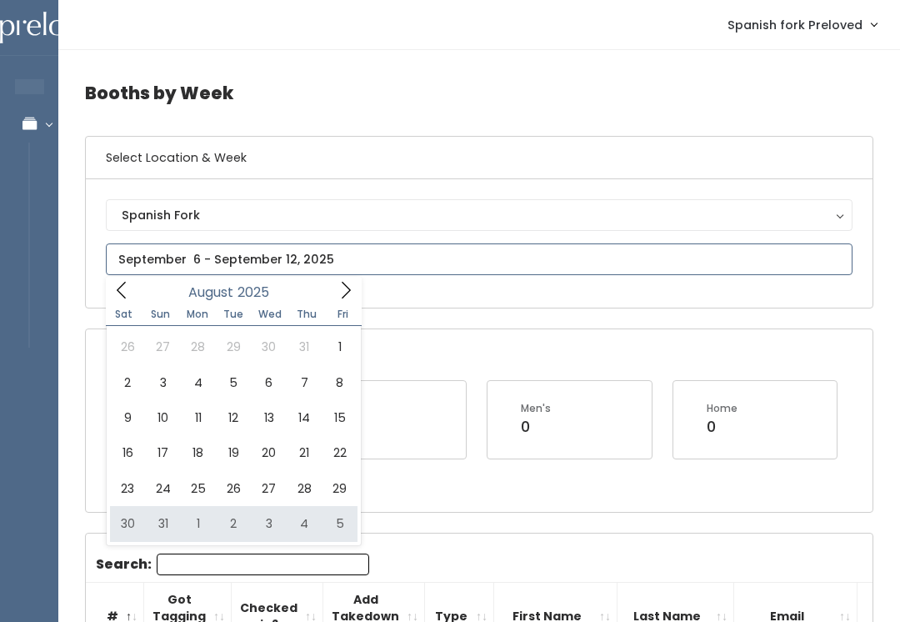
type input "August 30 to September 5"
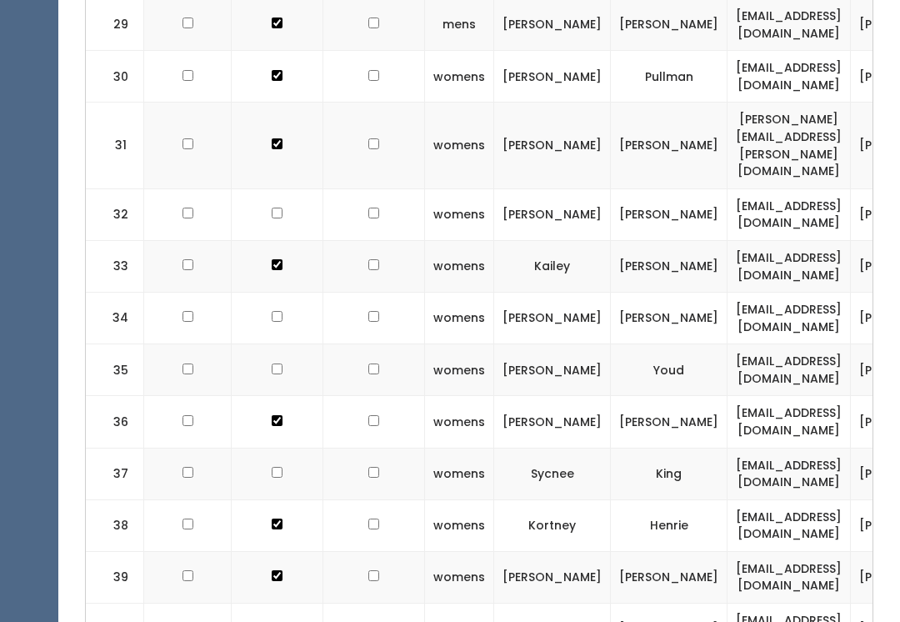
scroll to position [2177, 0]
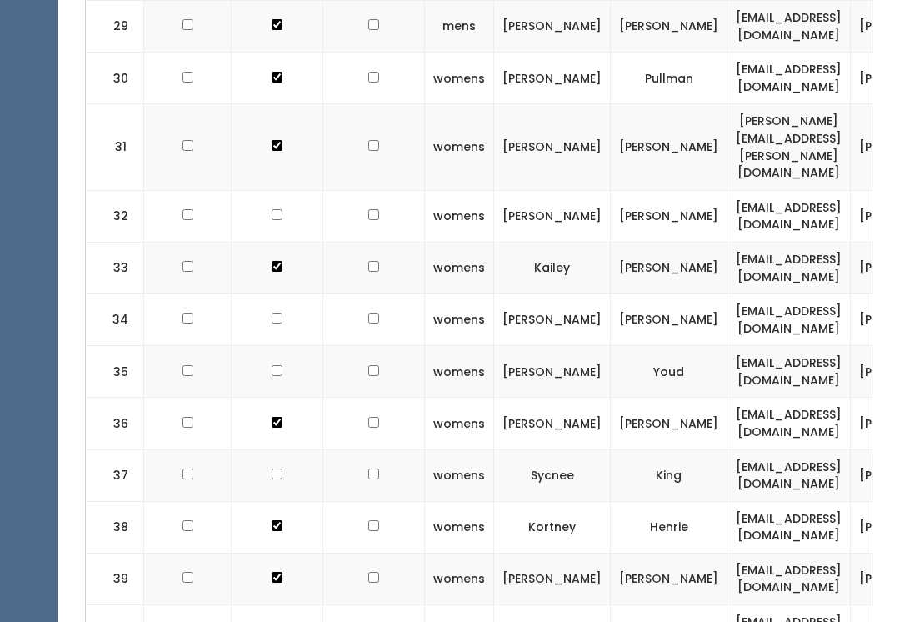
click at [899, 323] on div "Booths by Week Select Location & Week Spanish Fork Houston Layton Provo Sandy S…" at bounding box center [478, 212] width 841 height 4678
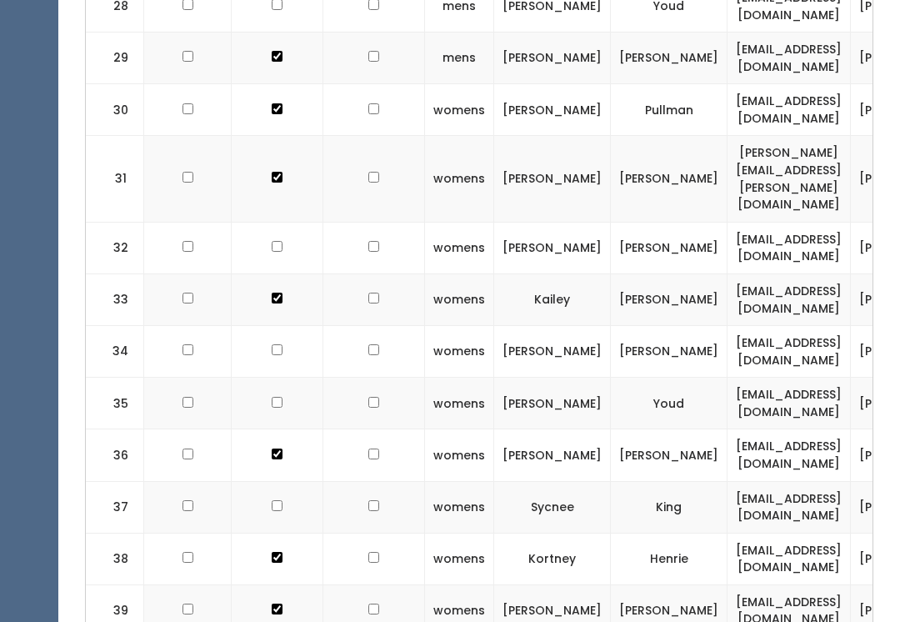
scroll to position [2135, 0]
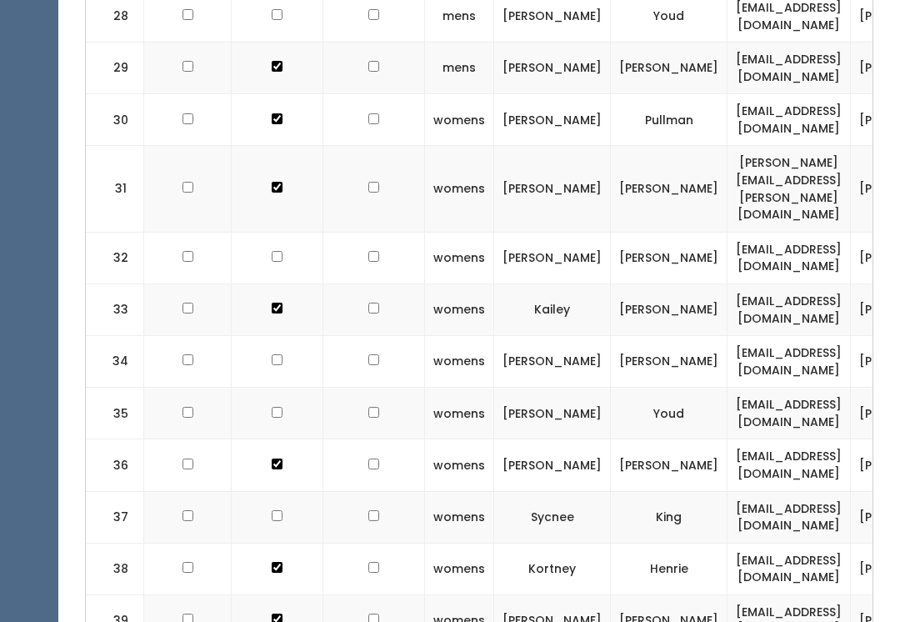
checkbox input "true"
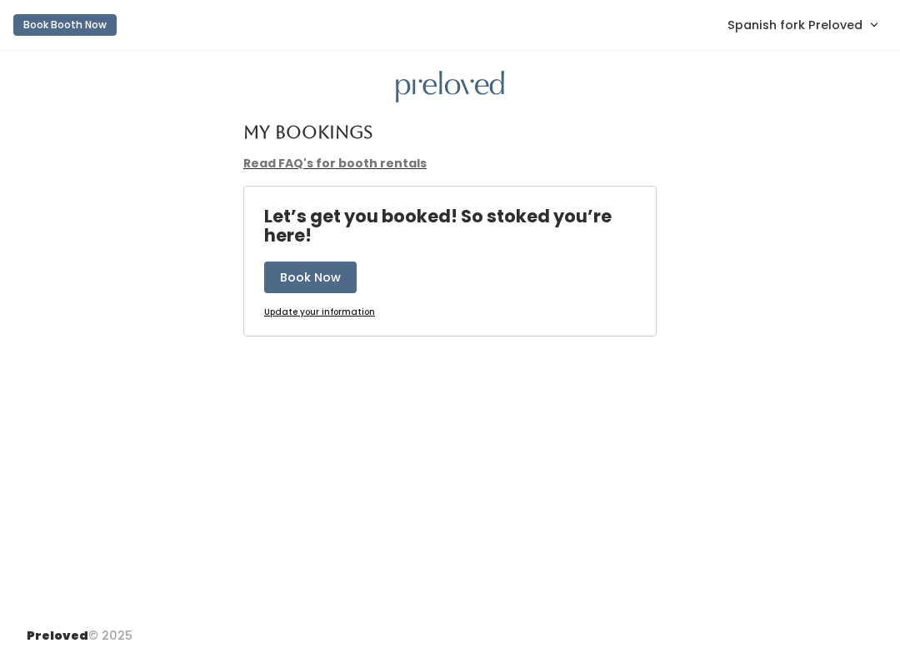
click at [835, 23] on span "Spanish fork Preloved" at bounding box center [794, 25] width 135 height 18
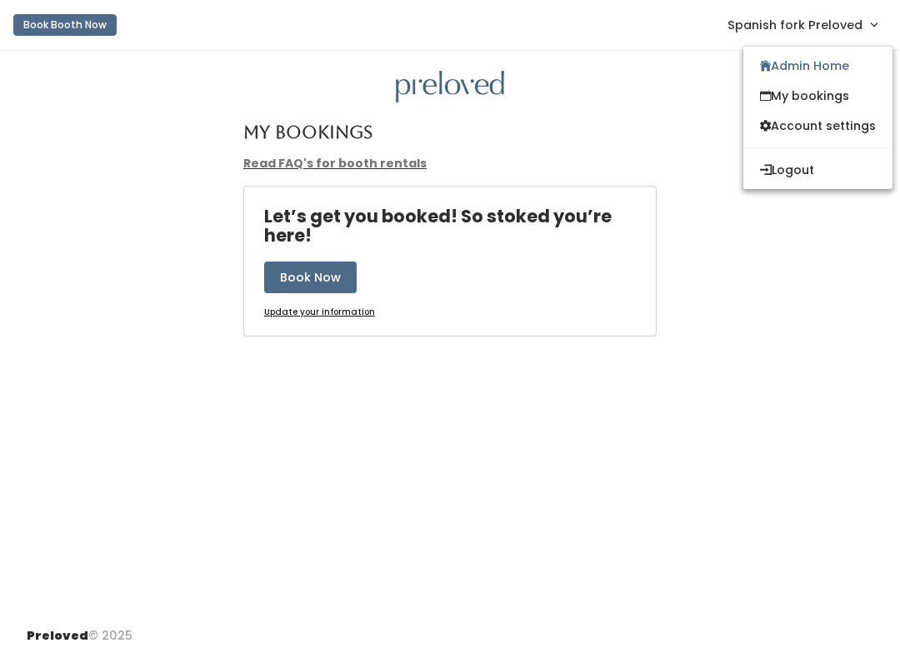
click at [833, 62] on link "Admin Home" at bounding box center [817, 66] width 149 height 30
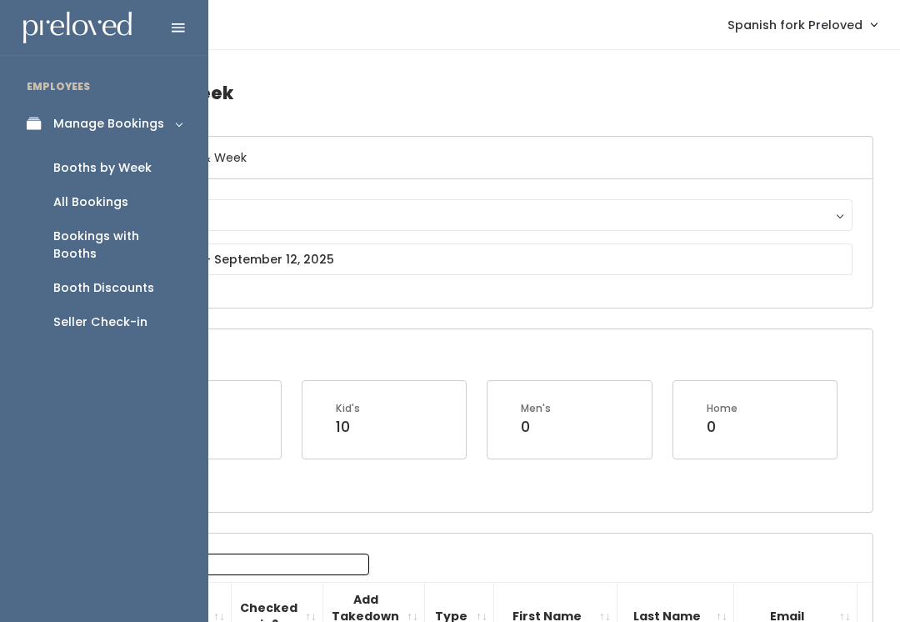
click at [115, 313] on div "Seller Check-in" at bounding box center [100, 321] width 94 height 17
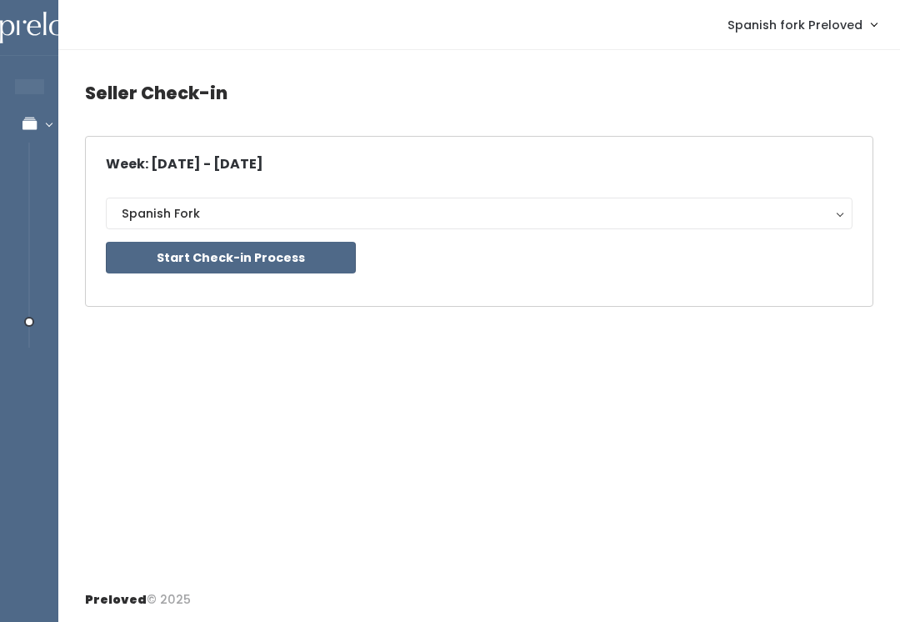
click at [303, 266] on button "Start Check-in Process" at bounding box center [231, 258] width 250 height 32
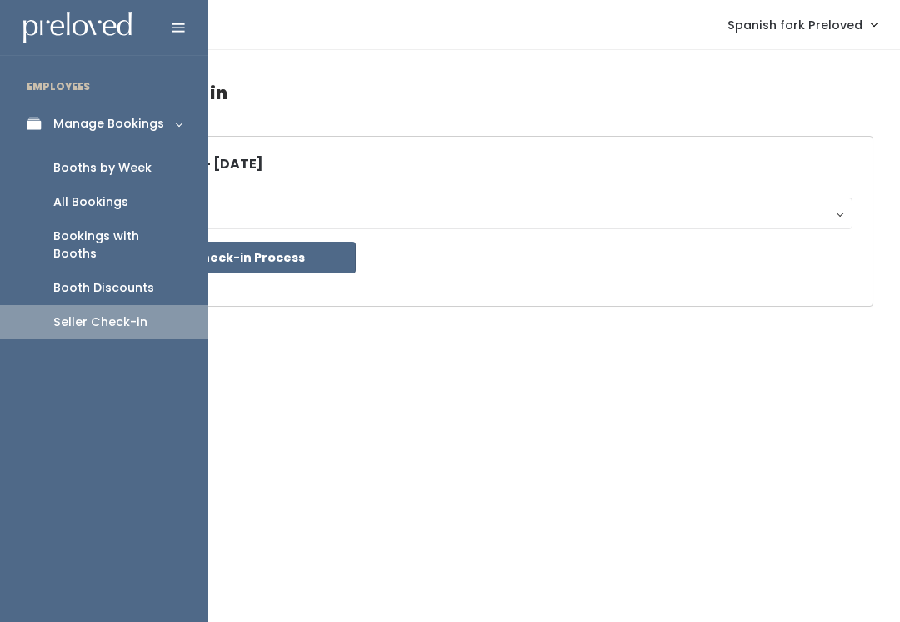
click at [125, 163] on div "Booths by Week" at bounding box center [102, 167] width 98 height 17
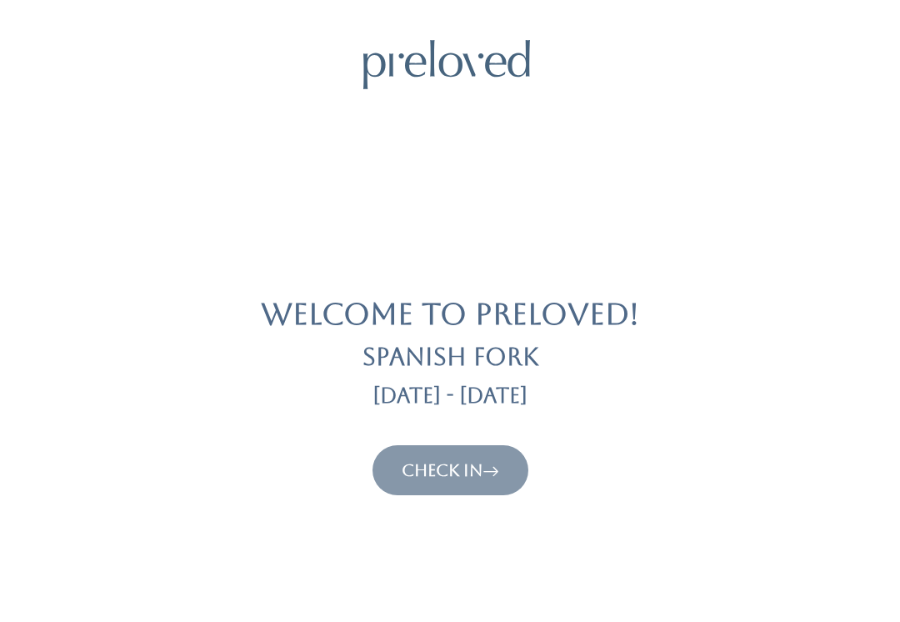
click at [453, 447] on button "Check In" at bounding box center [450, 470] width 156 height 50
click at [416, 477] on link "Check In" at bounding box center [450, 470] width 97 height 20
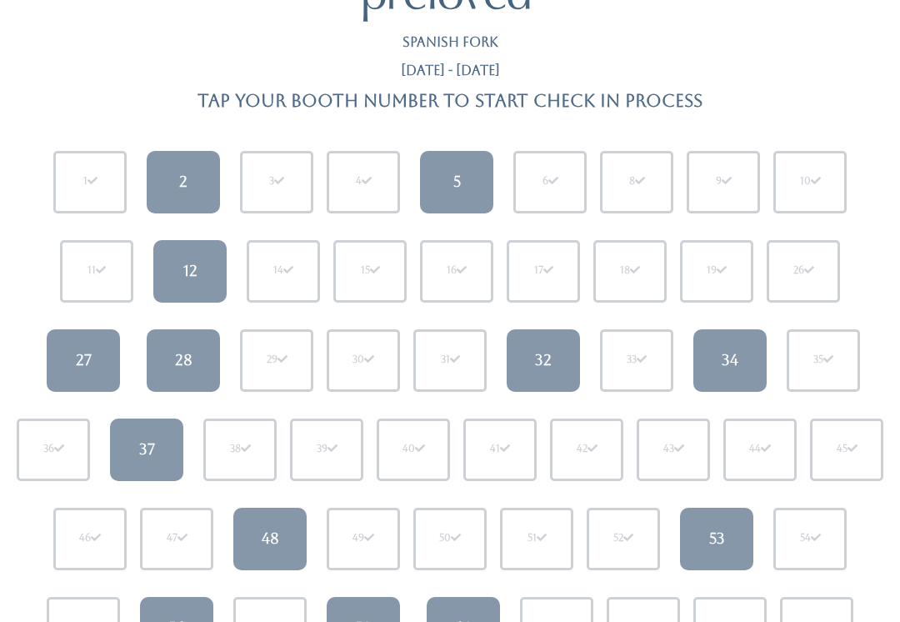
scroll to position [71, 0]
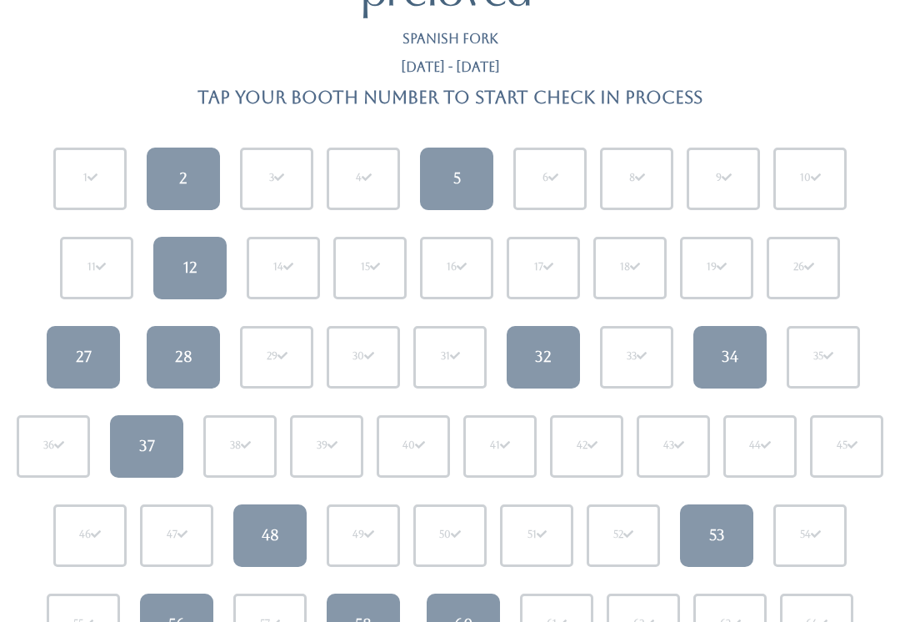
click at [149, 441] on div "37" at bounding box center [147, 446] width 16 height 22
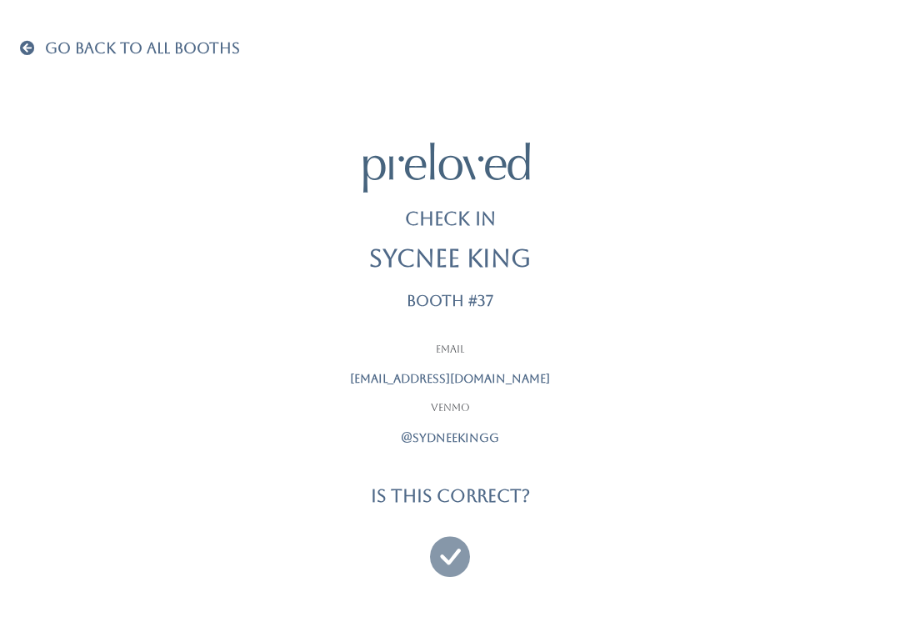
click at [437, 571] on icon at bounding box center [450, 549] width 40 height 56
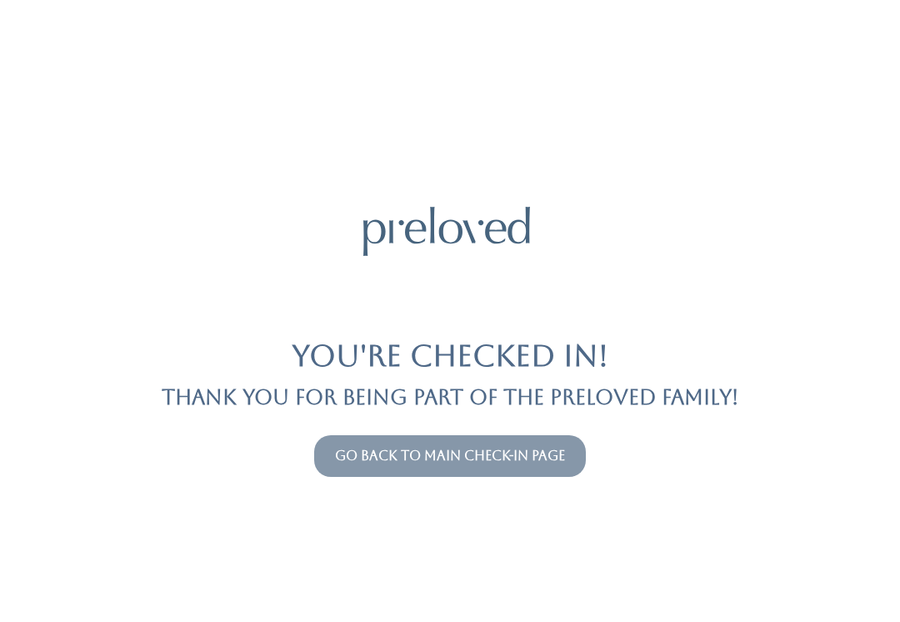
click at [396, 443] on button "Go back to main check-in page" at bounding box center [450, 456] width 272 height 42
click at [341, 435] on button "Go back to main check-in page" at bounding box center [450, 456] width 272 height 42
click at [360, 430] on div "Go back to main check-in page" at bounding box center [450, 455] width 880 height 55
click at [397, 450] on link "Go back to main check-in page" at bounding box center [450, 455] width 230 height 16
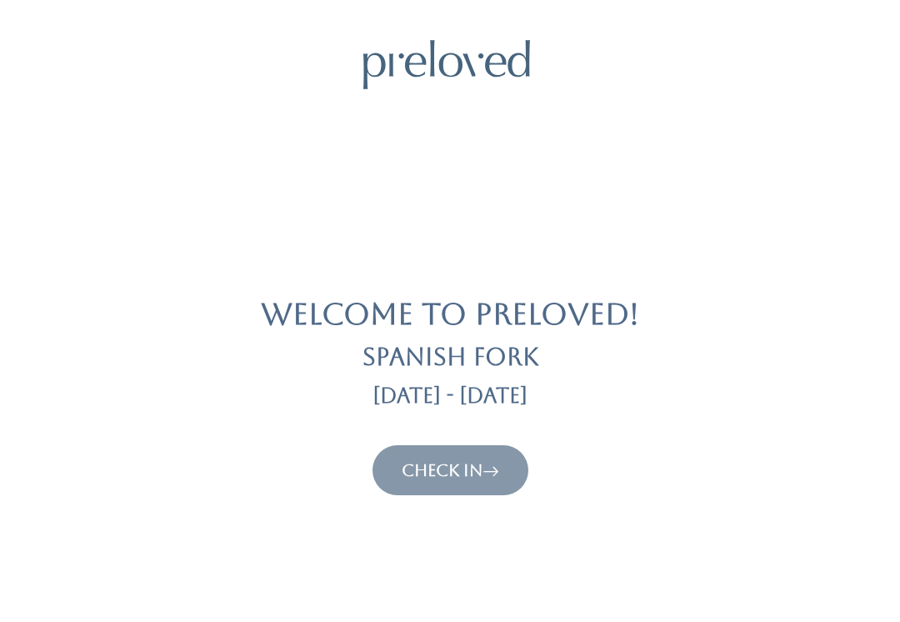
click at [465, 467] on link "Check In" at bounding box center [450, 470] width 97 height 20
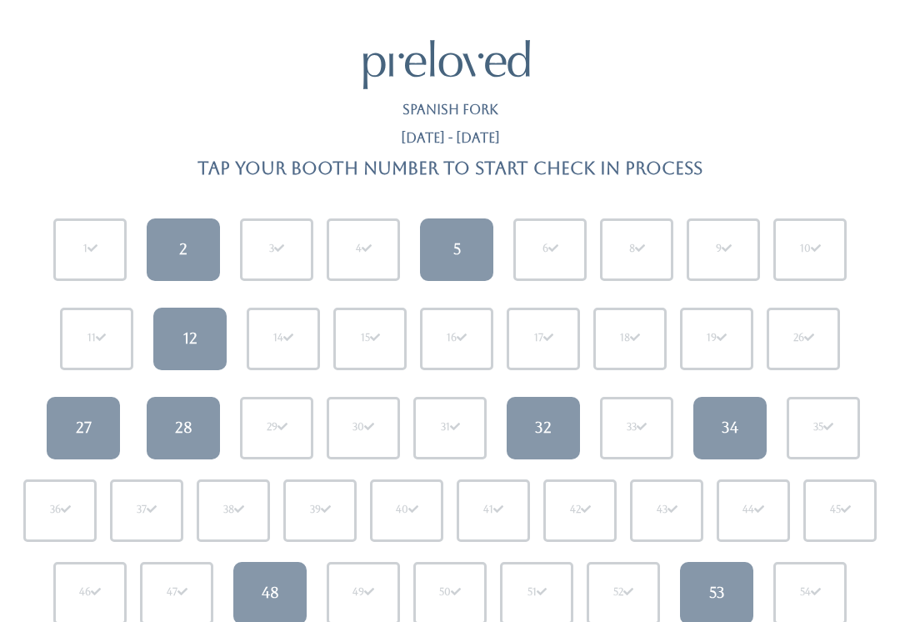
click at [527, 444] on link "32" at bounding box center [543, 428] width 73 height 62
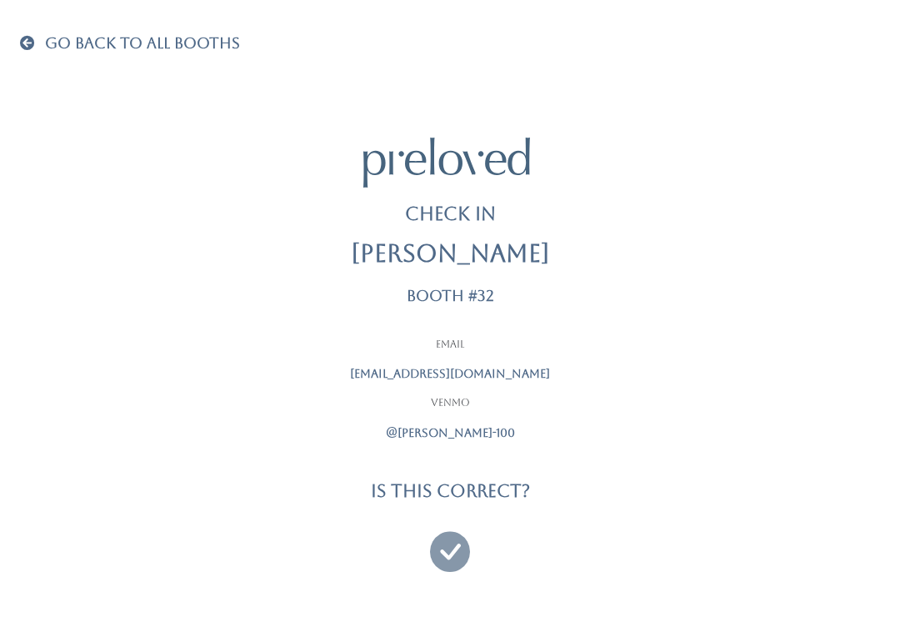
click at [21, 47] on span at bounding box center [31, 42] width 22 height 15
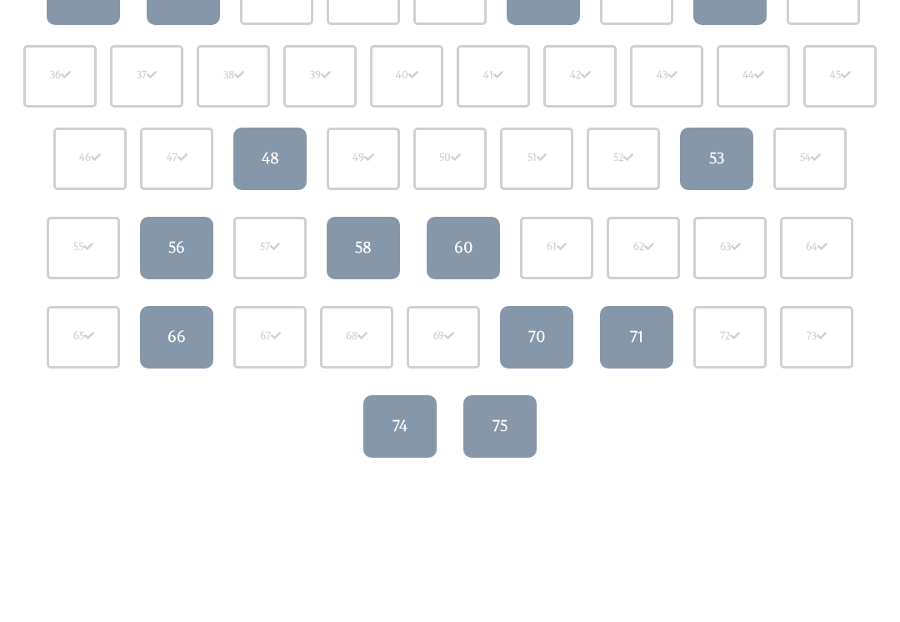
scroll to position [427, 0]
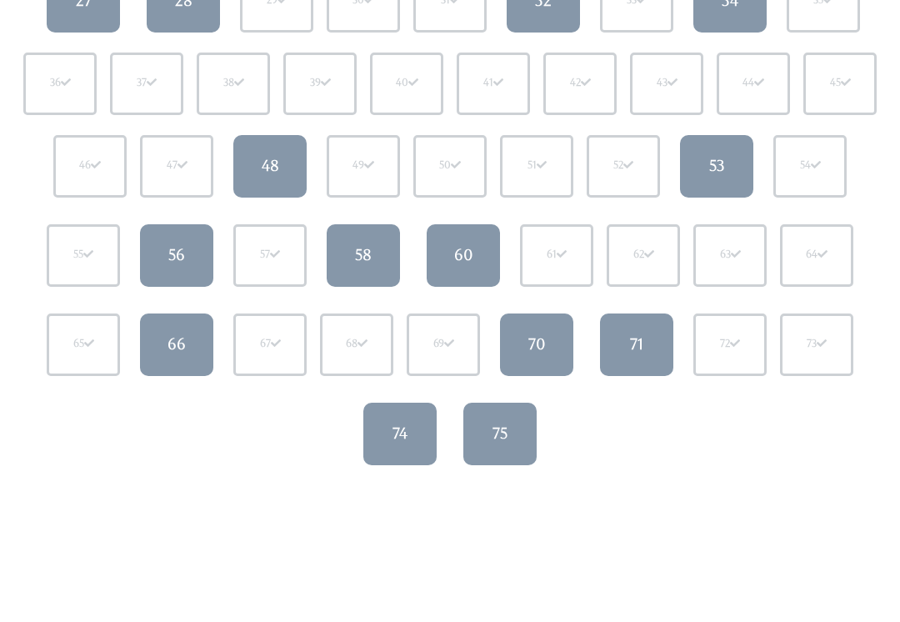
click at [713, 147] on link "53" at bounding box center [716, 166] width 73 height 62
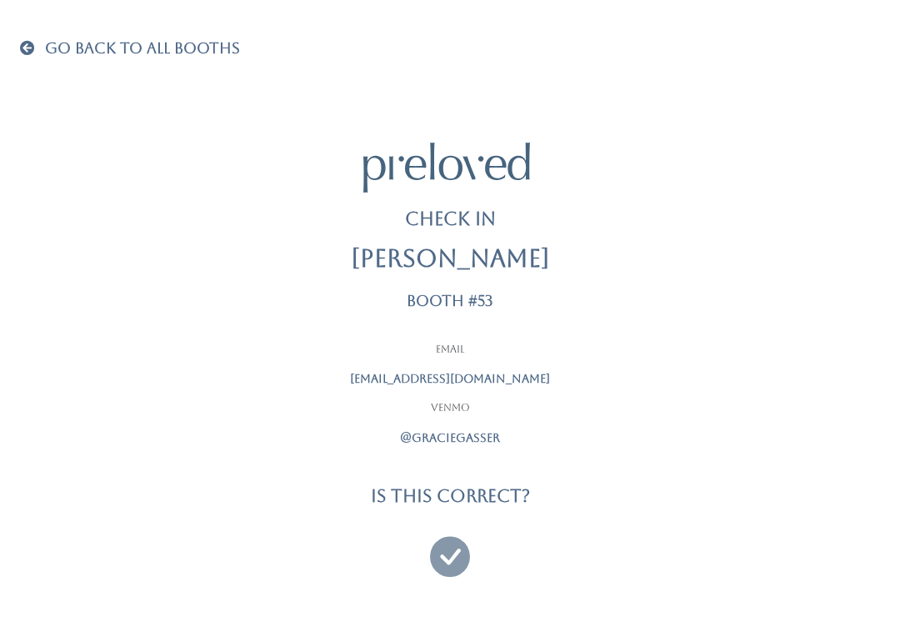
click at [447, 544] on icon at bounding box center [450, 549] width 40 height 56
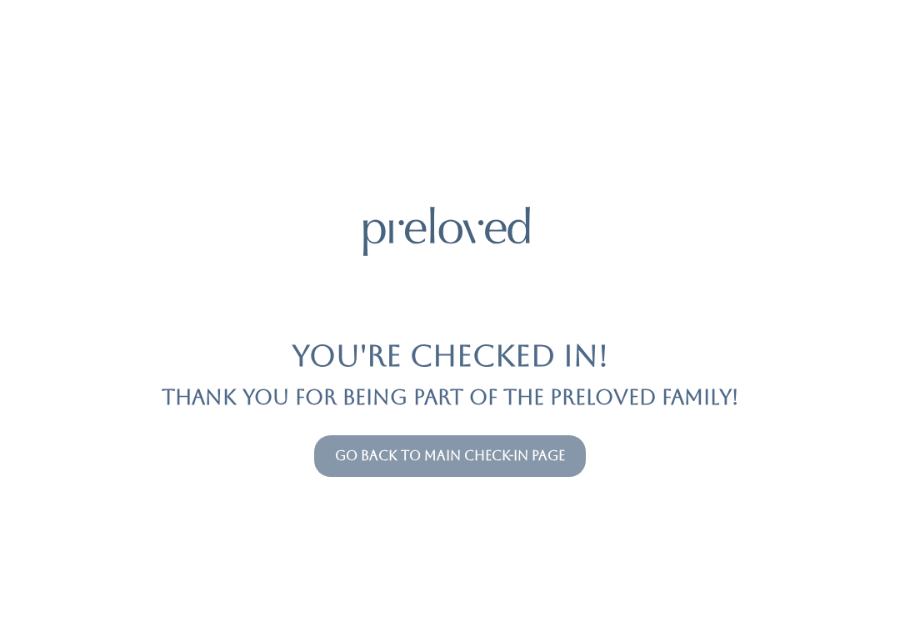
click at [364, 448] on link "Go back to main check-in page" at bounding box center [450, 455] width 230 height 16
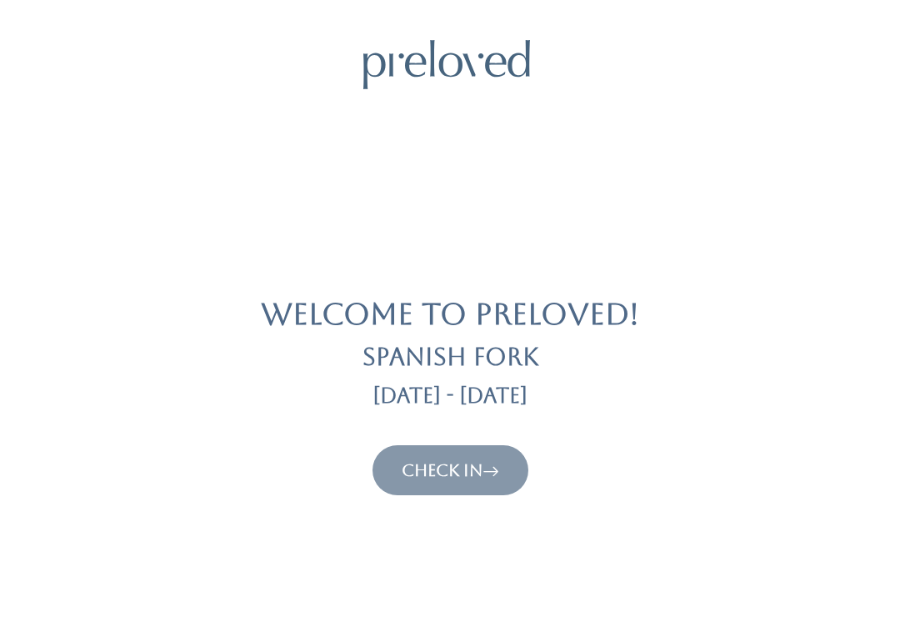
click at [442, 462] on link "Check In" at bounding box center [450, 470] width 97 height 20
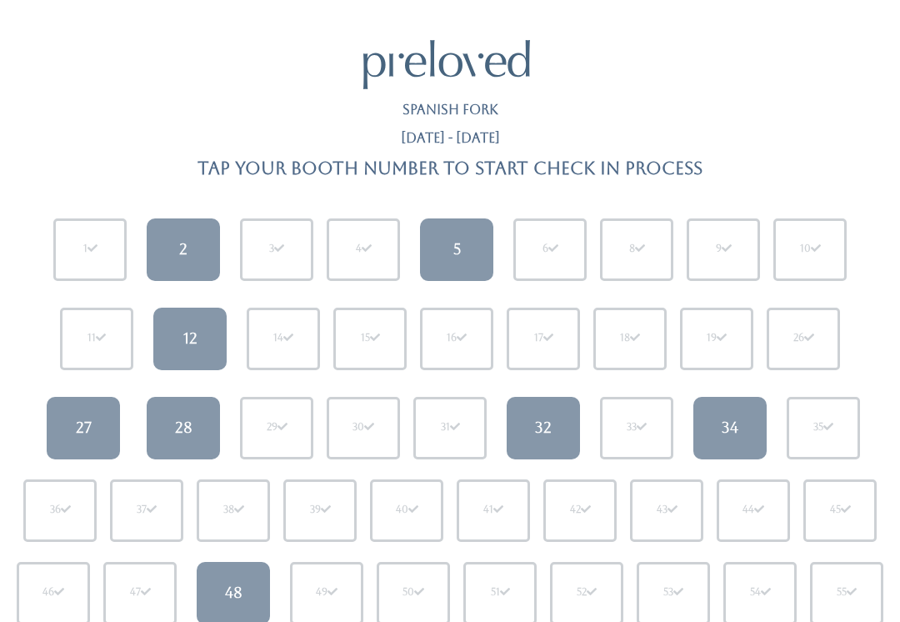
click at [454, 238] on div "5" at bounding box center [456, 249] width 7 height 22
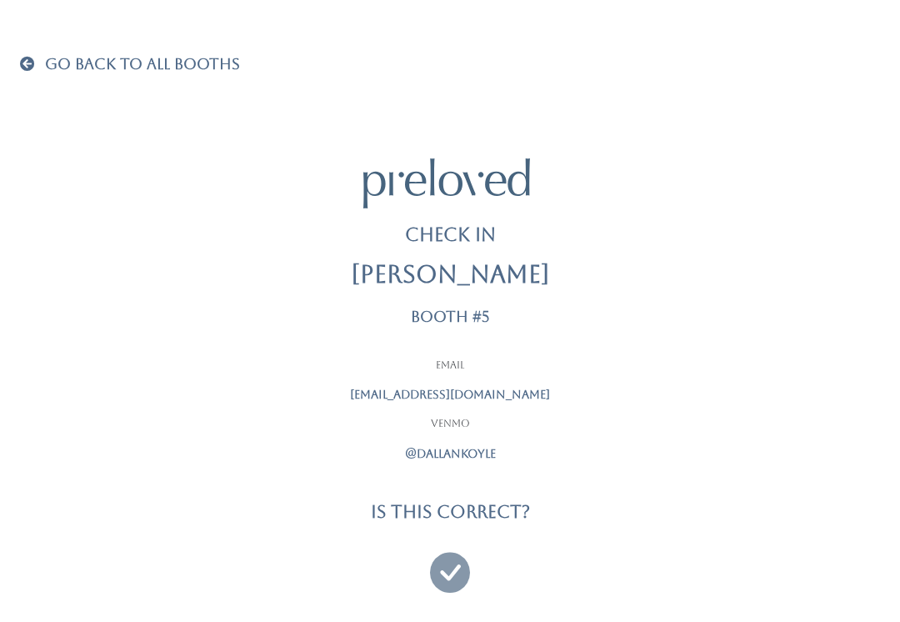
click at [439, 577] on icon at bounding box center [450, 565] width 40 height 56
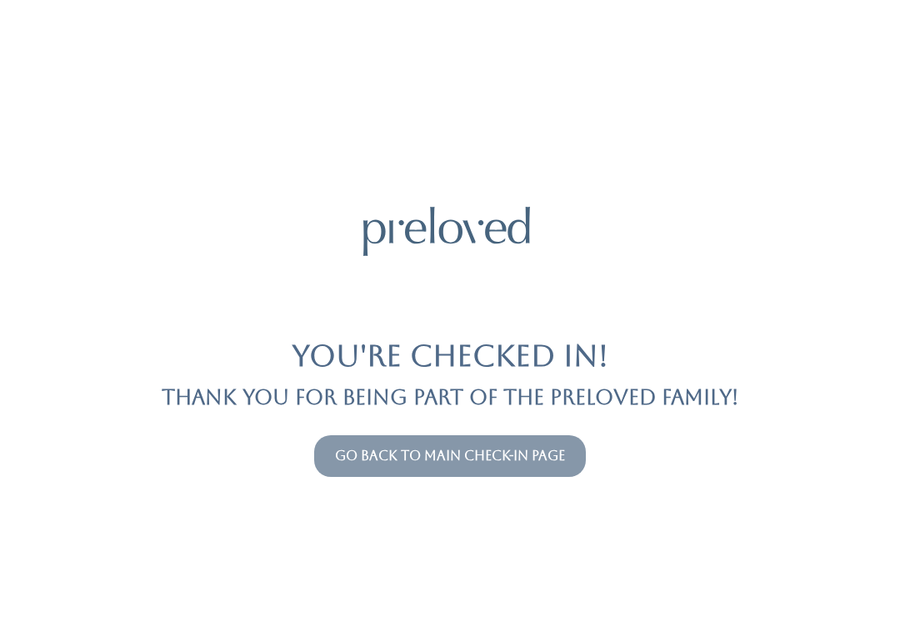
click at [368, 462] on link "Go back to main check-in page" at bounding box center [450, 455] width 230 height 16
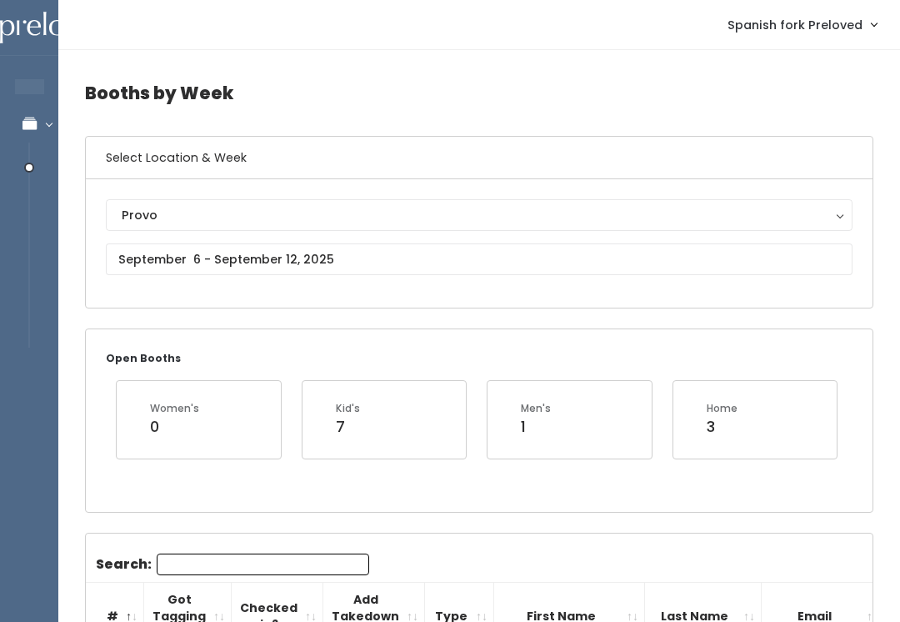
click at [789, 187] on div "Provo Houston Layton Sandy Spanish Fork Provo" at bounding box center [479, 243] width 786 height 128
click at [741, 206] on div "Provo" at bounding box center [479, 215] width 715 height 18
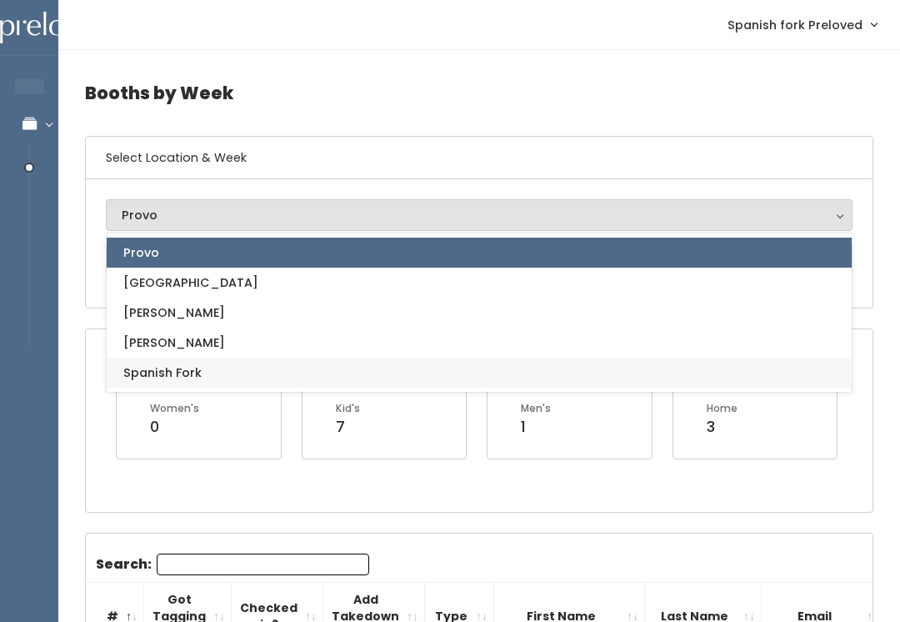
click at [341, 380] on link "Spanish Fork" at bounding box center [479, 372] width 745 height 30
select select "2"
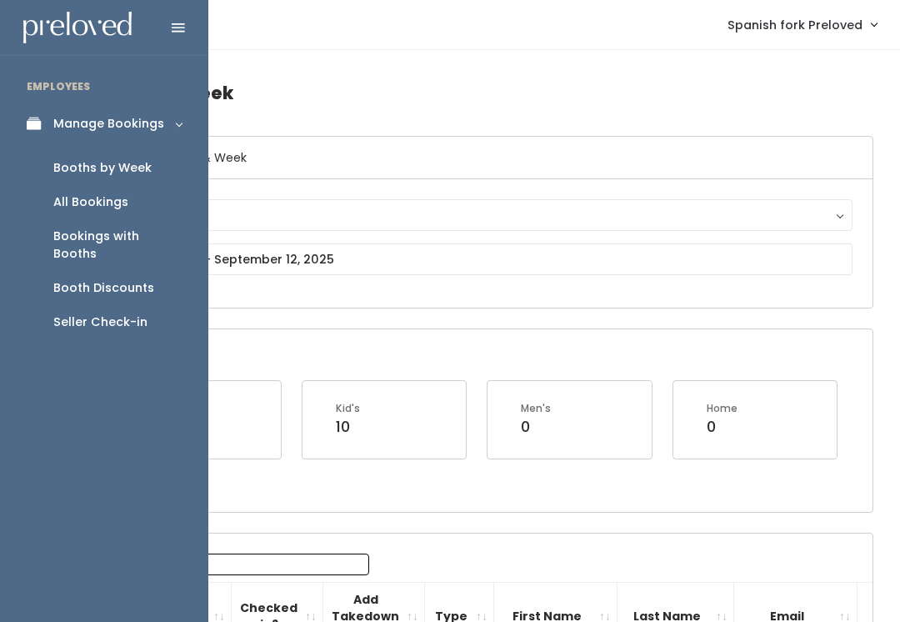
click at [94, 313] on div "Seller Check-in" at bounding box center [100, 321] width 94 height 17
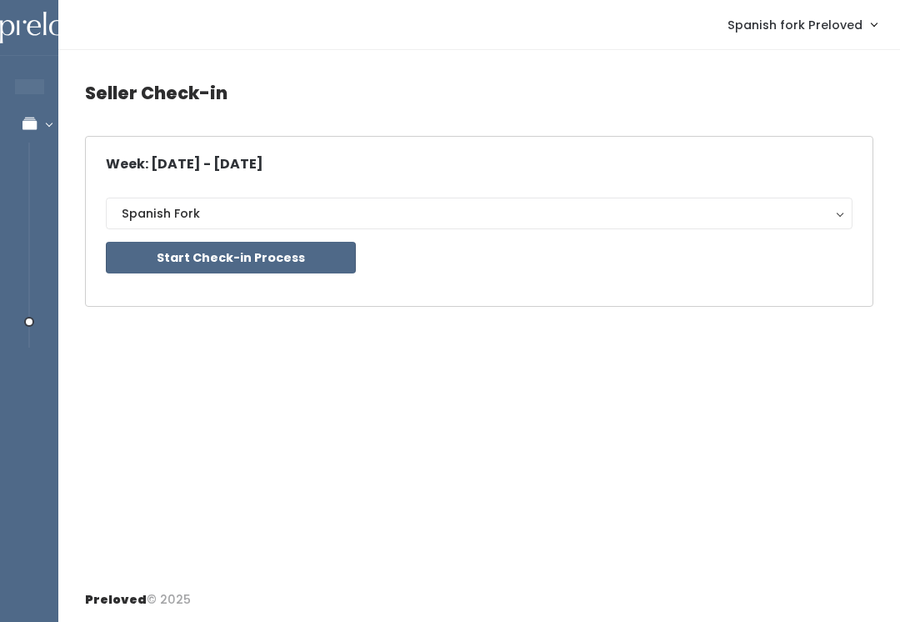
click at [192, 262] on button "Start Check-in Process" at bounding box center [231, 258] width 250 height 32
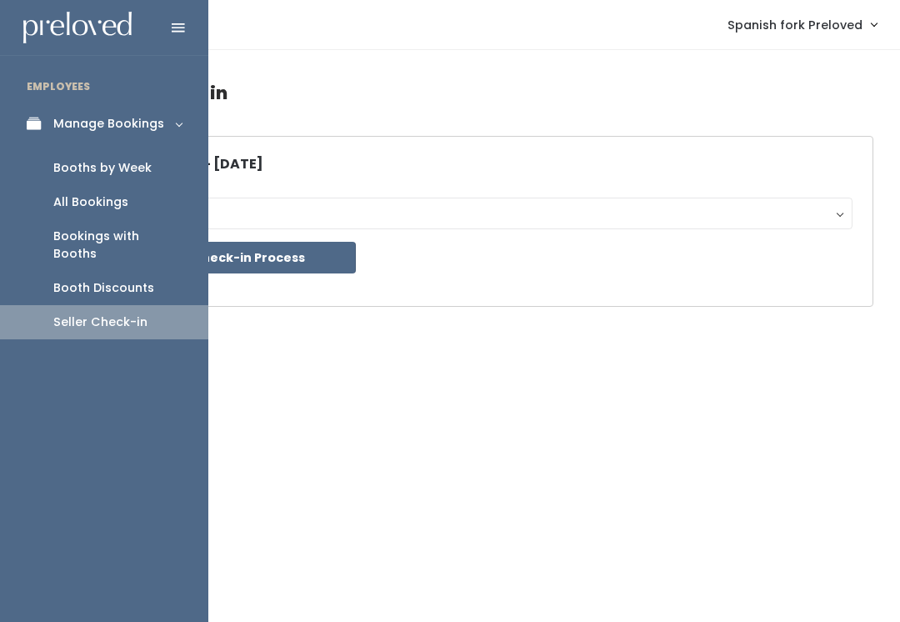
click at [64, 163] on div "Booths by Week" at bounding box center [102, 167] width 98 height 17
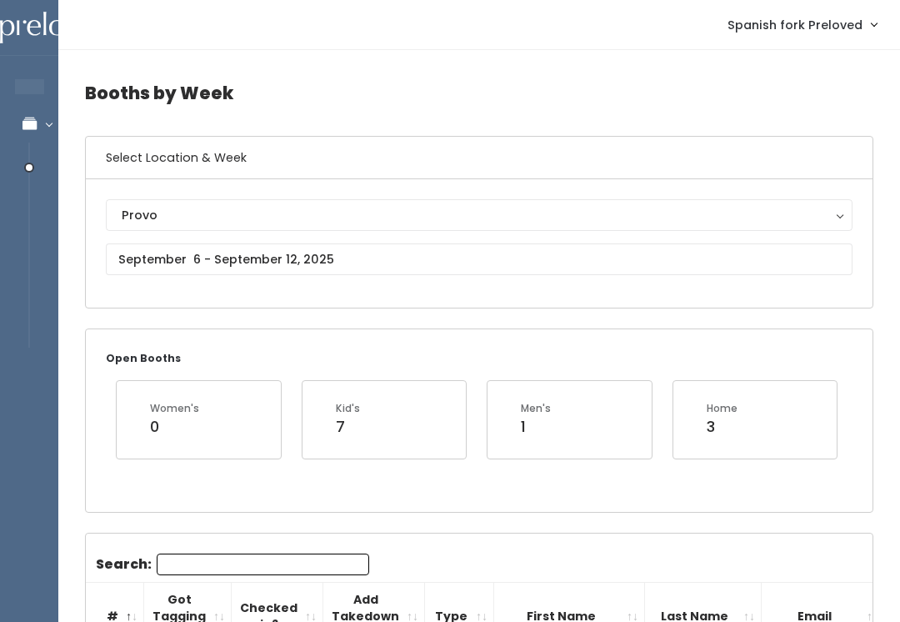
click at [189, 217] on div "Provo" at bounding box center [479, 215] width 715 height 18
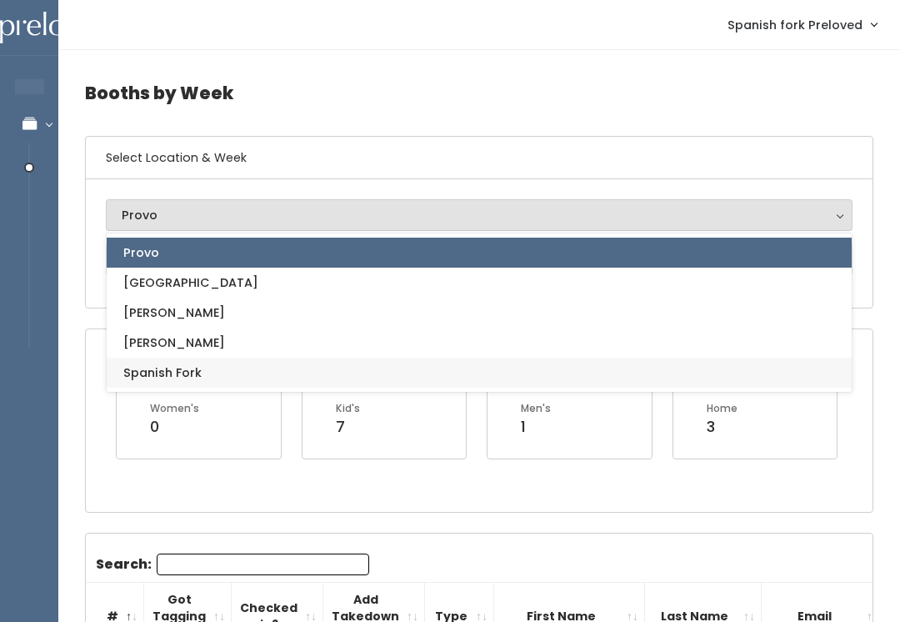
click at [158, 372] on span "Spanish Fork" at bounding box center [162, 372] width 78 height 18
select select "2"
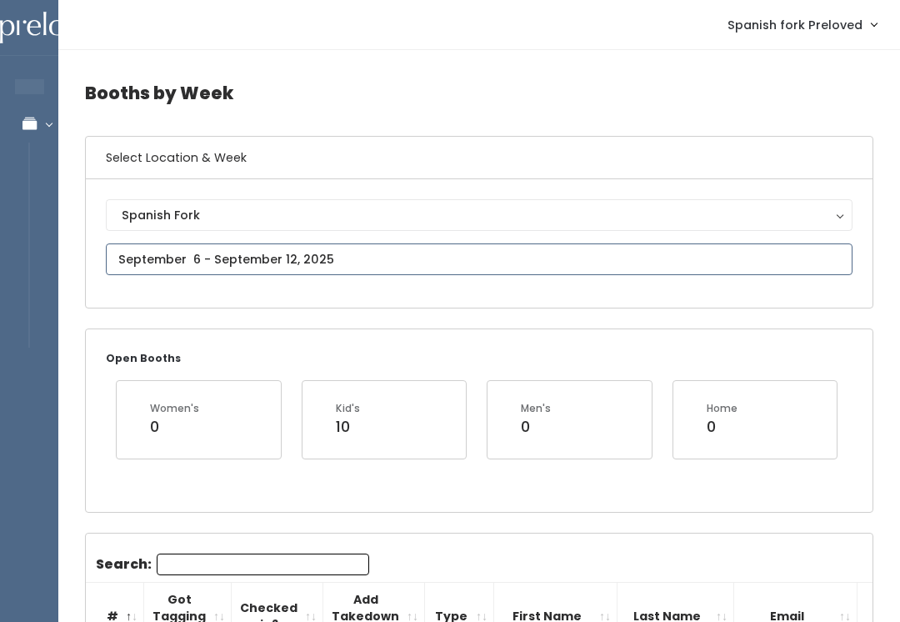
click at [212, 249] on input "text" at bounding box center [479, 259] width 746 height 32
type input "August 30 to September 5"
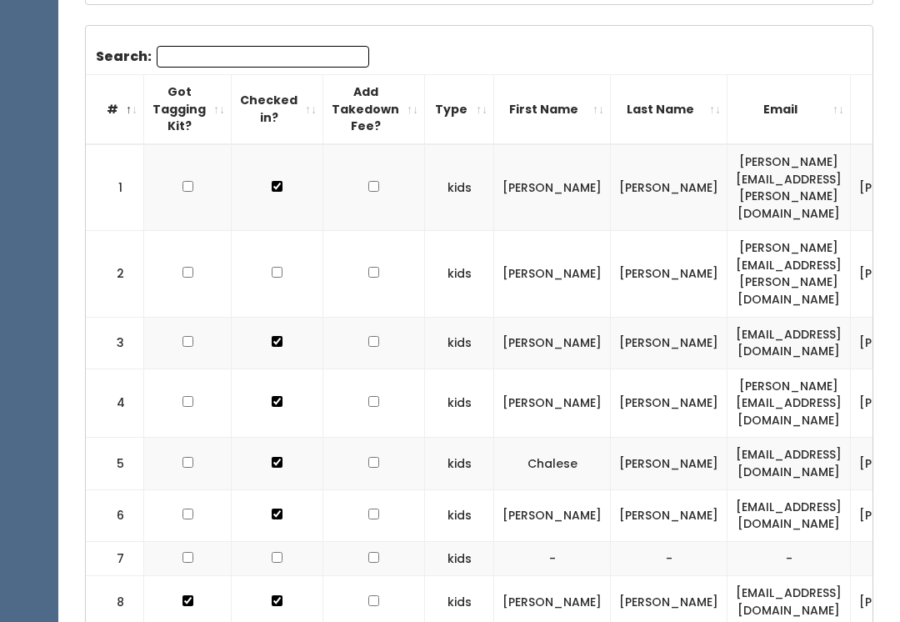
scroll to position [619, 0]
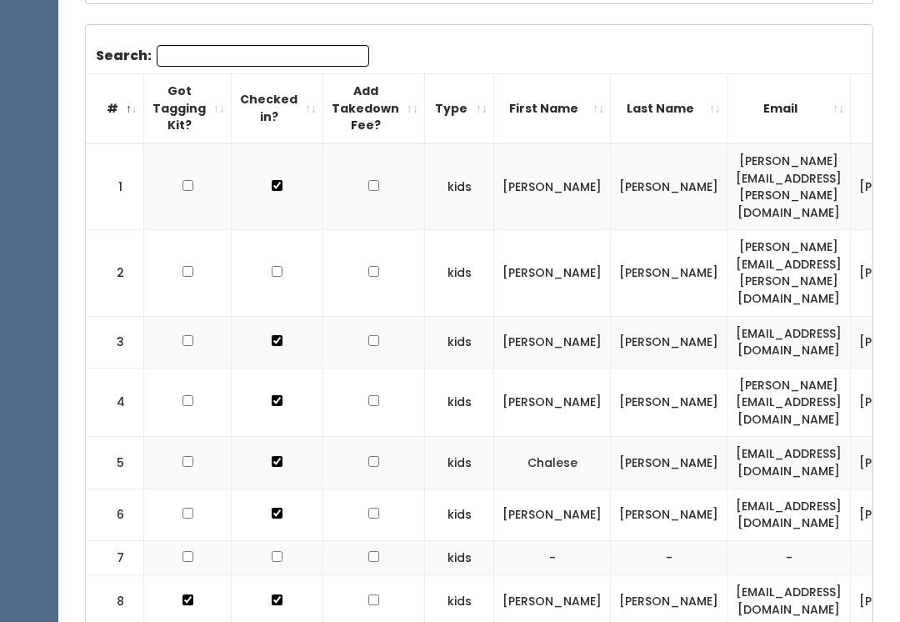
click at [312, 99] on th "Checked in?" at bounding box center [278, 108] width 92 height 69
click at [309, 117] on th "Checked in?" at bounding box center [278, 108] width 92 height 69
click at [301, 123] on th "Checked in?" at bounding box center [278, 108] width 92 height 69
click at [295, 117] on th "Checked in?" at bounding box center [278, 108] width 92 height 69
click at [125, 112] on th "#" at bounding box center [115, 108] width 58 height 69
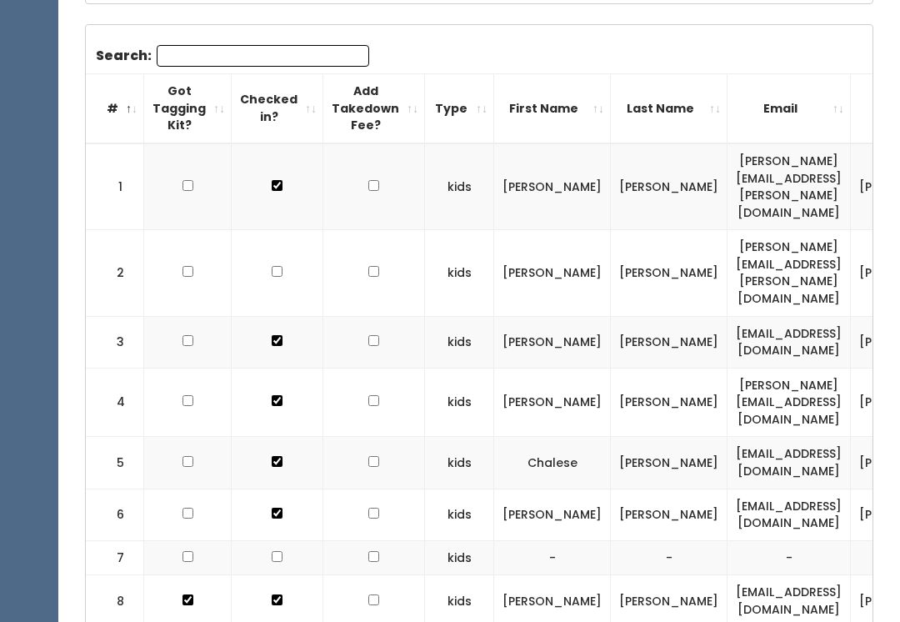
click at [128, 112] on th "#" at bounding box center [115, 108] width 58 height 69
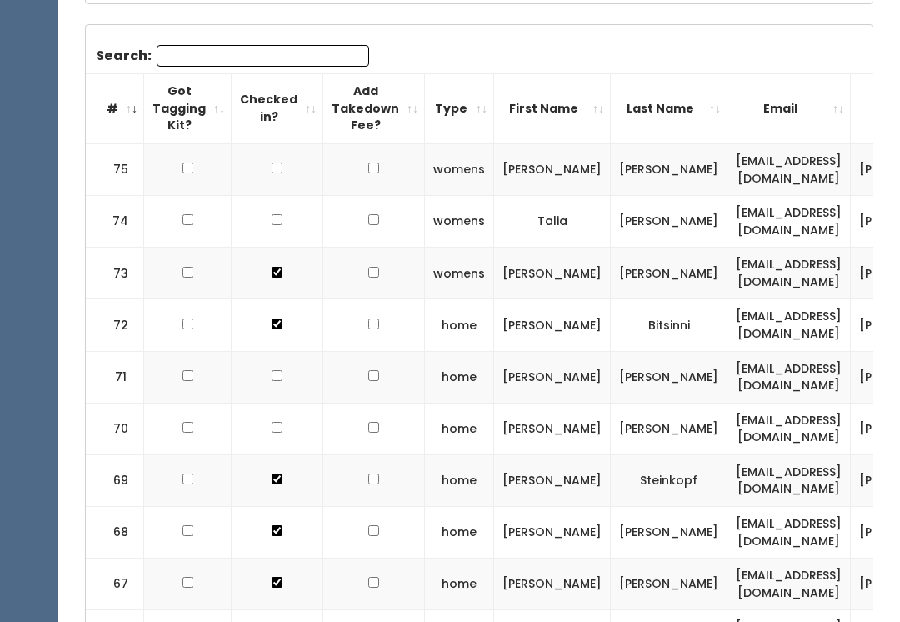
click at [122, 112] on th "#" at bounding box center [115, 108] width 58 height 69
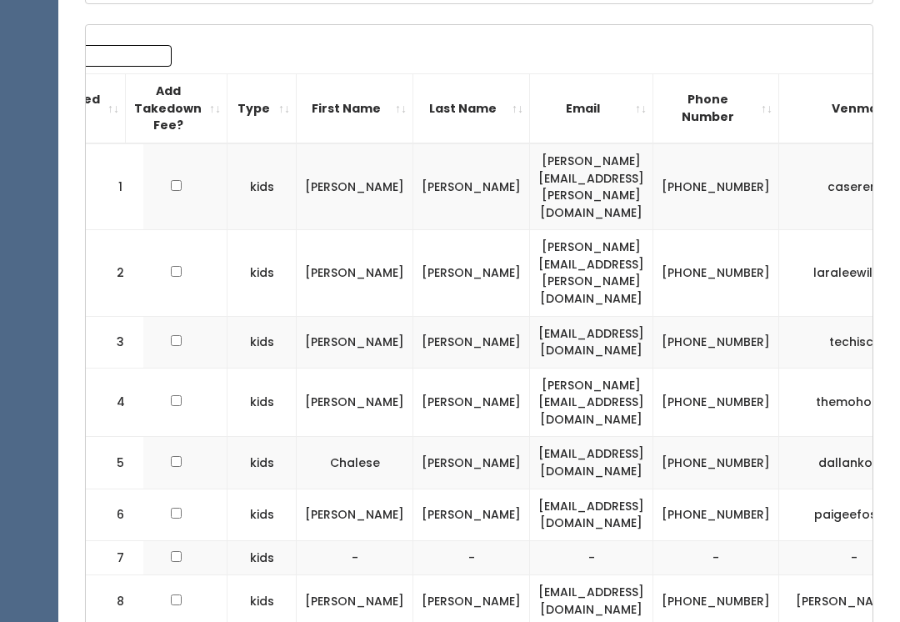
scroll to position [0, 206]
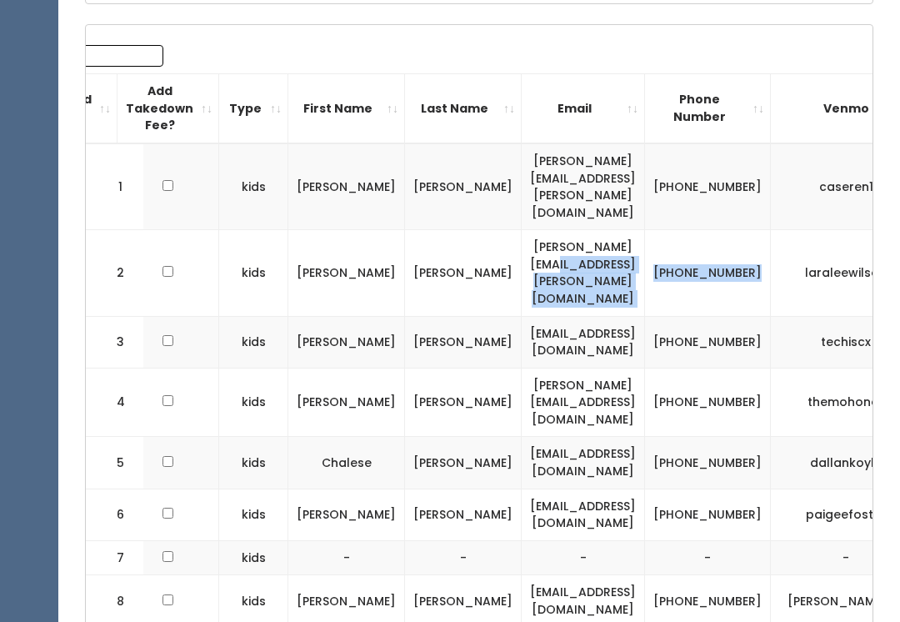
click at [687, 230] on td "(801) 995-1488" at bounding box center [708, 273] width 126 height 86
click at [587, 230] on td "laralee.lovelace@gmail.com" at bounding box center [583, 273] width 123 height 86
click at [693, 230] on td "(801) 995-1488" at bounding box center [708, 273] width 126 height 86
click at [704, 230] on td "(801) 995-1488" at bounding box center [708, 273] width 126 height 86
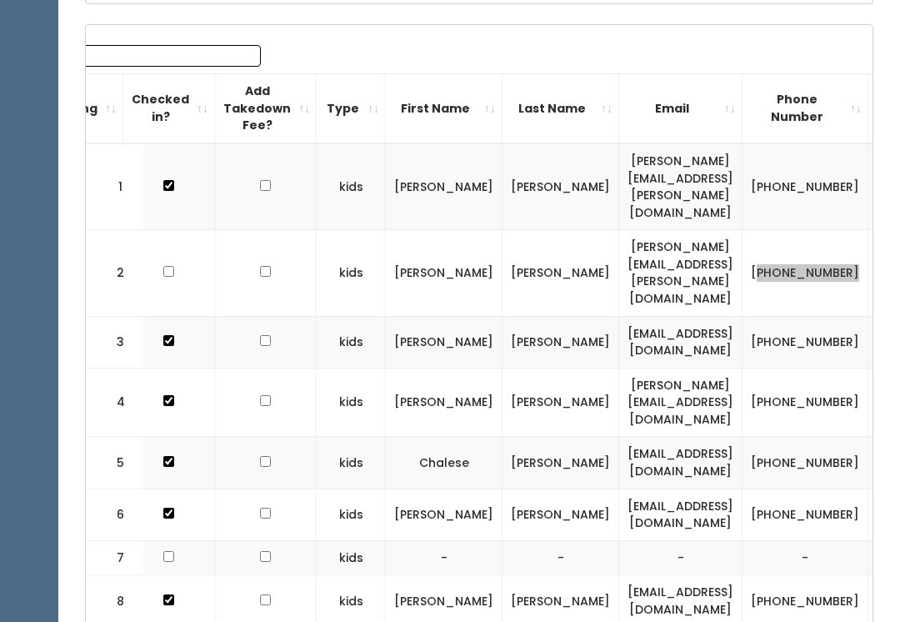
scroll to position [0, 114]
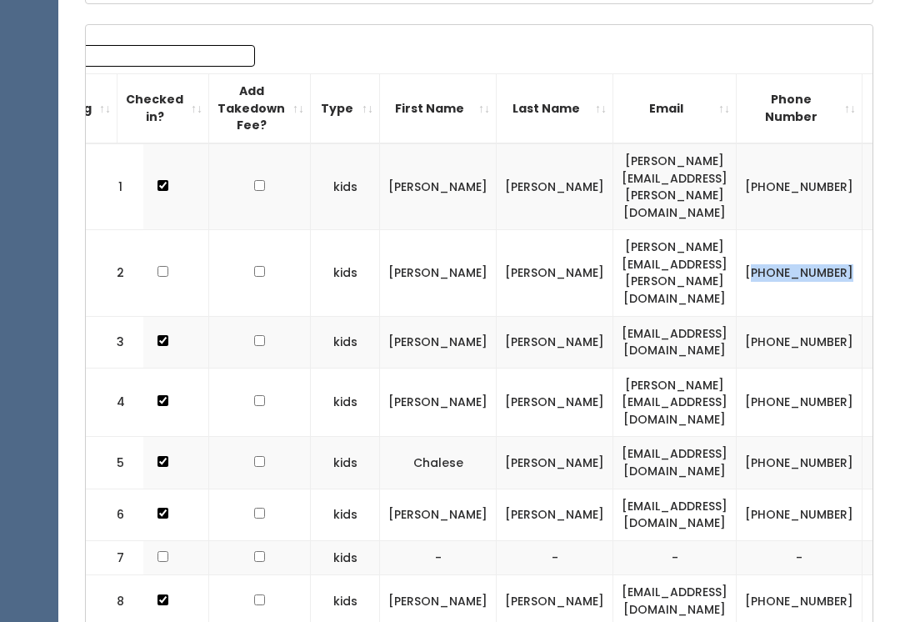
click at [795, 89] on th "Phone Number" at bounding box center [799, 108] width 126 height 69
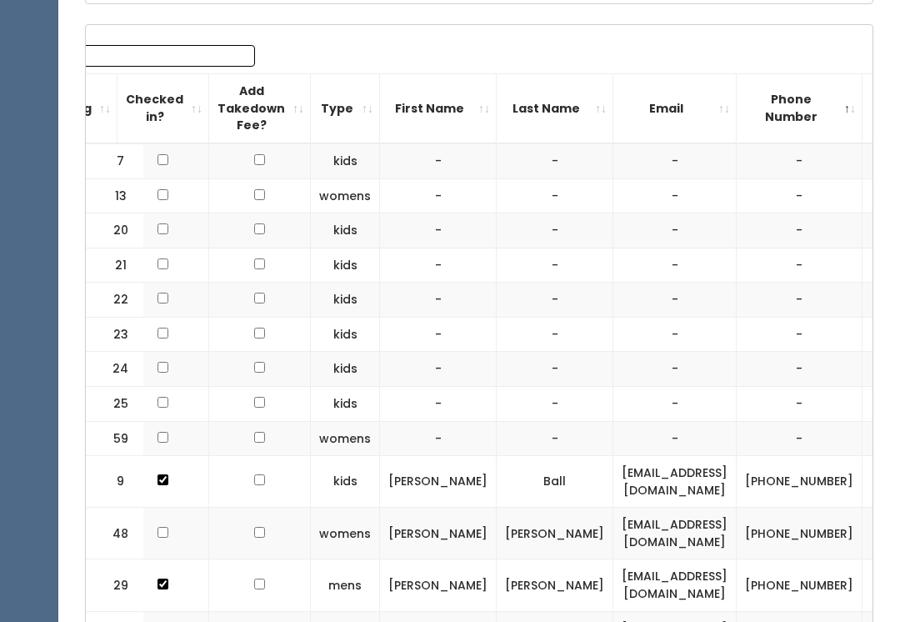
click at [825, 113] on th "Phone Number" at bounding box center [799, 108] width 126 height 69
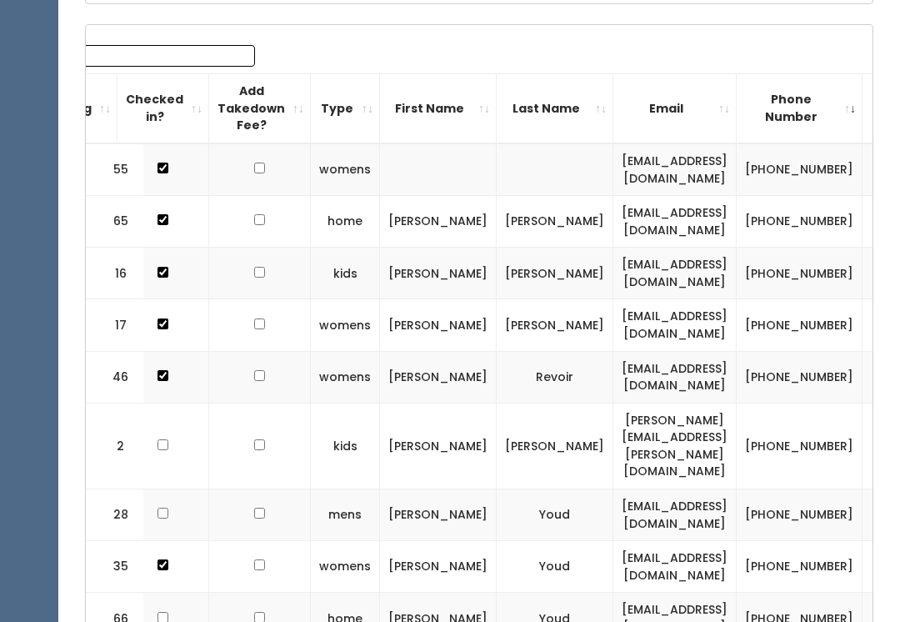
click at [831, 107] on th "Phone Number" at bounding box center [799, 108] width 126 height 69
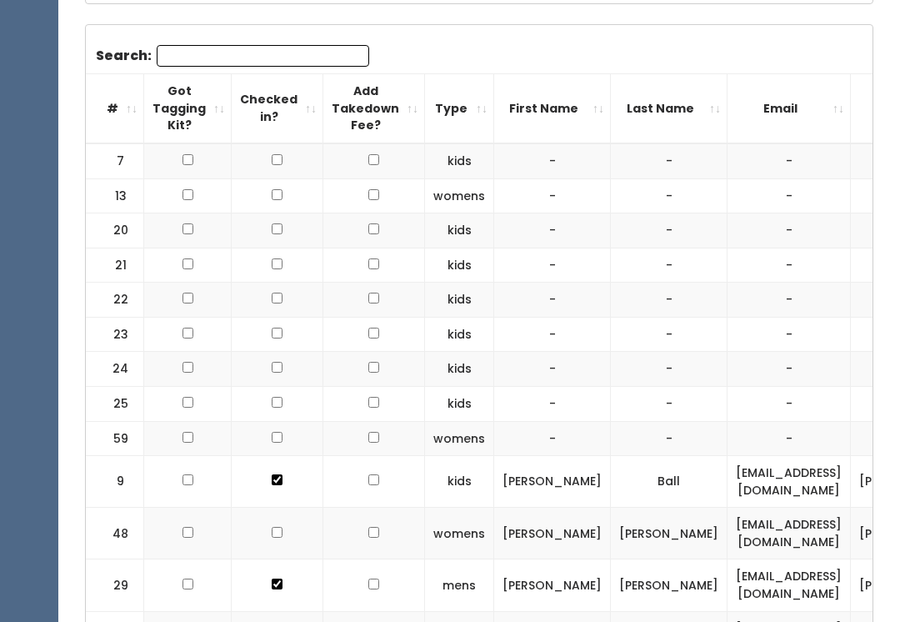
scroll to position [0, 0]
click at [144, 113] on th "Got Tagging Kit?" at bounding box center [187, 108] width 87 height 69
click at [131, 99] on th "#" at bounding box center [115, 108] width 58 height 69
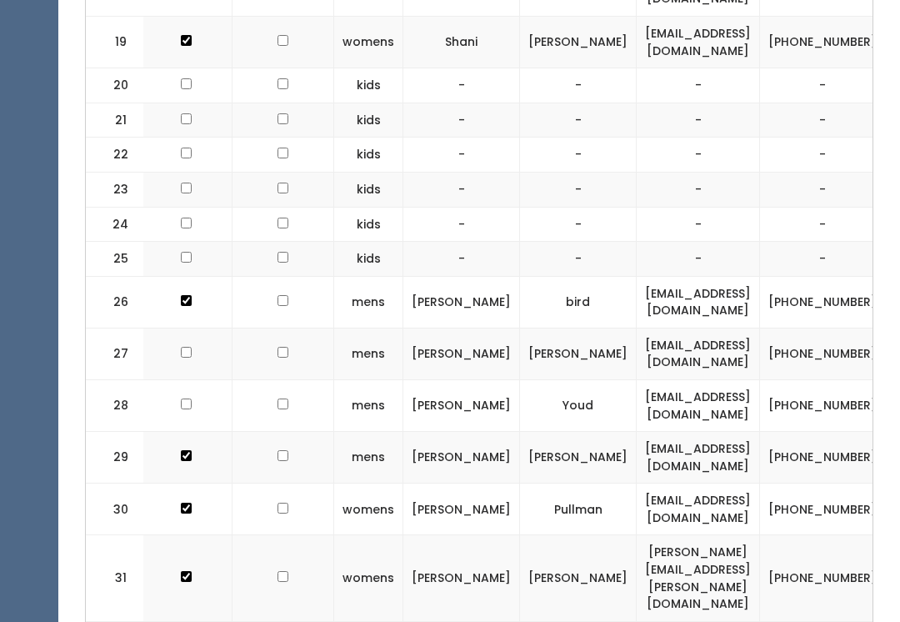
scroll to position [1750, 0]
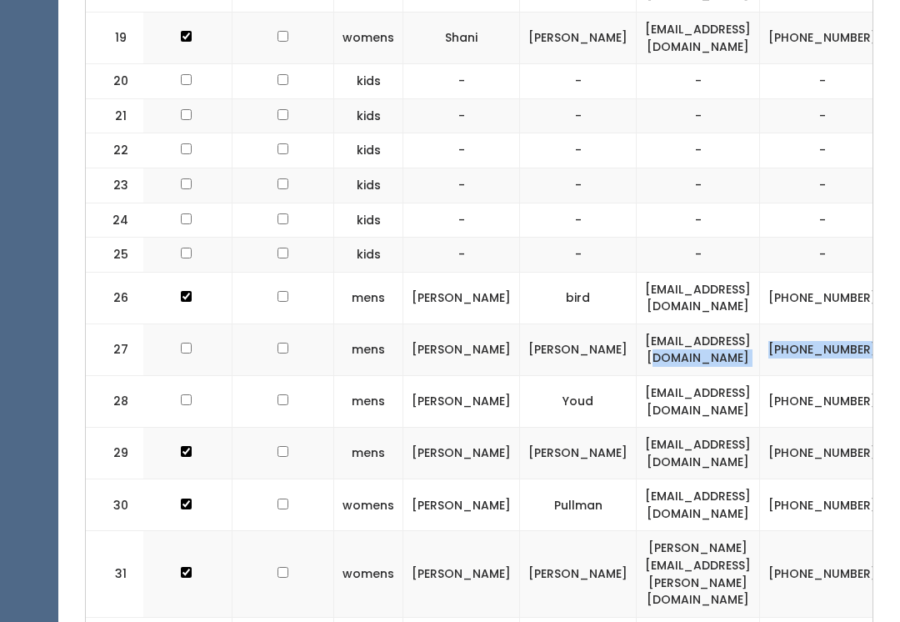
click at [801, 324] on td "(445) 660-9227" at bounding box center [823, 350] width 126 height 52
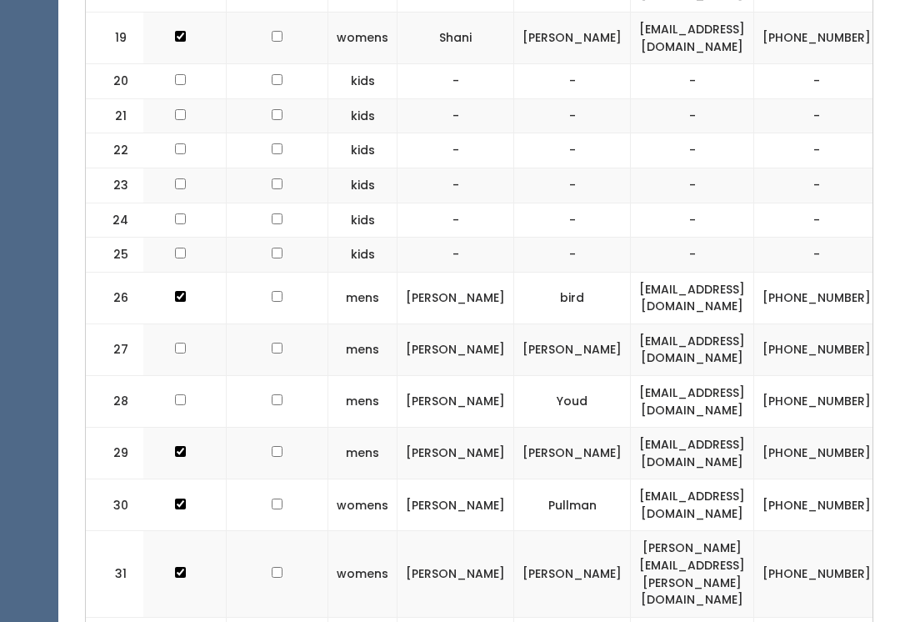
scroll to position [0, 97]
click at [791, 324] on td "(445) 660-9227" at bounding box center [816, 350] width 126 height 52
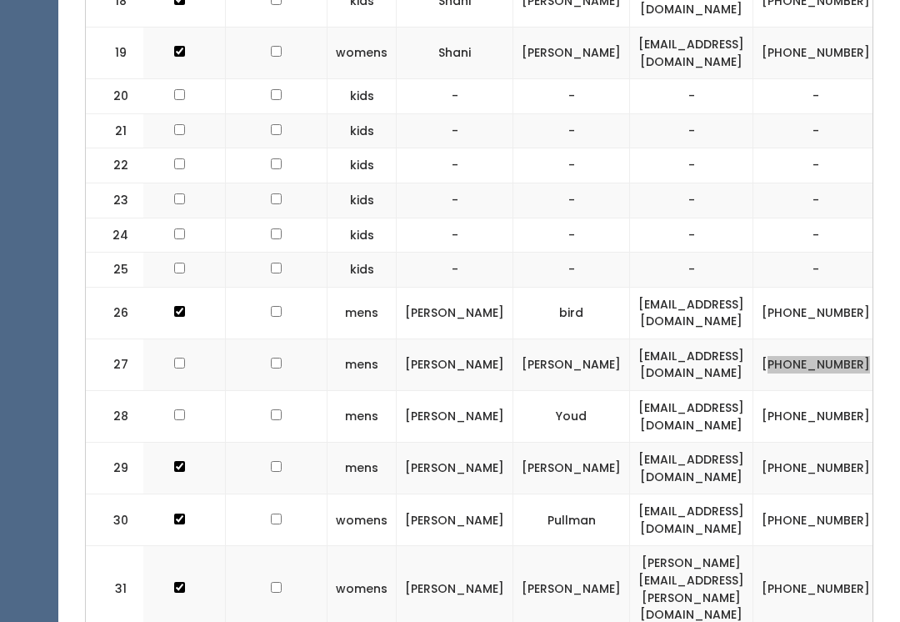
scroll to position [1738, 0]
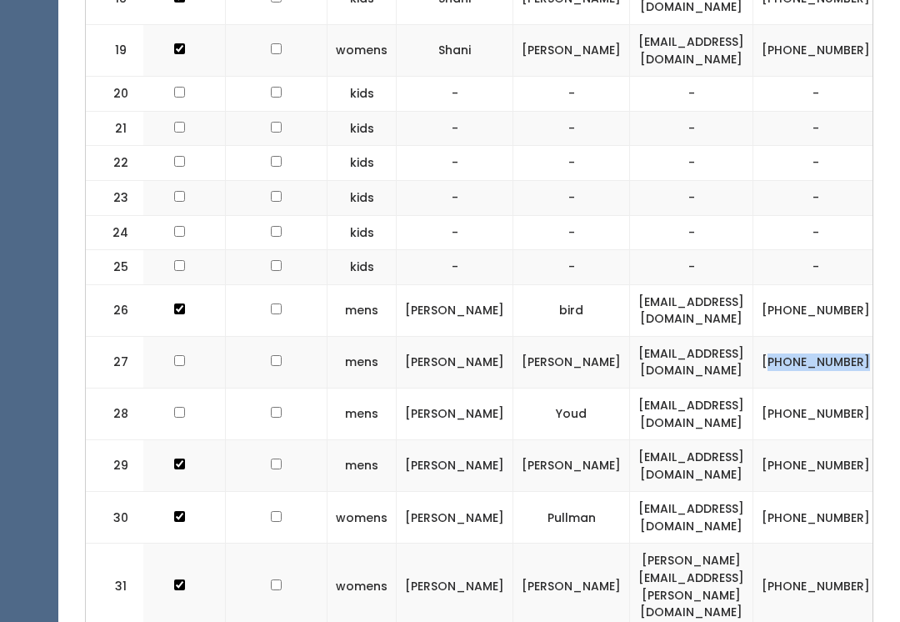
click at [188, 388] on td at bounding box center [180, 414] width 92 height 52
click at [192, 388] on td at bounding box center [180, 414] width 92 height 52
click at [180, 388] on td at bounding box center [180, 414] width 92 height 52
click at [185, 388] on td at bounding box center [180, 414] width 92 height 52
click at [184, 388] on td at bounding box center [180, 414] width 92 height 52
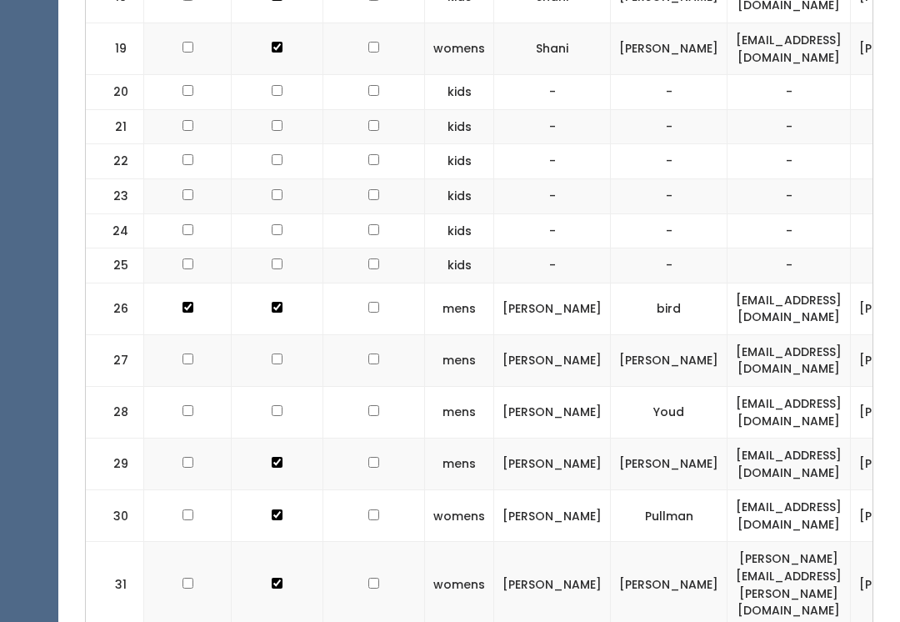
scroll to position [1740, 0]
checkbox input "true"
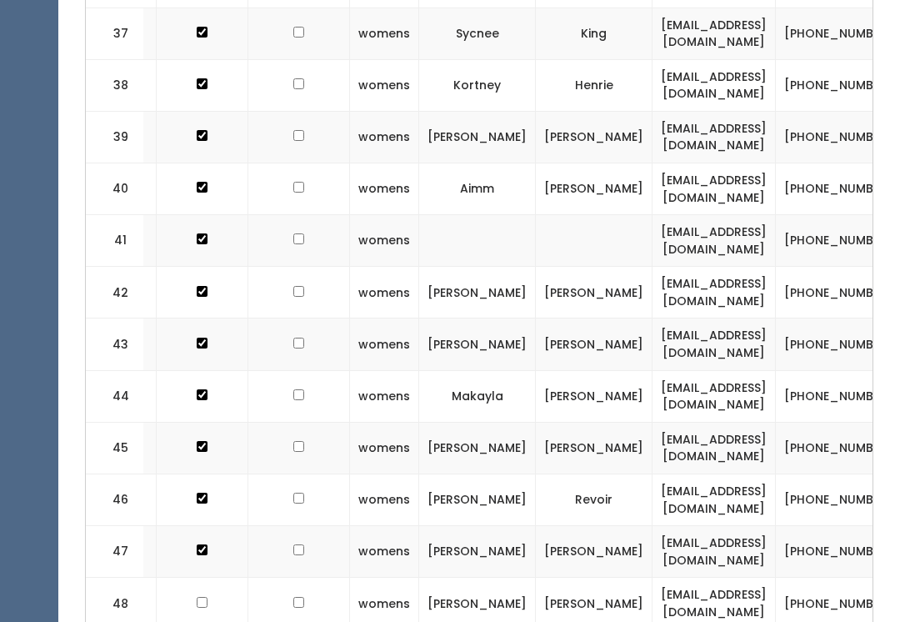
scroll to position [2695, 0]
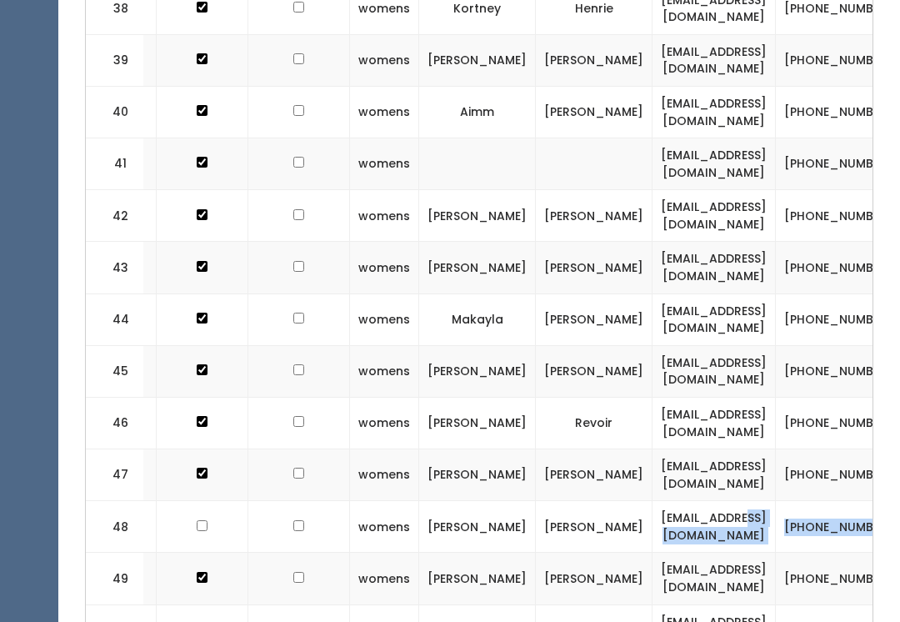
click at [813, 502] on td "(253) 293-0467" at bounding box center [839, 528] width 126 height 52
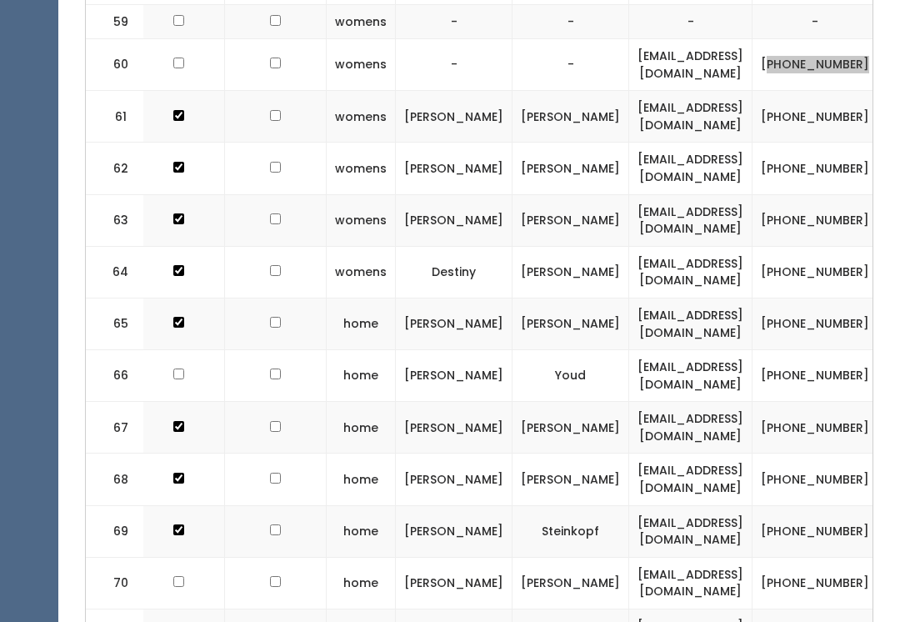
scroll to position [3779, 0]
checkbox input "true"
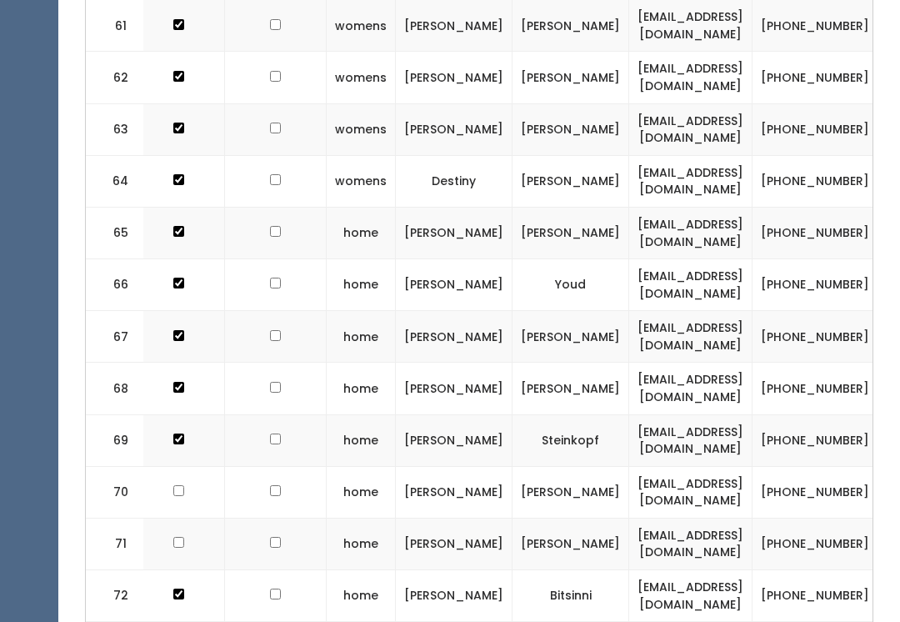
scroll to position [3902, 0]
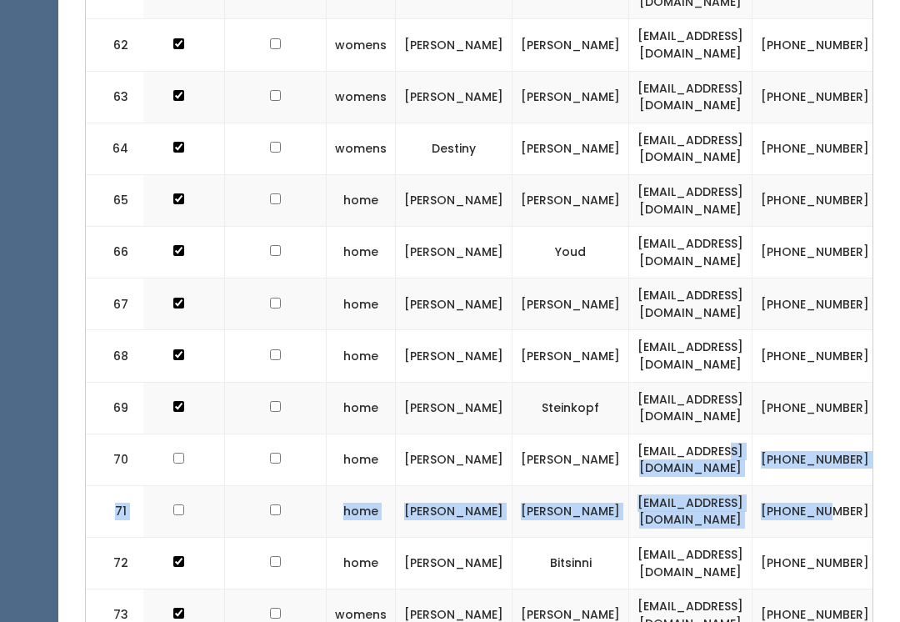
click at [805, 537] on td "(385) 231-3539" at bounding box center [815, 563] width 126 height 52
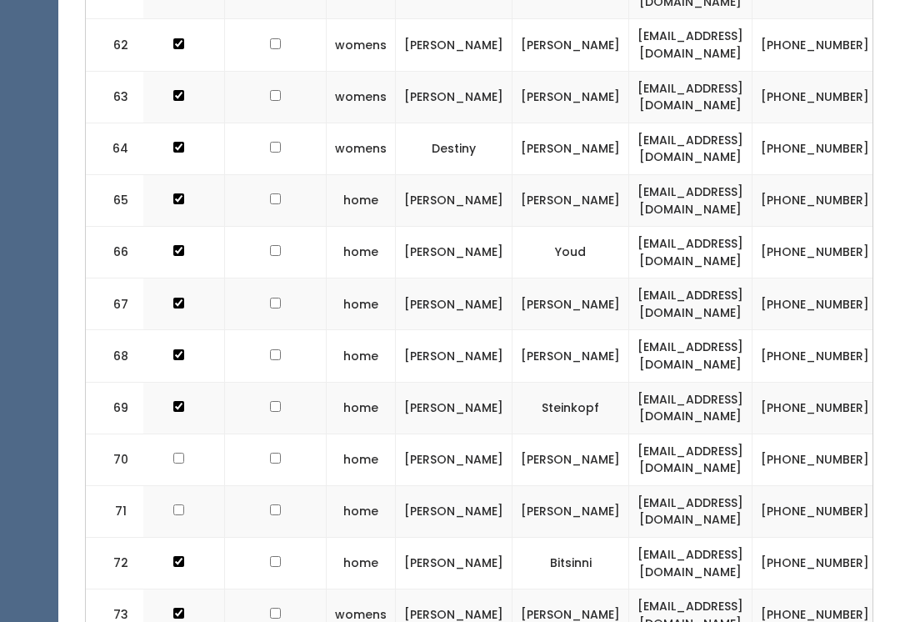
checkbox input "true"
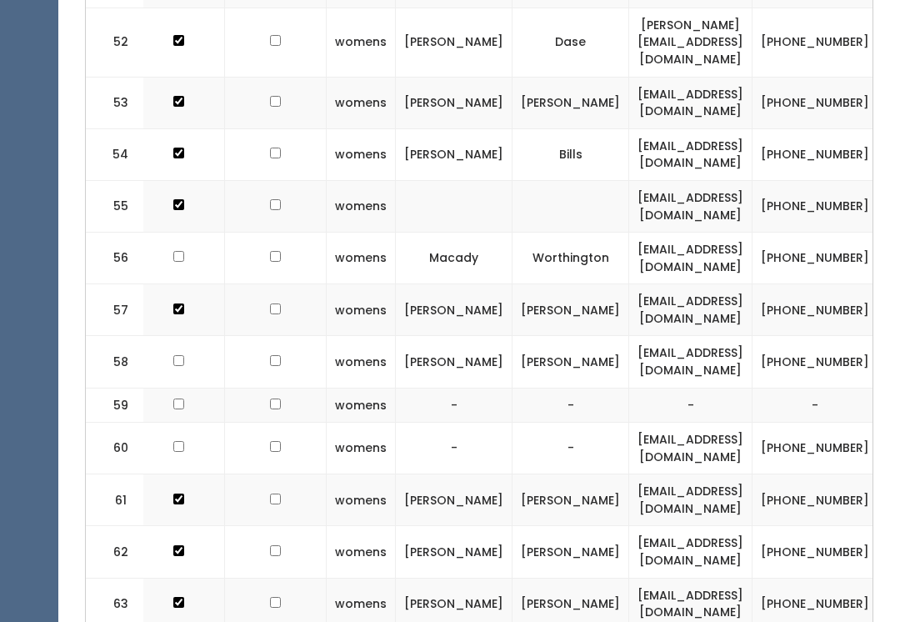
scroll to position [3387, 0]
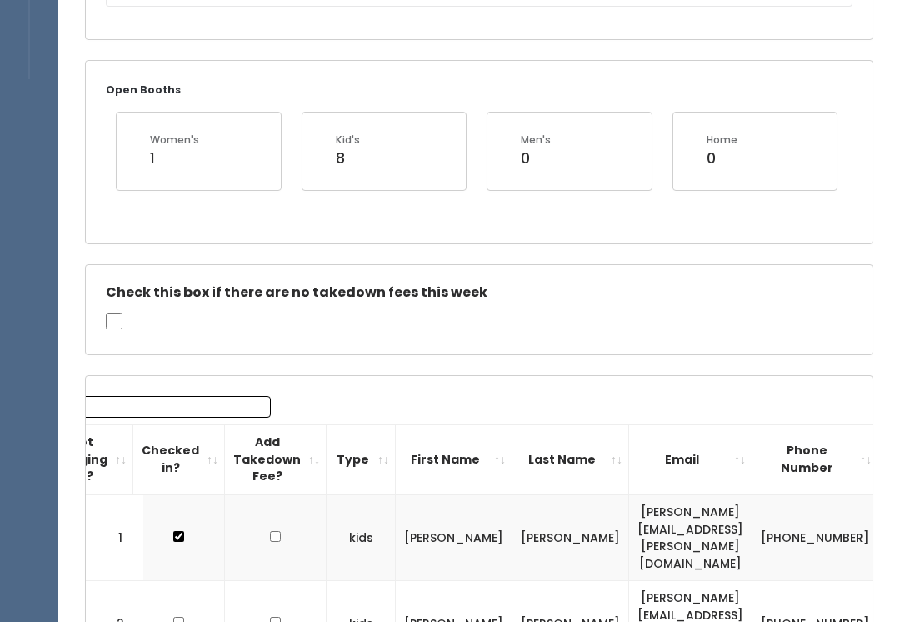
scroll to position [200, 0]
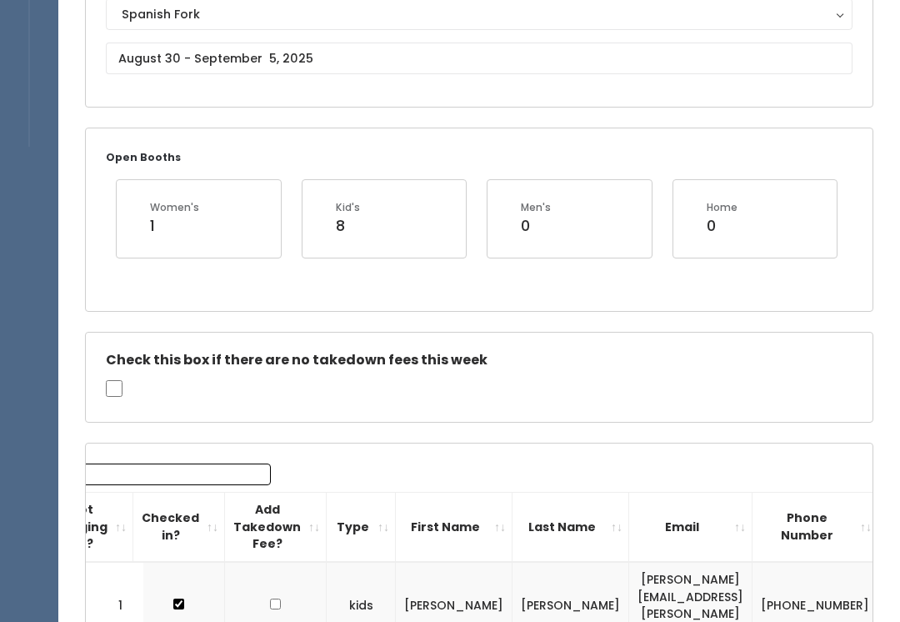
click at [198, 469] on input "Search:" at bounding box center [164, 474] width 212 height 22
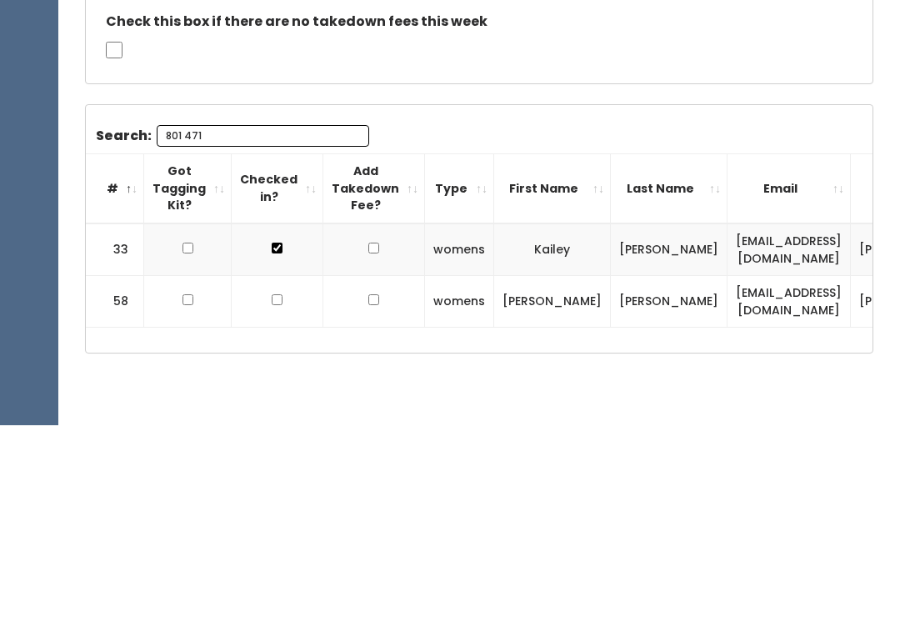
scroll to position [363, 0]
type input "801 471"
click at [272, 470] on input "checkbox" at bounding box center [277, 475] width 11 height 11
checkbox input "true"
click at [272, 301] on input "801 471" at bounding box center [263, 312] width 212 height 22
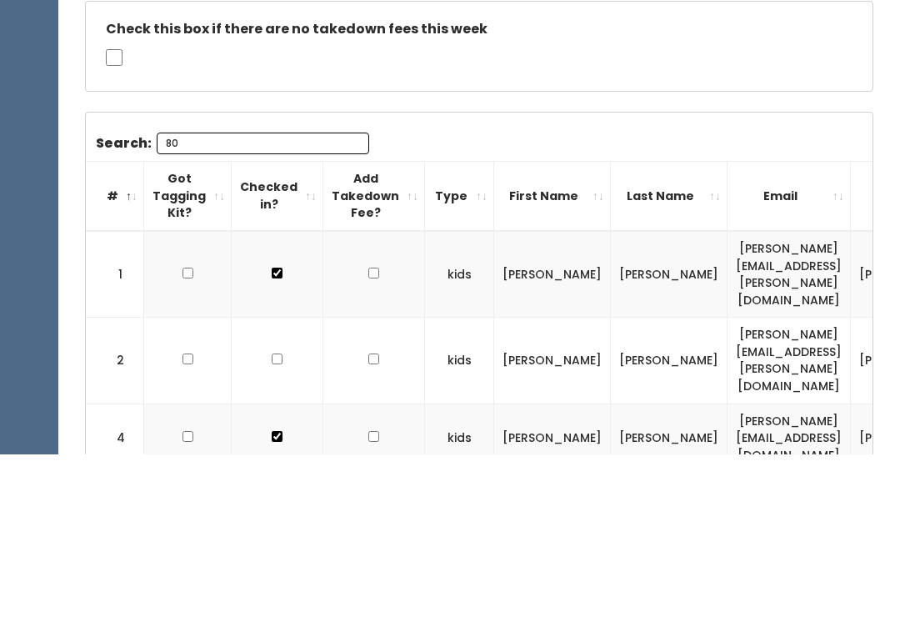
type input "8"
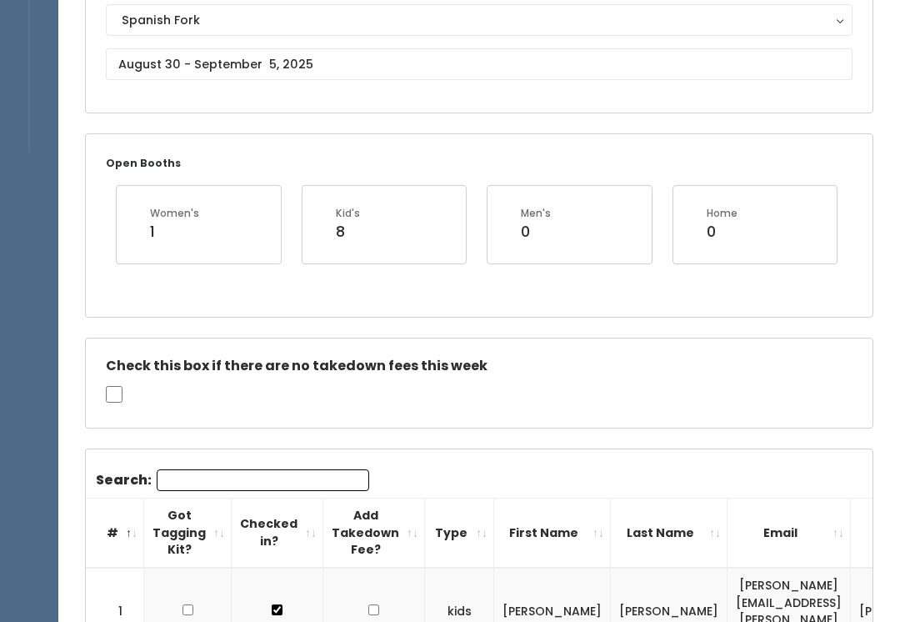
scroll to position [0, 0]
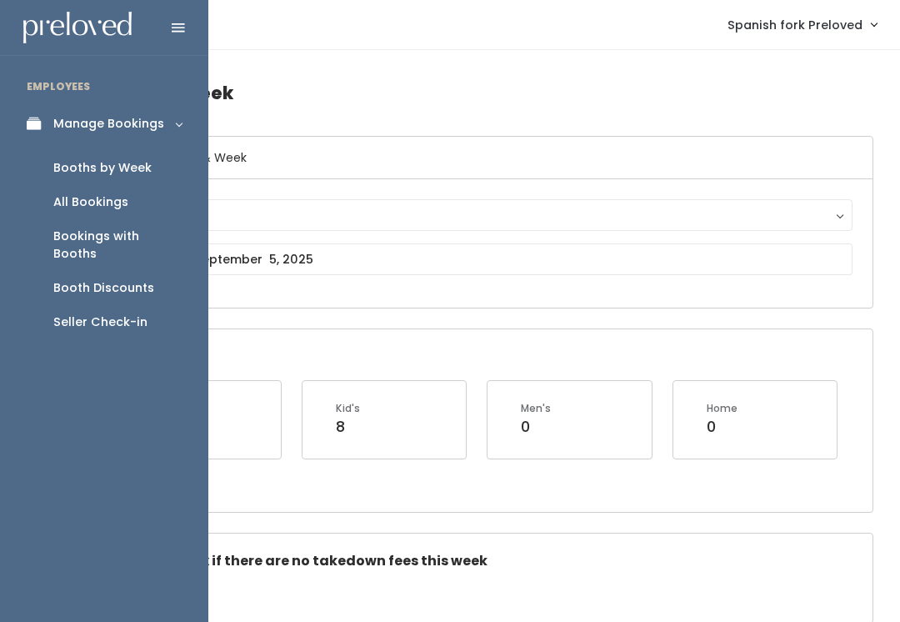
click at [132, 313] on div "Seller Check-in" at bounding box center [100, 321] width 94 height 17
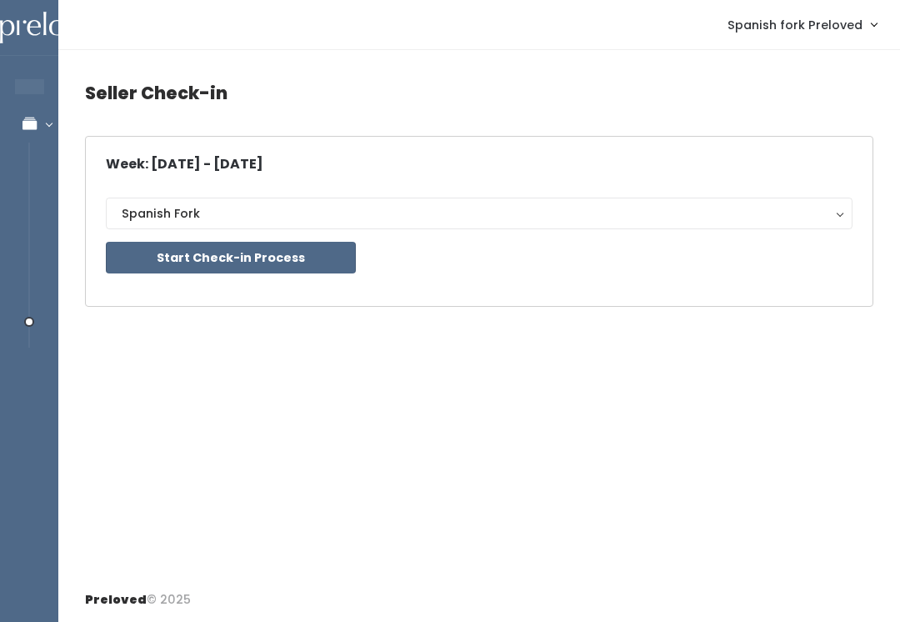
click at [287, 269] on button "Start Check-in Process" at bounding box center [231, 258] width 250 height 32
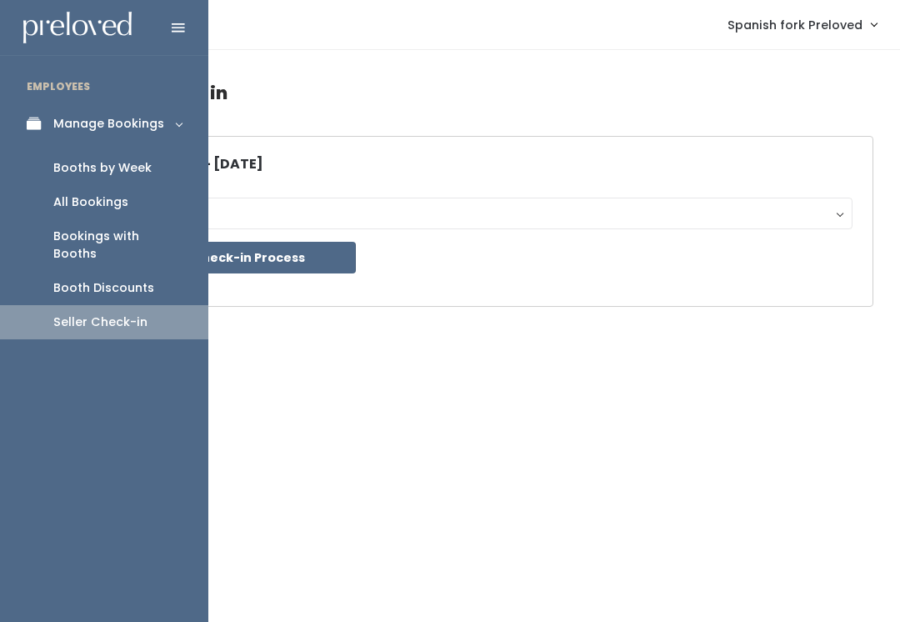
click at [147, 172] on div "Booths by Week" at bounding box center [102, 167] width 98 height 17
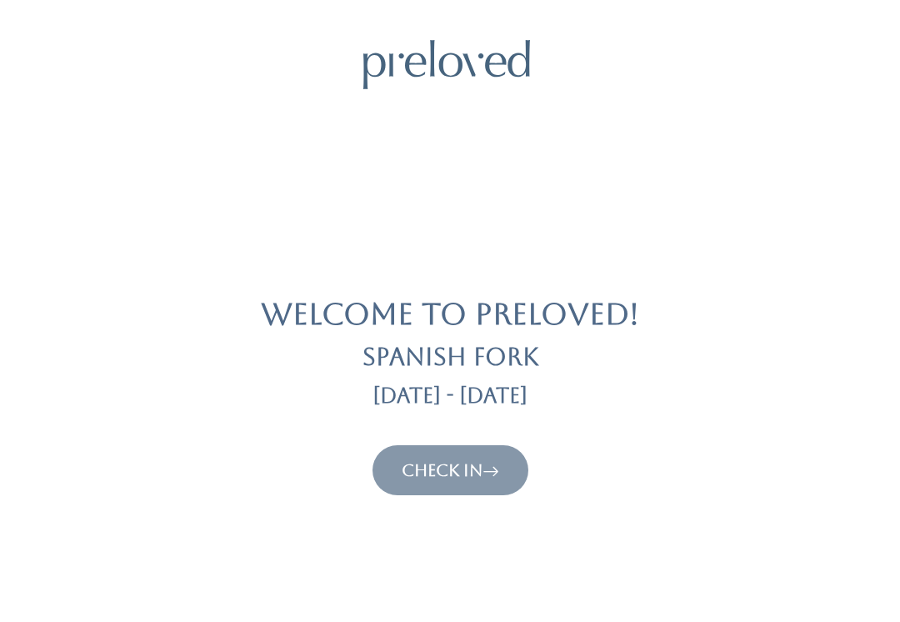
click at [477, 460] on link "Check In" at bounding box center [450, 470] width 97 height 20
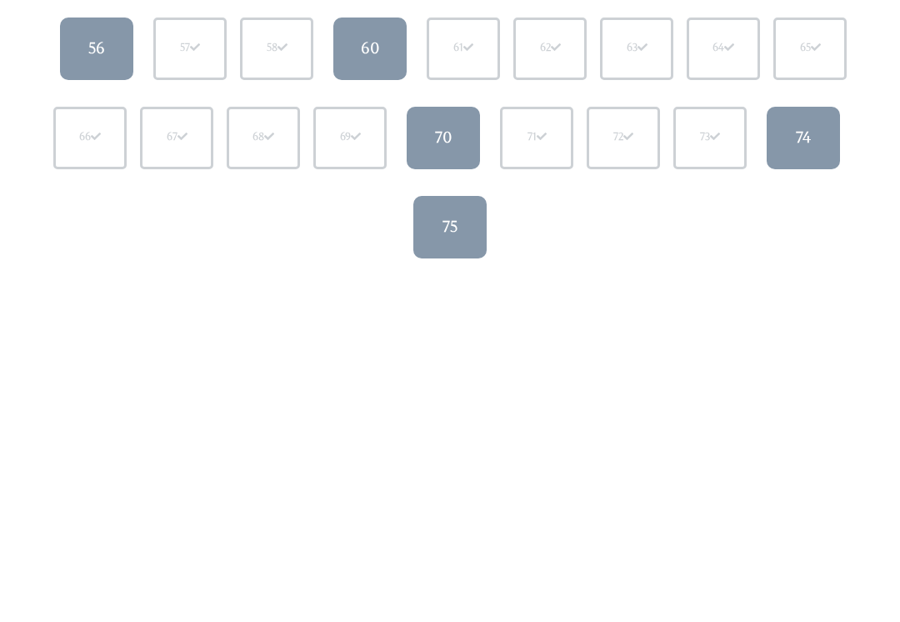
scroll to position [638, 0]
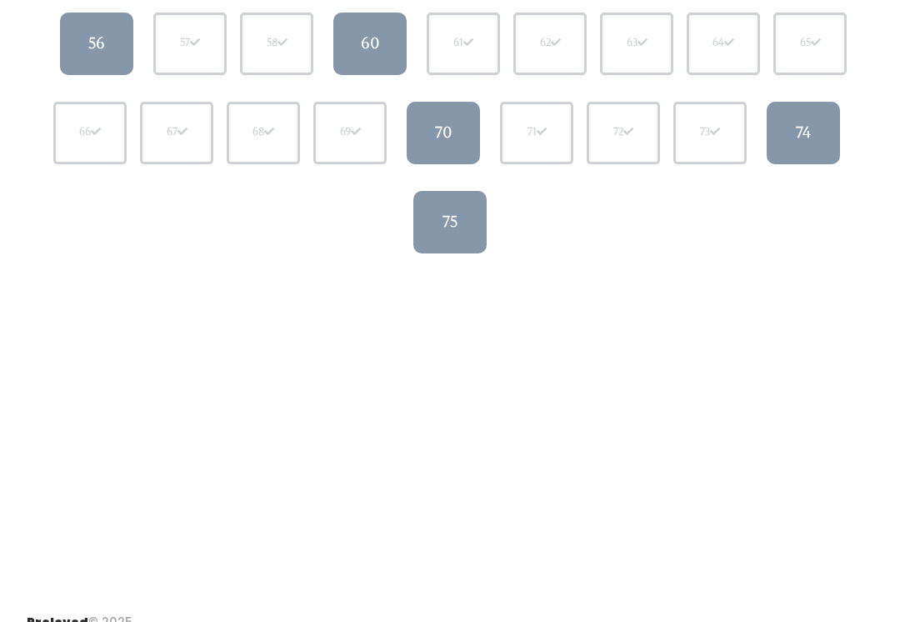
click at [444, 212] on div "75" at bounding box center [449, 222] width 15 height 22
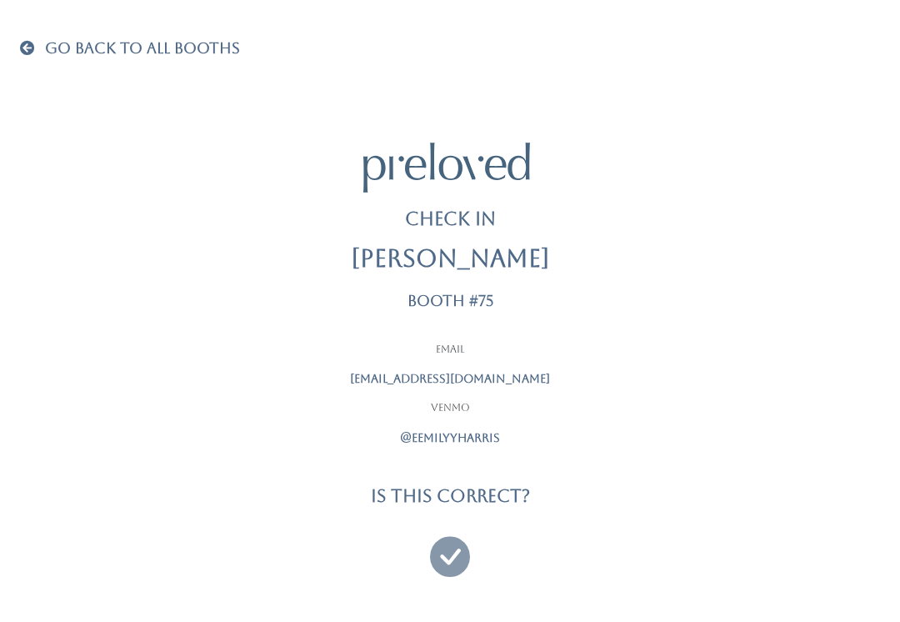
click at [484, 547] on div at bounding box center [450, 549] width 417 height 62
click at [452, 557] on icon at bounding box center [450, 549] width 40 height 56
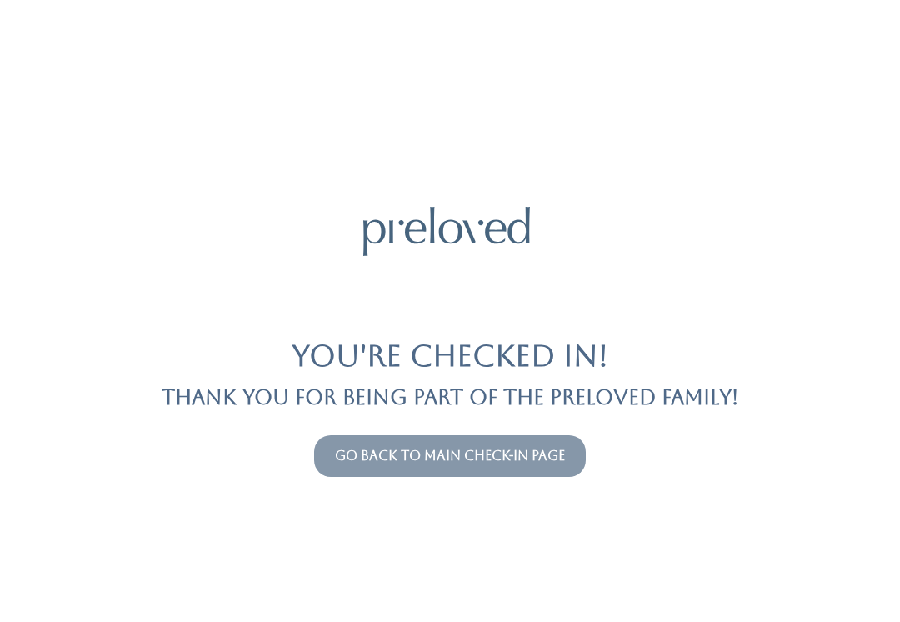
click at [509, 462] on link "Go back to main check-in page" at bounding box center [450, 455] width 230 height 16
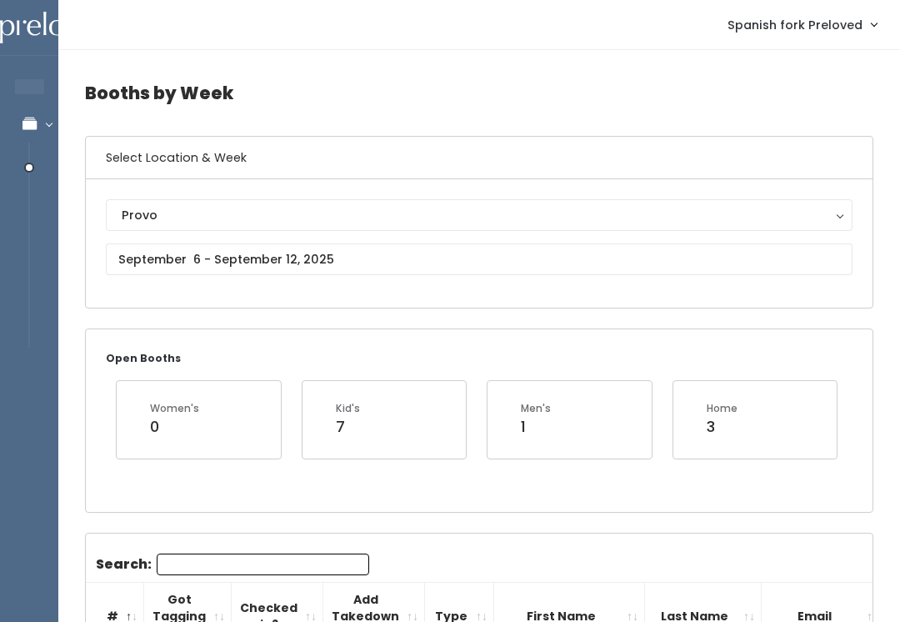
click at [338, 219] on div "Provo" at bounding box center [479, 215] width 715 height 18
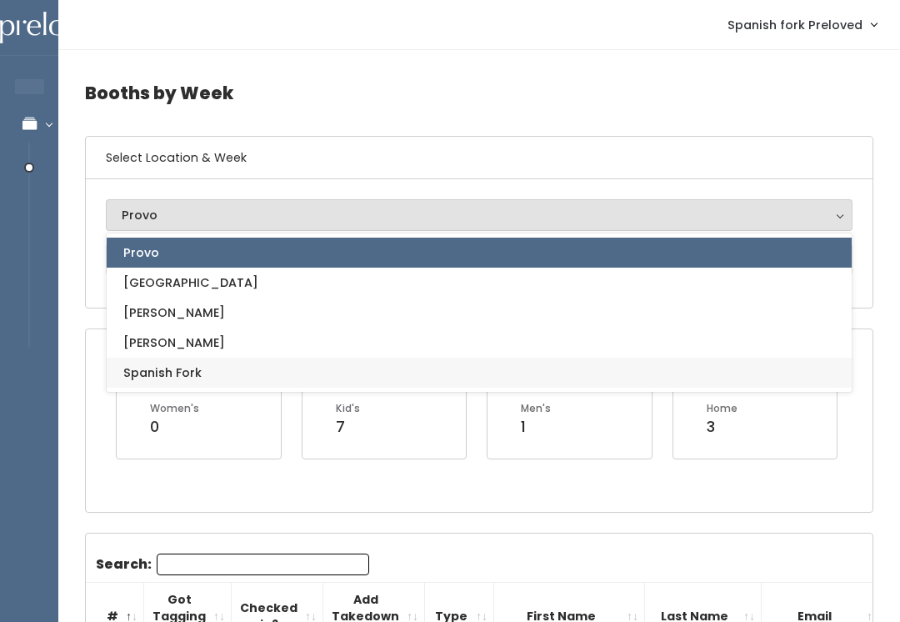
click at [277, 372] on link "Spanish Fork" at bounding box center [479, 372] width 745 height 30
select select "2"
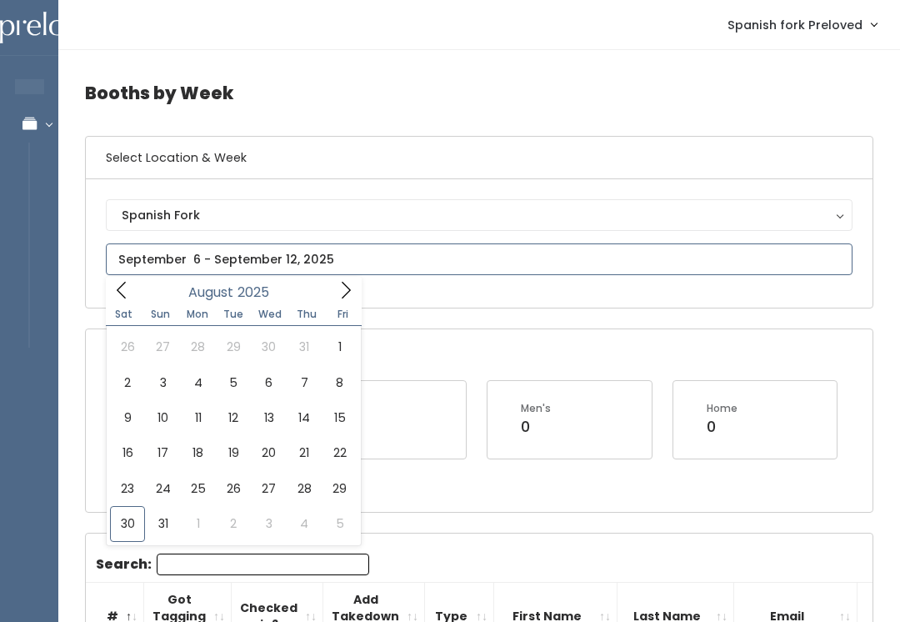
type input "[DATE] to [DATE]"
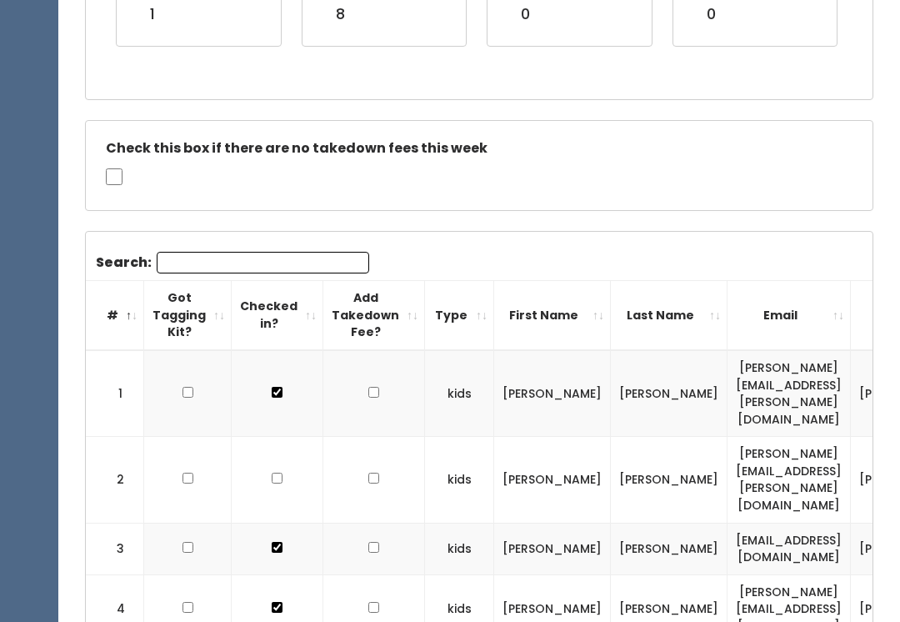
scroll to position [413, 0]
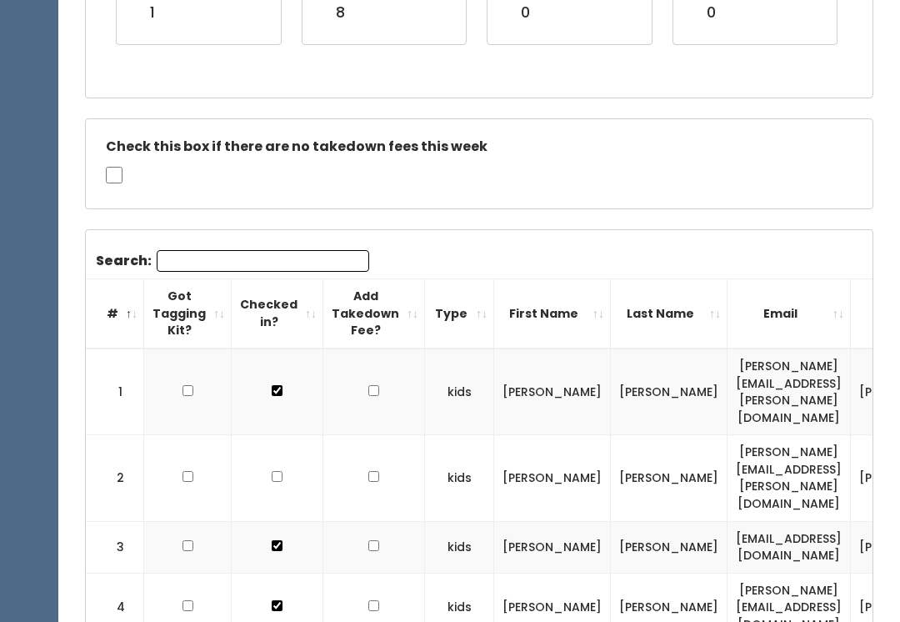
click at [232, 251] on input "Search:" at bounding box center [263, 262] width 212 height 22
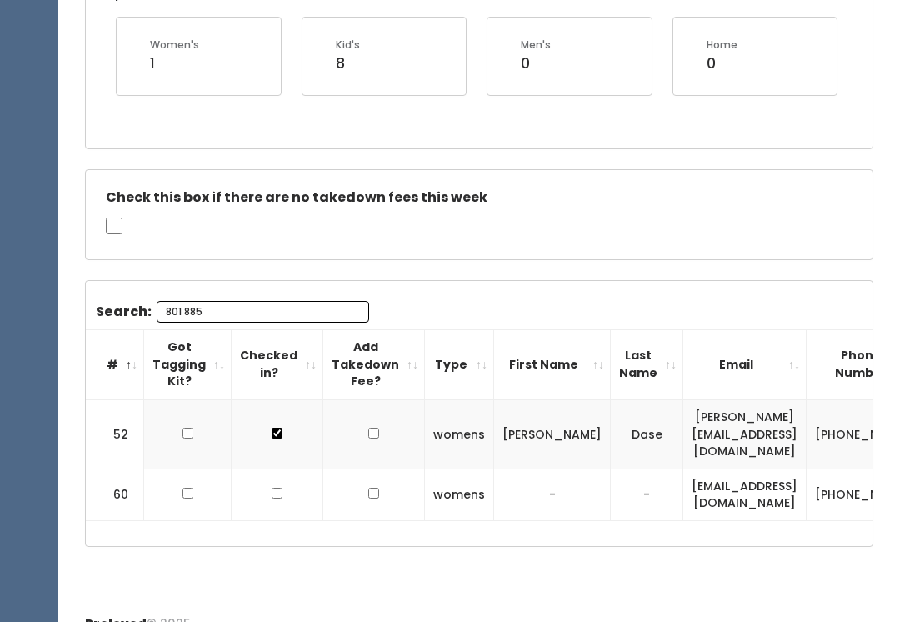
scroll to position [0, 0]
click at [327, 317] on input "801 885" at bounding box center [263, 312] width 212 height 22
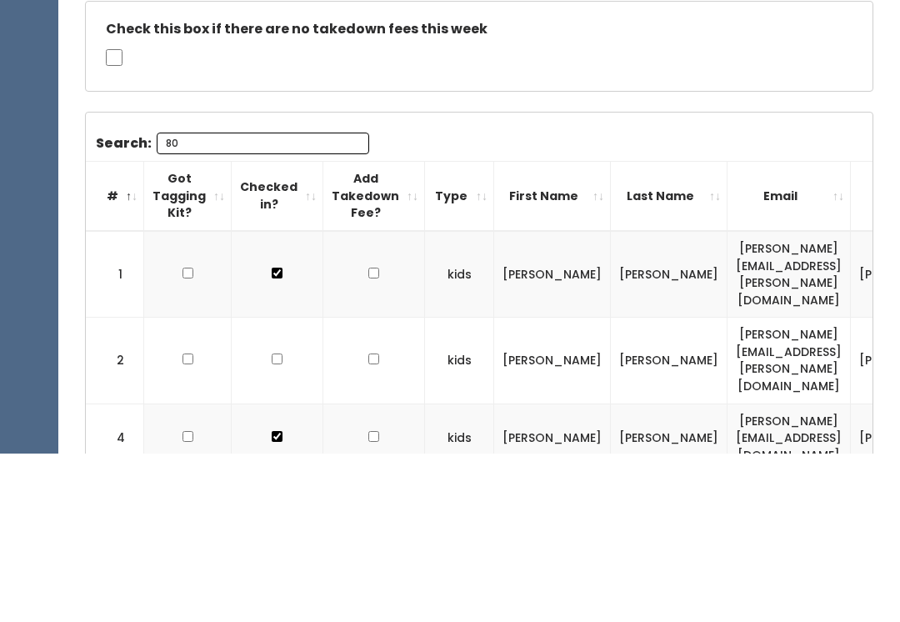
type input "8"
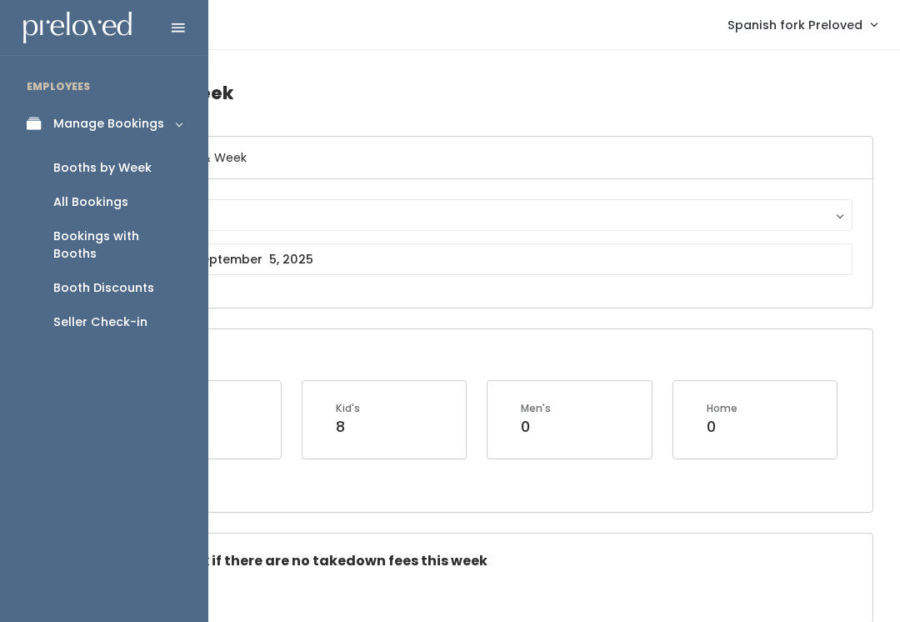
click at [157, 305] on link "Seller Check-in" at bounding box center [104, 322] width 208 height 34
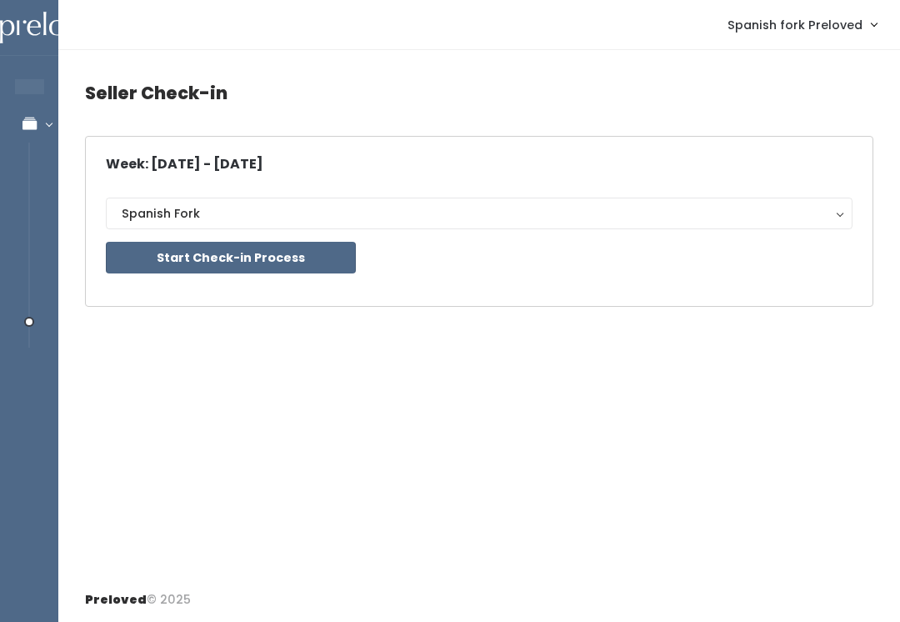
click at [286, 272] on button "Start Check-in Process" at bounding box center [231, 258] width 250 height 32
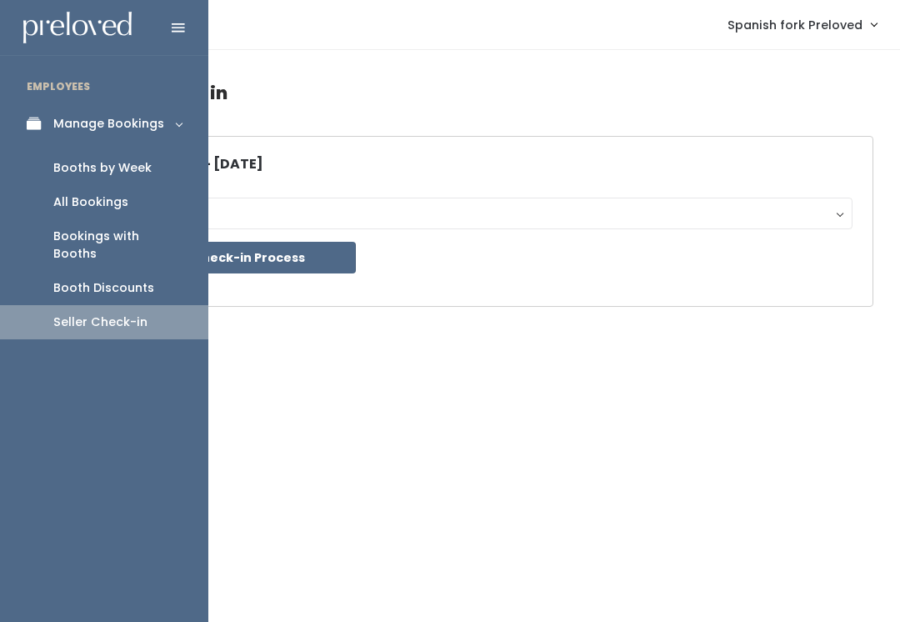
click at [117, 202] on div "All Bookings" at bounding box center [90, 201] width 75 height 17
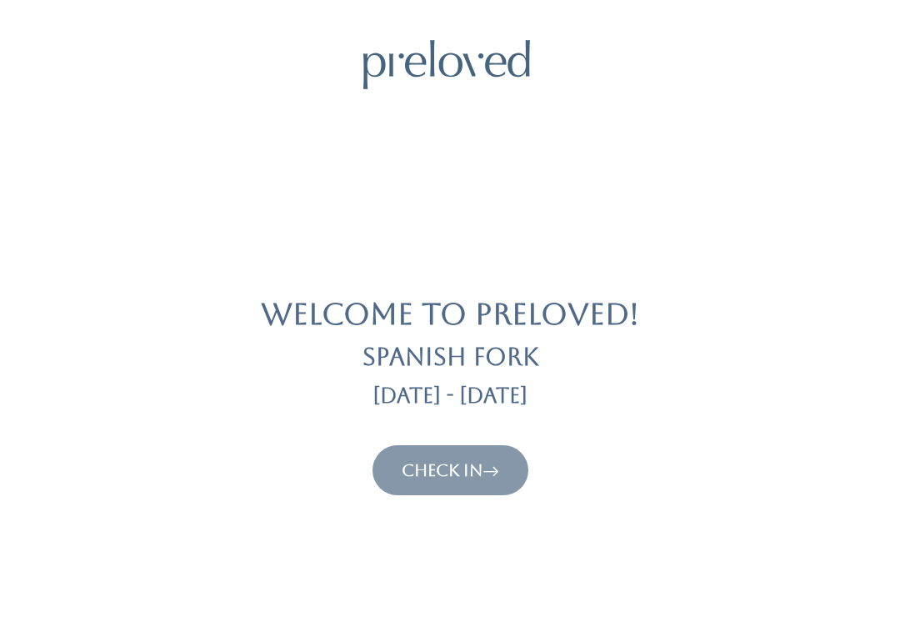
click at [499, 460] on icon at bounding box center [490, 470] width 17 height 20
